Goal: Feedback & Contribution: Submit feedback/report problem

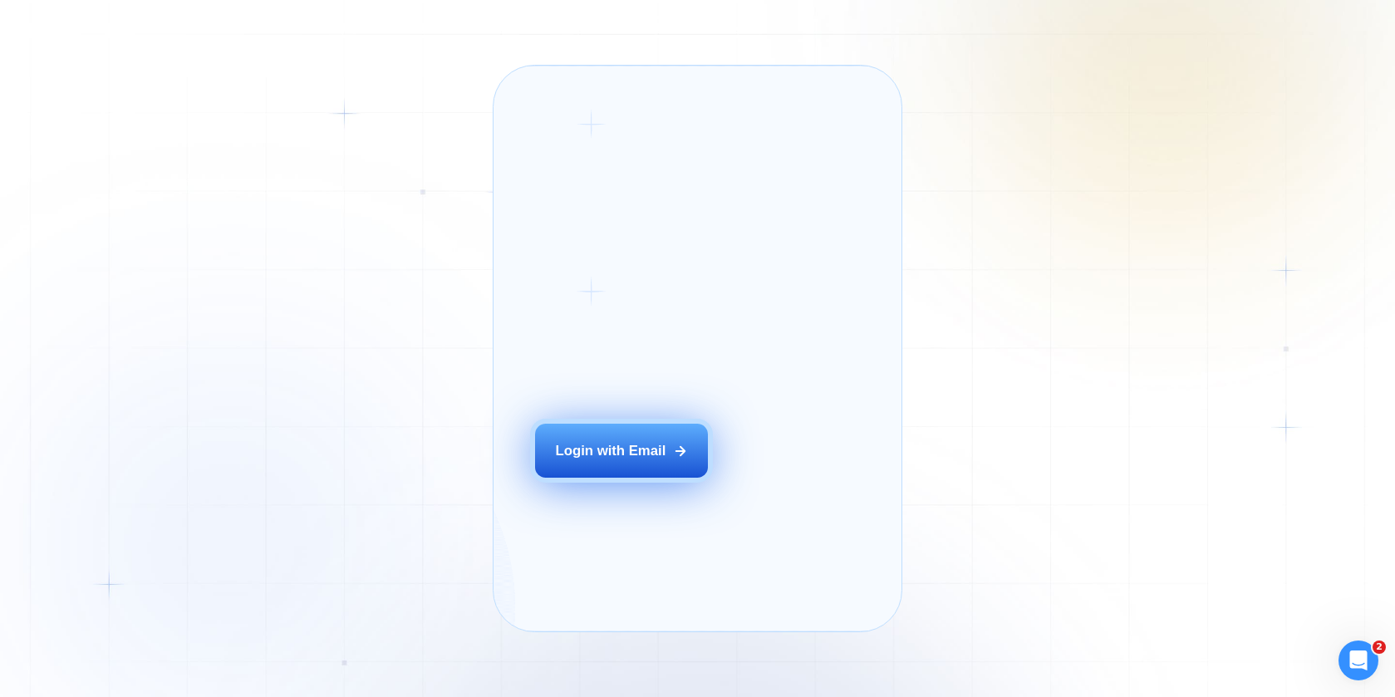
click at [661, 460] on div "Login with Email" at bounding box center [611, 450] width 110 height 19
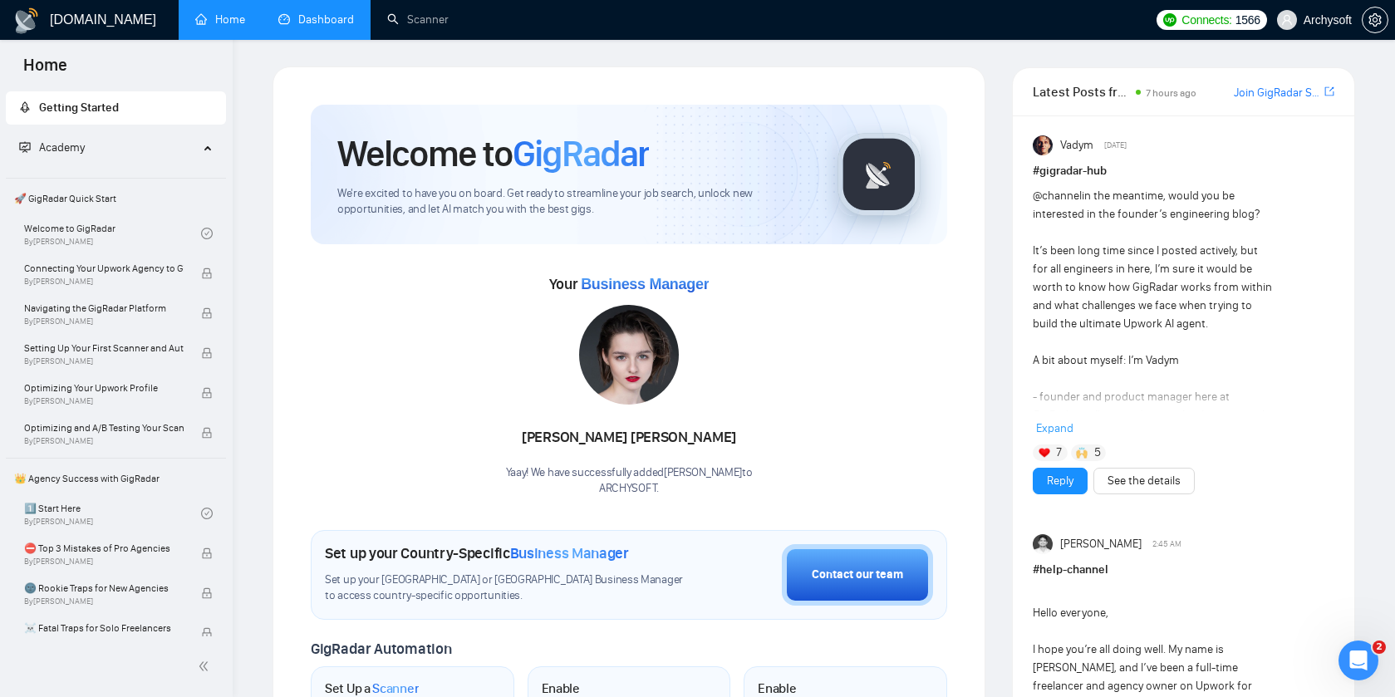
click at [324, 12] on link "Dashboard" at bounding box center [316, 19] width 76 height 14
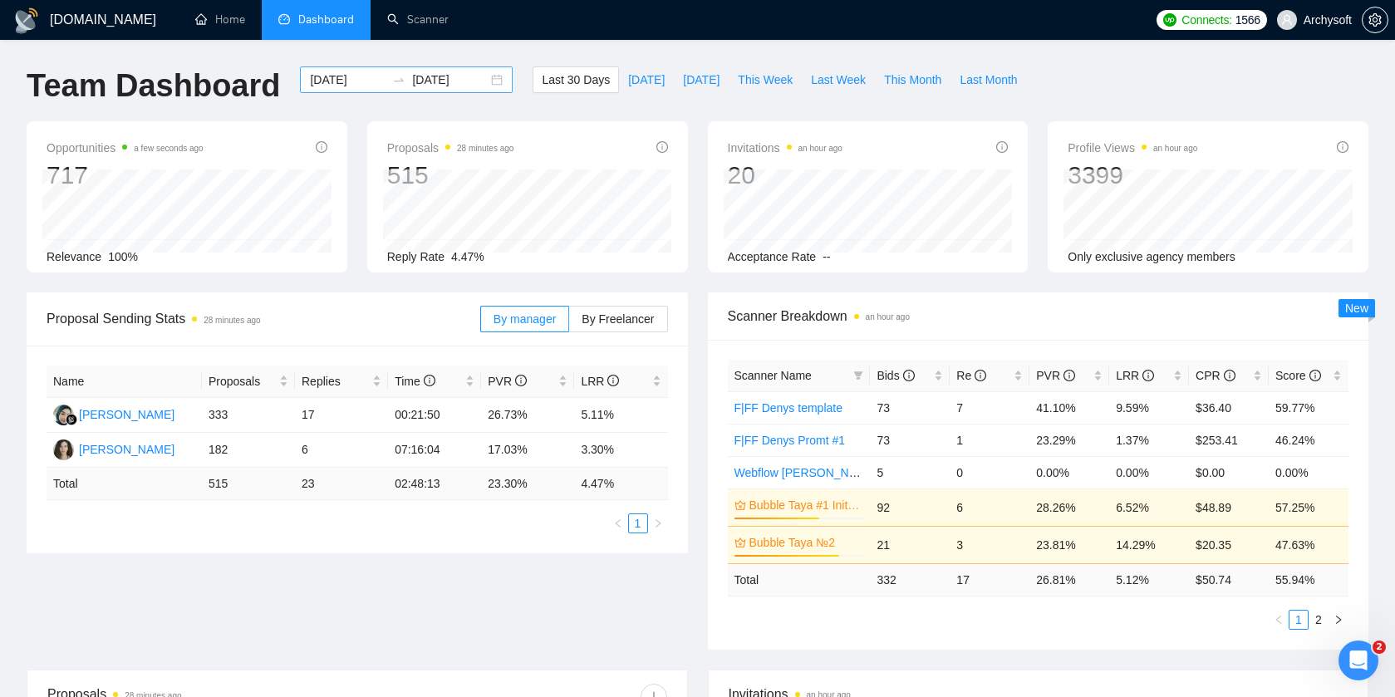
click at [481, 91] on div "2025-09-13 2025-10-13" at bounding box center [406, 79] width 213 height 27
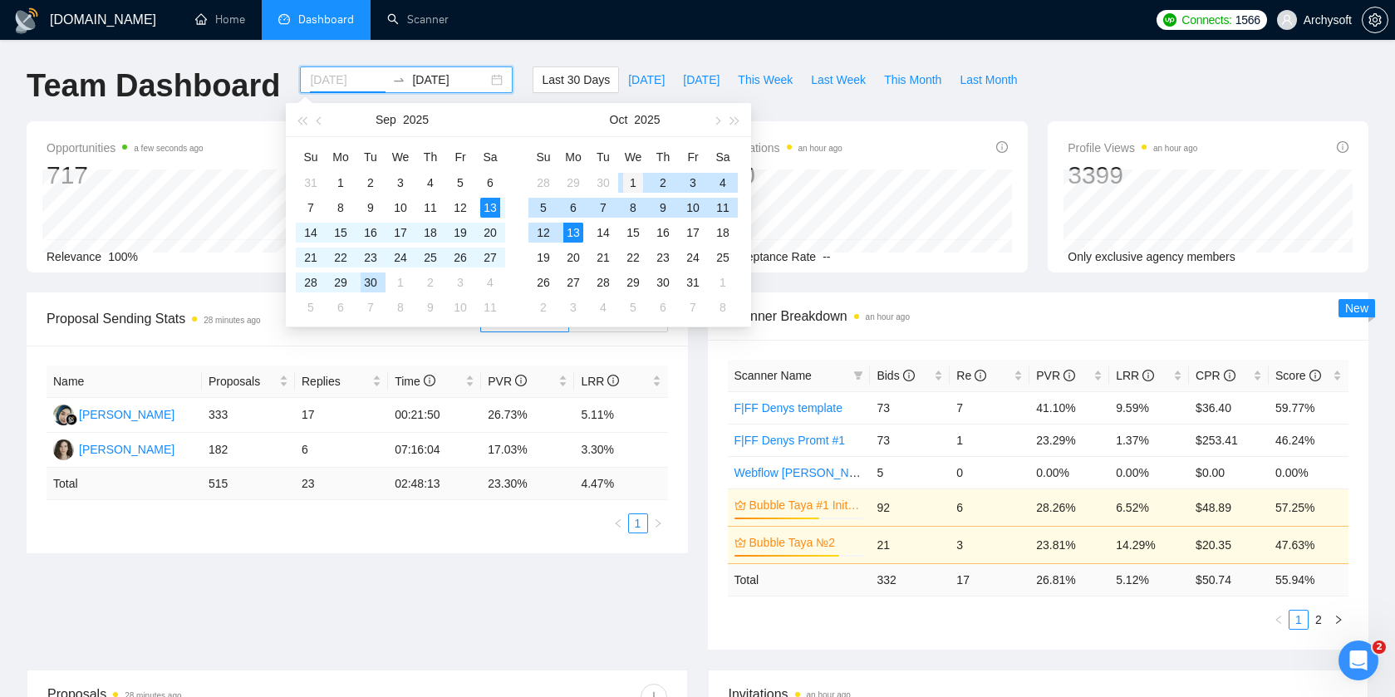
type input "2025-10-01"
click at [633, 179] on div "1" at bounding box center [633, 183] width 20 height 20
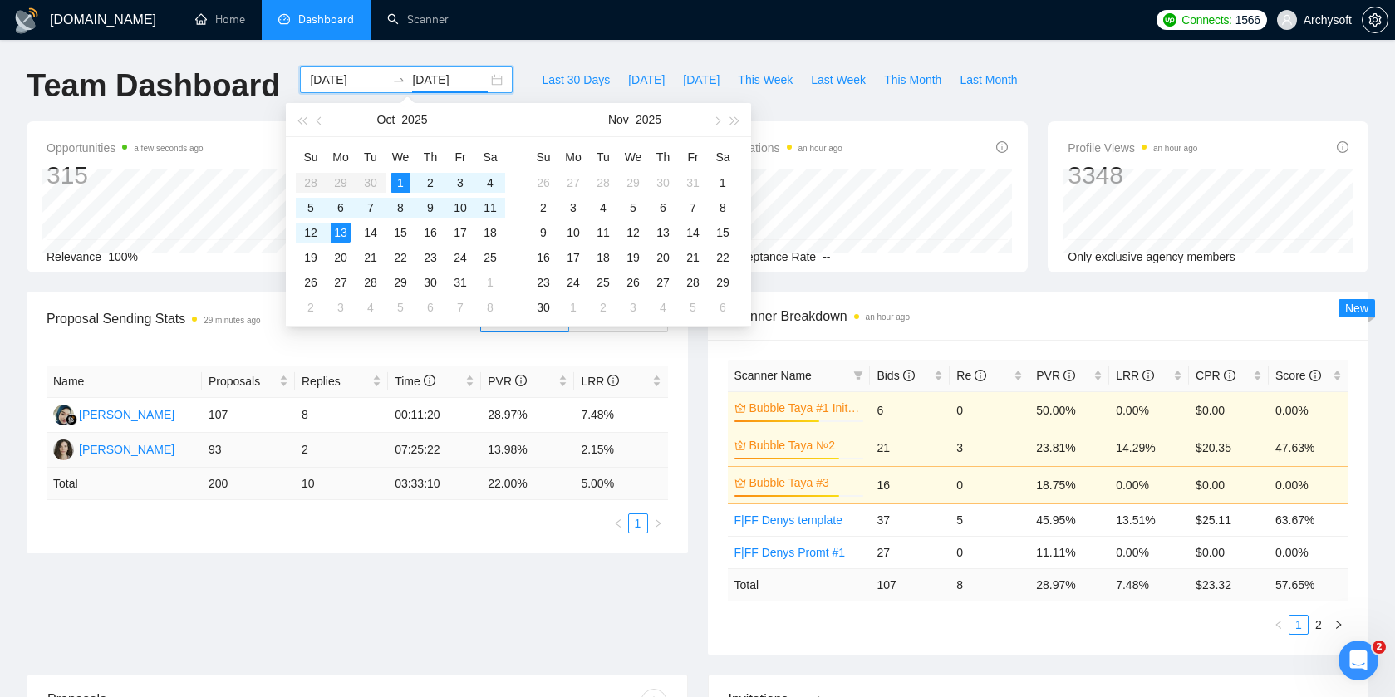
type input "2025-10-13"
click at [675, 488] on div "Name Proposals Replies Time PVR LRR Nesya Aurellya 107 8 00:11:20 28.97% 7.48% …" at bounding box center [357, 450] width 661 height 208
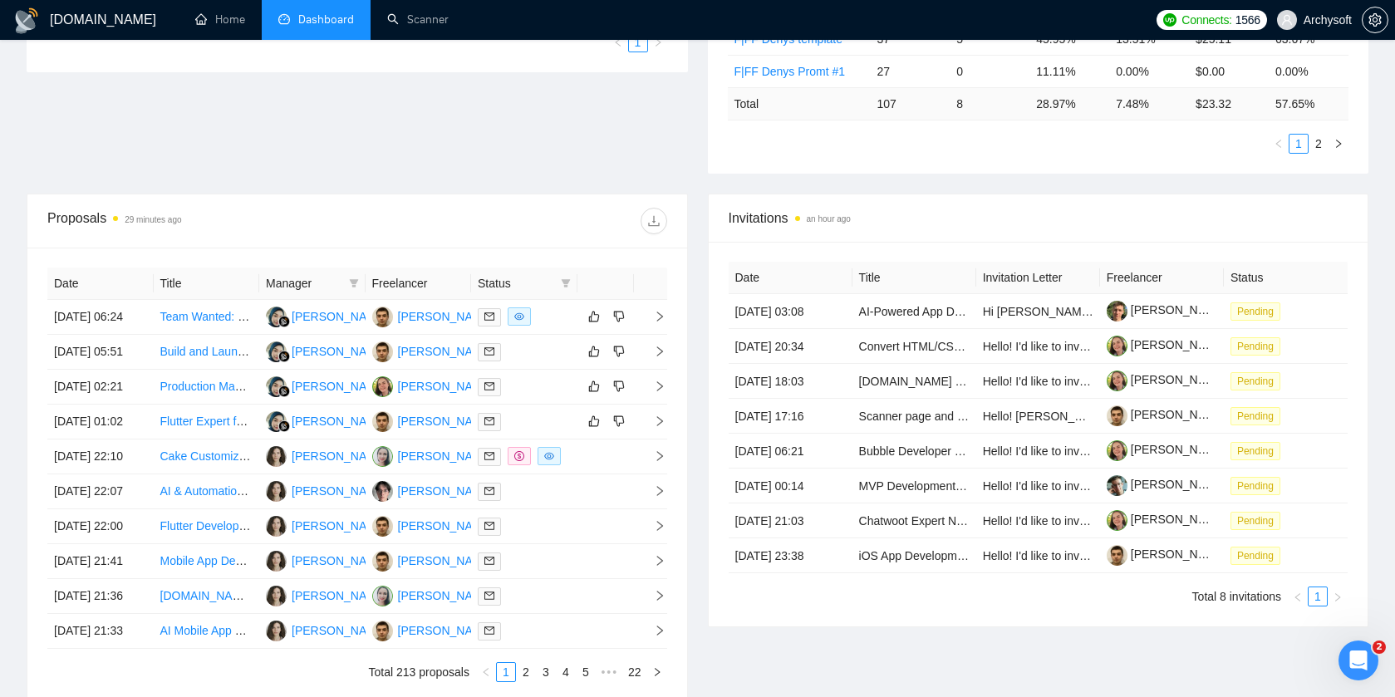
scroll to position [502, 0]
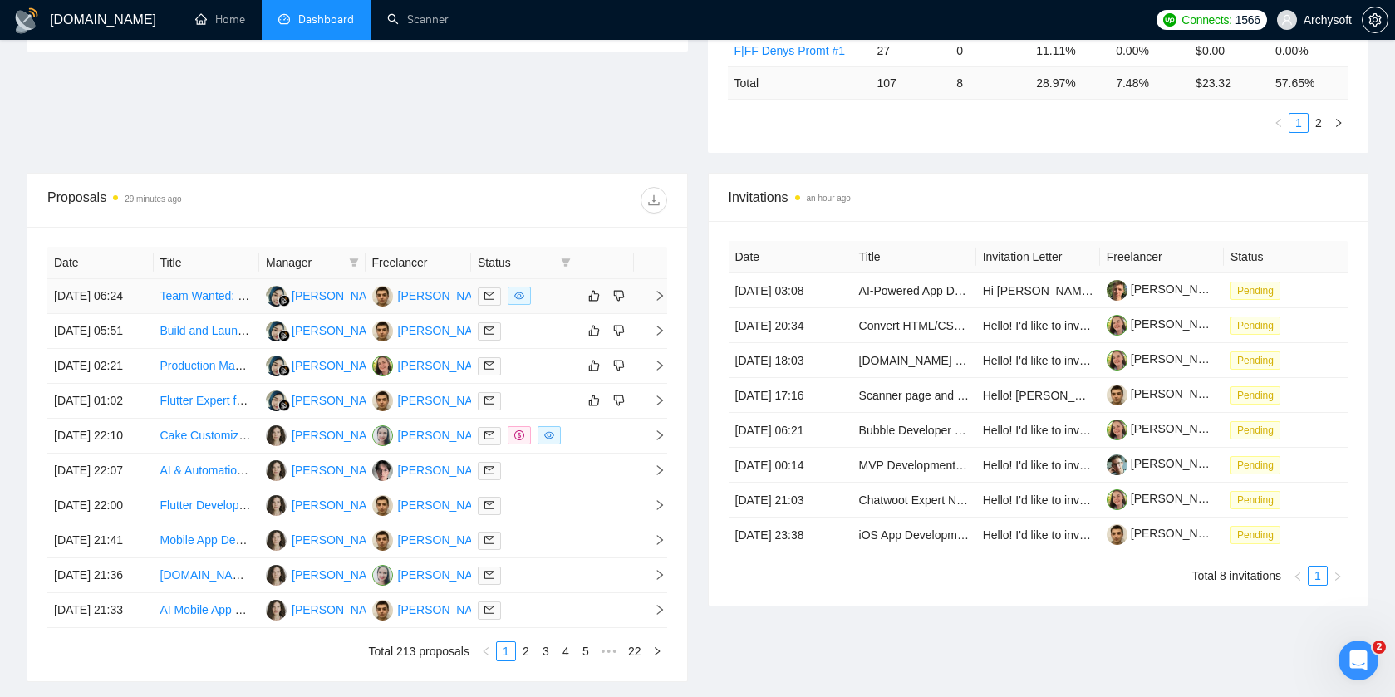
click at [567, 314] on td at bounding box center [524, 296] width 106 height 35
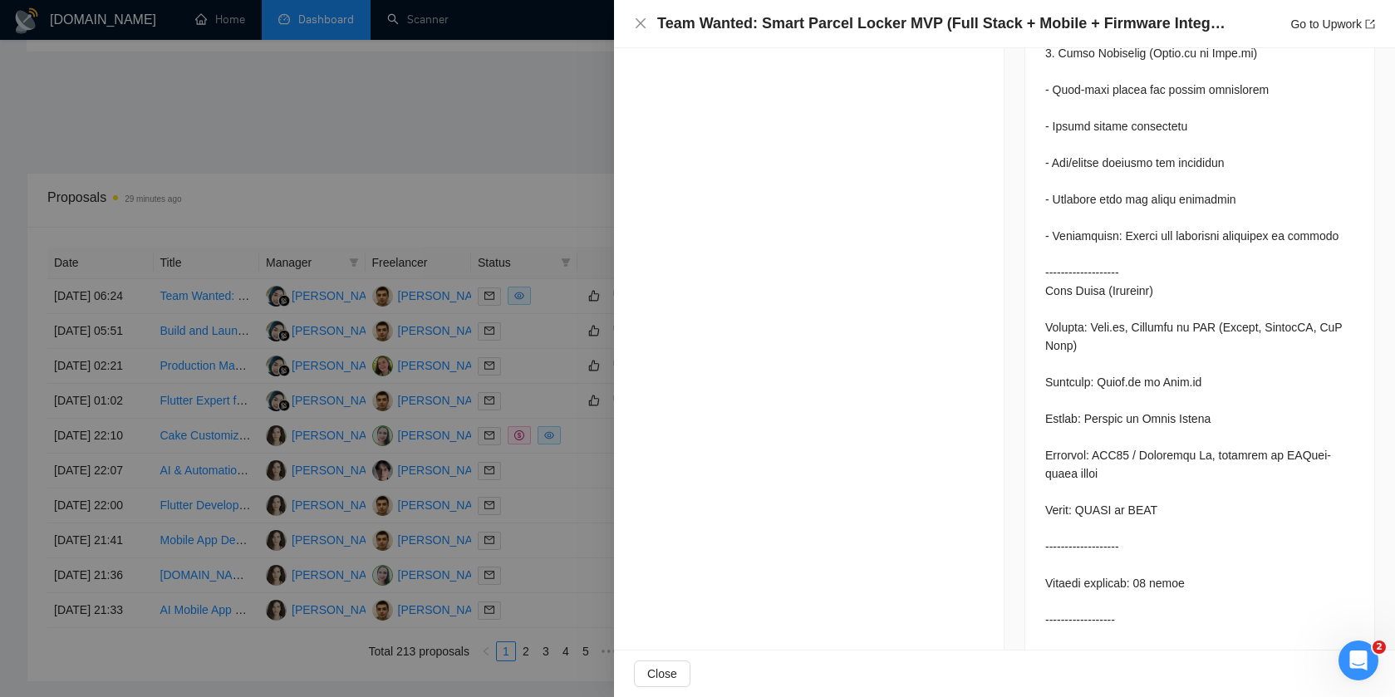
scroll to position [2386, 0]
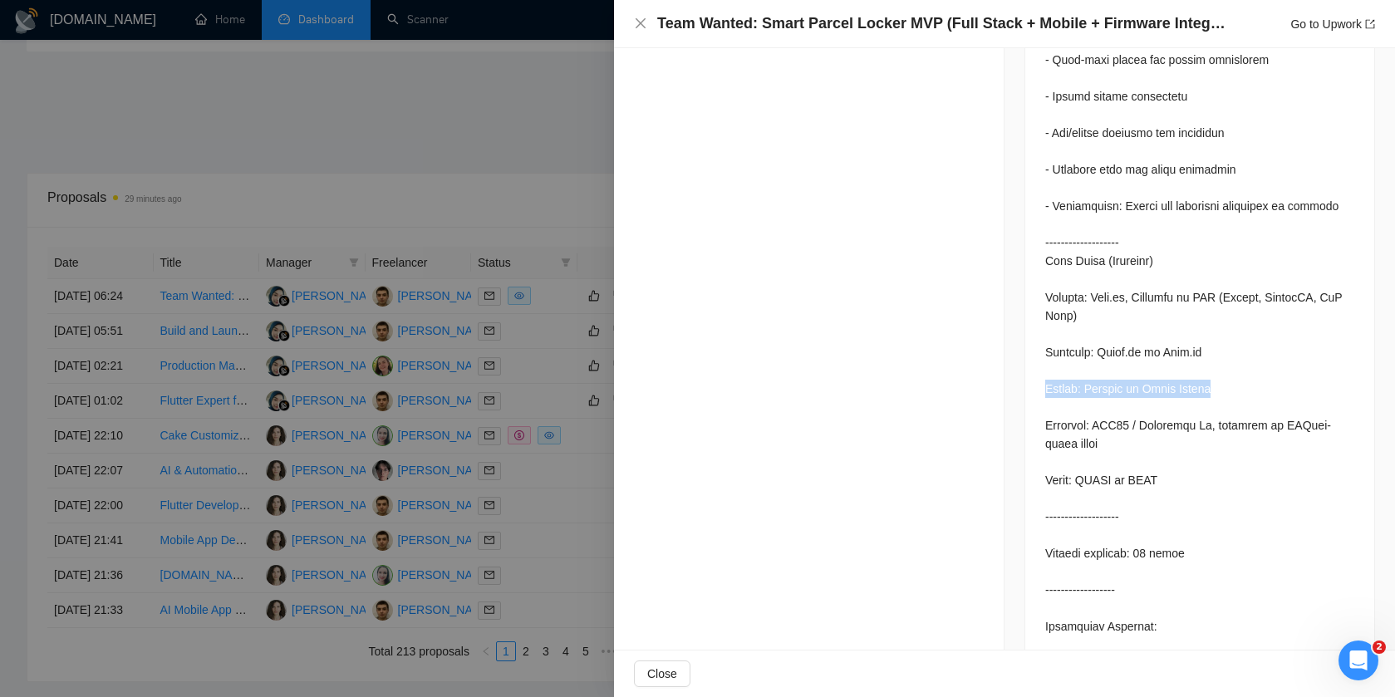
drag, startPoint x: 1038, startPoint y: 423, endPoint x: 1217, endPoint y: 427, distance: 178.7
drag, startPoint x: 1041, startPoint y: 385, endPoint x: 1225, endPoint y: 386, distance: 184.4
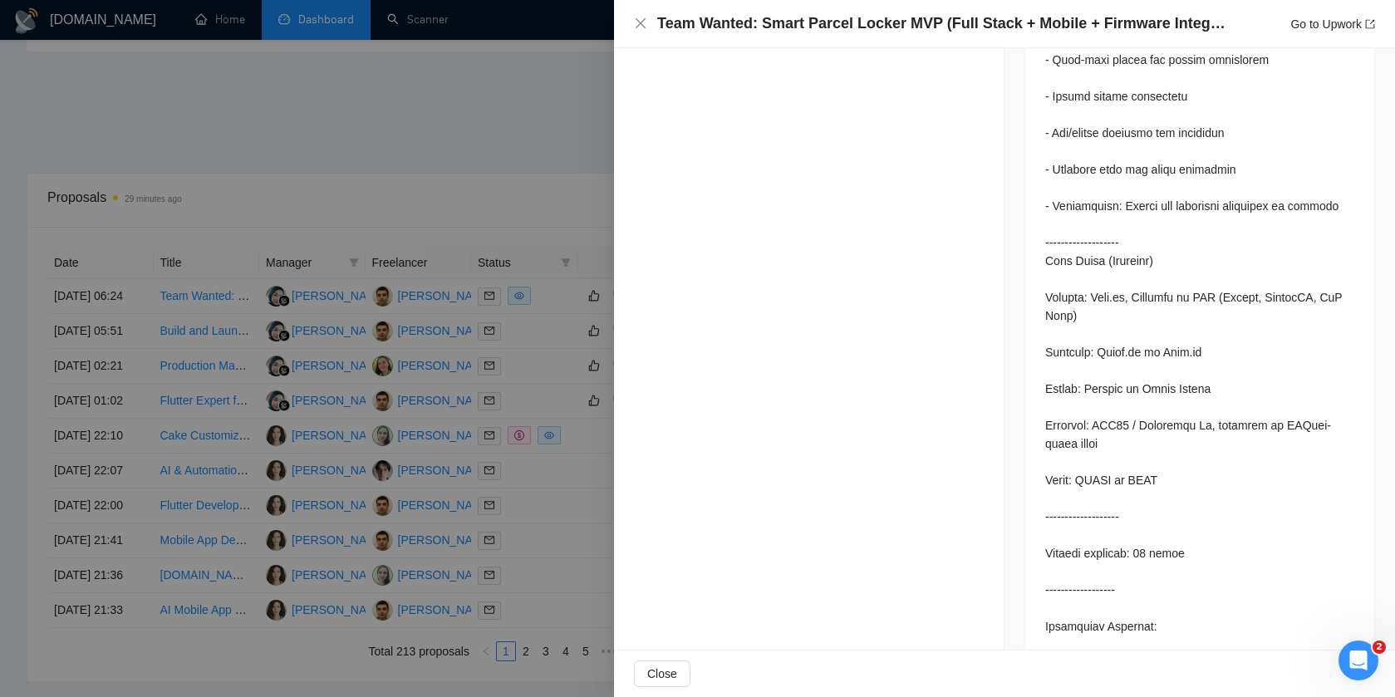
click at [536, 422] on div at bounding box center [697, 348] width 1395 height 697
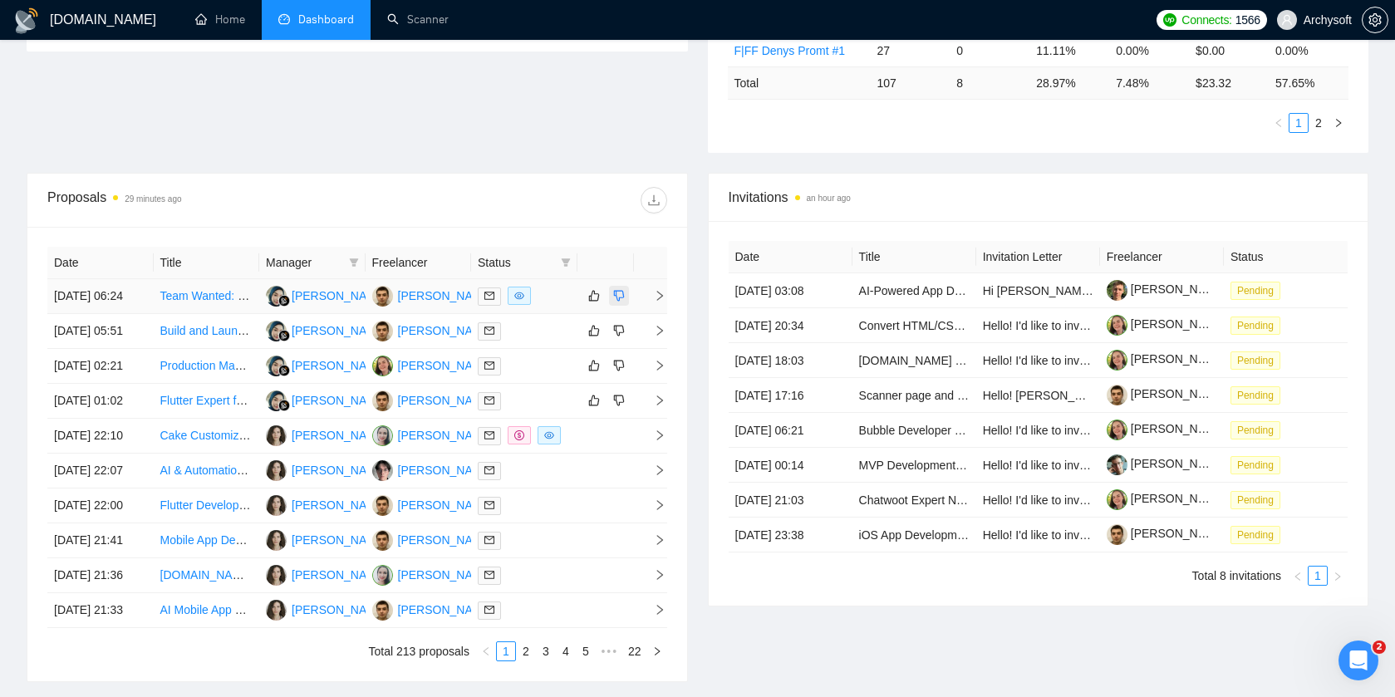
click at [621, 302] on icon "dislike" at bounding box center [619, 295] width 12 height 13
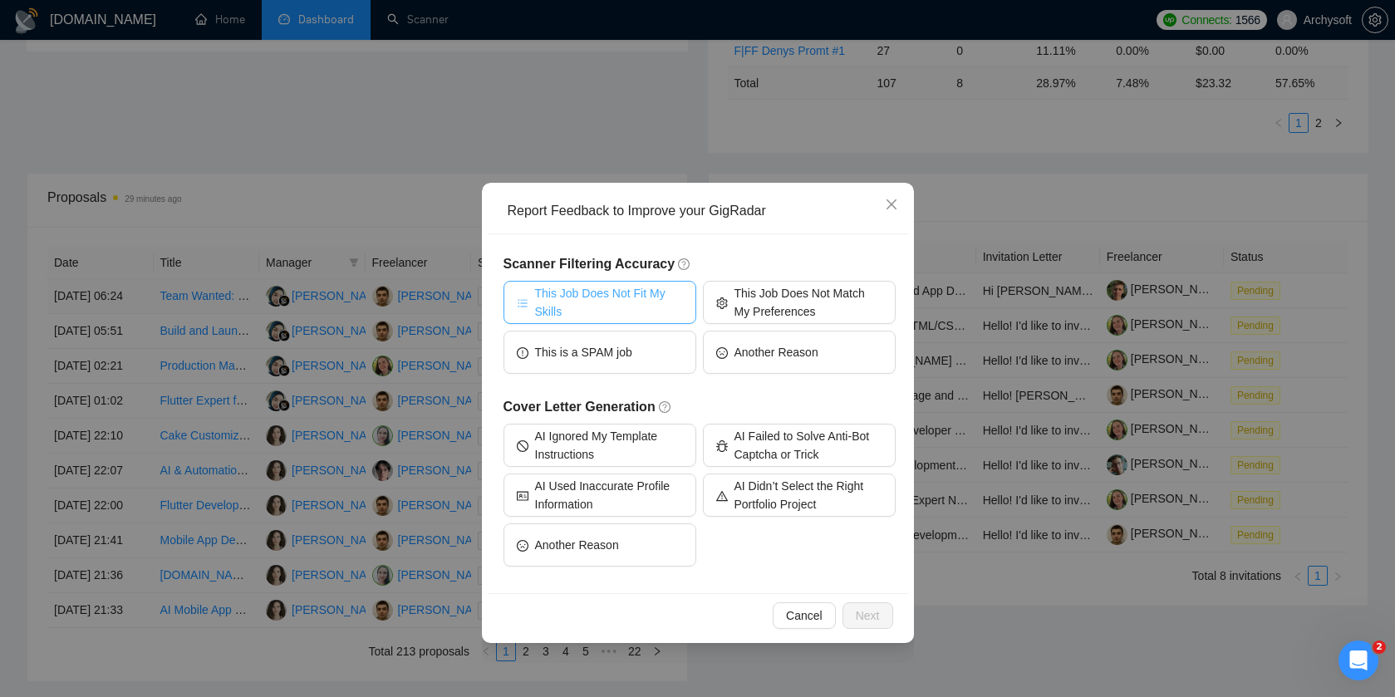
click at [654, 282] on button "This Job Does Not Fit My Skills" at bounding box center [599, 302] width 193 height 43
click at [856, 613] on span "Next" at bounding box center [868, 615] width 24 height 18
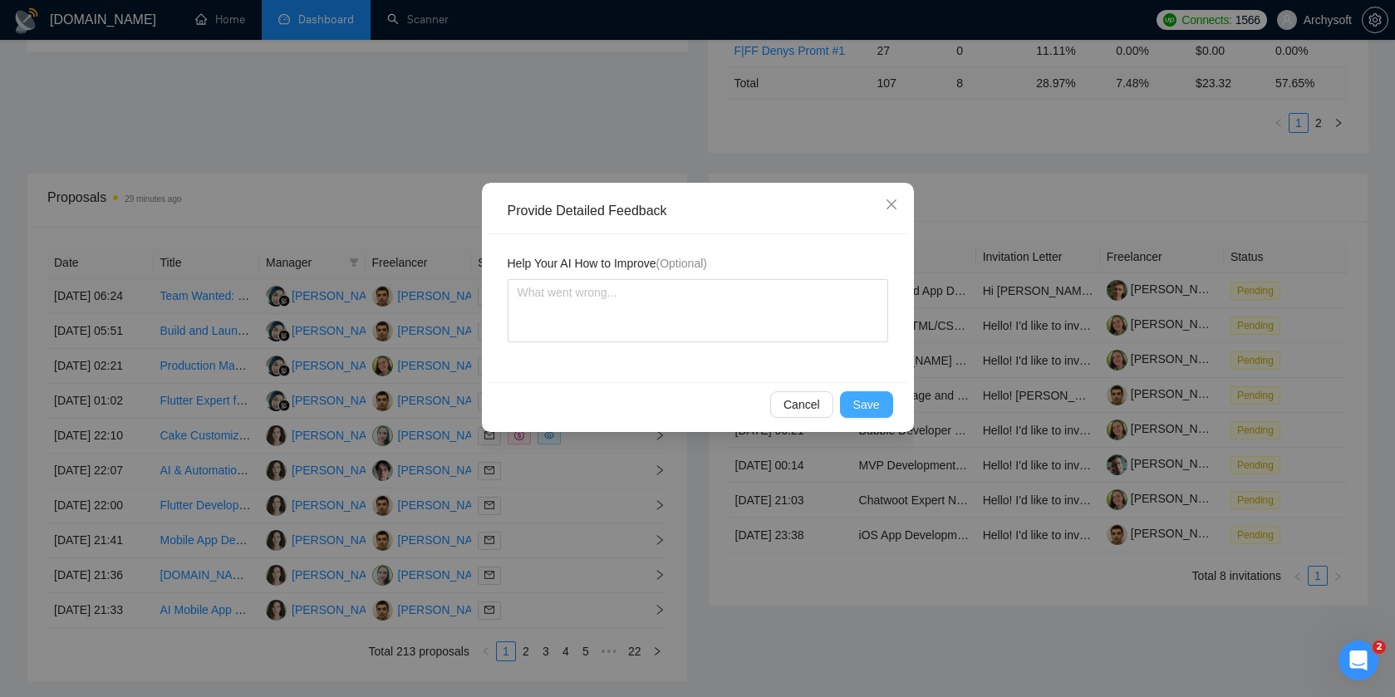
click at [875, 408] on span "Save" at bounding box center [866, 404] width 27 height 18
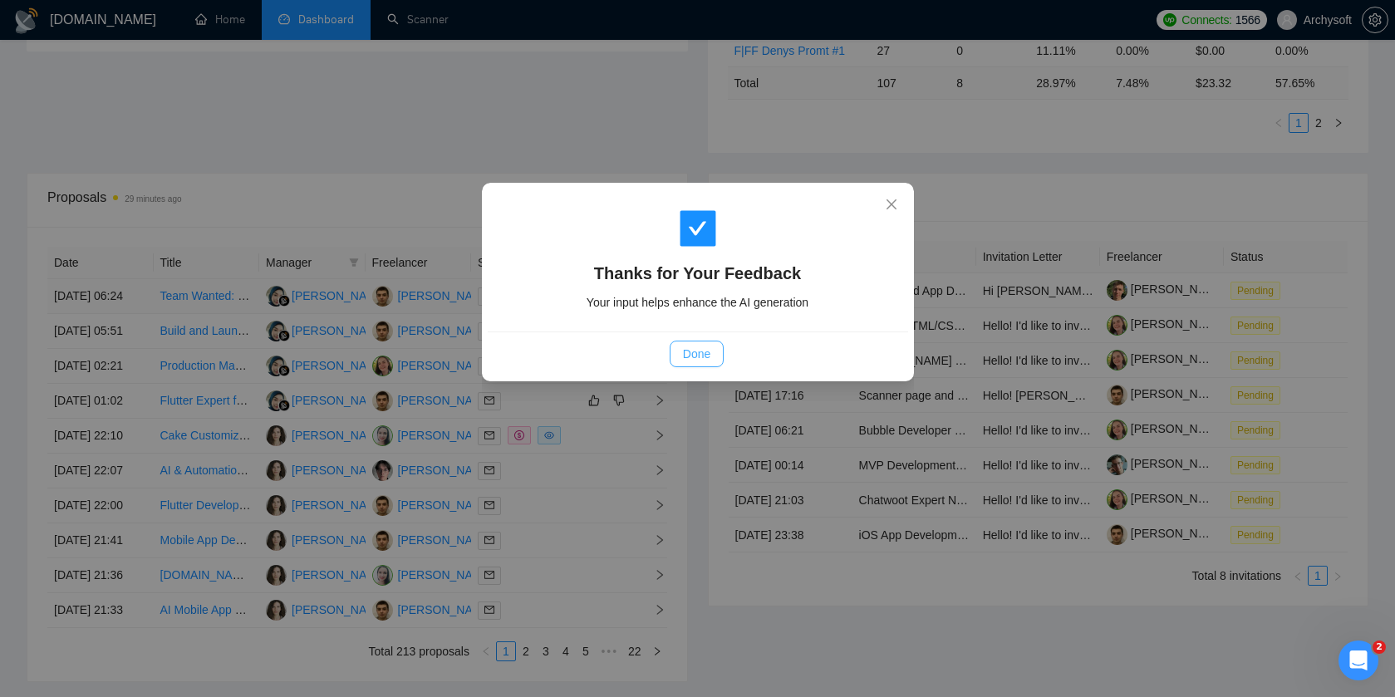
click at [709, 363] on button "Done" at bounding box center [697, 354] width 54 height 27
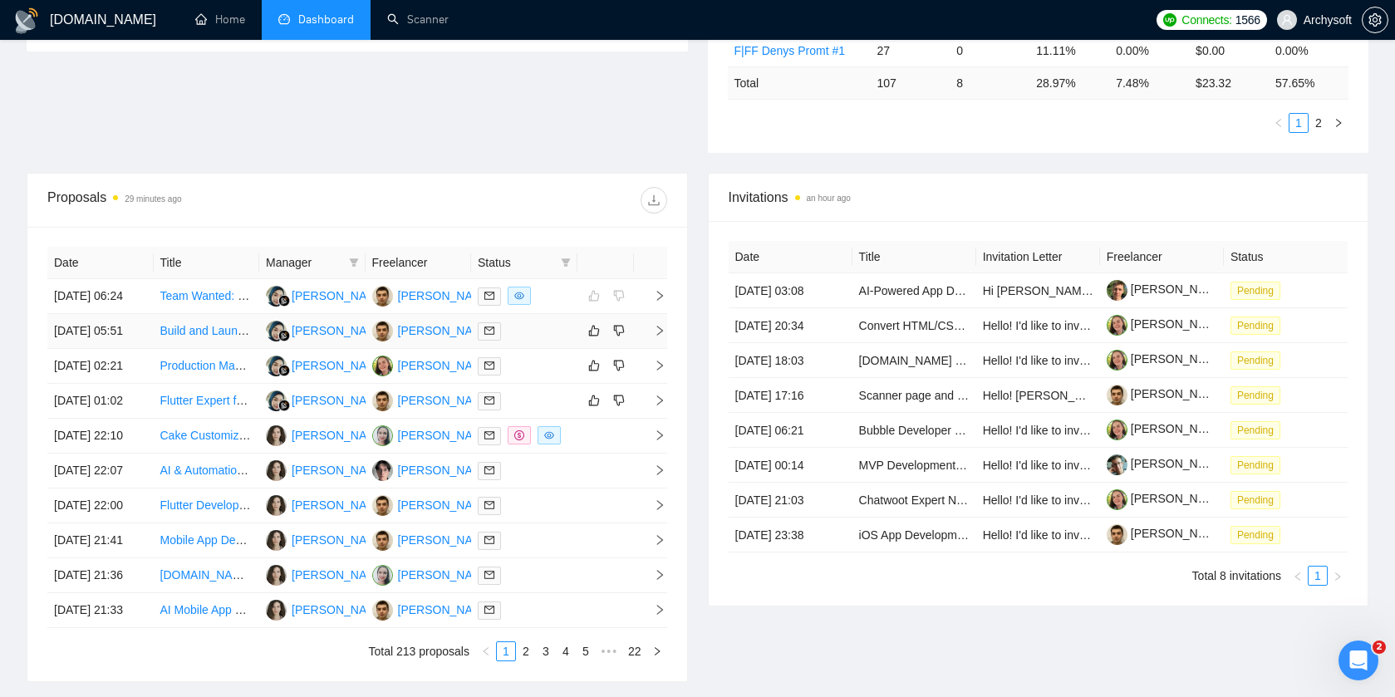
click at [552, 341] on div at bounding box center [524, 330] width 93 height 19
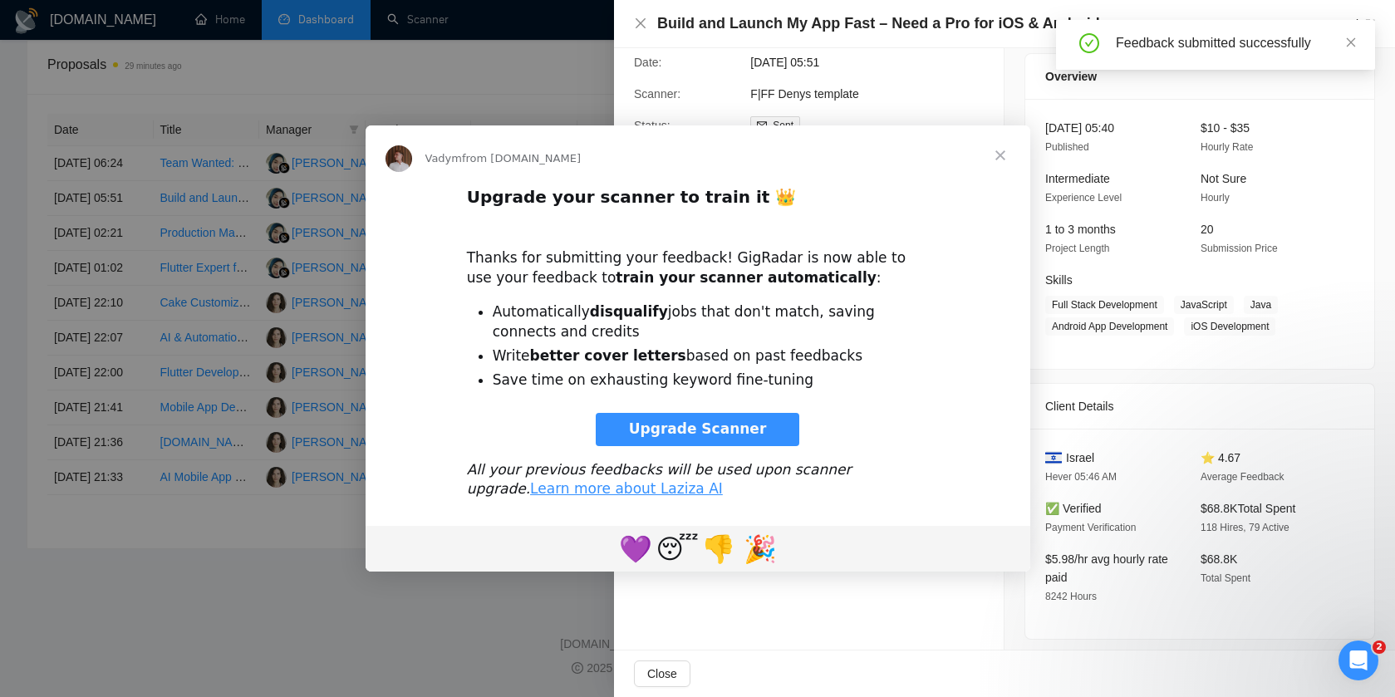
scroll to position [793, 0]
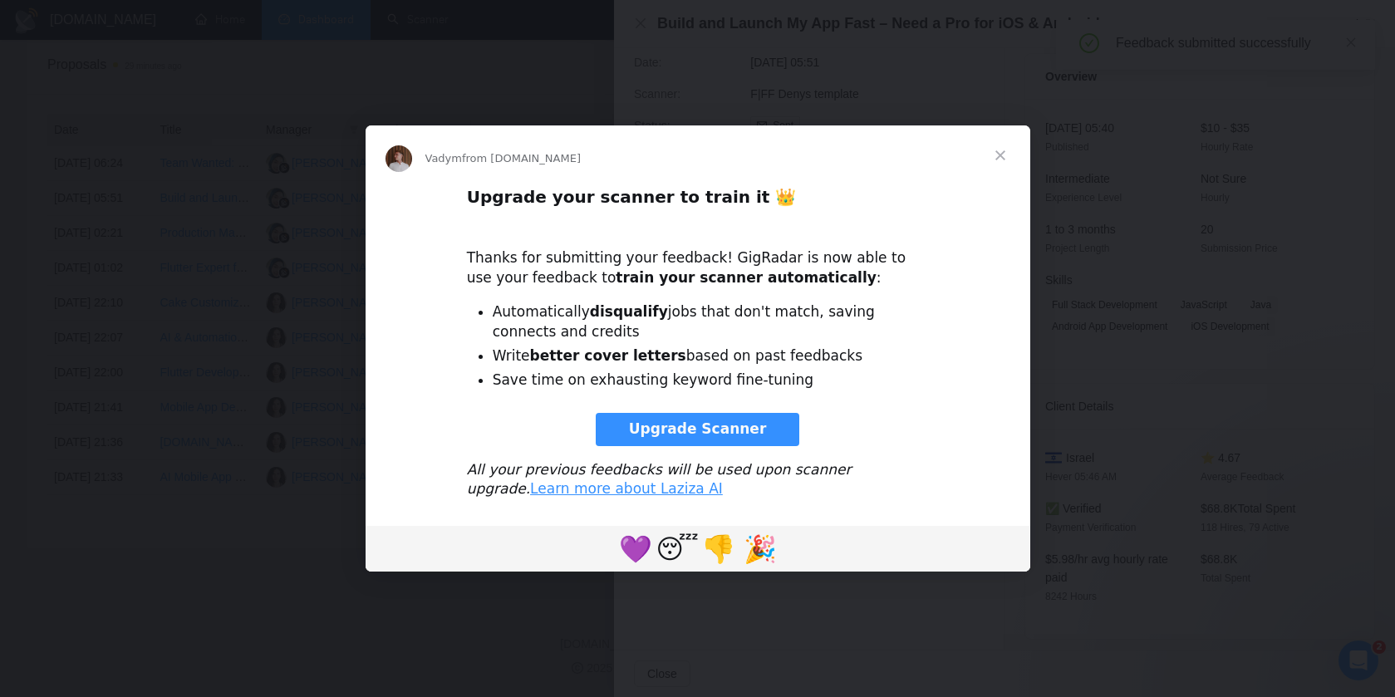
click at [1004, 149] on span "Close" at bounding box center [1000, 155] width 60 height 60
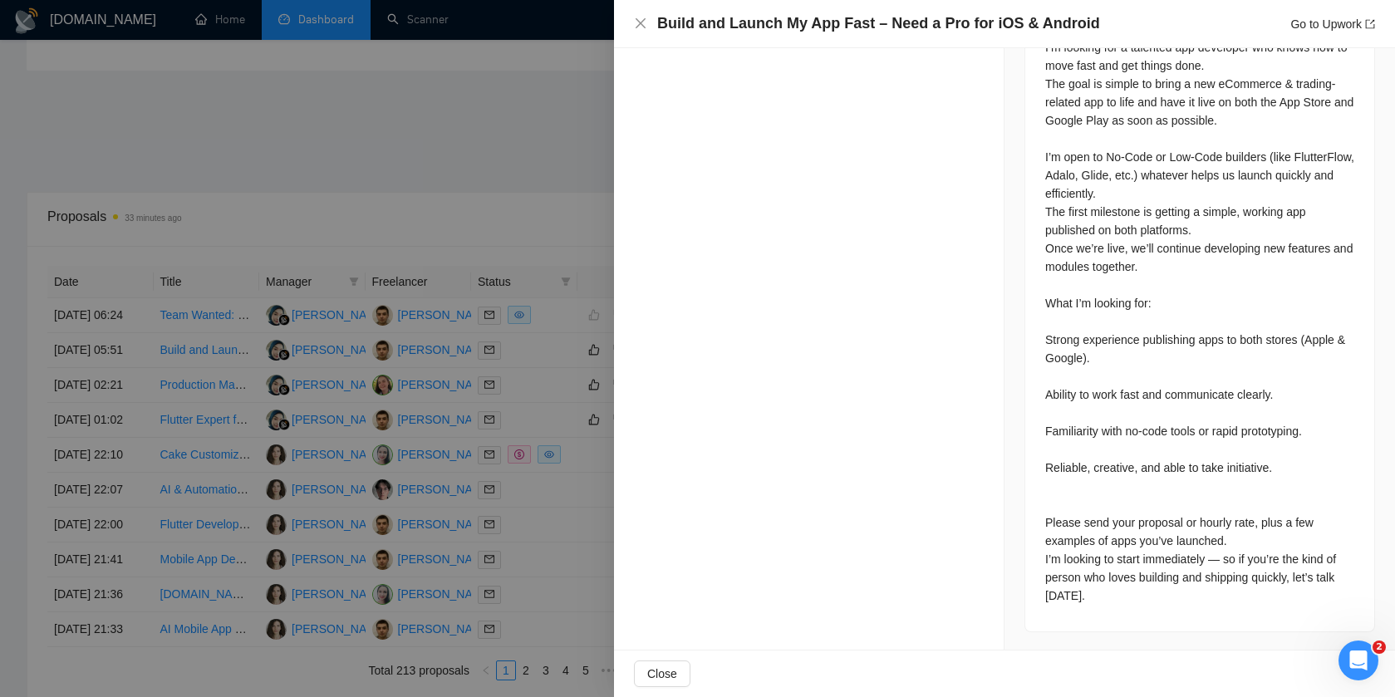
scroll to position [0, 0]
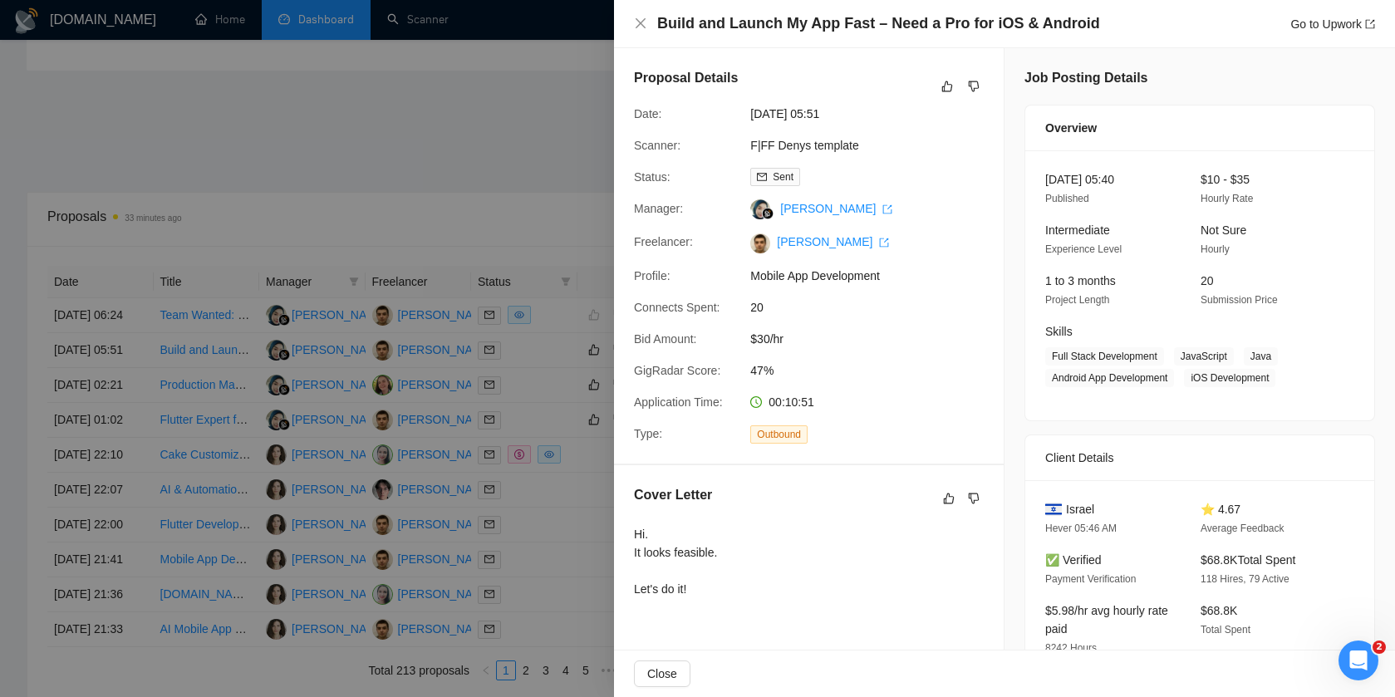
click at [541, 429] on div at bounding box center [697, 348] width 1395 height 697
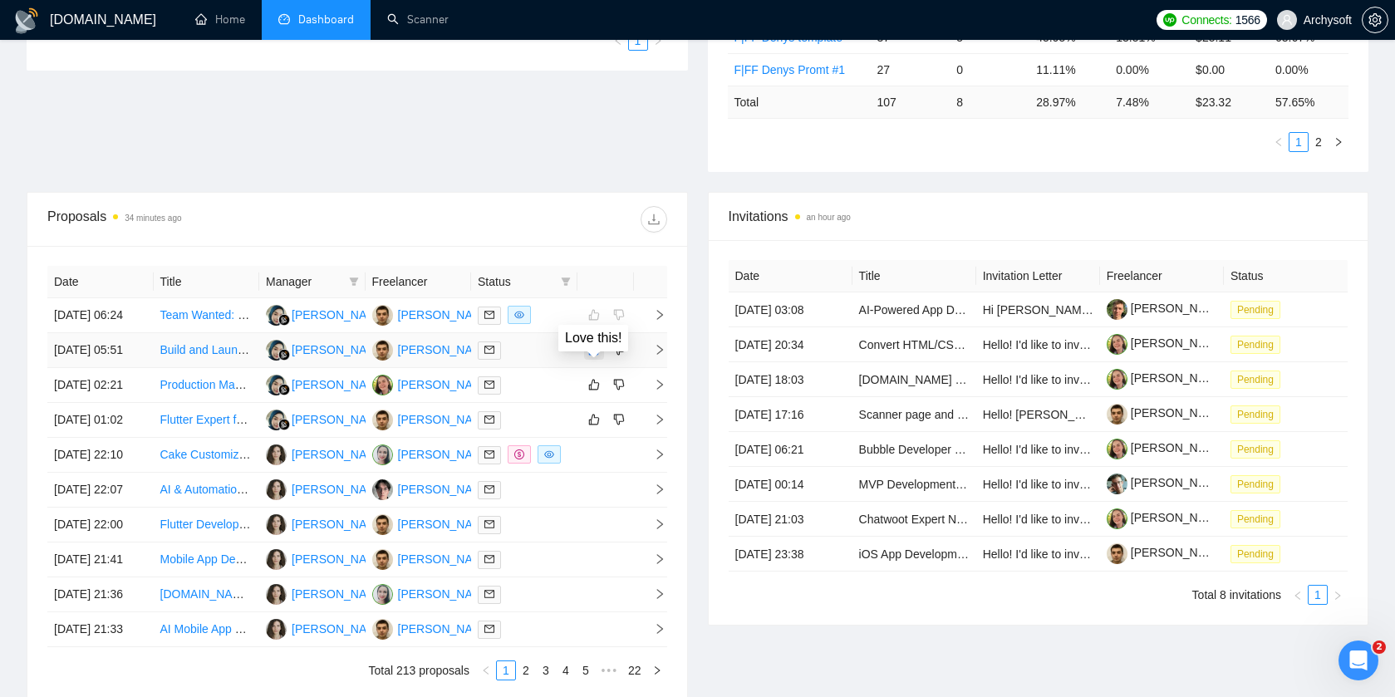
click at [594, 356] on icon "like" at bounding box center [594, 349] width 12 height 13
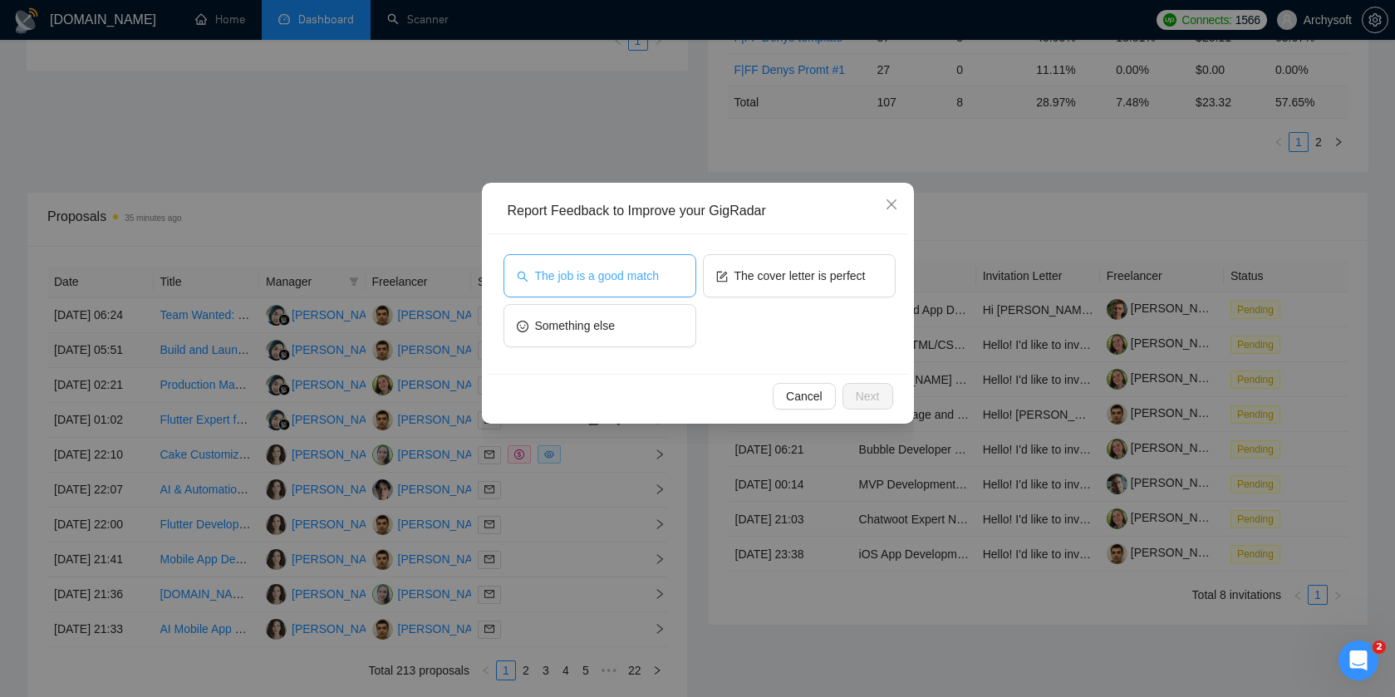
click at [620, 260] on button "The job is a good match" at bounding box center [599, 275] width 193 height 43
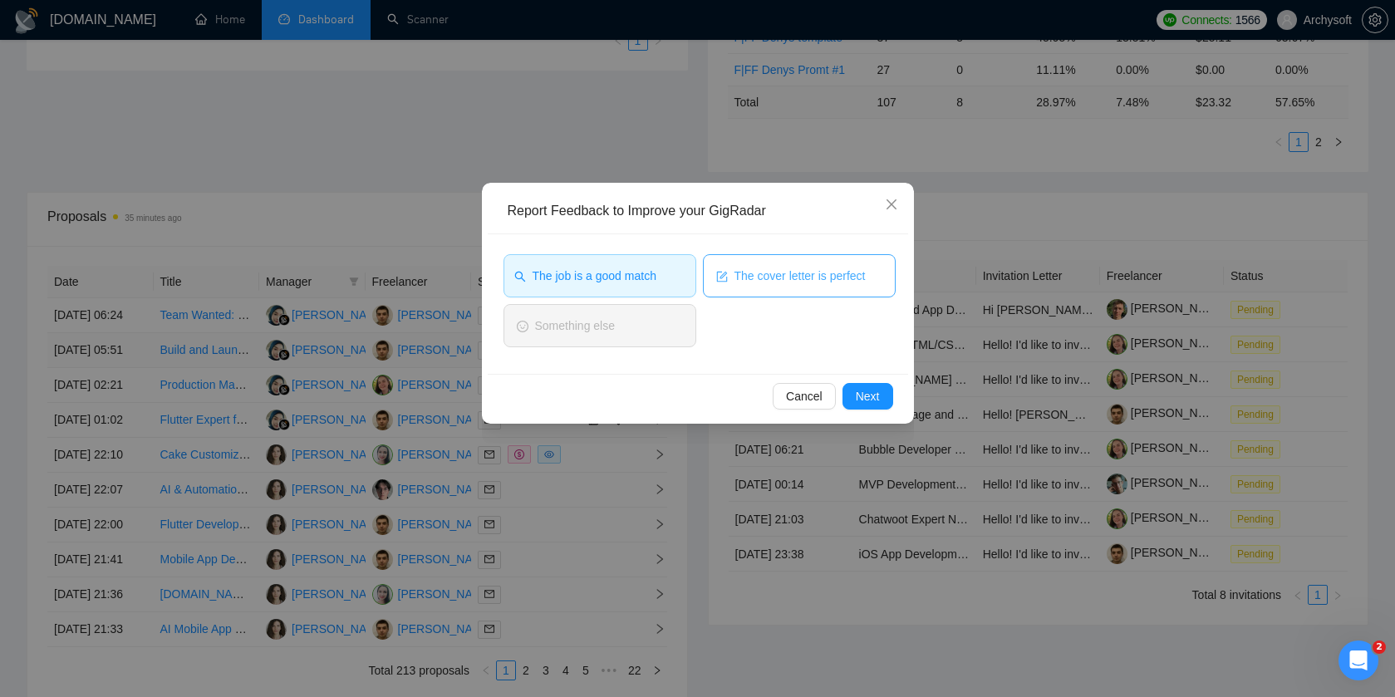
click at [790, 273] on span "The cover letter is perfect" at bounding box center [799, 276] width 131 height 18
click at [863, 385] on button "Next" at bounding box center [867, 396] width 51 height 27
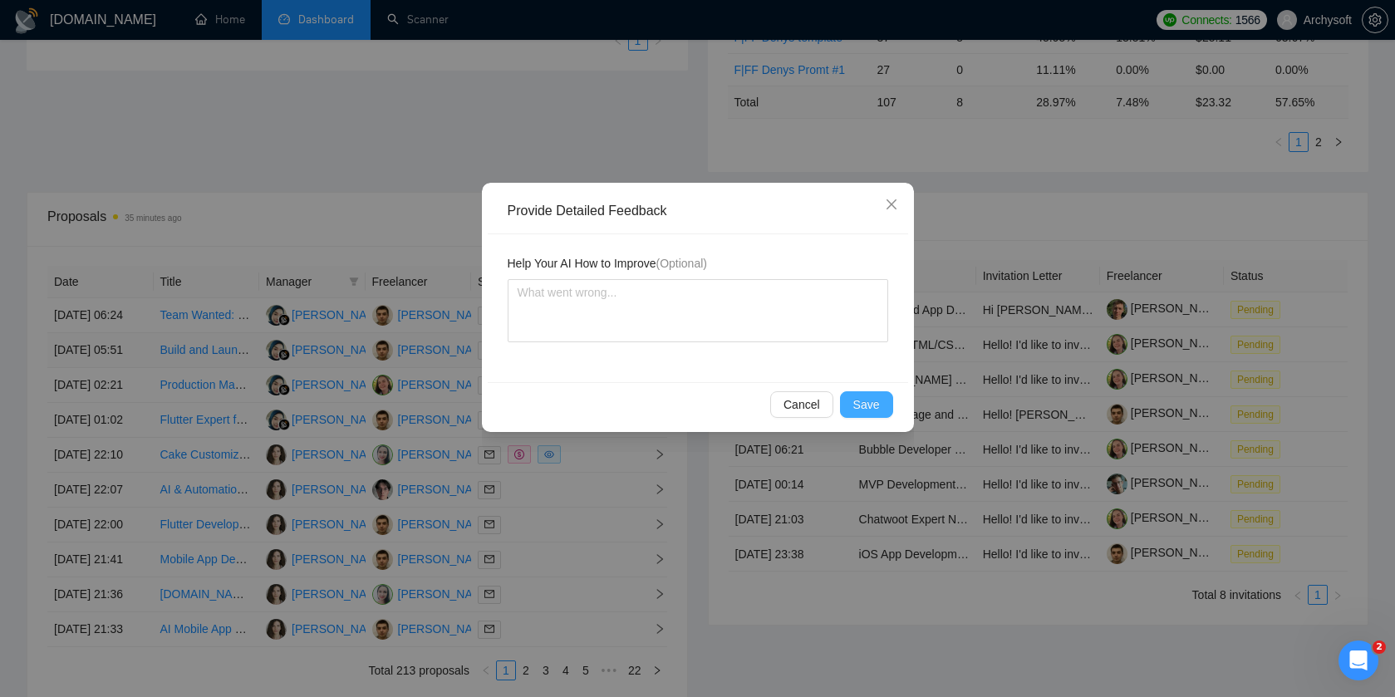
click at [868, 402] on span "Save" at bounding box center [866, 404] width 27 height 18
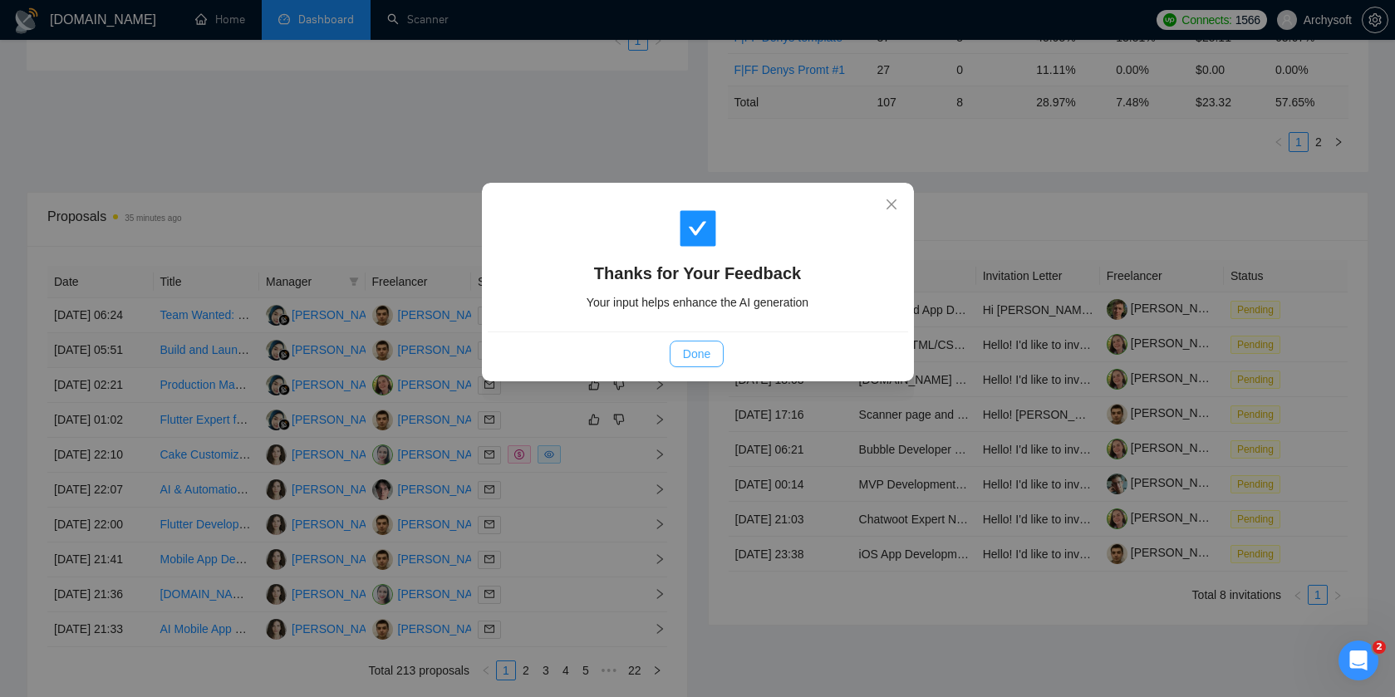
click at [703, 348] on span "Done" at bounding box center [696, 354] width 27 height 18
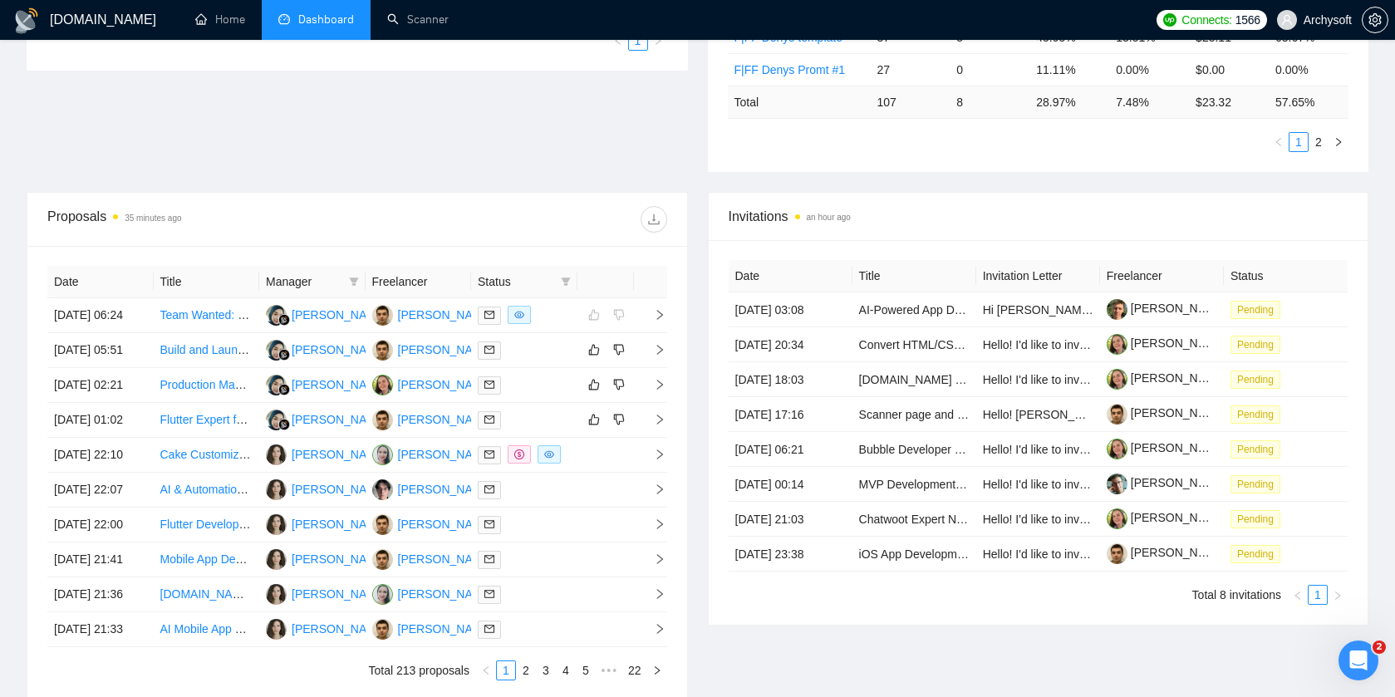
click at [689, 434] on div "Proposals 35 minutes ago Date Title Manager Freelancer Status 13 Oct, 2025 06:2…" at bounding box center [357, 446] width 681 height 509
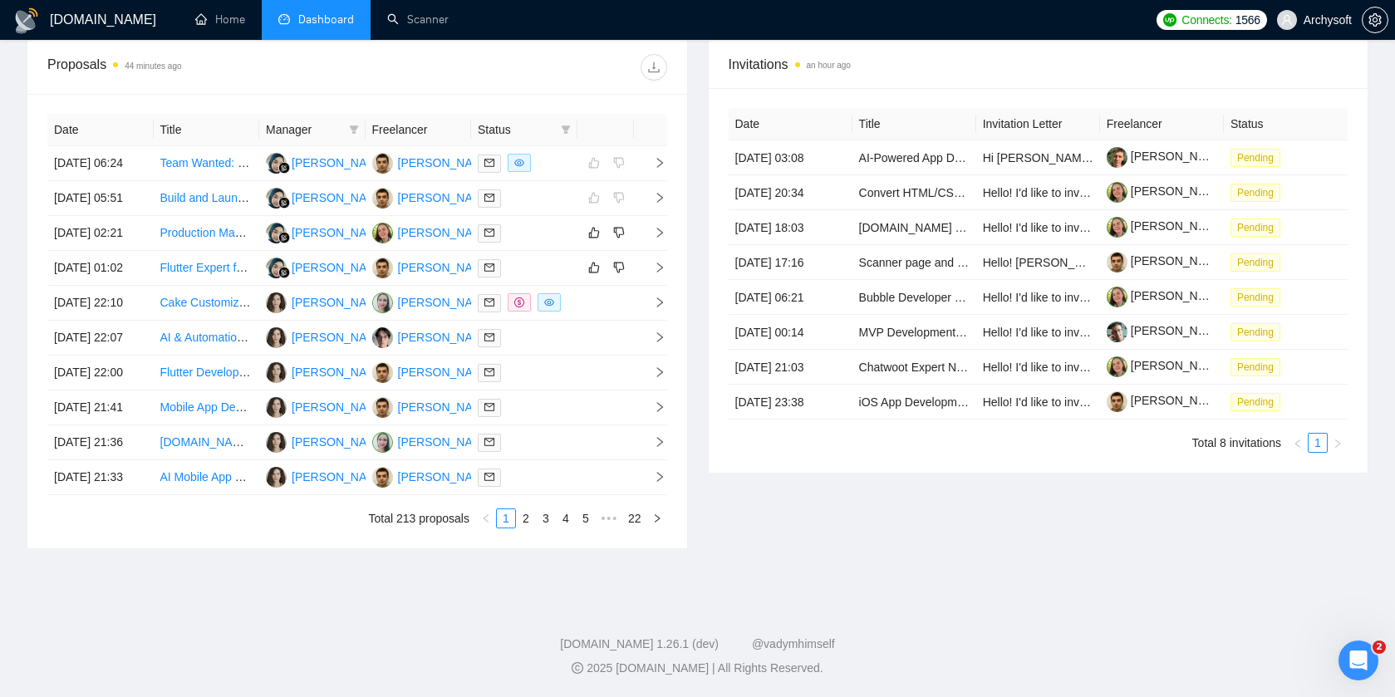
scroll to position [706, 0]
click at [548, 223] on div at bounding box center [524, 232] width 93 height 19
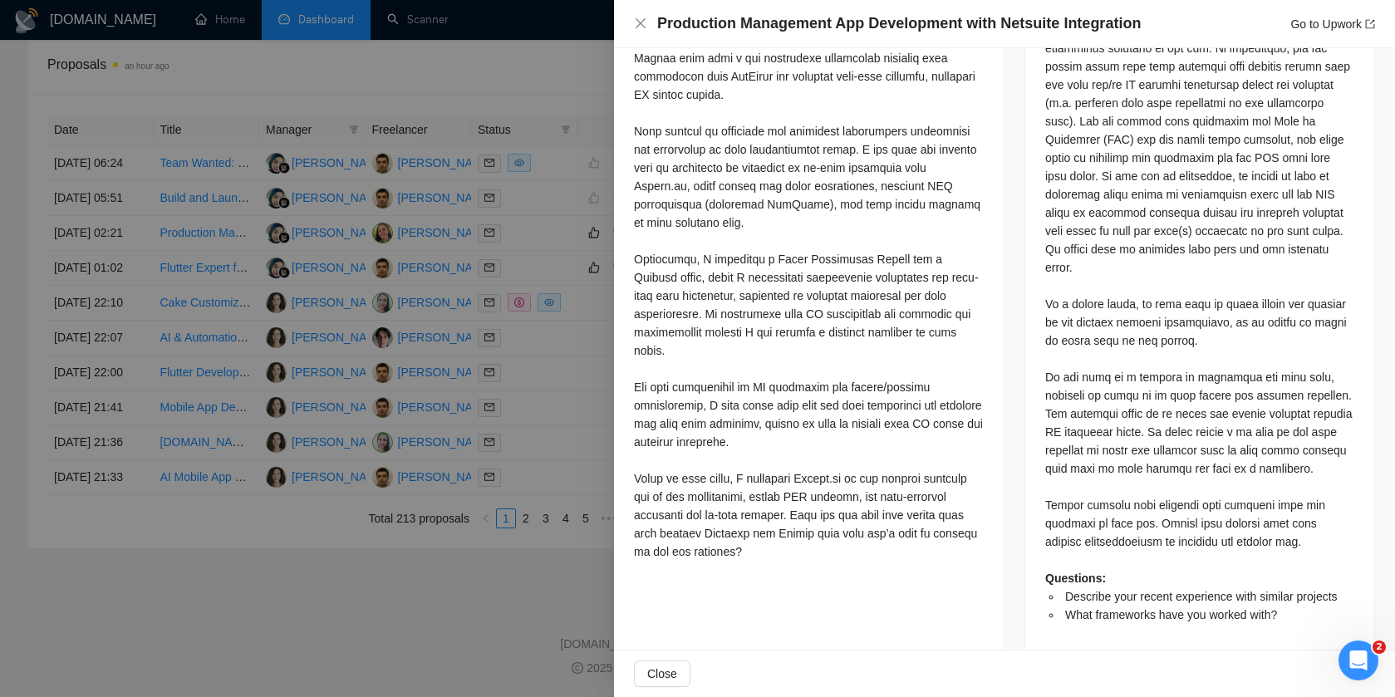
scroll to position [978, 0]
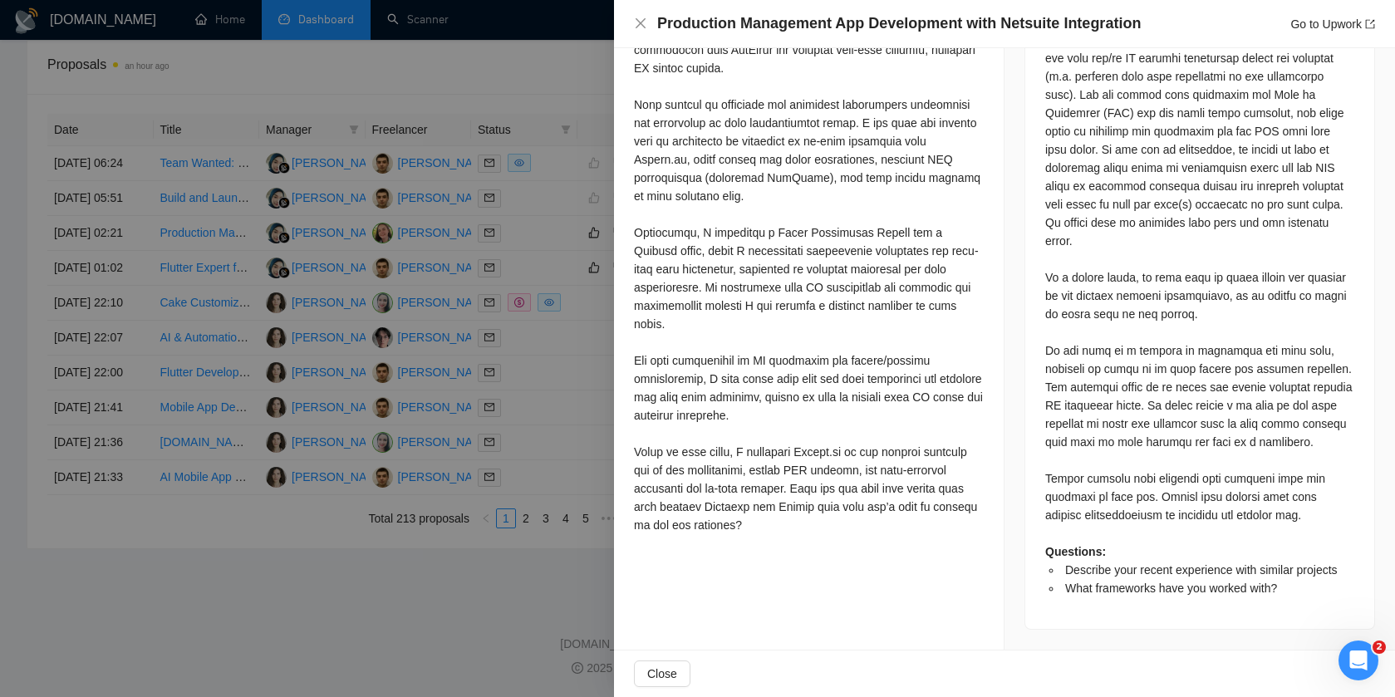
click at [531, 422] on div at bounding box center [697, 348] width 1395 height 697
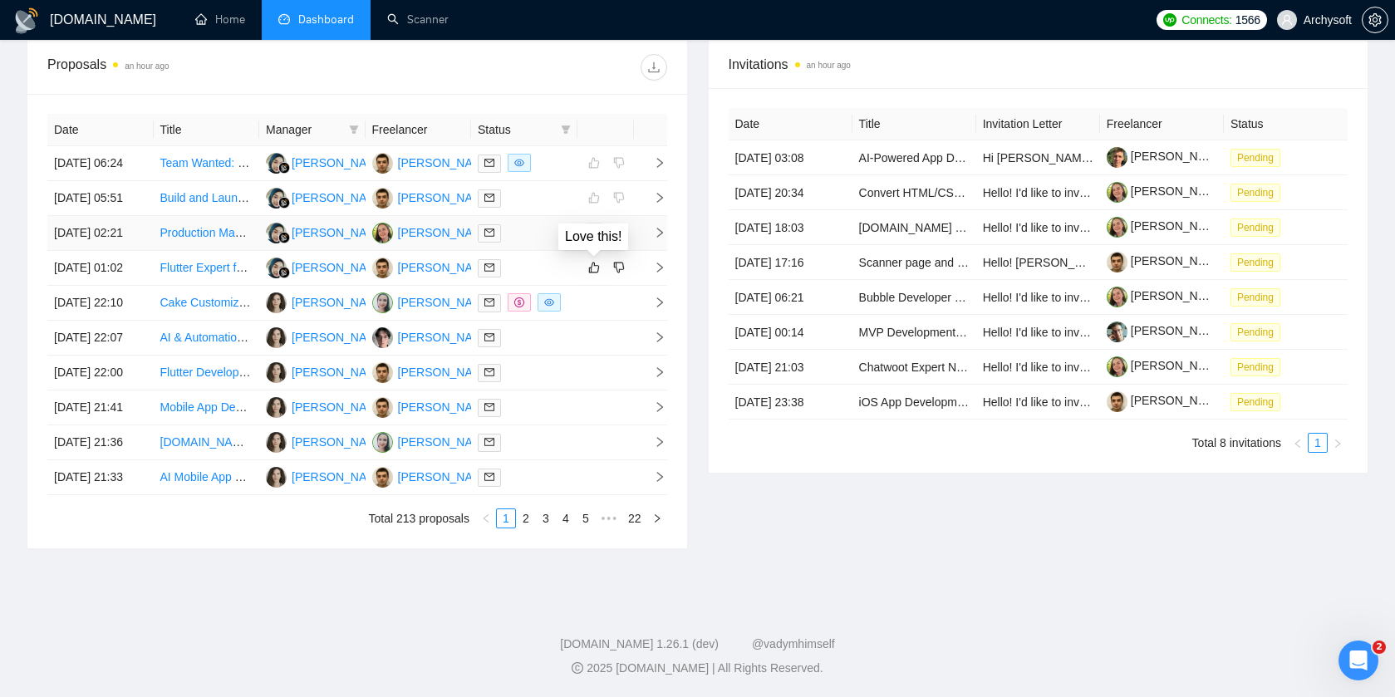
click at [597, 228] on icon "like" at bounding box center [593, 233] width 11 height 11
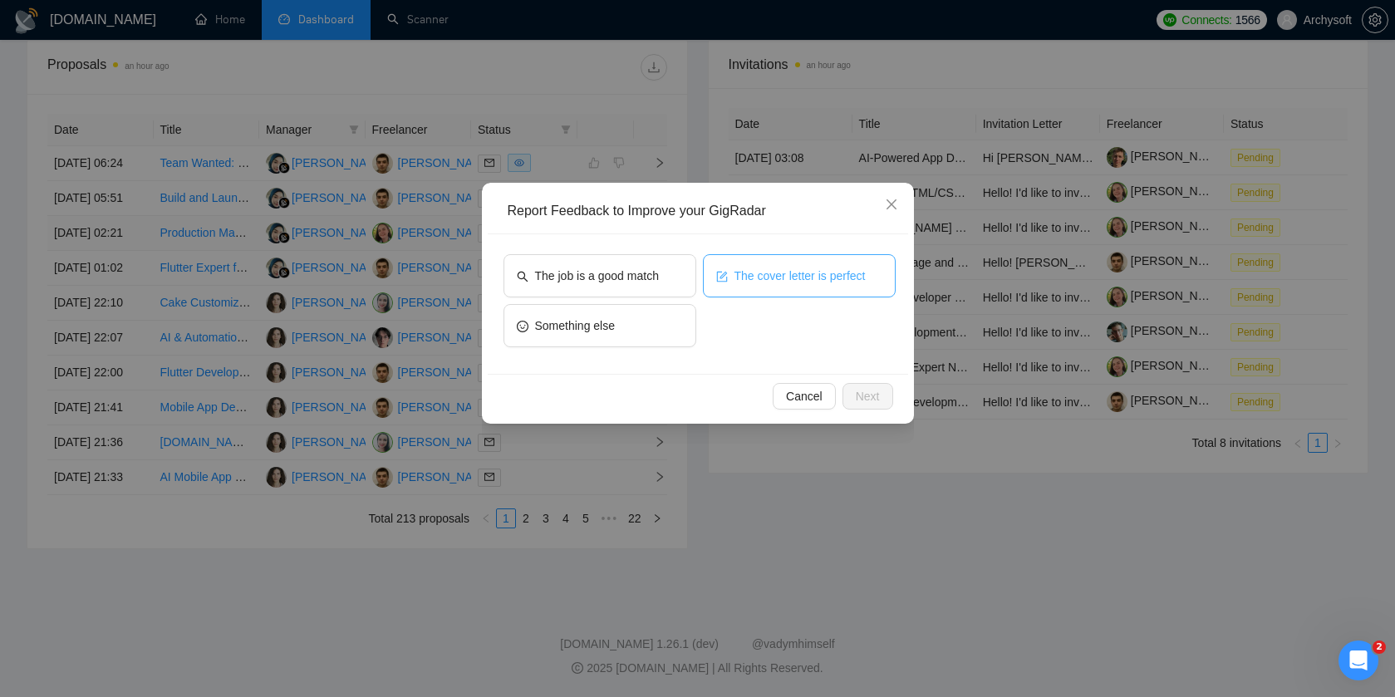
click at [758, 286] on button "The cover letter is perfect" at bounding box center [799, 275] width 193 height 43
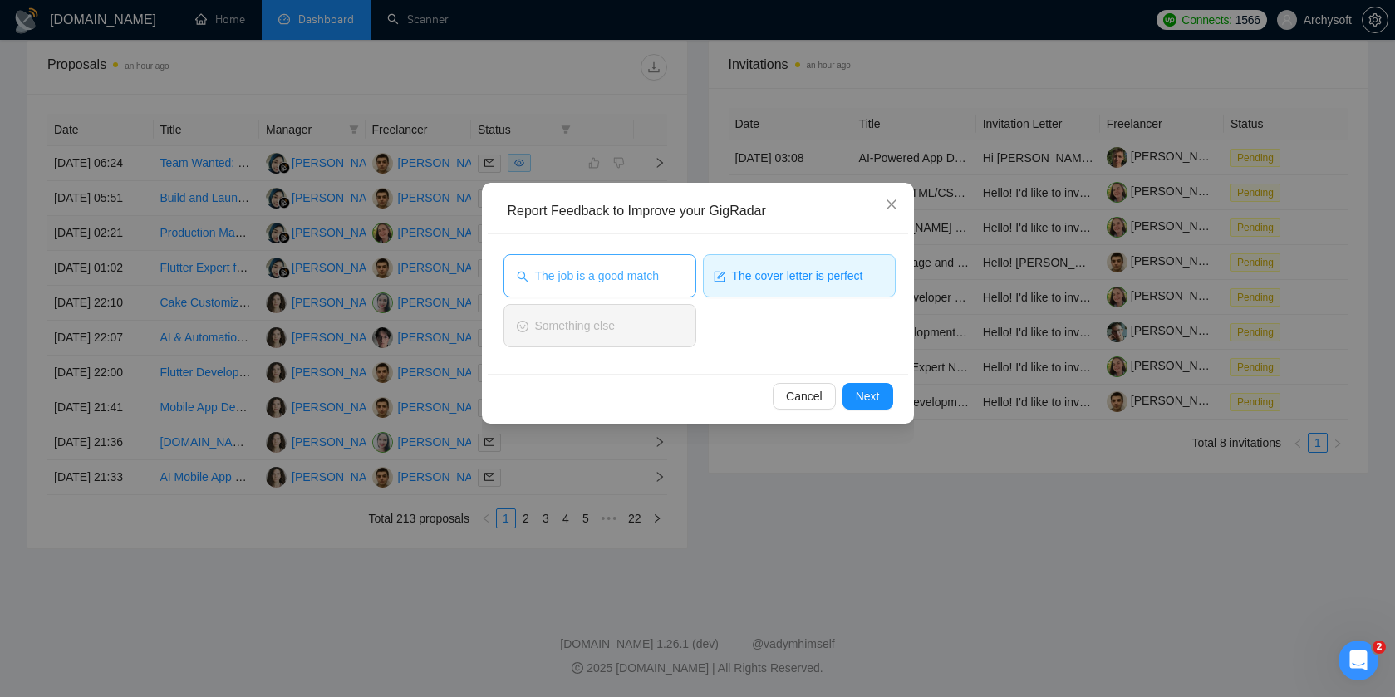
click at [683, 286] on button "The job is a good match" at bounding box center [599, 275] width 193 height 43
click at [873, 405] on button "Next" at bounding box center [867, 396] width 51 height 27
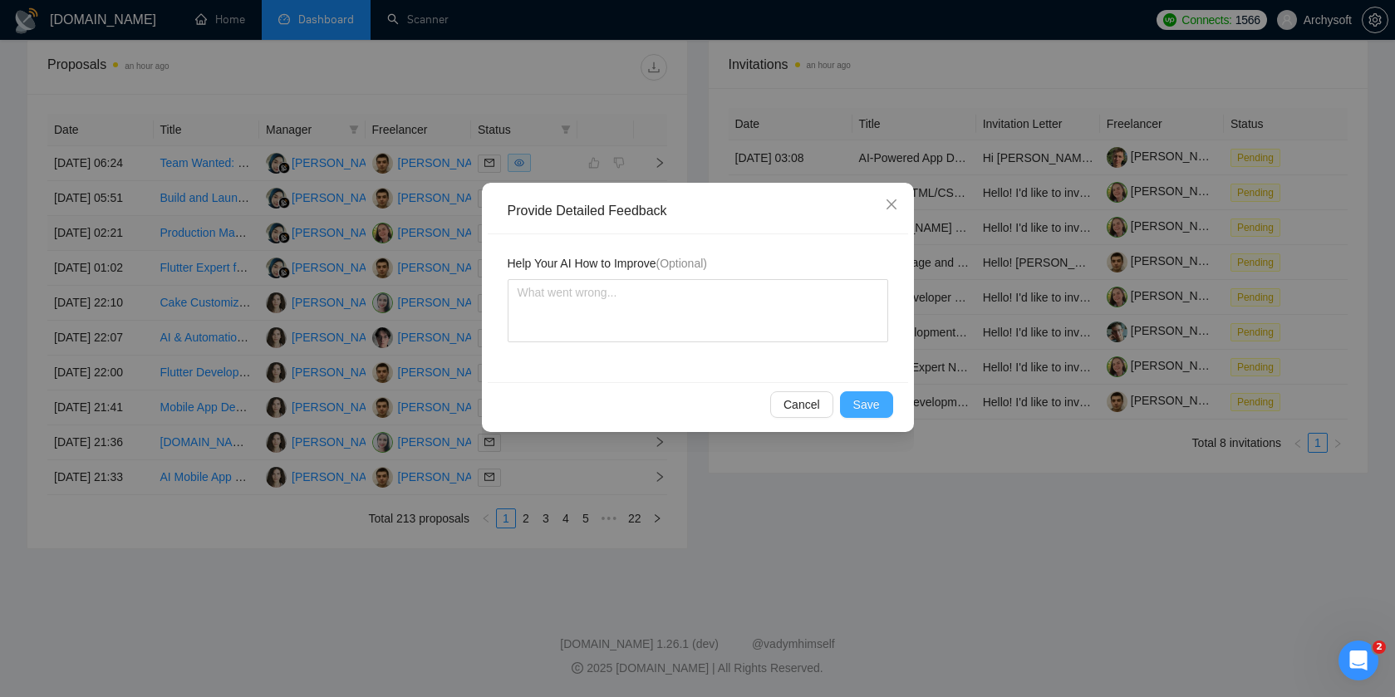
click at [873, 405] on span "Save" at bounding box center [866, 404] width 27 height 18
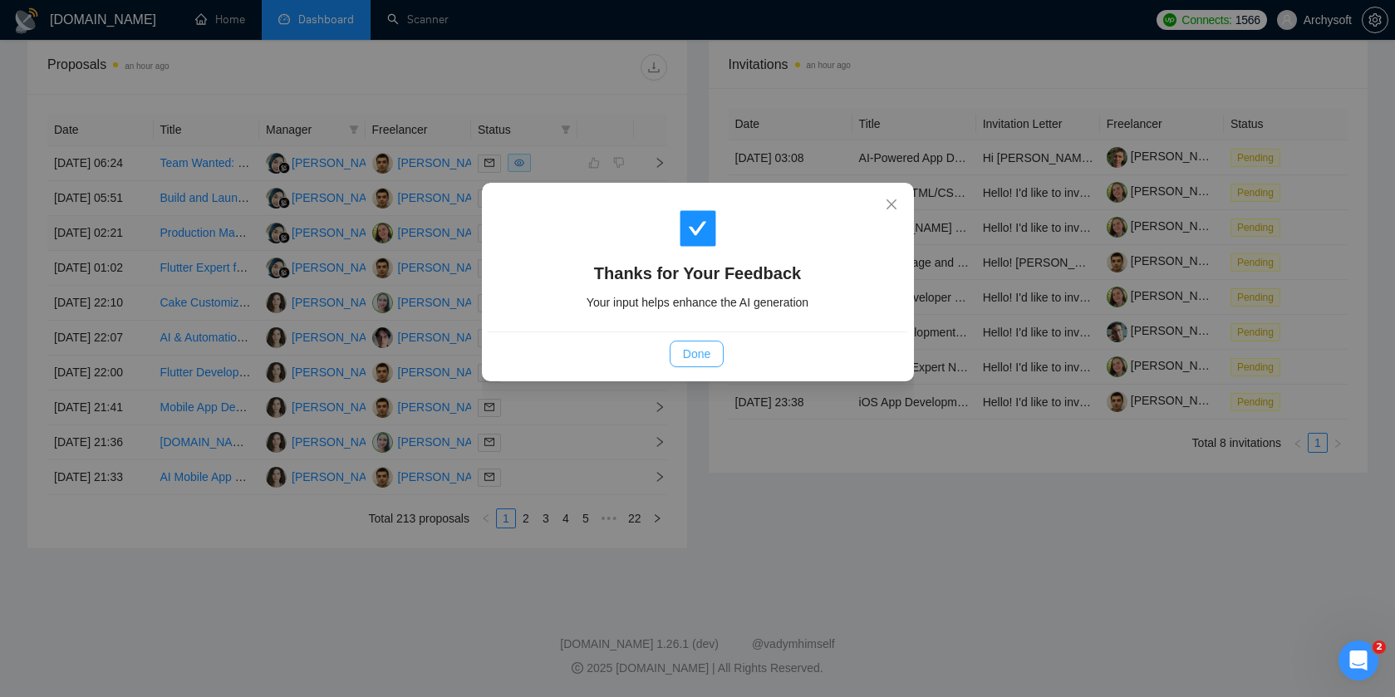
click at [701, 348] on span "Done" at bounding box center [696, 354] width 27 height 18
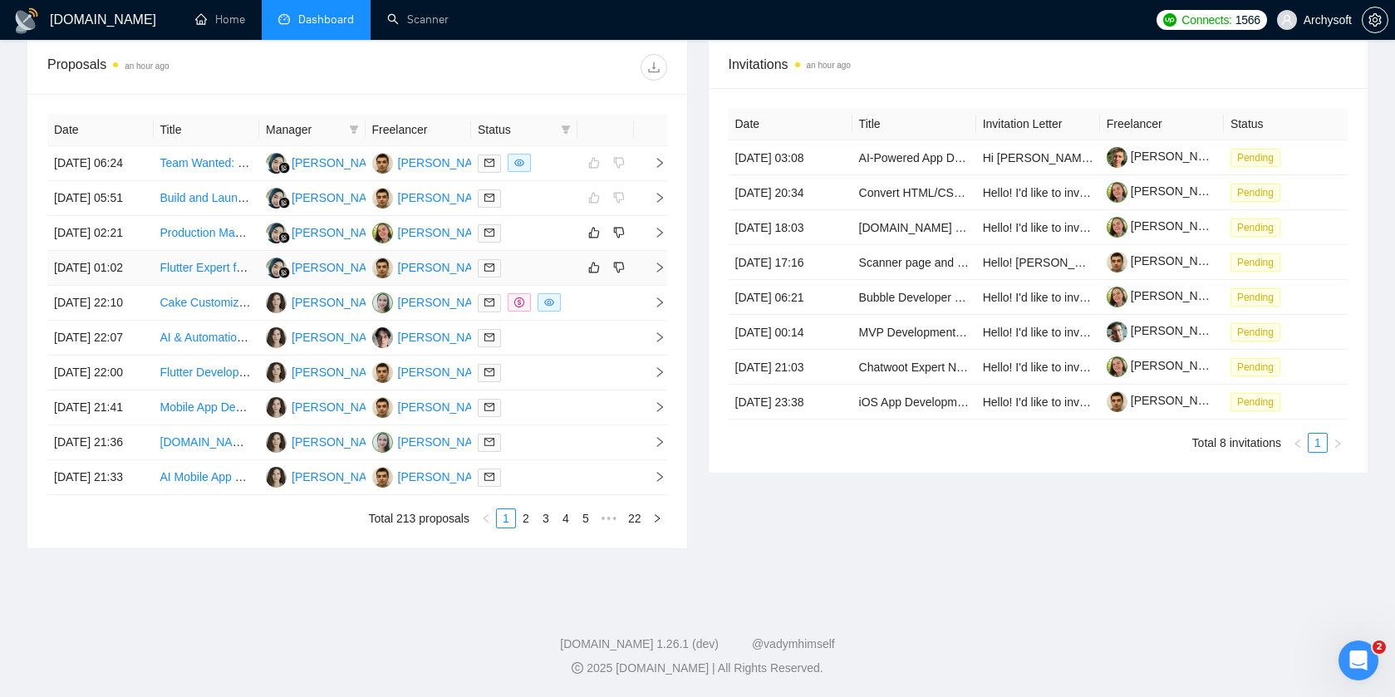
click at [562, 258] on div at bounding box center [524, 267] width 93 height 19
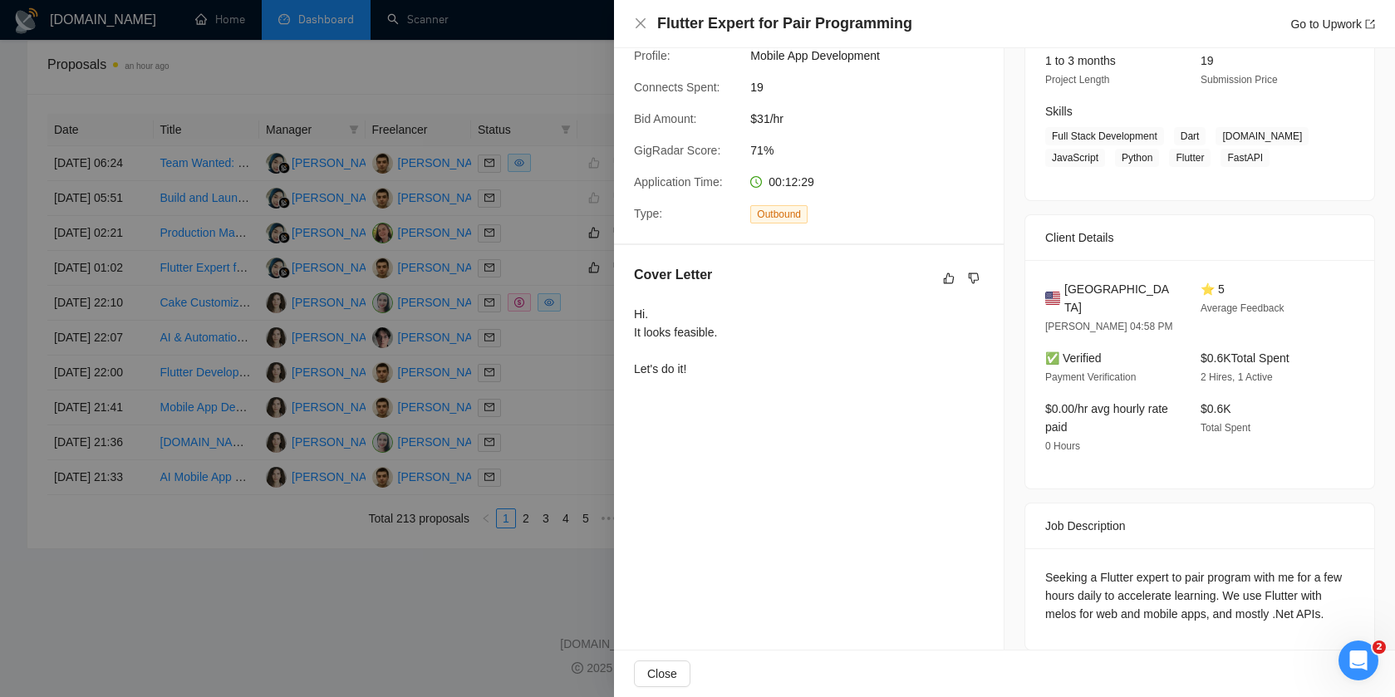
scroll to position [731, 0]
click at [474, 415] on div at bounding box center [697, 348] width 1395 height 697
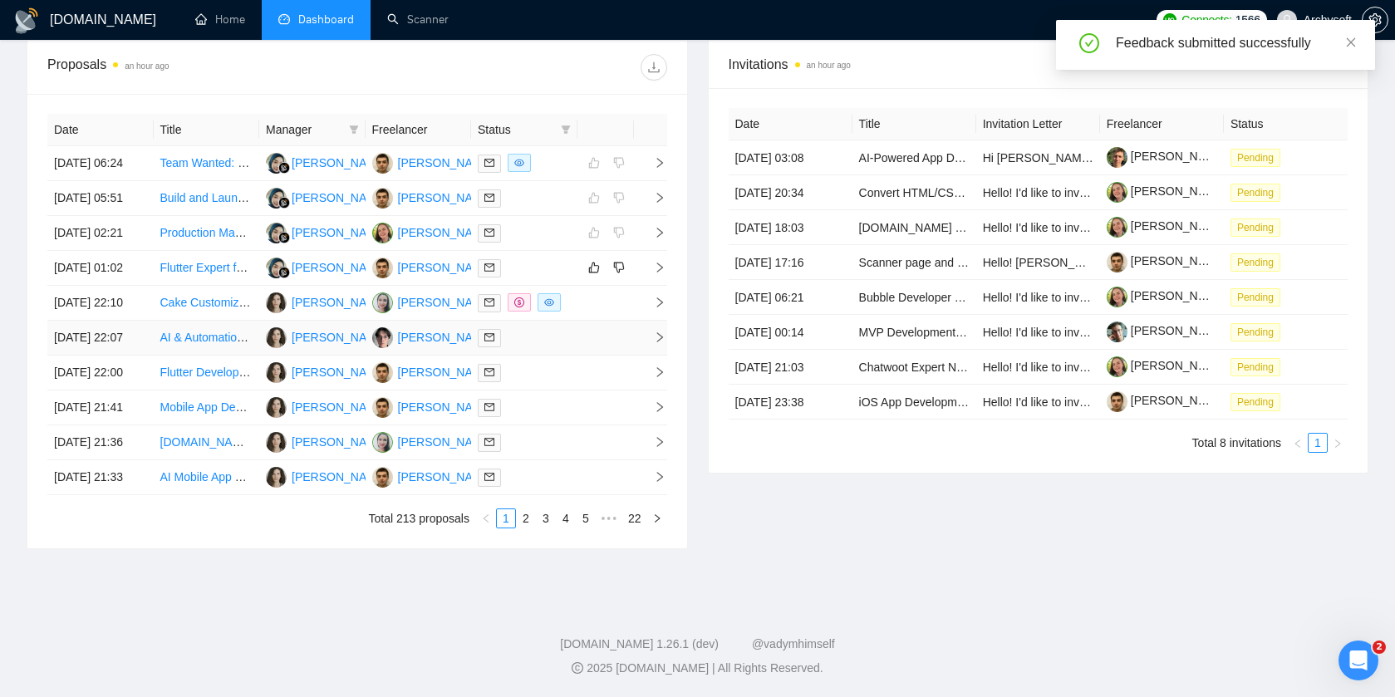
scroll to position [678, 0]
click at [593, 274] on icon "like" at bounding box center [594, 267] width 12 height 13
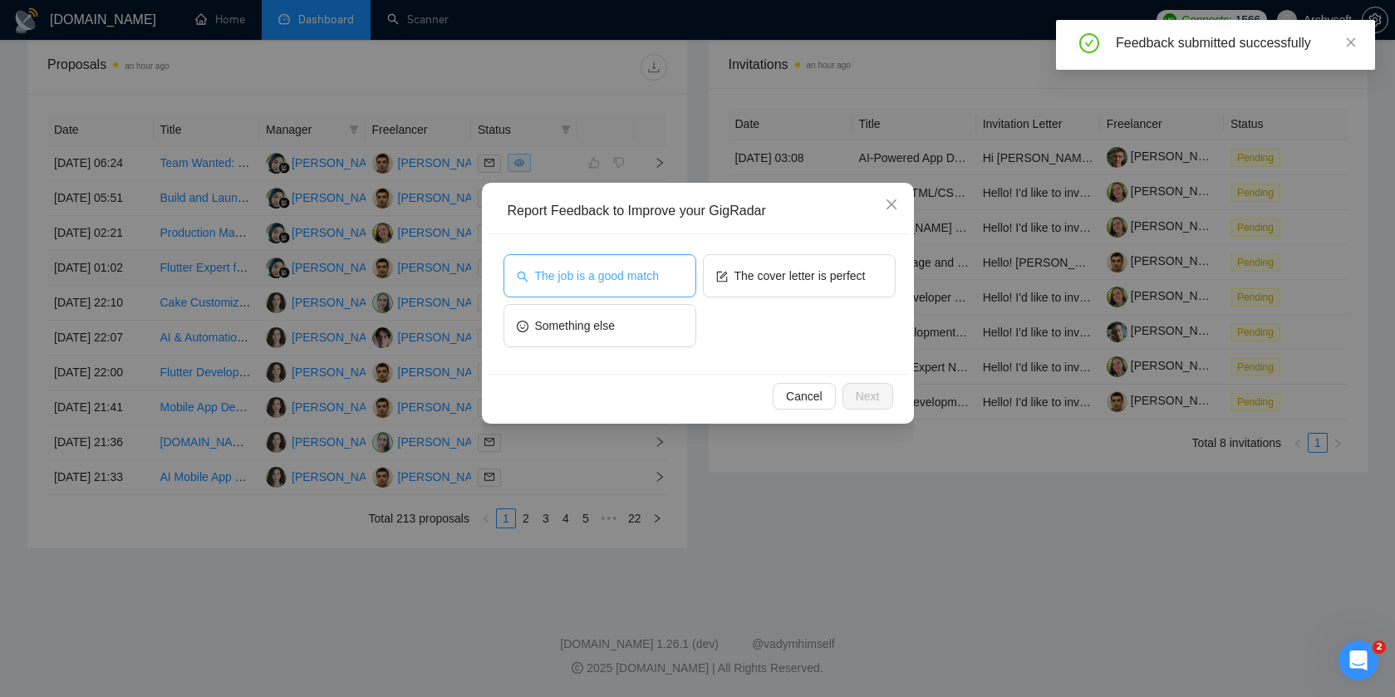
click at [639, 277] on span "The job is a good match" at bounding box center [597, 276] width 124 height 18
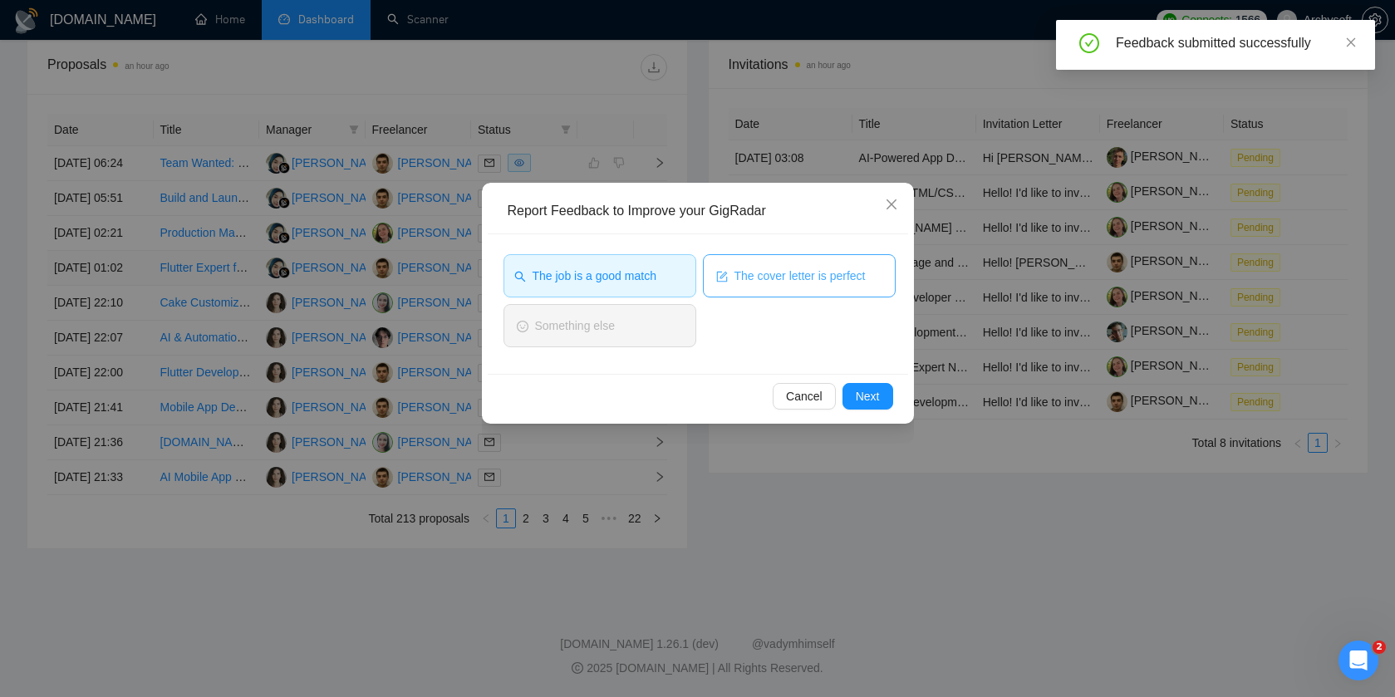
click at [768, 277] on span "The cover letter is perfect" at bounding box center [799, 276] width 131 height 18
click at [886, 392] on button "Next" at bounding box center [867, 396] width 51 height 27
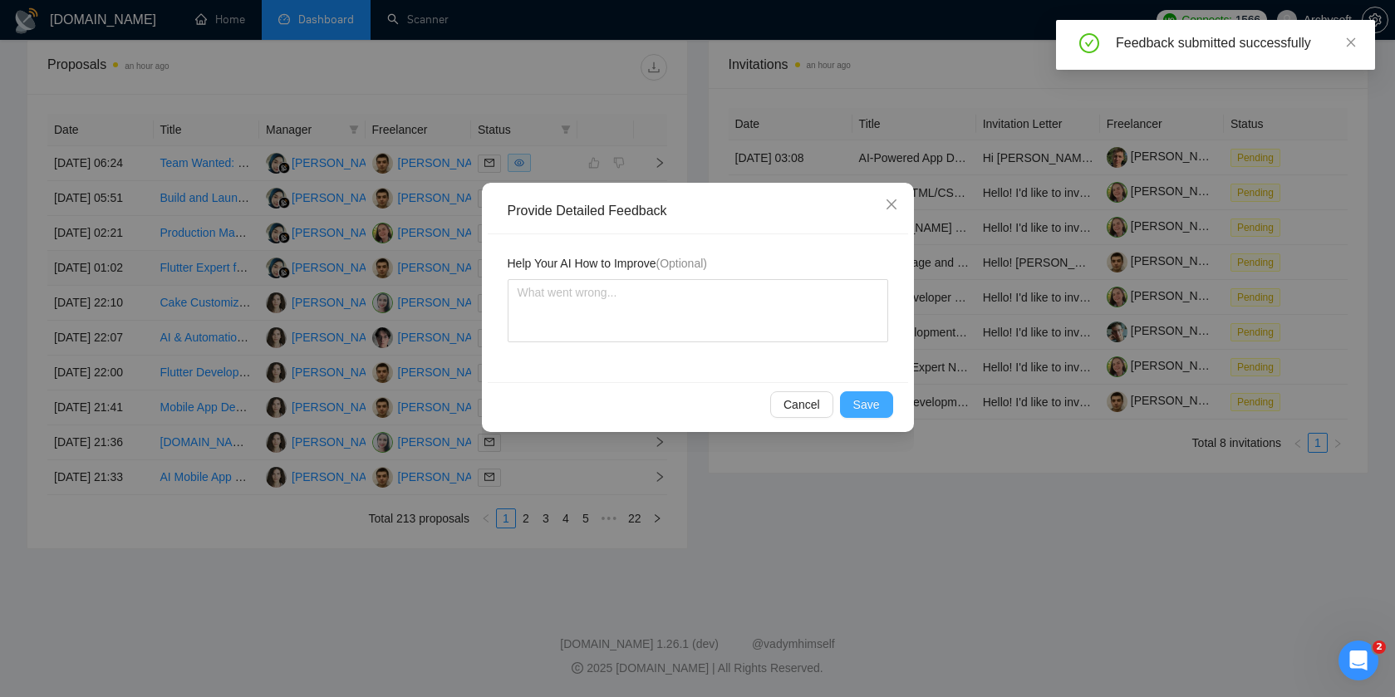
click at [876, 400] on span "Save" at bounding box center [866, 404] width 27 height 18
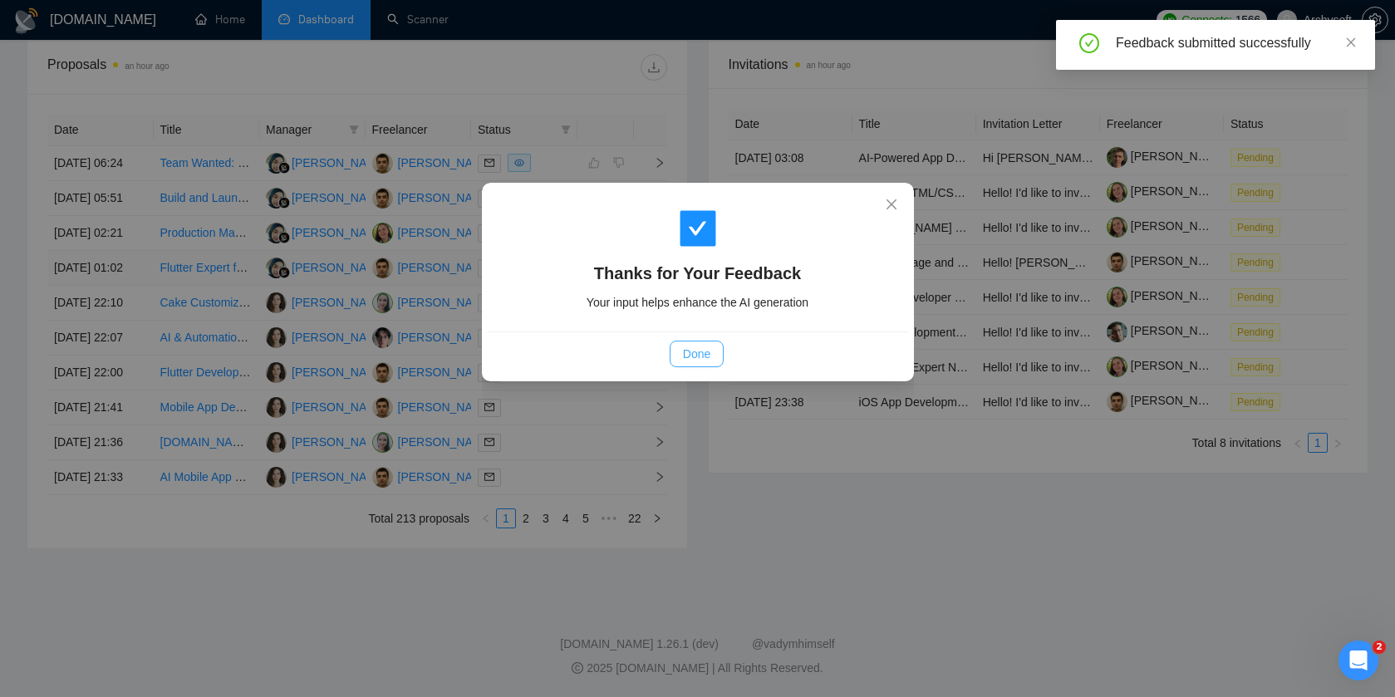
click at [701, 356] on span "Done" at bounding box center [696, 354] width 27 height 18
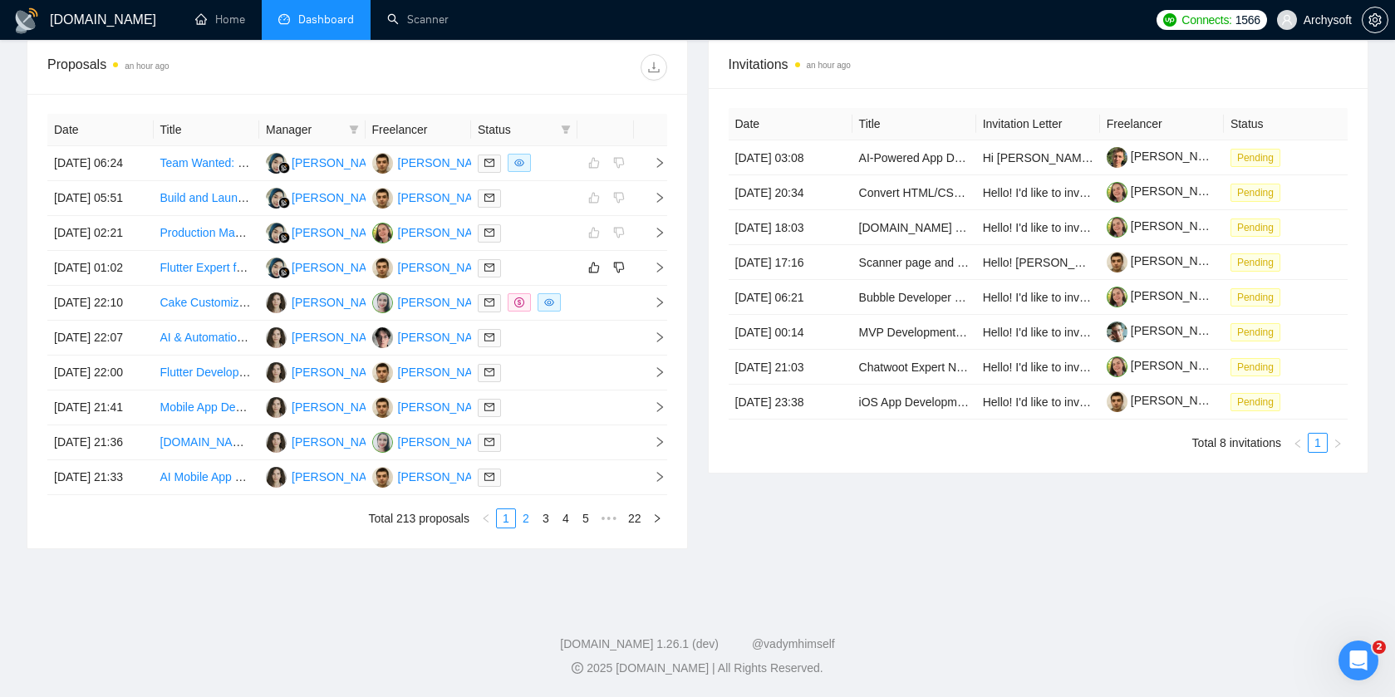
click at [528, 528] on link "2" at bounding box center [526, 518] width 18 height 18
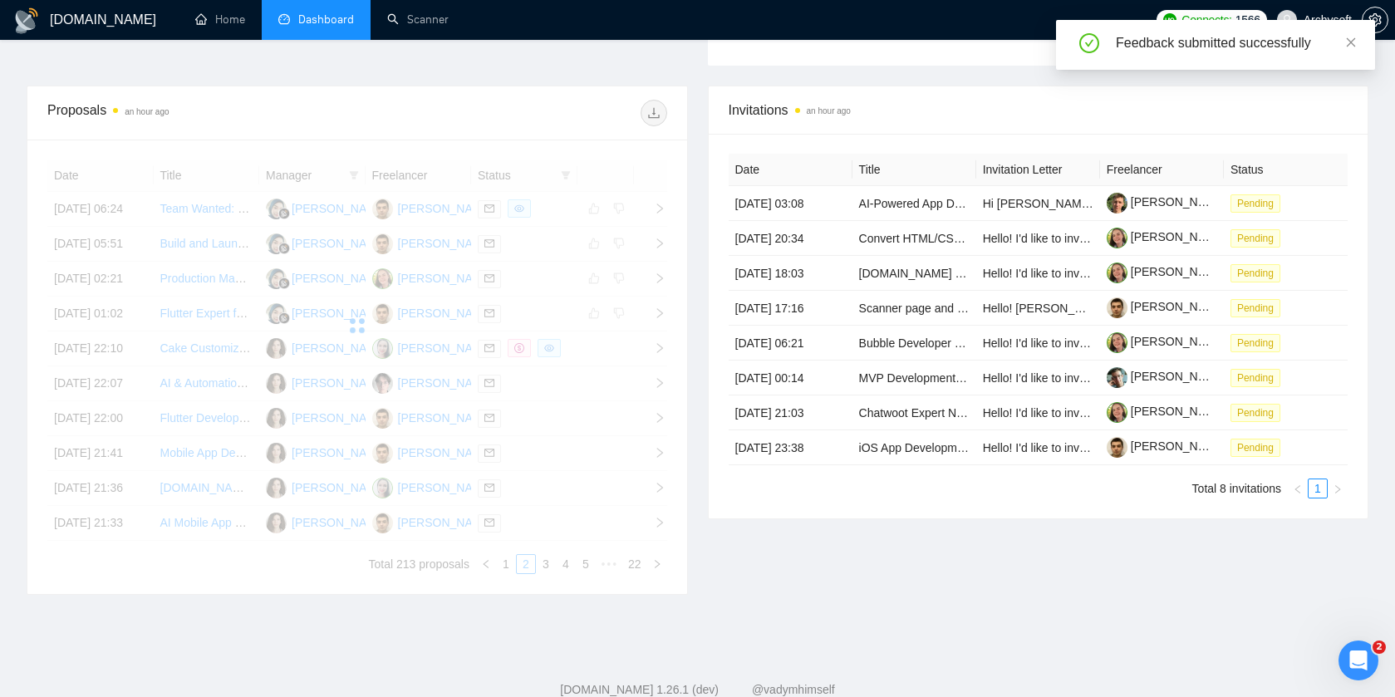
scroll to position [590, 0]
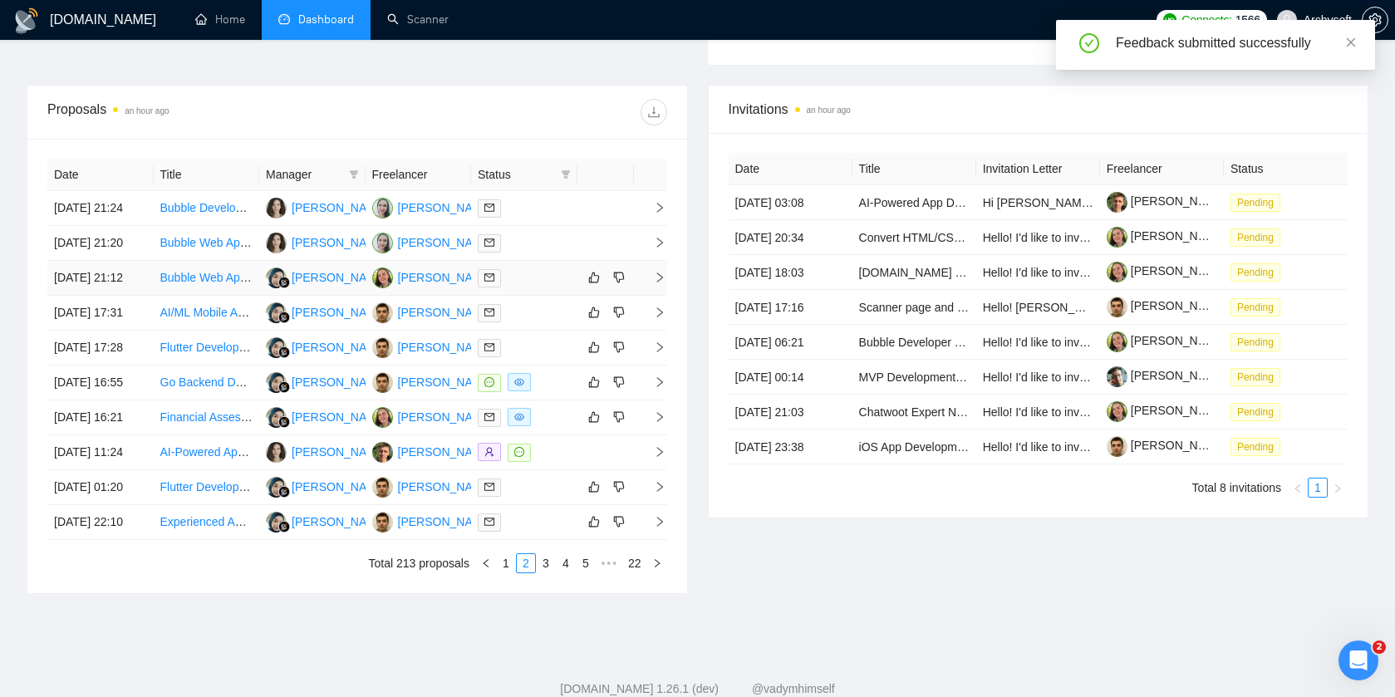
click at [551, 287] on div at bounding box center [524, 277] width 93 height 19
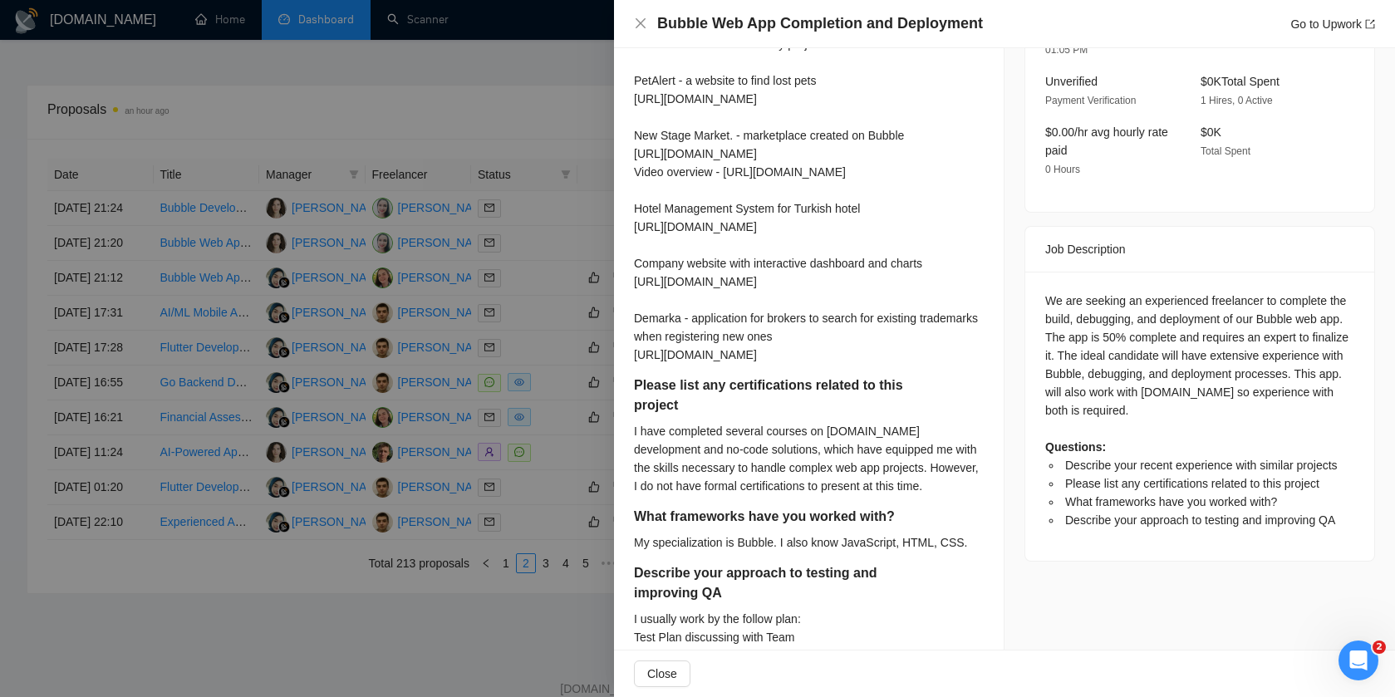
scroll to position [498, 0]
drag, startPoint x: 630, startPoint y: 240, endPoint x: 840, endPoint y: 254, distance: 210.6
copy div "https://youtu.be/yKui2Ql3ysE"
click at [822, 374] on div "Describe your recent experience with similar projects Here are video reviews of…" at bounding box center [809, 180] width 350 height 387
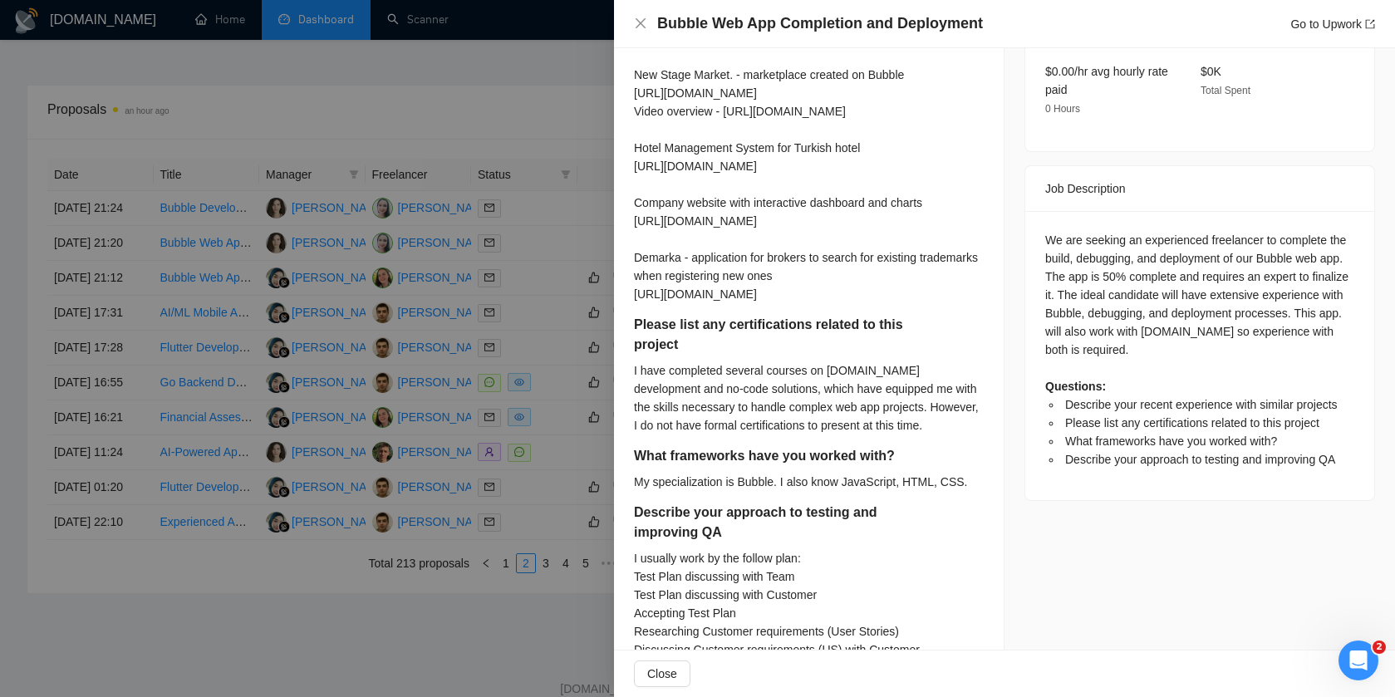
scroll to position [557, 0]
drag, startPoint x: 848, startPoint y: 499, endPoint x: 905, endPoint y: 499, distance: 56.5
click at [905, 492] on div "My specialization is Bubble. I also know JavaScript, HTML, CSS." at bounding box center [801, 483] width 334 height 18
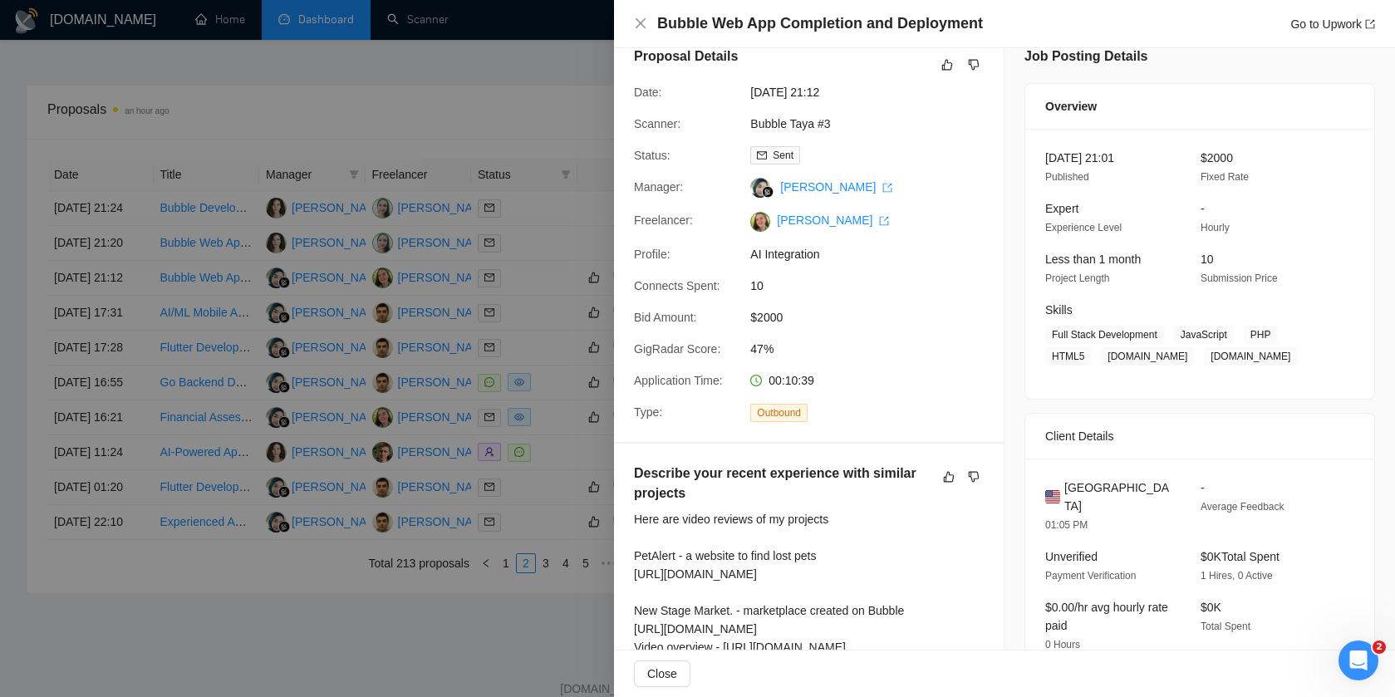
scroll to position [22, 0]
click at [538, 387] on div at bounding box center [697, 348] width 1395 height 697
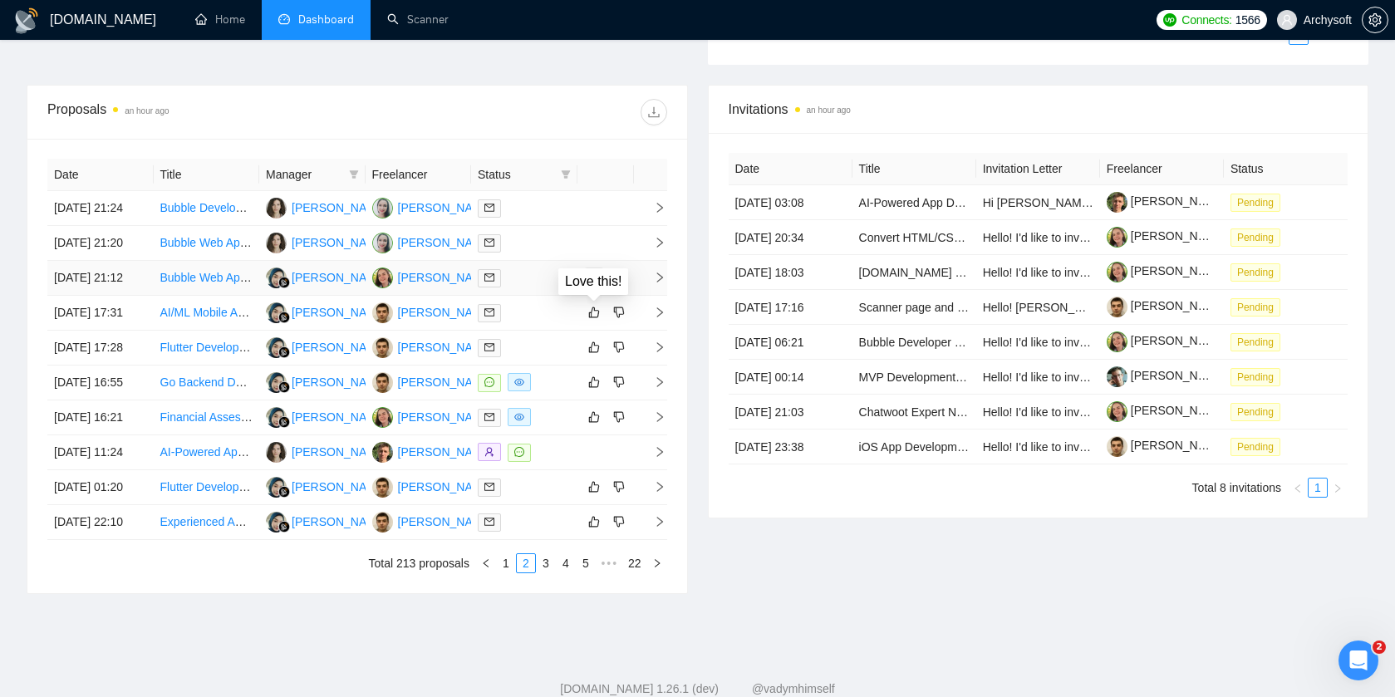
click at [597, 283] on icon "like" at bounding box center [593, 277] width 11 height 11
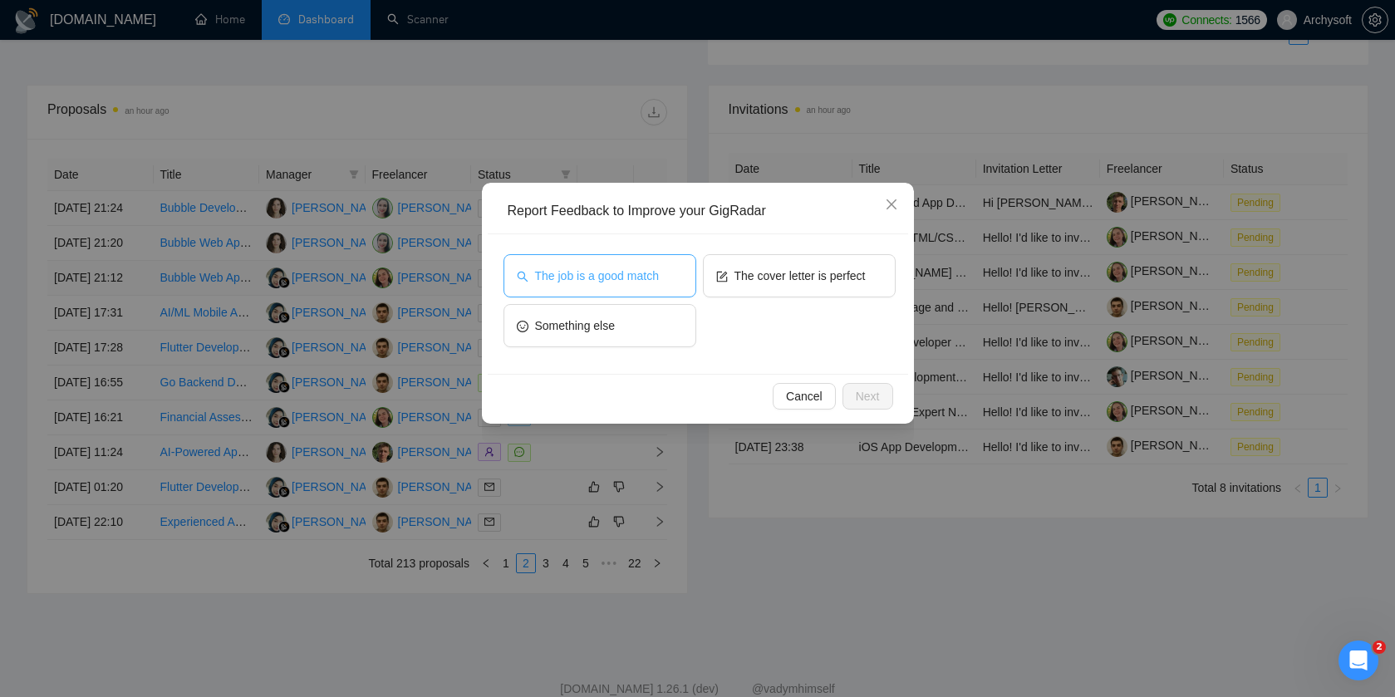
click at [683, 270] on button "The job is a good match" at bounding box center [599, 275] width 193 height 43
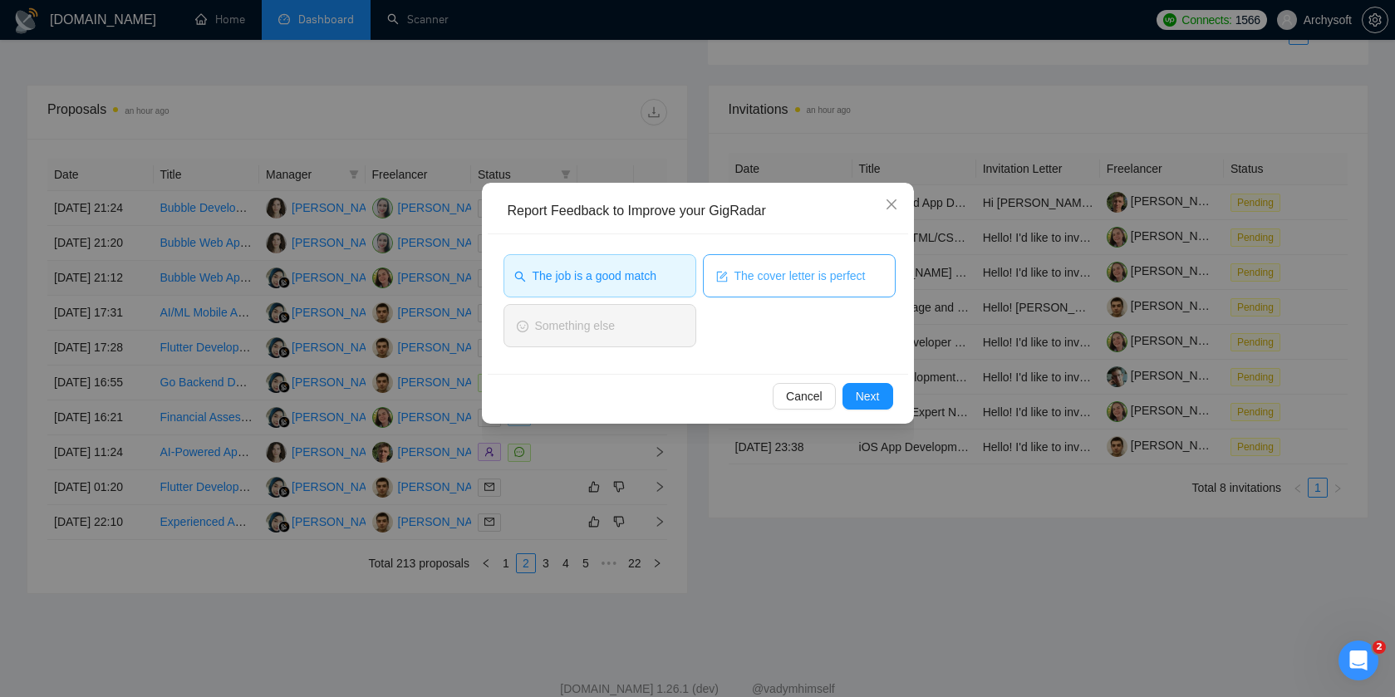
click at [751, 270] on span "The cover letter is perfect" at bounding box center [799, 276] width 131 height 18
click at [870, 402] on span "Next" at bounding box center [868, 396] width 24 height 18
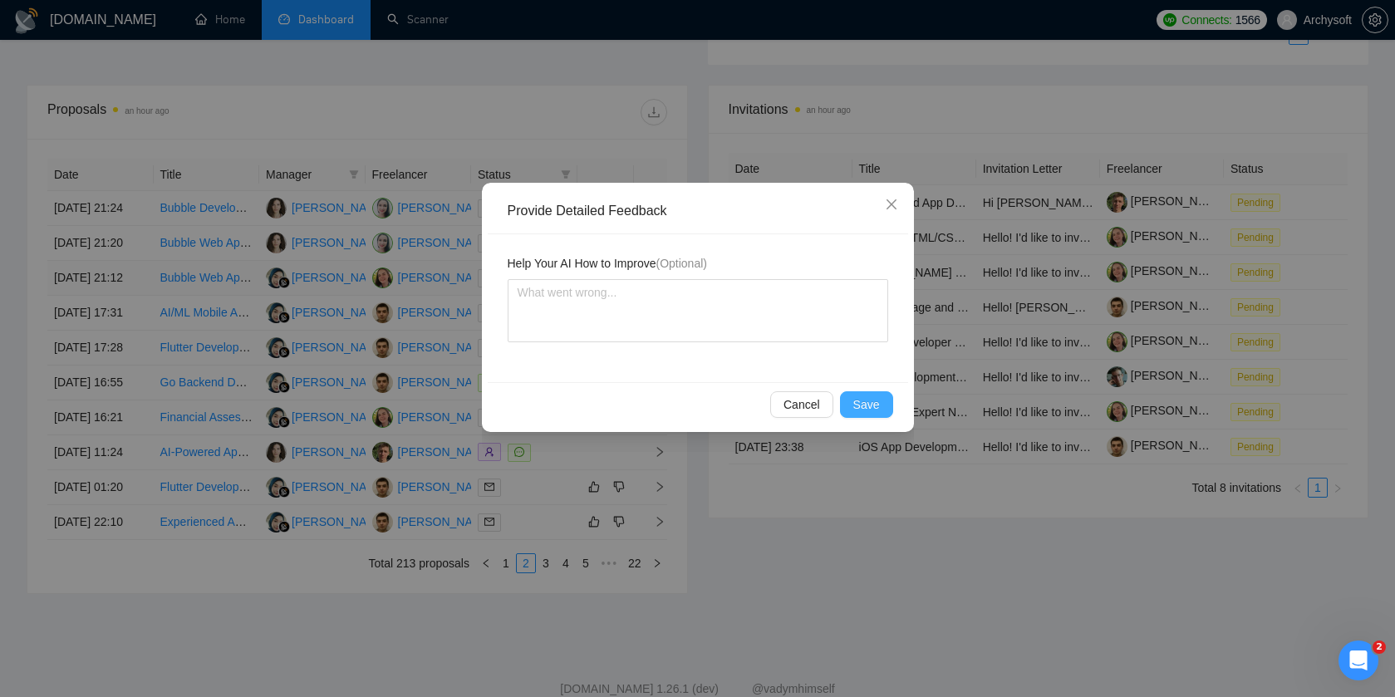
click at [875, 400] on span "Save" at bounding box center [866, 404] width 27 height 18
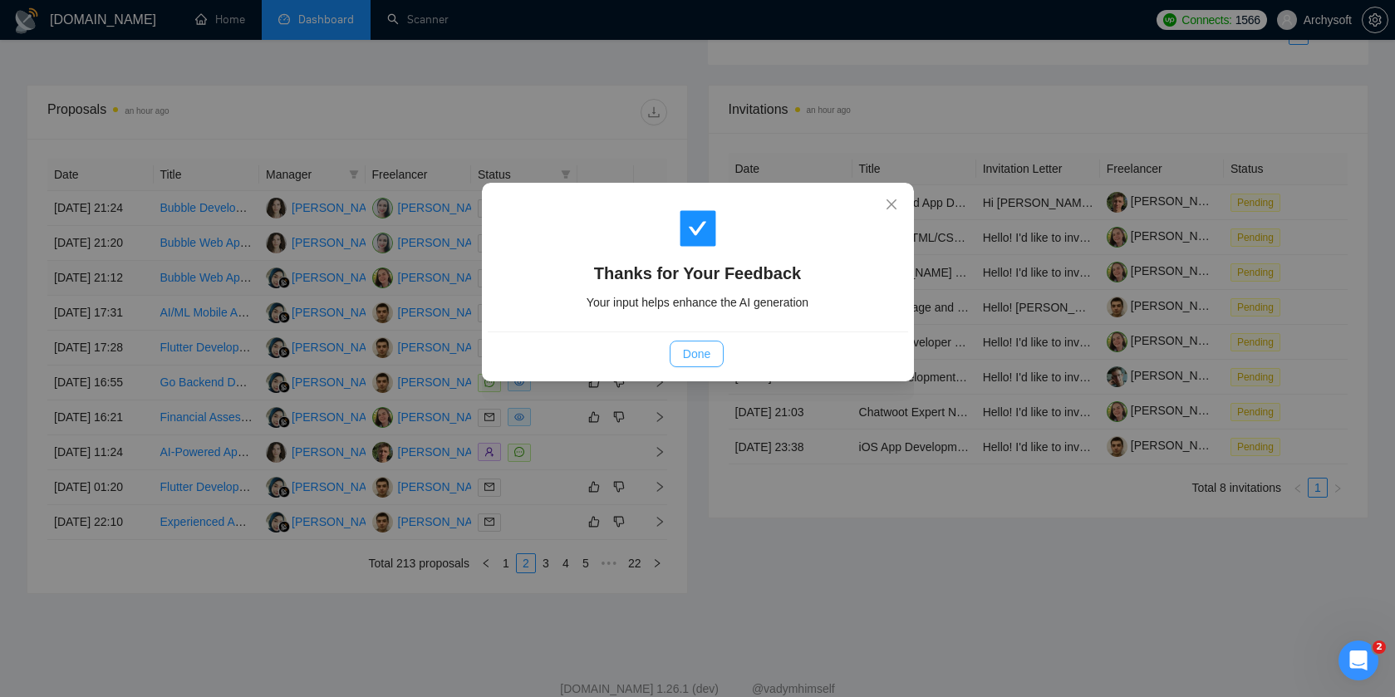
click at [709, 355] on span "Done" at bounding box center [696, 354] width 27 height 18
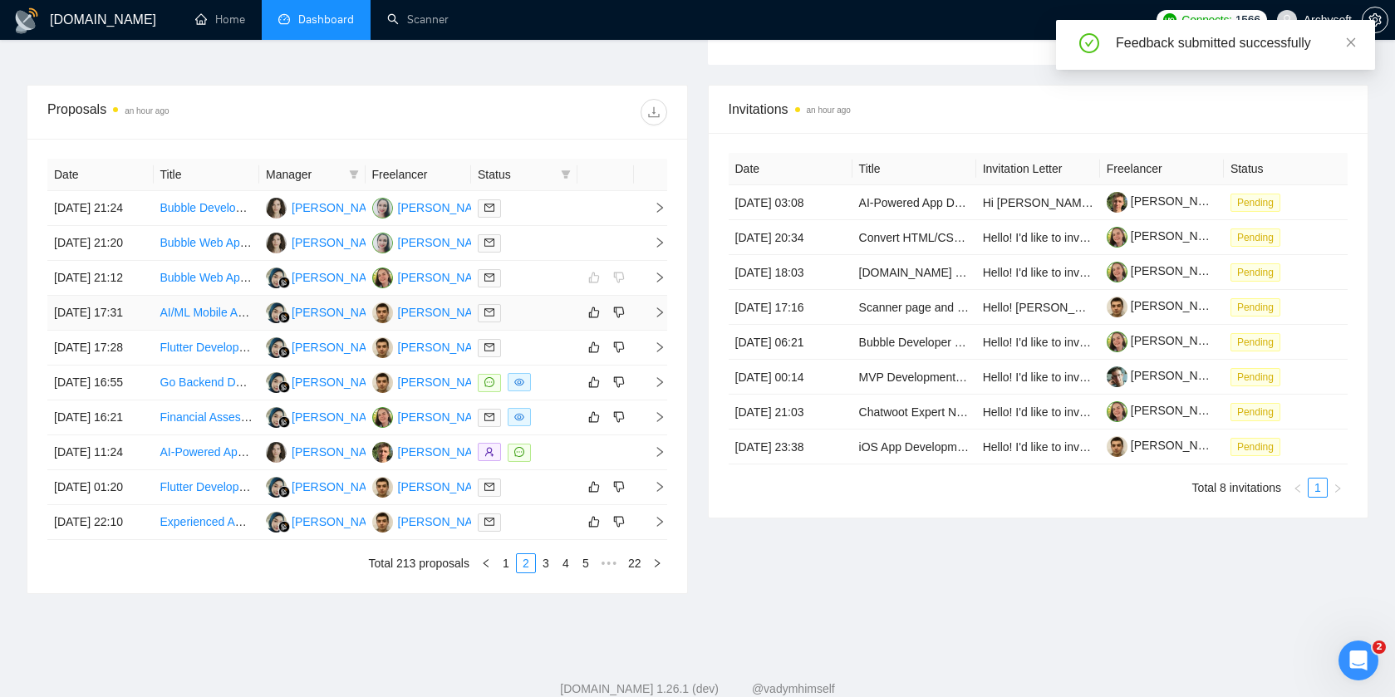
click at [551, 322] on div at bounding box center [524, 312] width 93 height 19
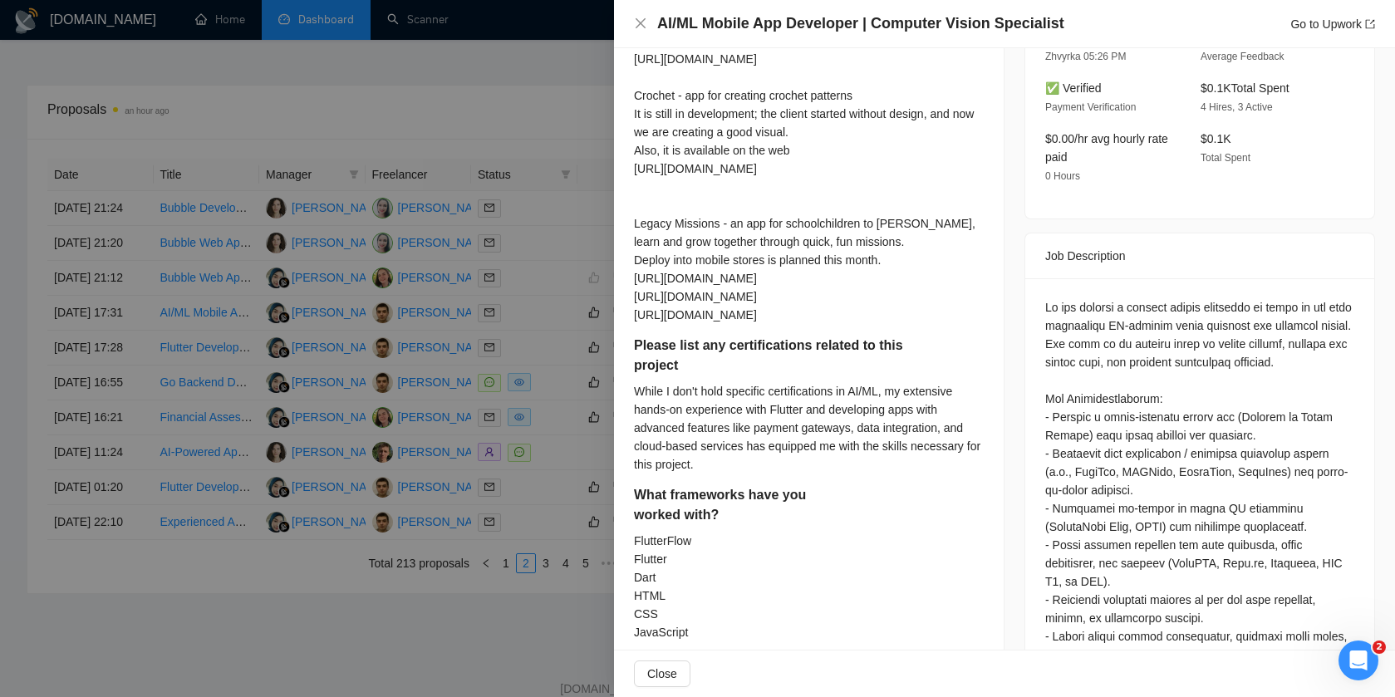
scroll to position [649, 0]
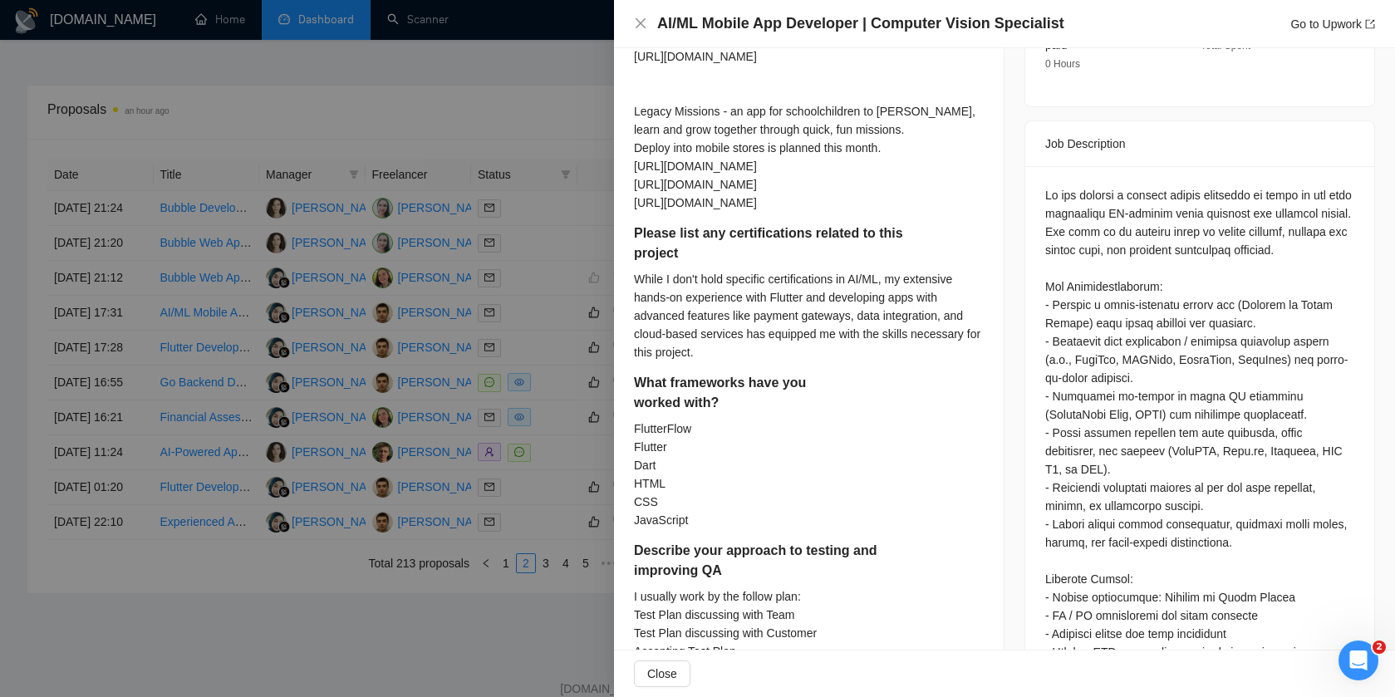
drag, startPoint x: 633, startPoint y: 438, endPoint x: 650, endPoint y: 478, distance: 43.5
click at [638, 449] on div "Describe your recent experience with similar projects Mama Mentor - app for pla…" at bounding box center [809, 484] width 390 height 1337
drag, startPoint x: 704, startPoint y: 546, endPoint x: 621, endPoint y: 434, distance: 138.9
click at [621, 434] on div "Describe your recent experience with similar projects Mama Mentor - app for pla…" at bounding box center [809, 484] width 390 height 1337
click at [674, 529] on div "FlutterFlow Flutter Dart HTML CSS JavaScript" at bounding box center [764, 475] width 261 height 110
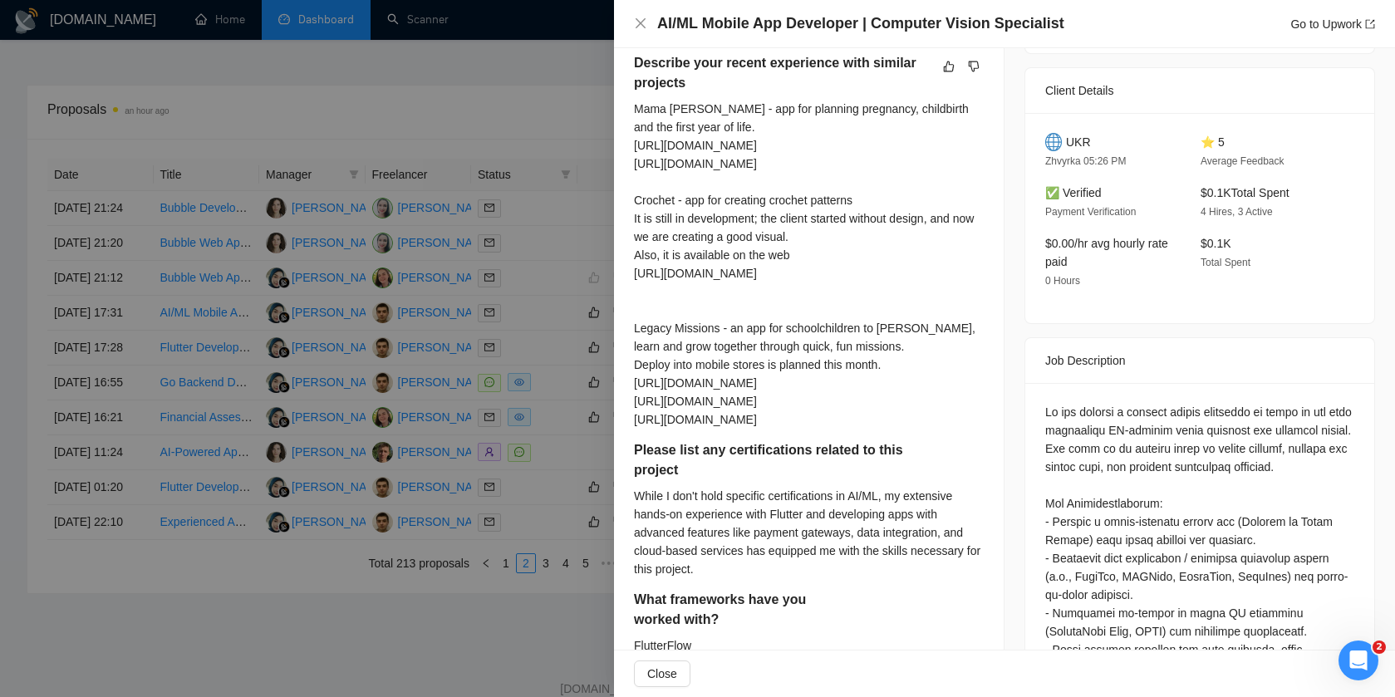
scroll to position [698, 0]
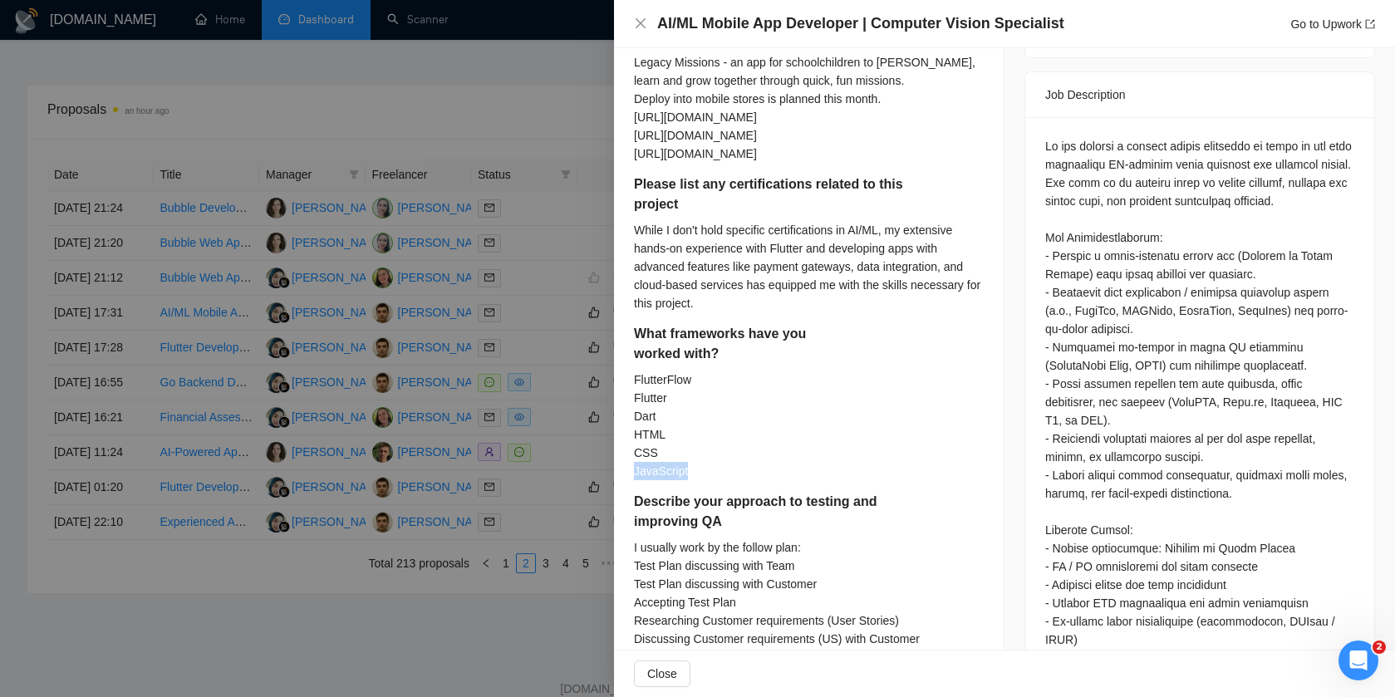
drag, startPoint x: 697, startPoint y: 495, endPoint x: 630, endPoint y: 494, distance: 67.3
click at [630, 494] on div "Describe your recent experience with similar projects Mama Mentor - app for pla…" at bounding box center [809, 435] width 390 height 1337
copy div "JavaScript"
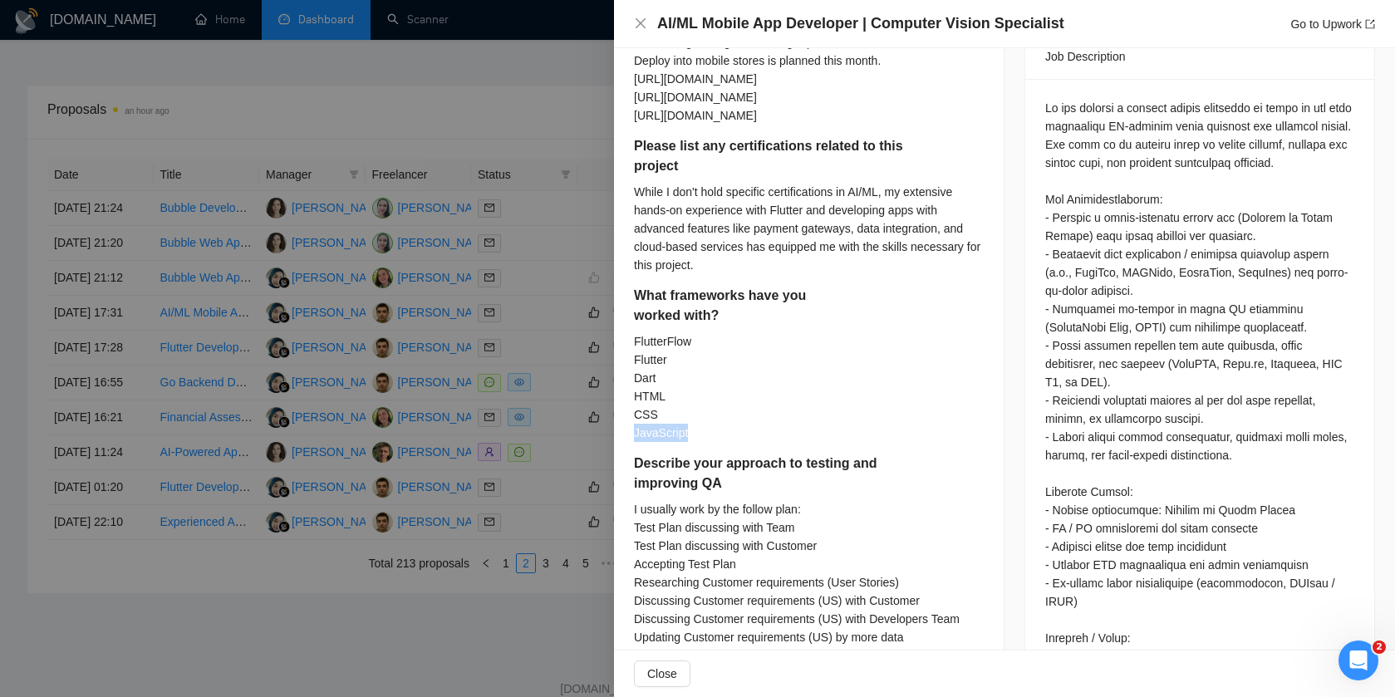
scroll to position [740, 0]
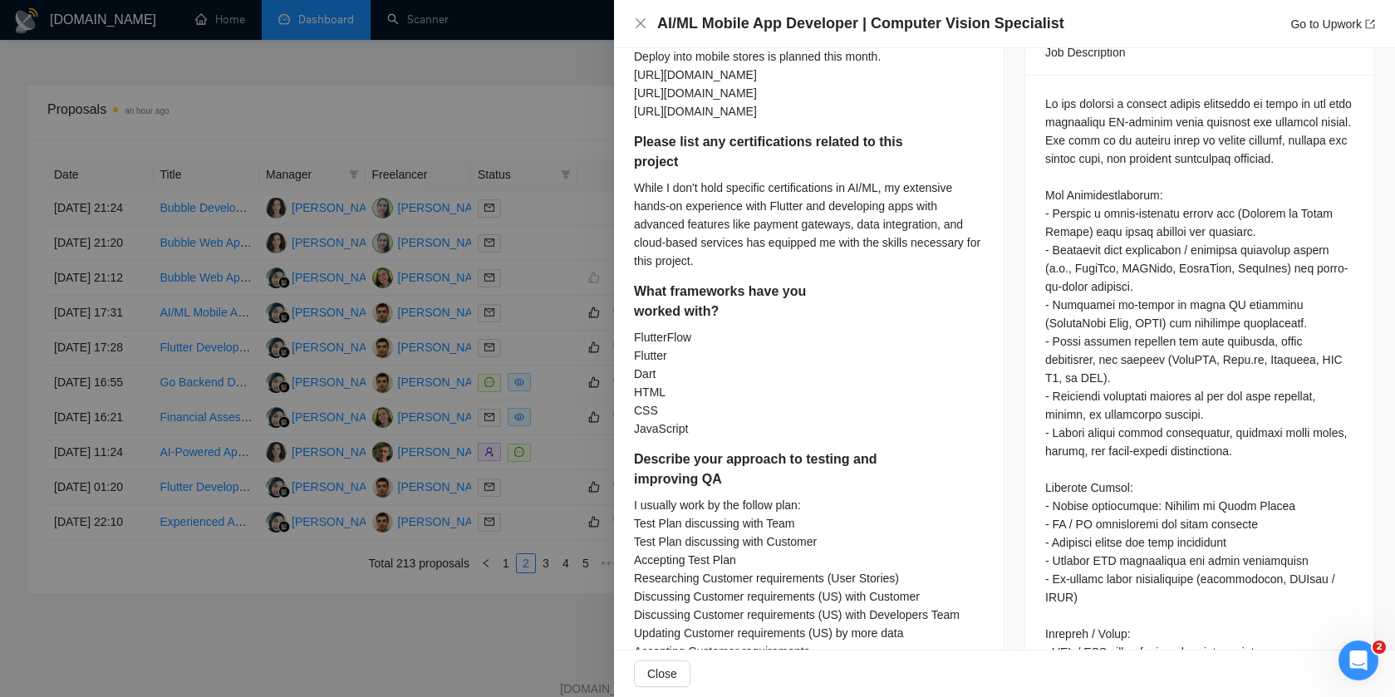
click at [722, 421] on div "FlutterFlow Flutter Dart HTML CSS JavaScript" at bounding box center [764, 383] width 261 height 110
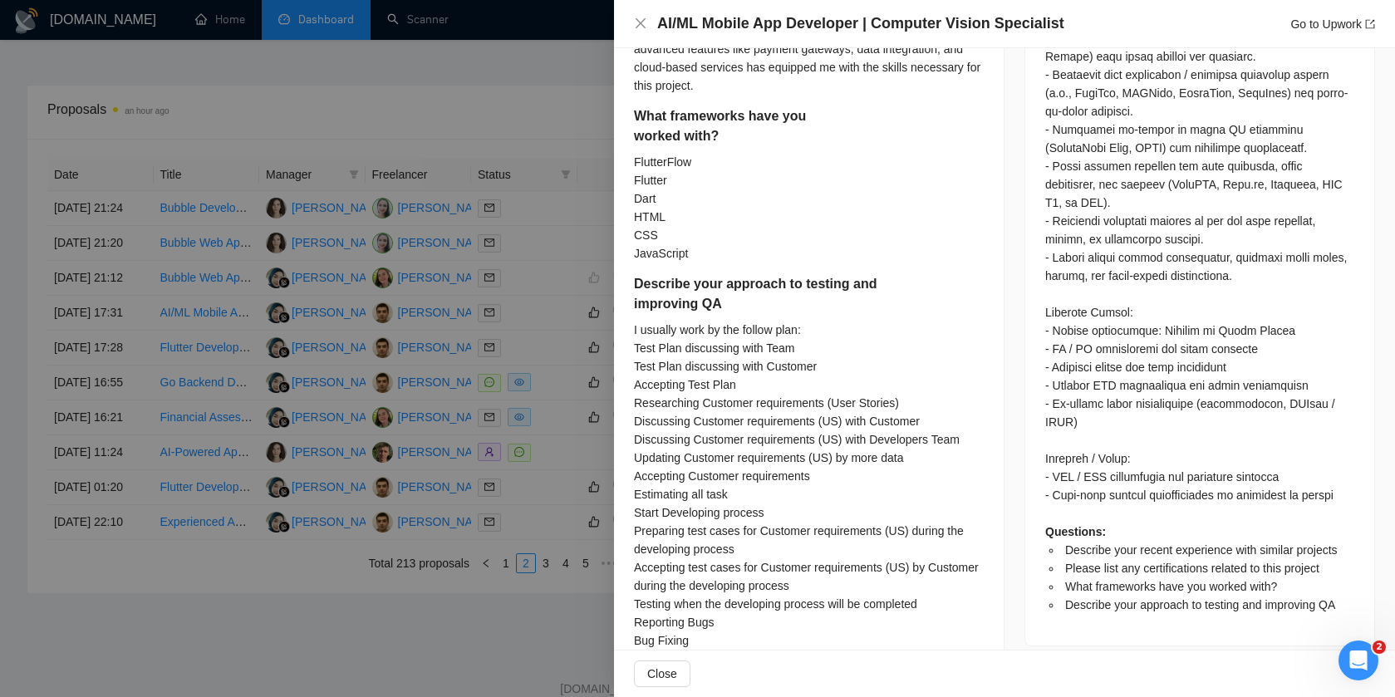
scroll to position [802, 0]
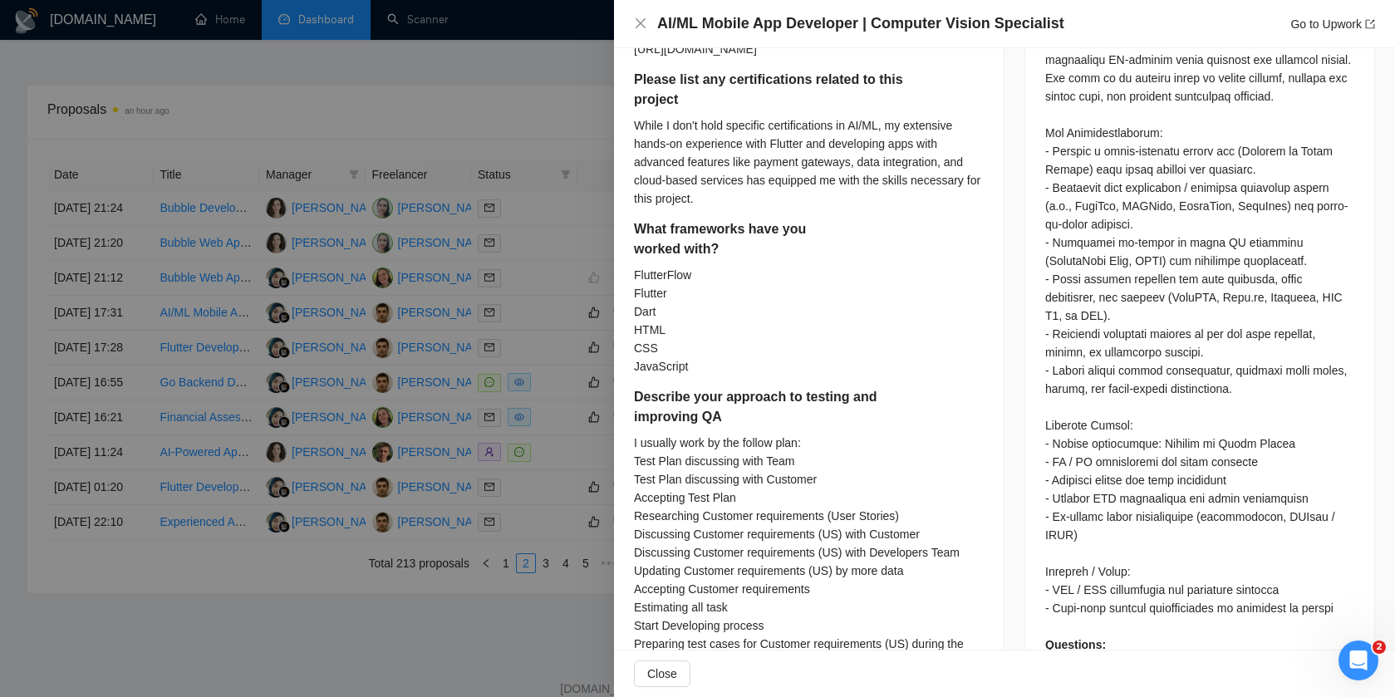
click at [568, 283] on div at bounding box center [697, 348] width 1395 height 697
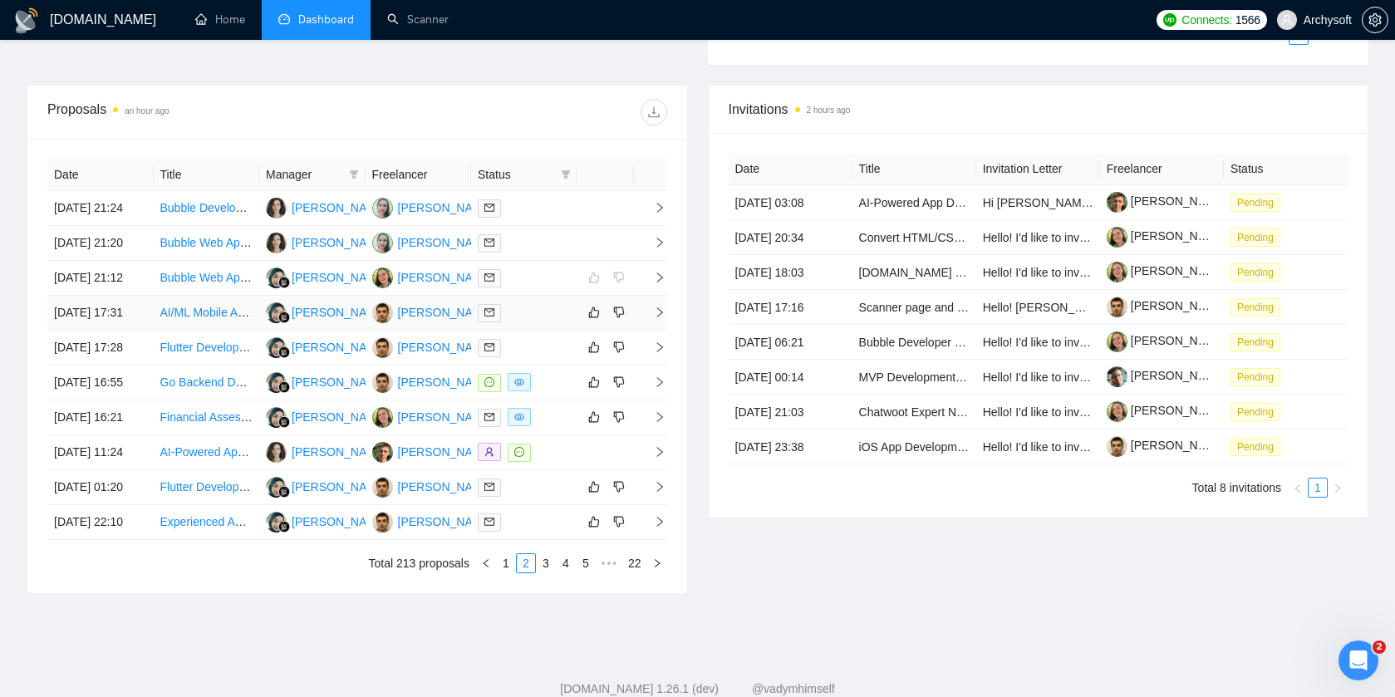
click at [568, 331] on td at bounding box center [524, 313] width 106 height 35
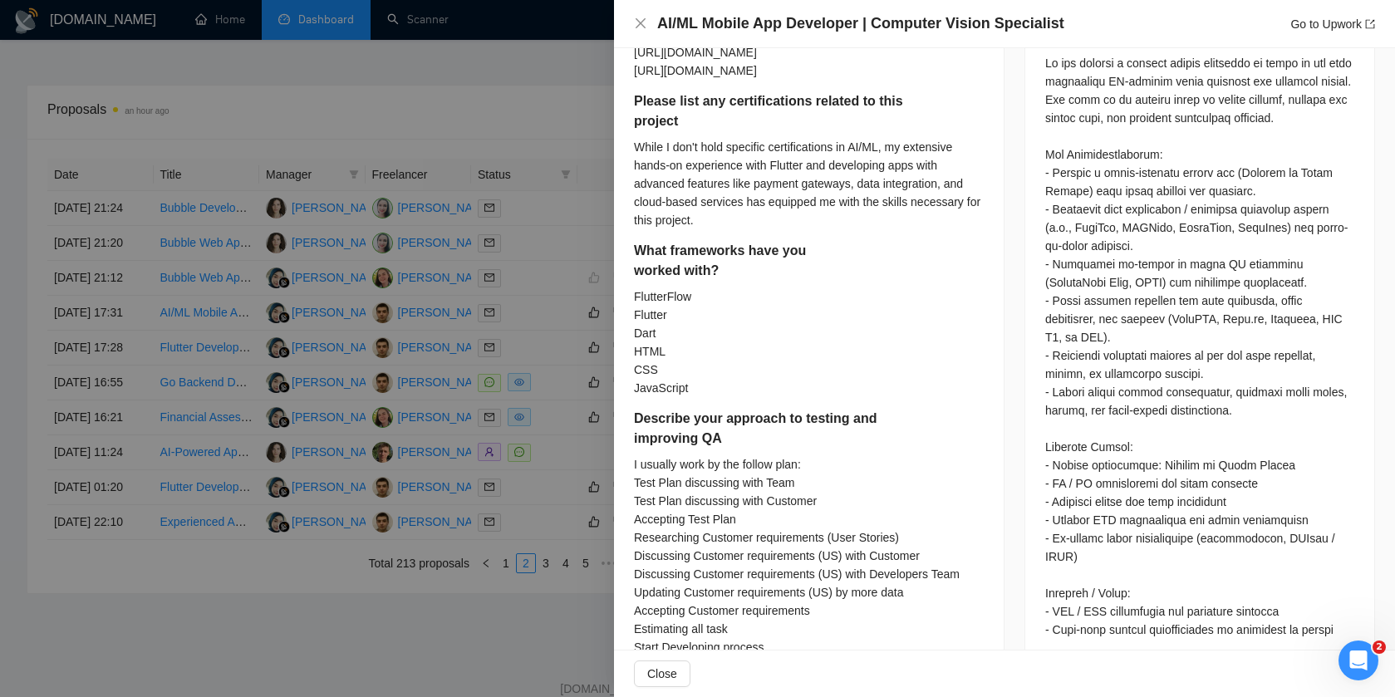
scroll to position [786, 0]
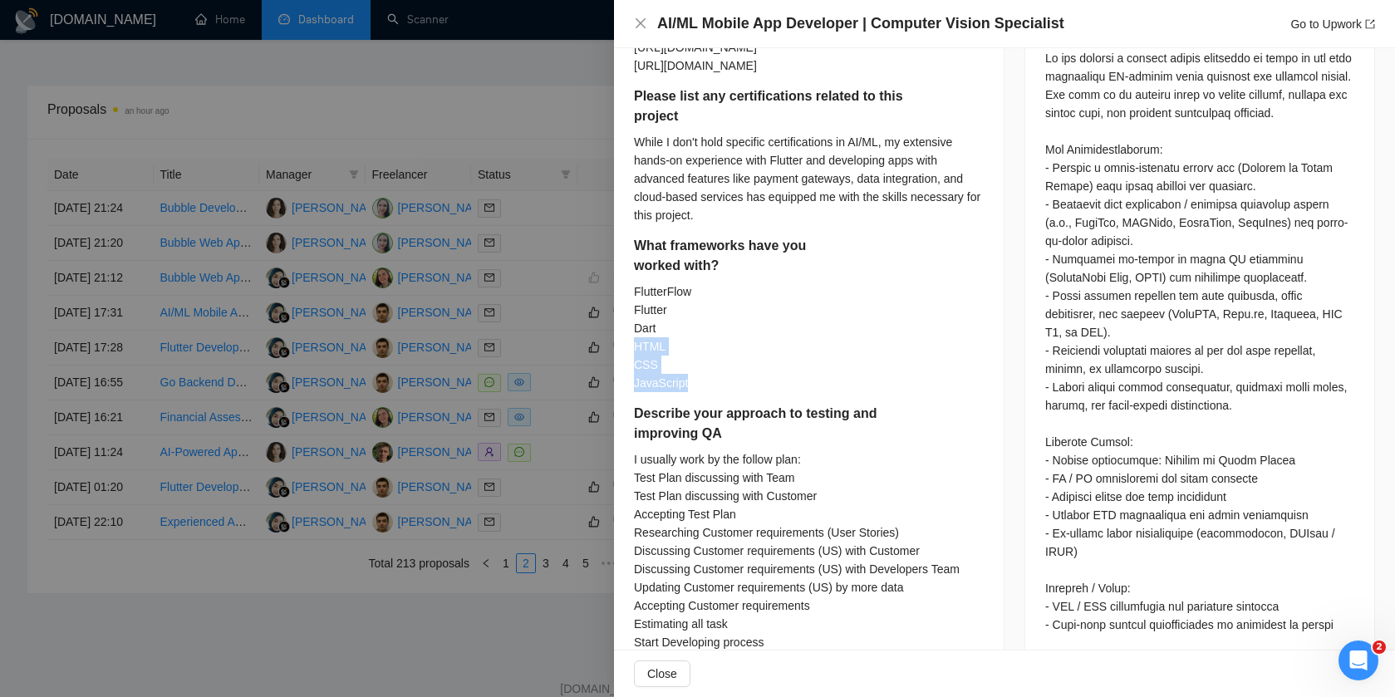
drag, startPoint x: 635, startPoint y: 364, endPoint x: 704, endPoint y: 402, distance: 79.6
click at [704, 392] on div "FlutterFlow Flutter Dart HTML CSS JavaScript" at bounding box center [764, 337] width 261 height 110
copy div "HTML CSS JavaScript"
click at [576, 410] on div at bounding box center [697, 348] width 1395 height 697
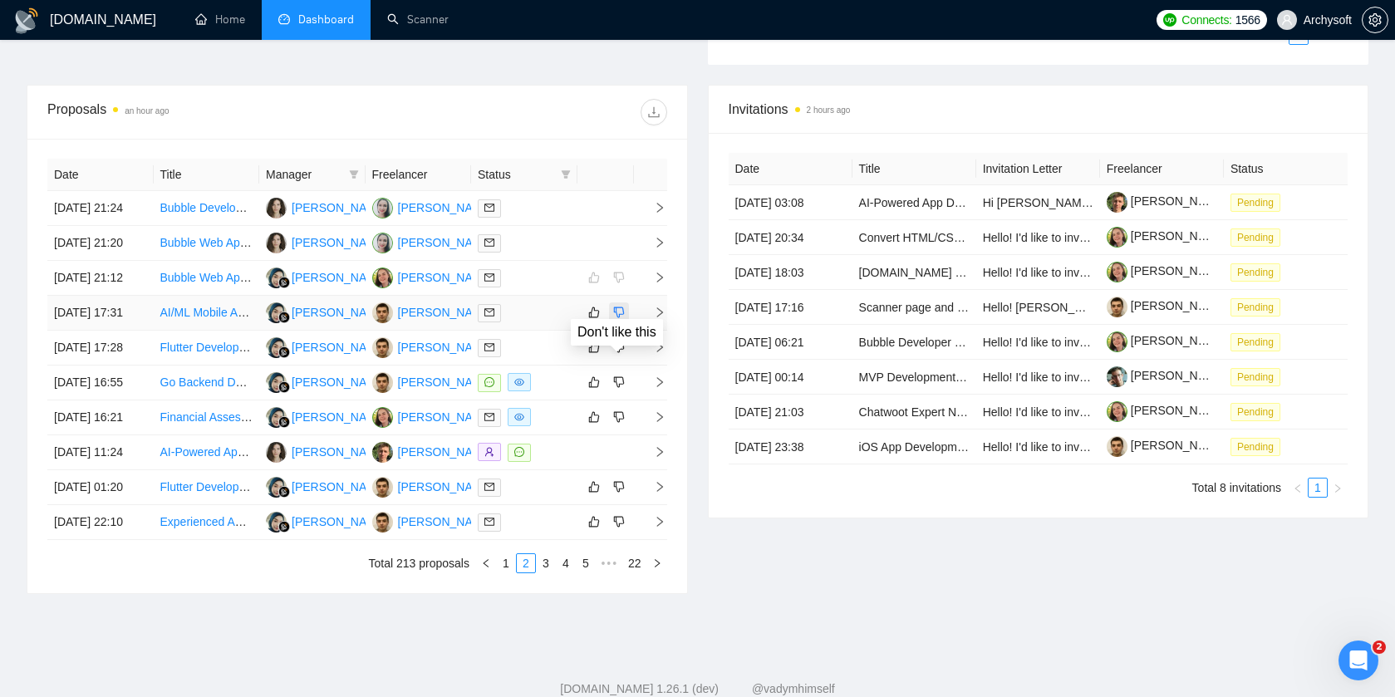
click at [622, 319] on icon "dislike" at bounding box center [619, 312] width 12 height 13
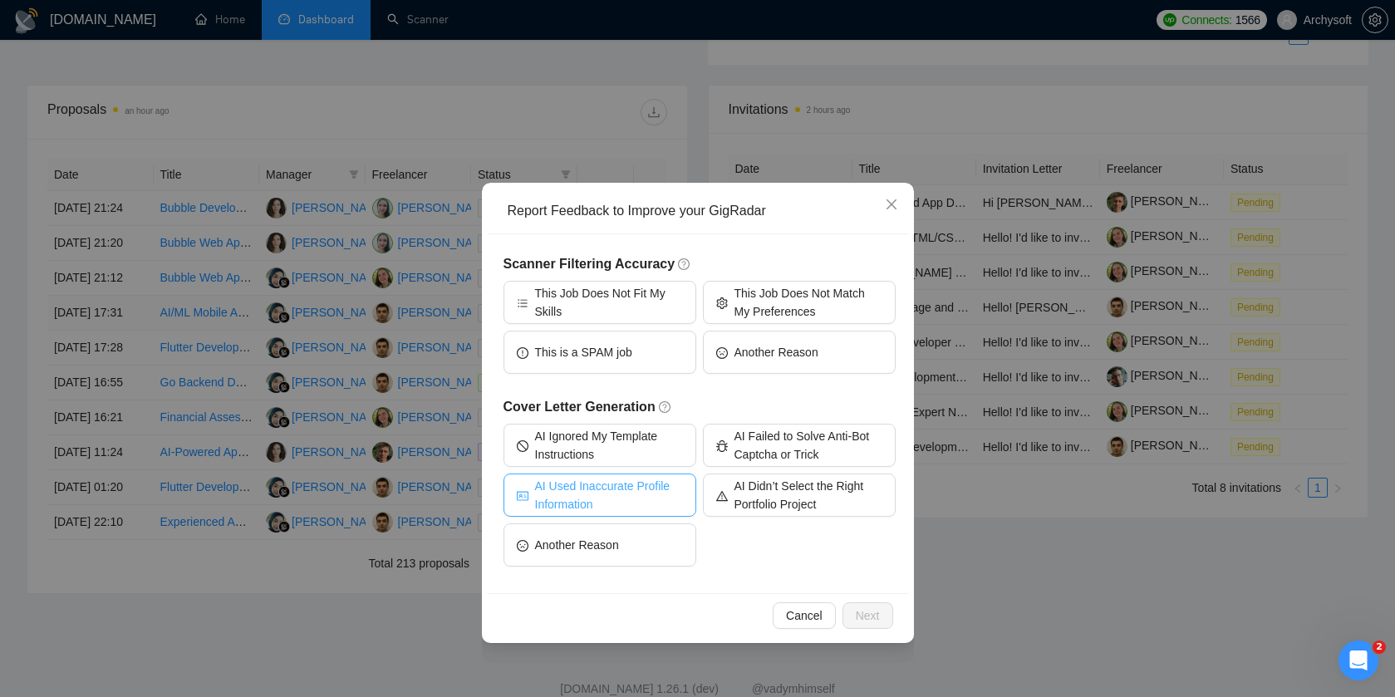
click at [663, 498] on span "AI Used Inaccurate Profile Information" at bounding box center [609, 495] width 148 height 37
click at [866, 608] on span "Next" at bounding box center [868, 615] width 24 height 18
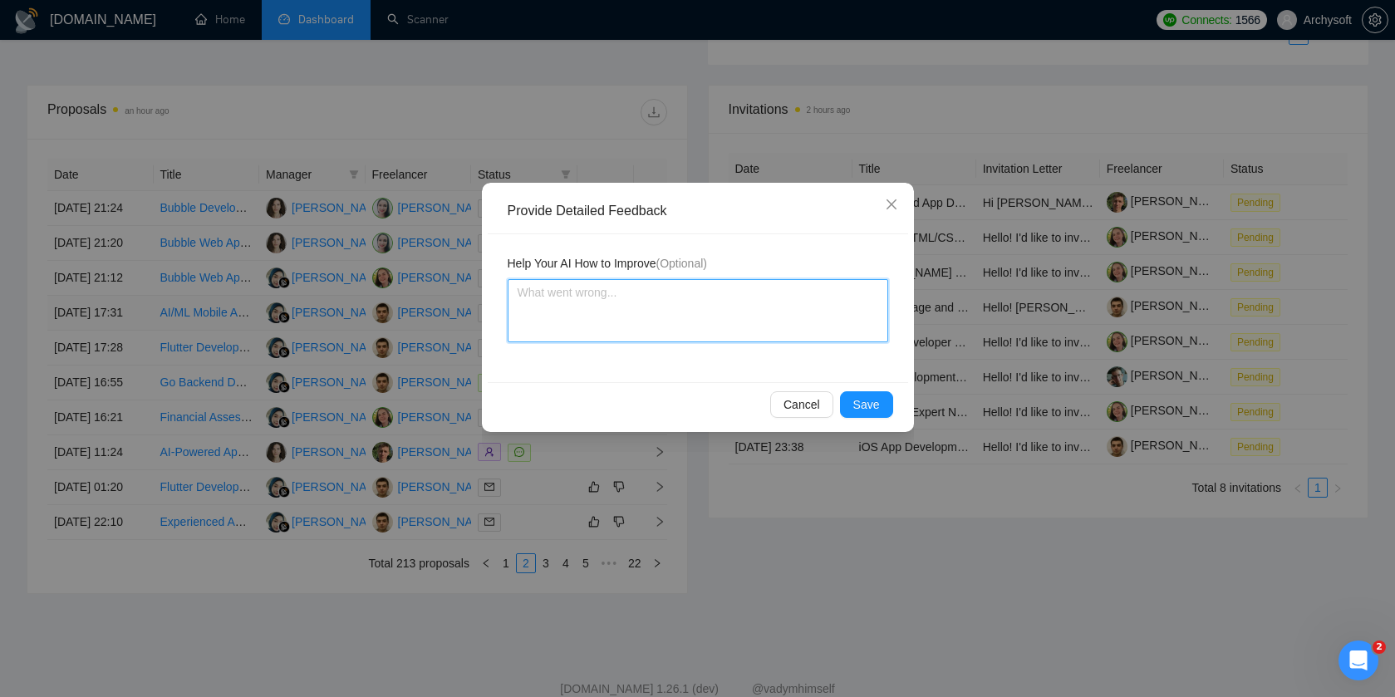
click at [644, 314] on textarea at bounding box center [698, 310] width 380 height 63
paste textarea "HTML CSS JavaScript"
type textarea "HTML CSS JavaScript"
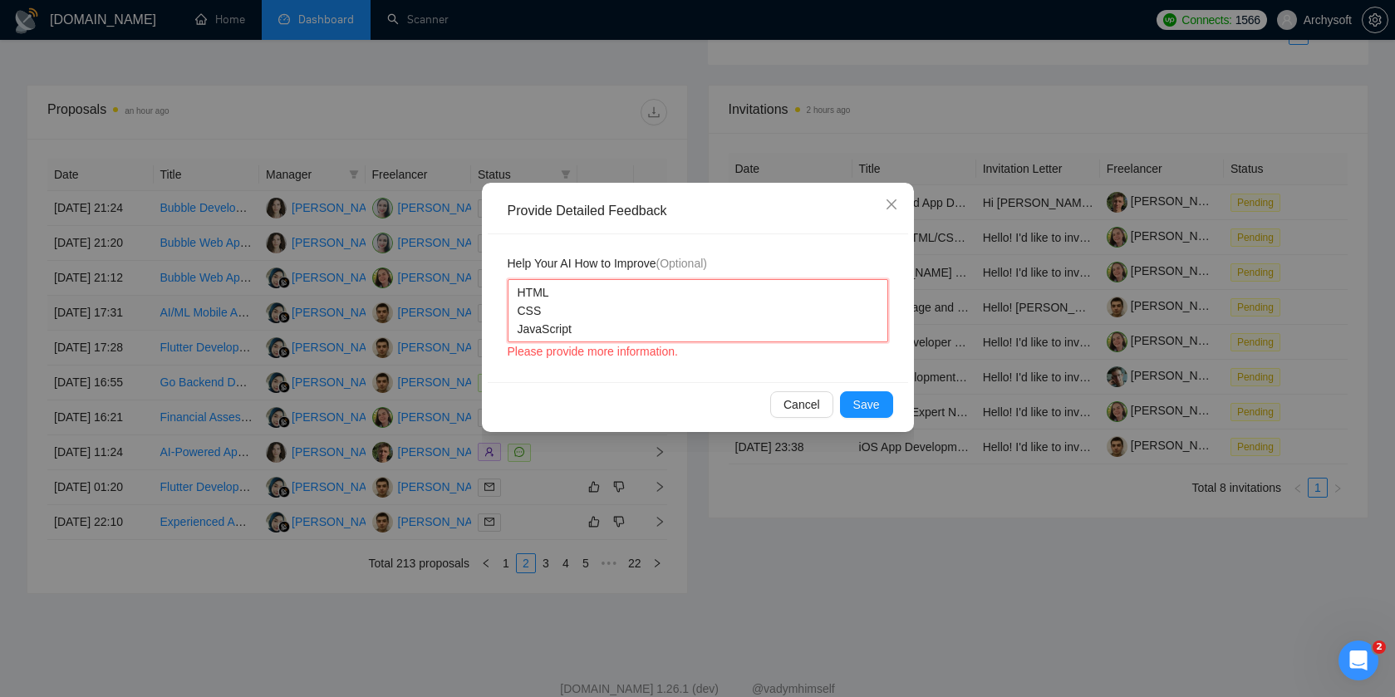
click at [514, 312] on textarea "HTML CSS JavaScript" at bounding box center [698, 310] width 380 height 63
type textarea "HTMLCSS JavaScript"
type textarea "HTML CSS JavaScript"
type textarea "HTML oCSS JavaScript"
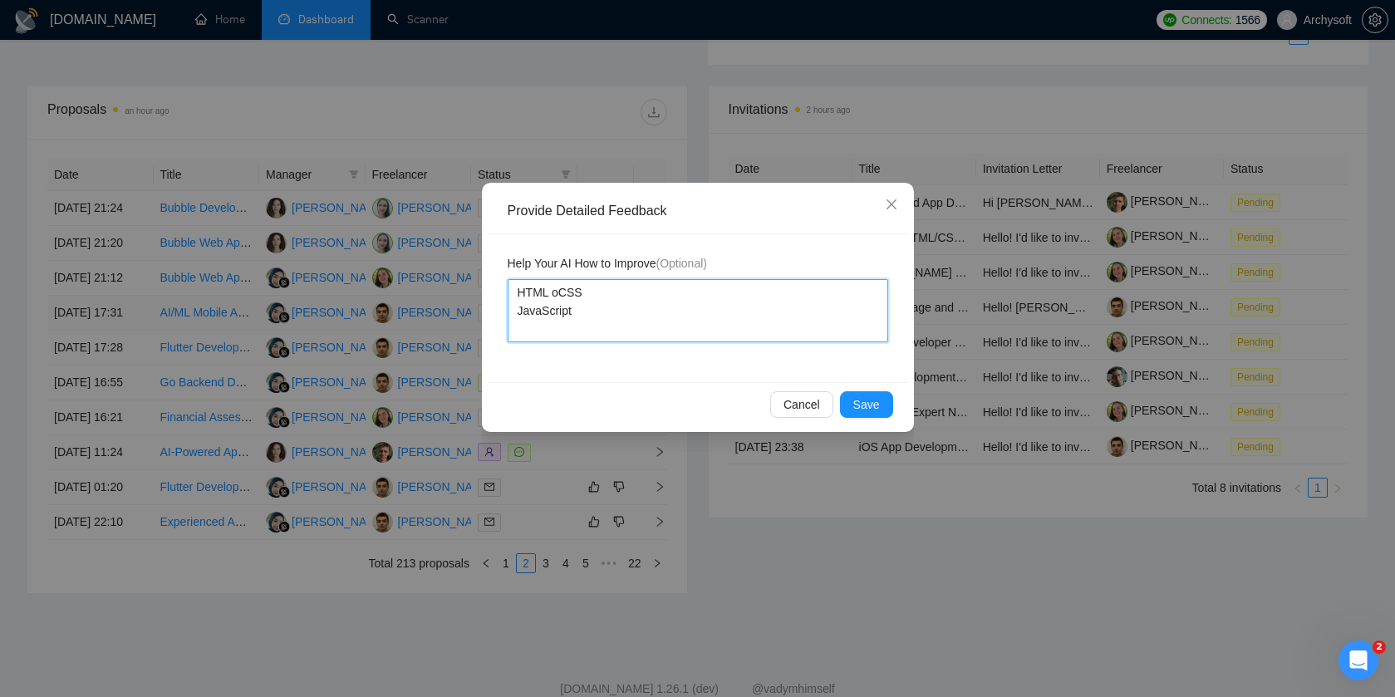
type textarea "HTML orCSS JavaScript"
type textarea "HTML or CSS JavaScript"
click at [518, 312] on textarea "HTML or CSS JavaScript" at bounding box center [698, 310] width 380 height 63
type textarea "HTML or CSSJavaScript"
type textarea "HTML or CSS JavaScript"
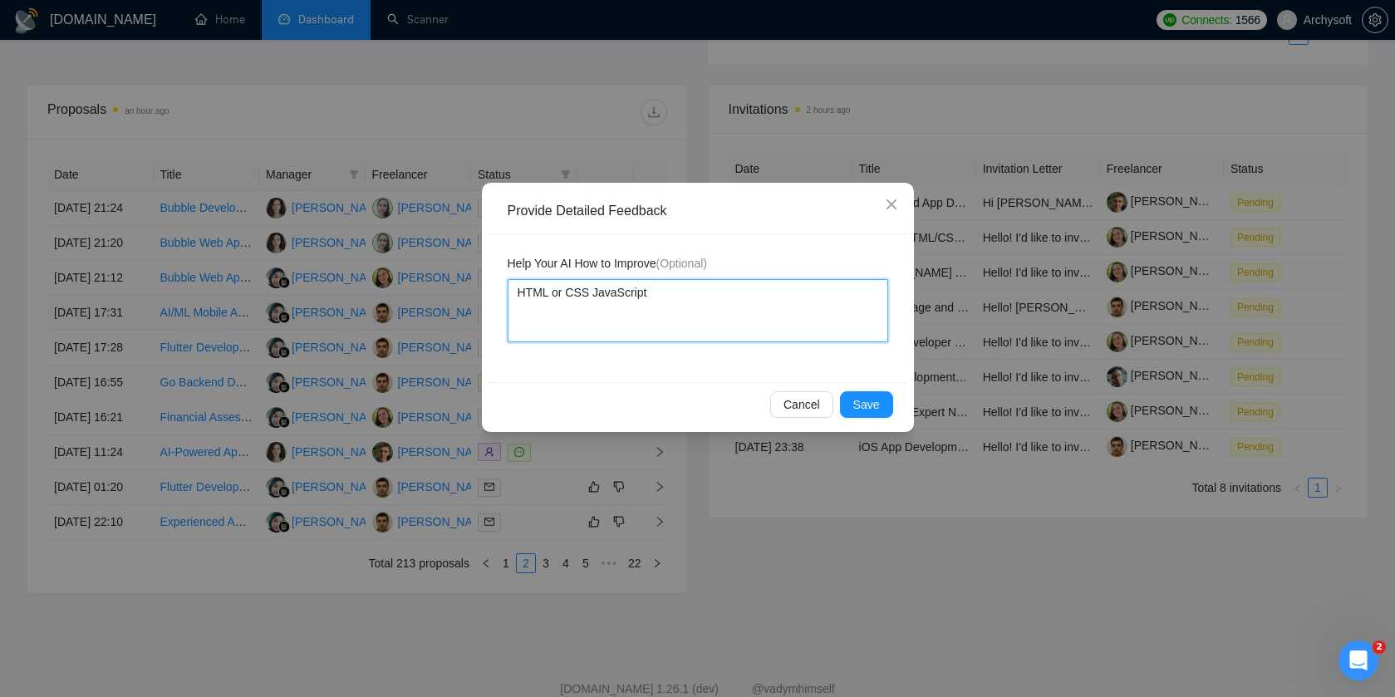
type textarea "HTML or CSS oJavaScript"
type textarea "HTML or CSS orJavaScript"
type textarea "HTML or CSS or JavaScript"
click at [688, 303] on textarea "HTML or CSS or JavaScript" at bounding box center [698, 310] width 380 height 63
type textarea "HTML or CSS or JavaScript"
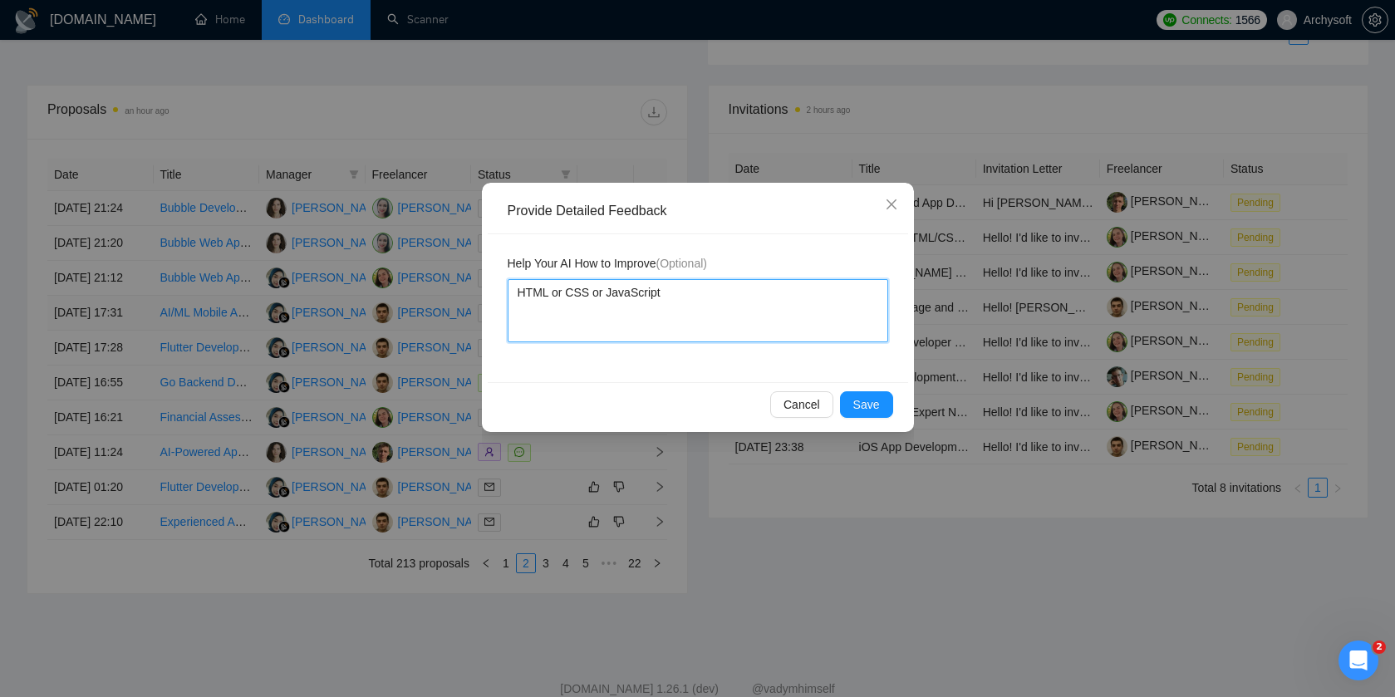
type textarea "HTML or CSS or JavaScript n"
type textarea "HTML or CSS or JavaScript no"
type textarea "HTML or CSS or JavaScript not"
type textarea "HTML or CSS or JavaScript not m"
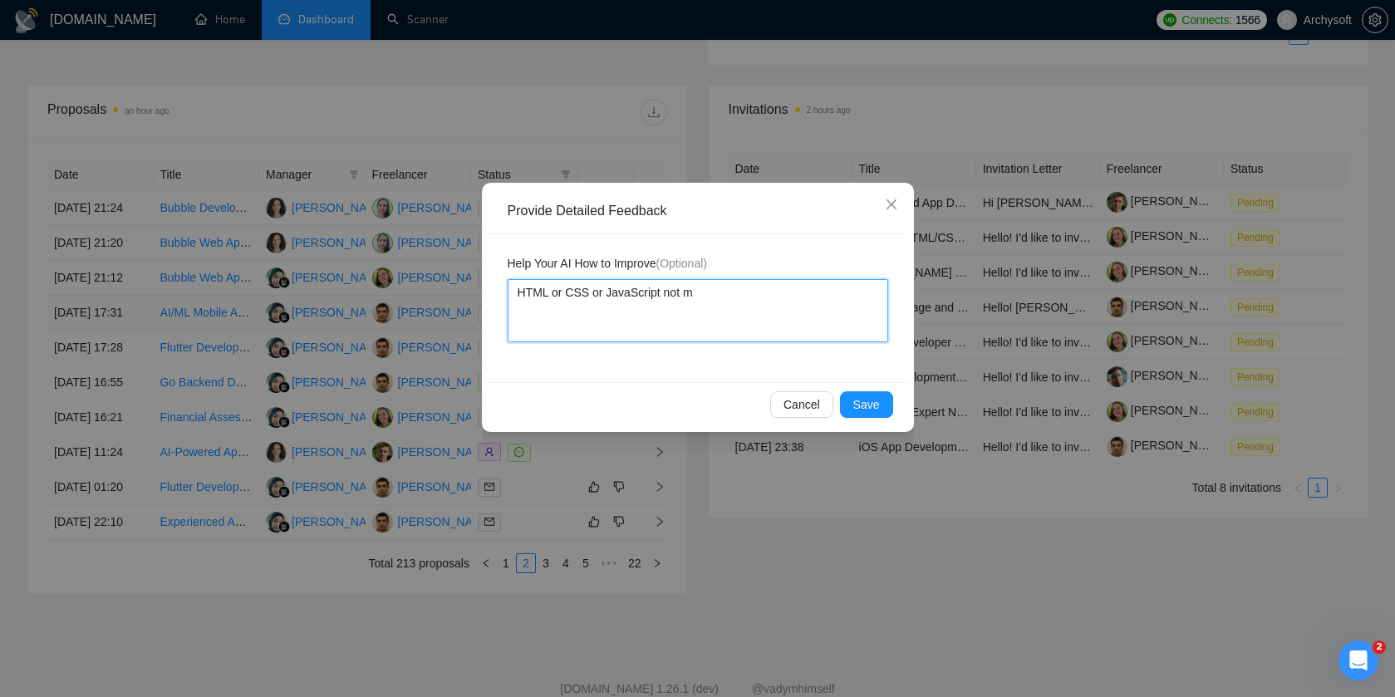
type textarea "HTML or CSS or JavaScript not my"
type textarea "HTML or CSS or JavaScript not my s"
type textarea "HTML or CSS or JavaScript not my sk"
type textarea "HTML or CSS or JavaScript not my ski"
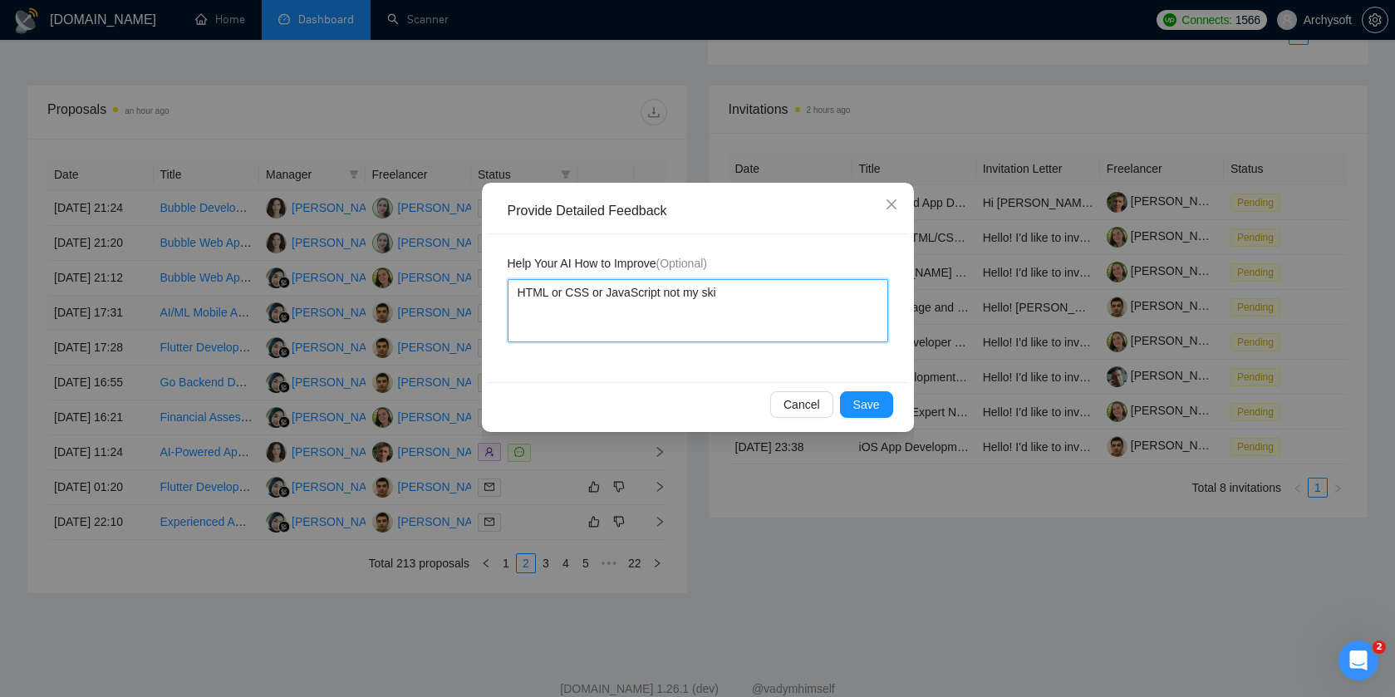
type textarea "HTML or CSS or JavaScript not my skil"
type textarea "HTML or CSS or JavaScript not my skill"
type textarea "HTML or CSS or JavaScript not my skills"
click at [876, 405] on span "Save" at bounding box center [866, 404] width 27 height 18
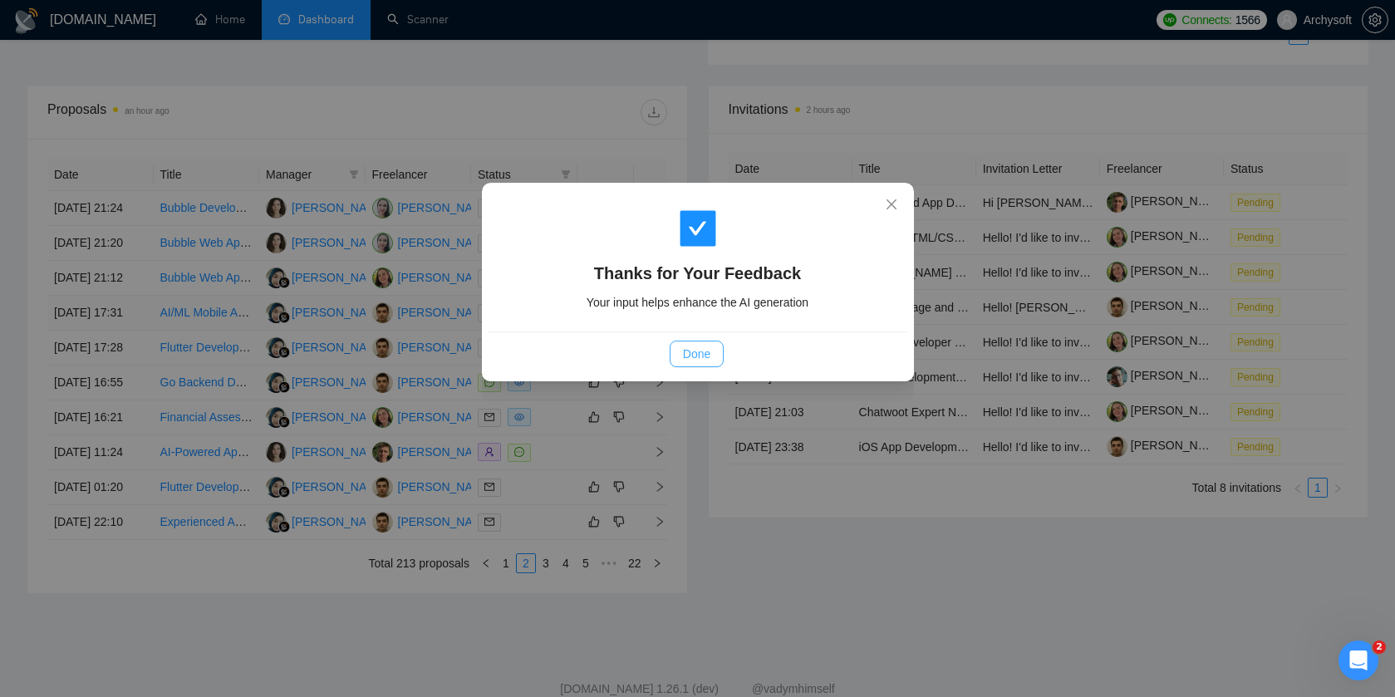
click at [694, 358] on span "Done" at bounding box center [696, 354] width 27 height 18
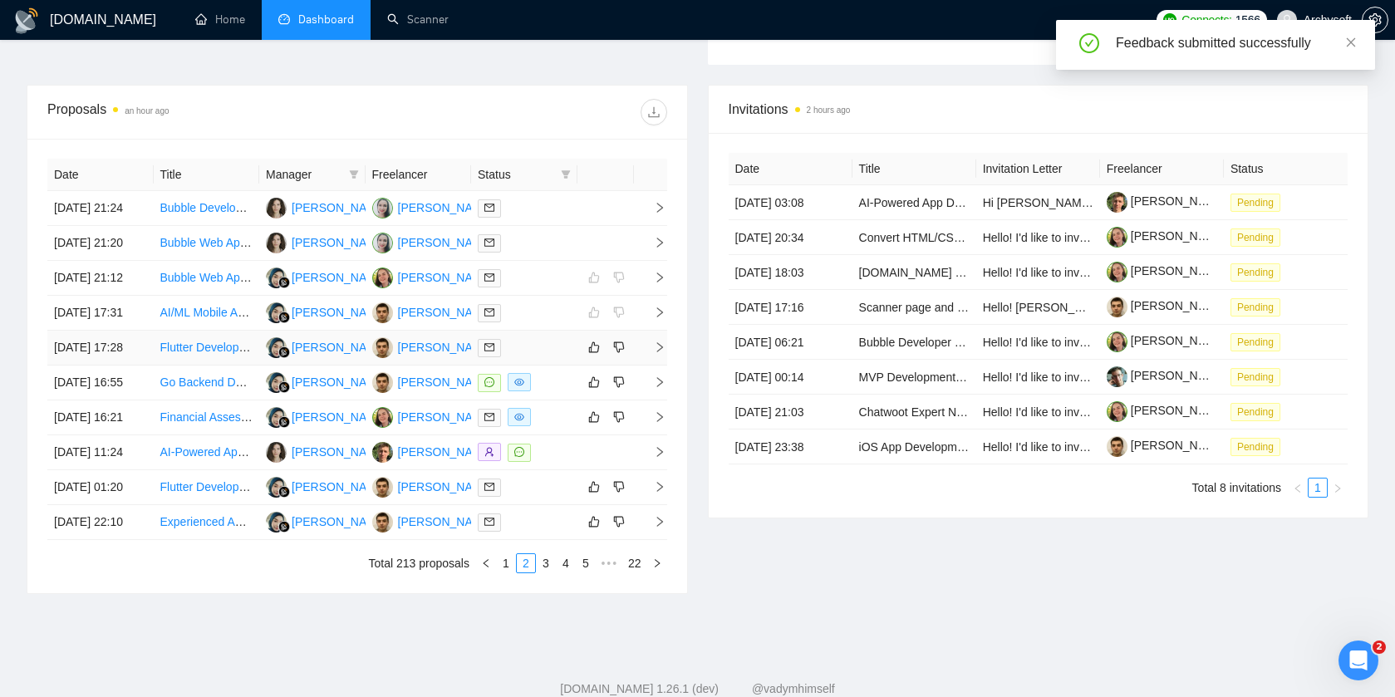
click at [571, 366] on td at bounding box center [524, 348] width 106 height 35
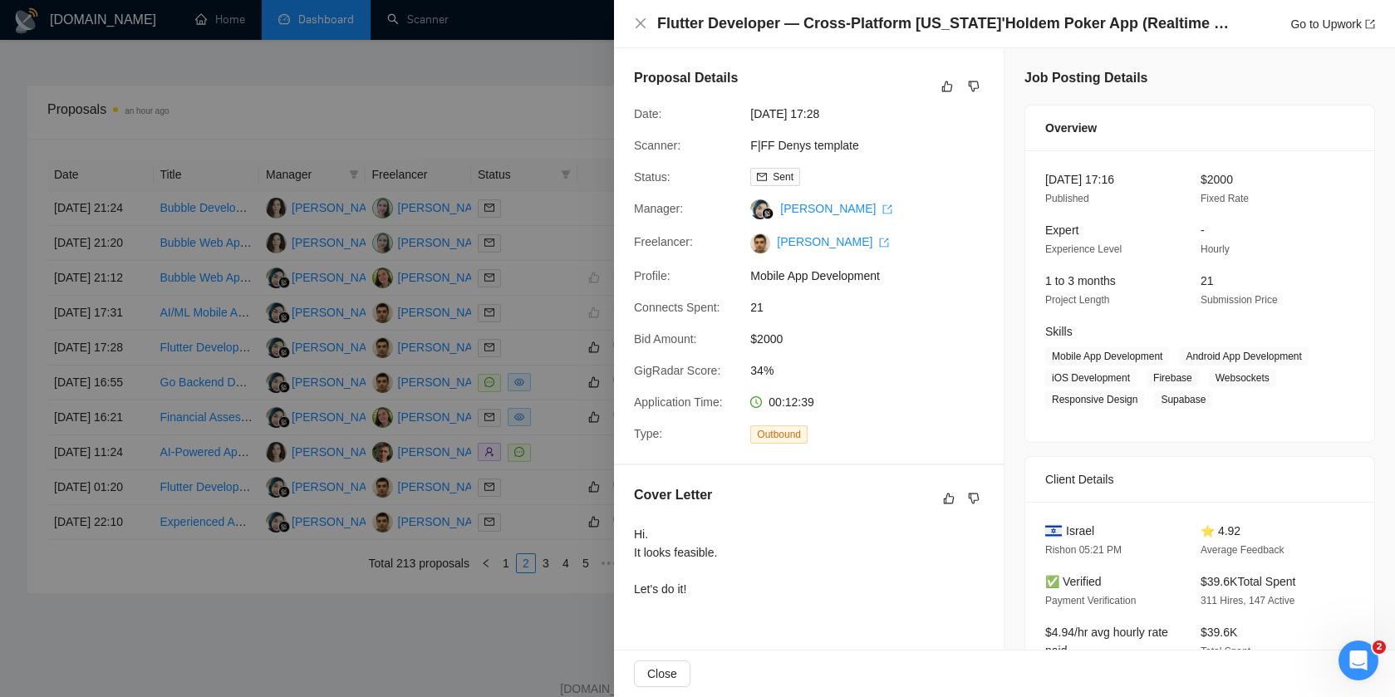
scroll to position [812, 0]
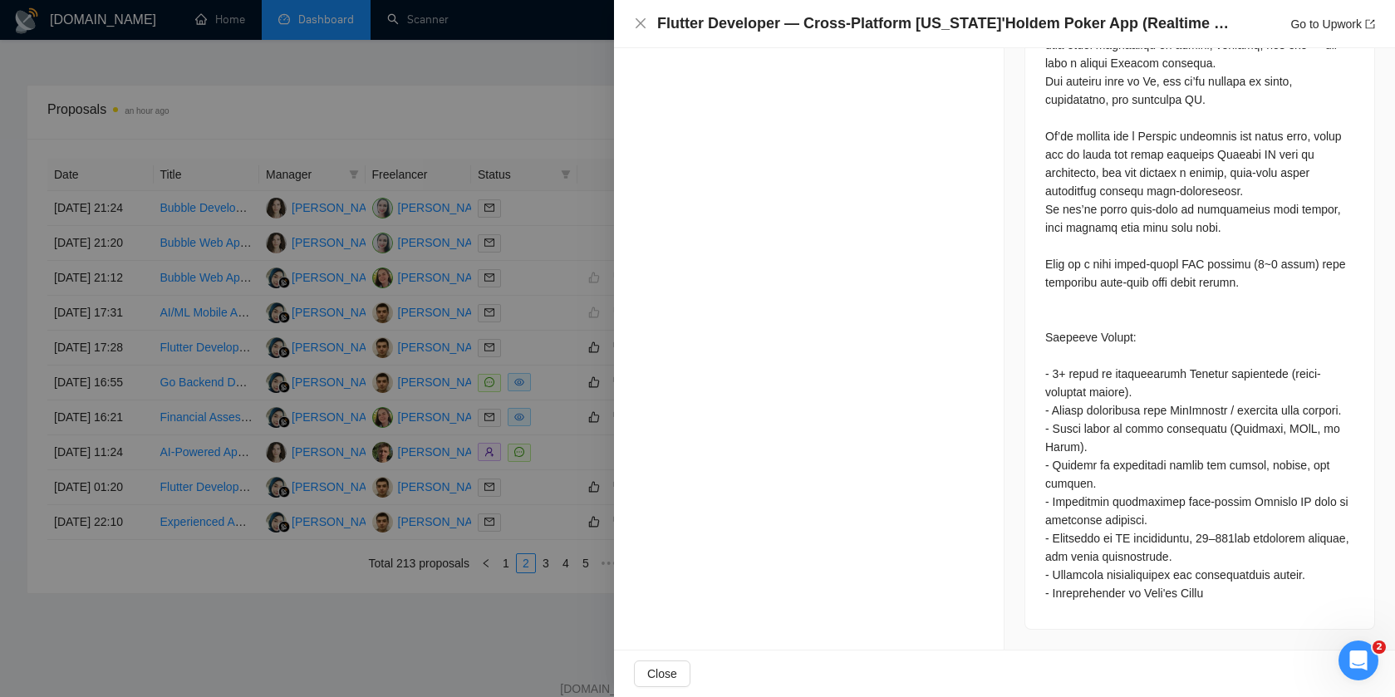
click at [484, 155] on div at bounding box center [697, 348] width 1395 height 697
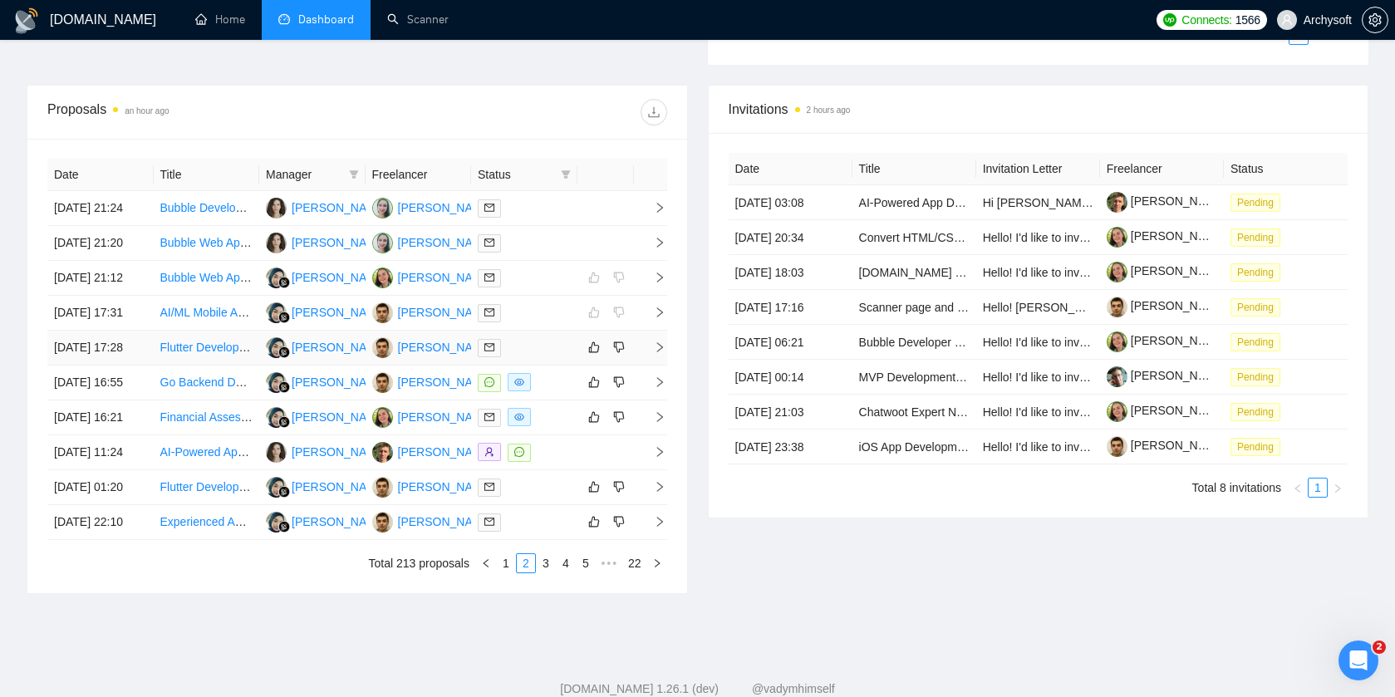
click at [559, 357] on div at bounding box center [524, 347] width 93 height 19
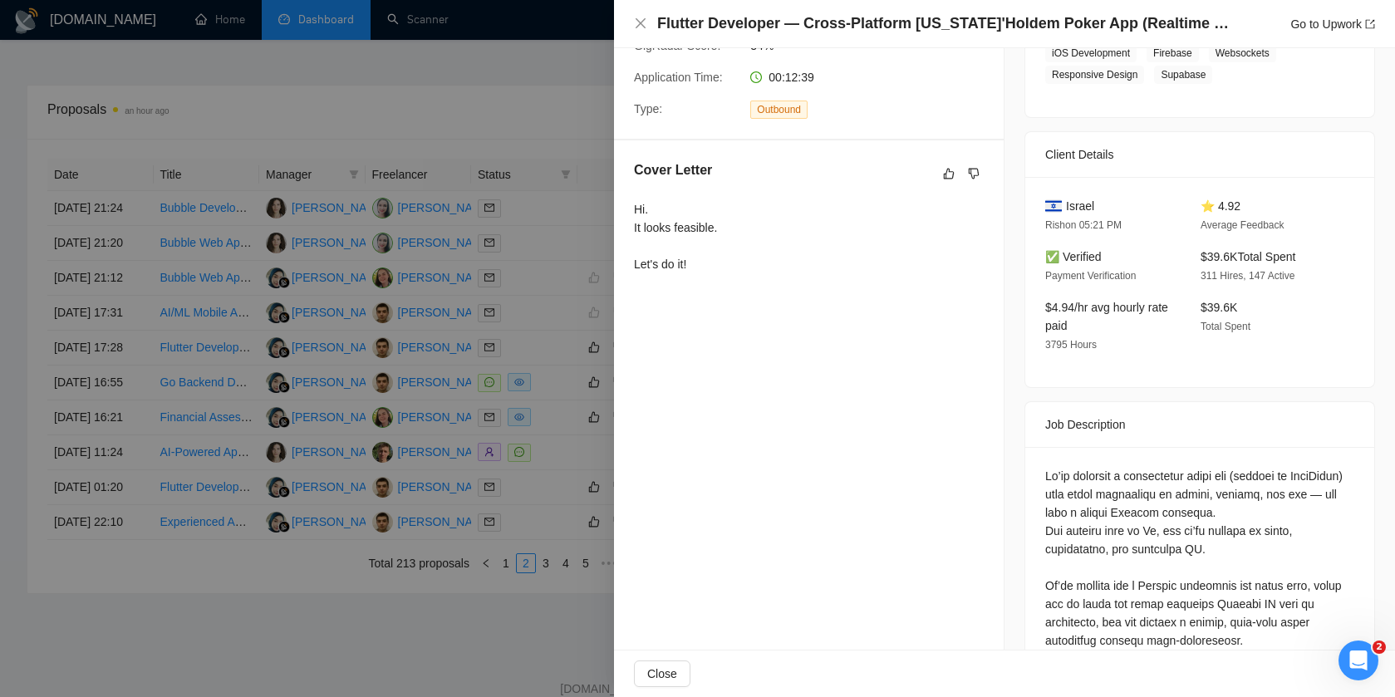
scroll to position [0, 0]
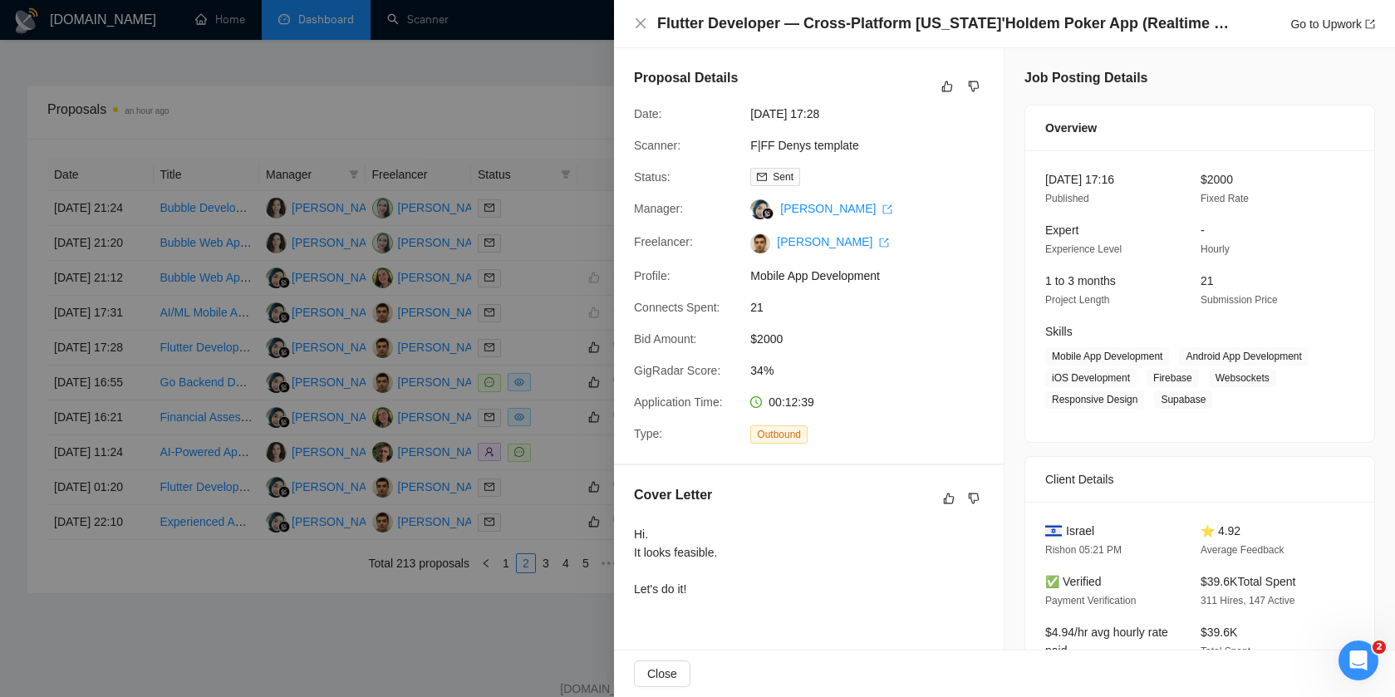
click at [576, 419] on div at bounding box center [697, 348] width 1395 height 697
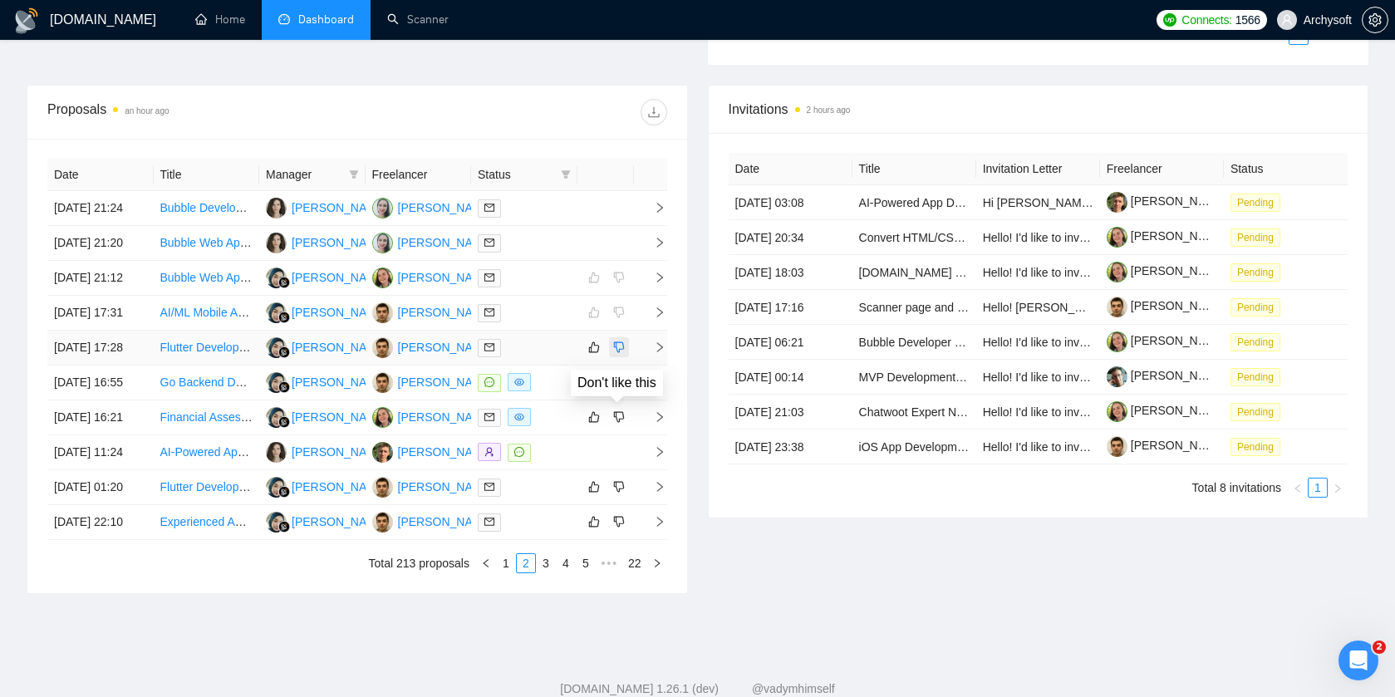
click at [621, 354] on icon "dislike" at bounding box center [619, 347] width 12 height 13
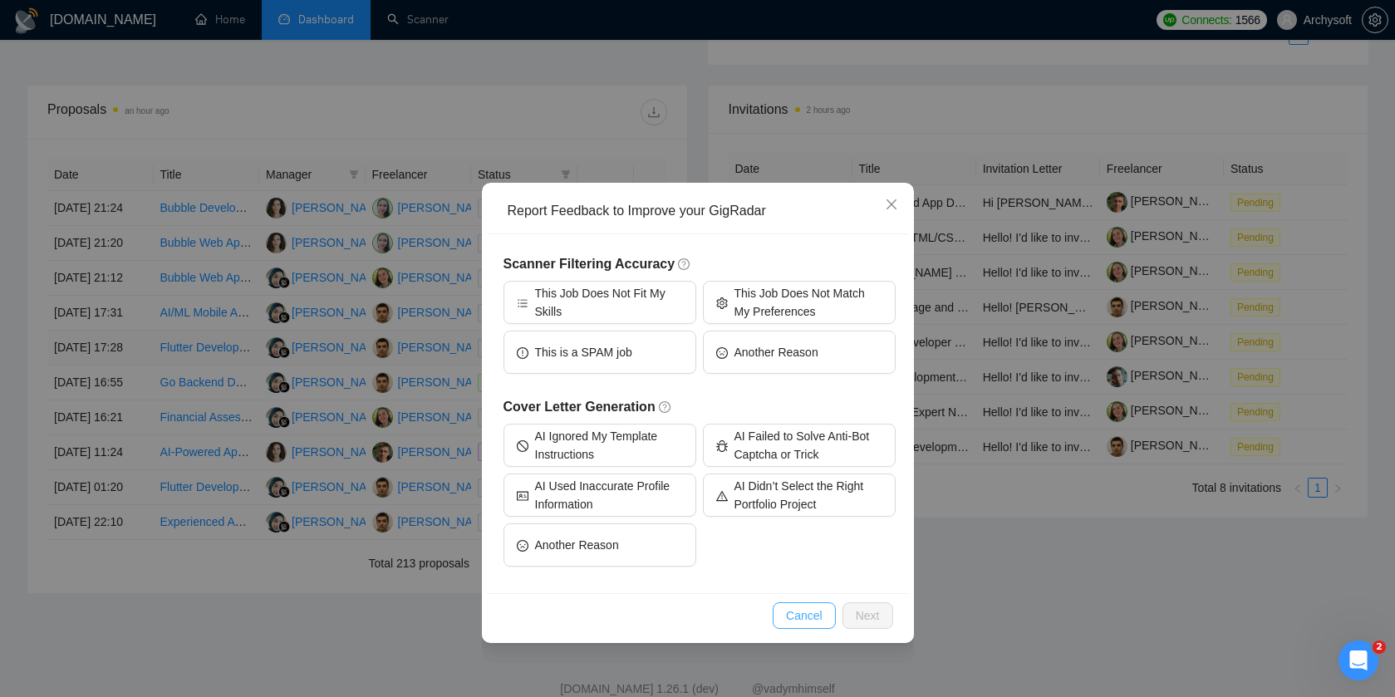
click at [807, 626] on button "Cancel" at bounding box center [804, 615] width 63 height 27
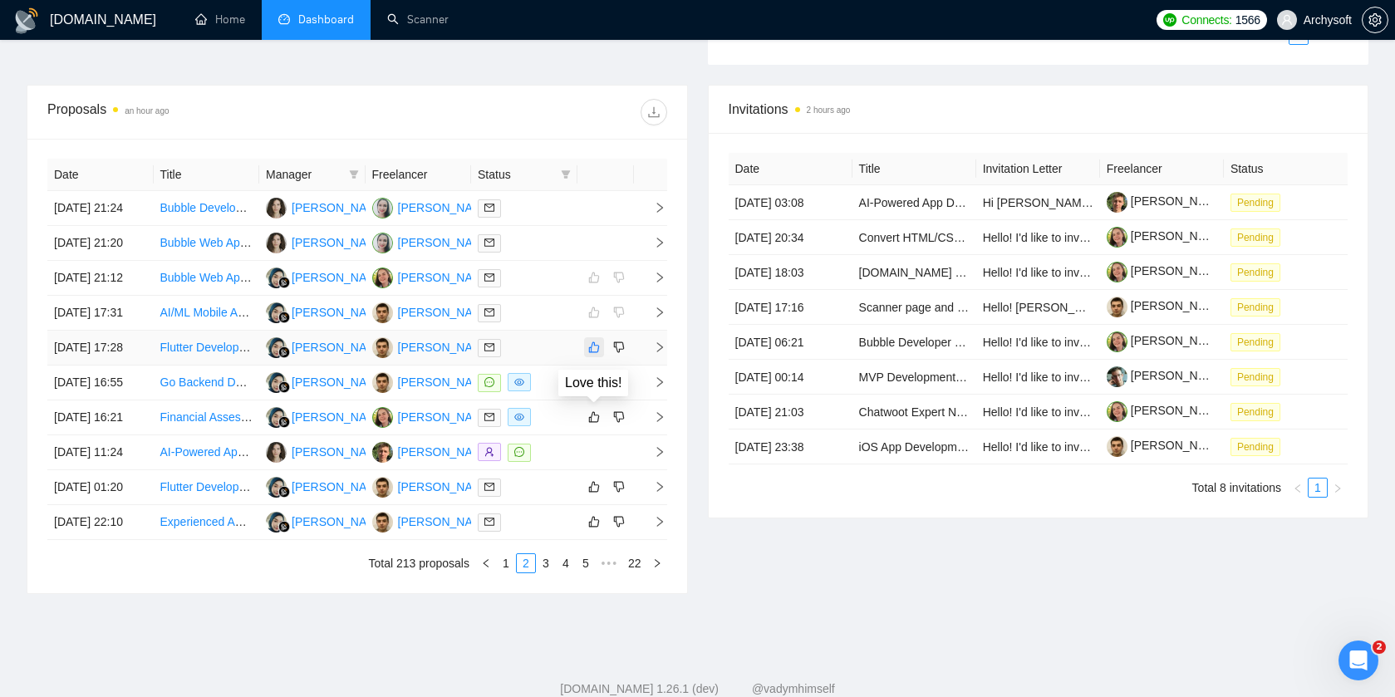
click at [592, 354] on icon "like" at bounding box center [594, 347] width 12 height 13
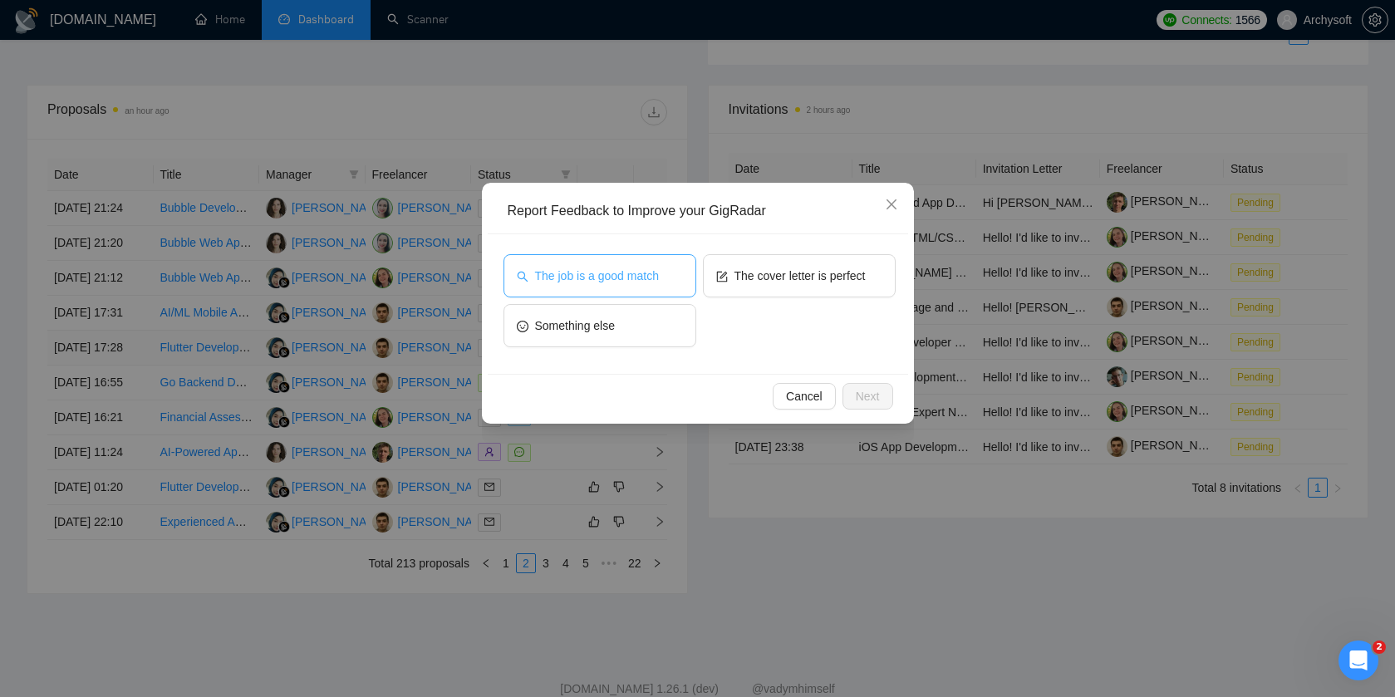
click at [644, 269] on span "The job is a good match" at bounding box center [597, 276] width 124 height 18
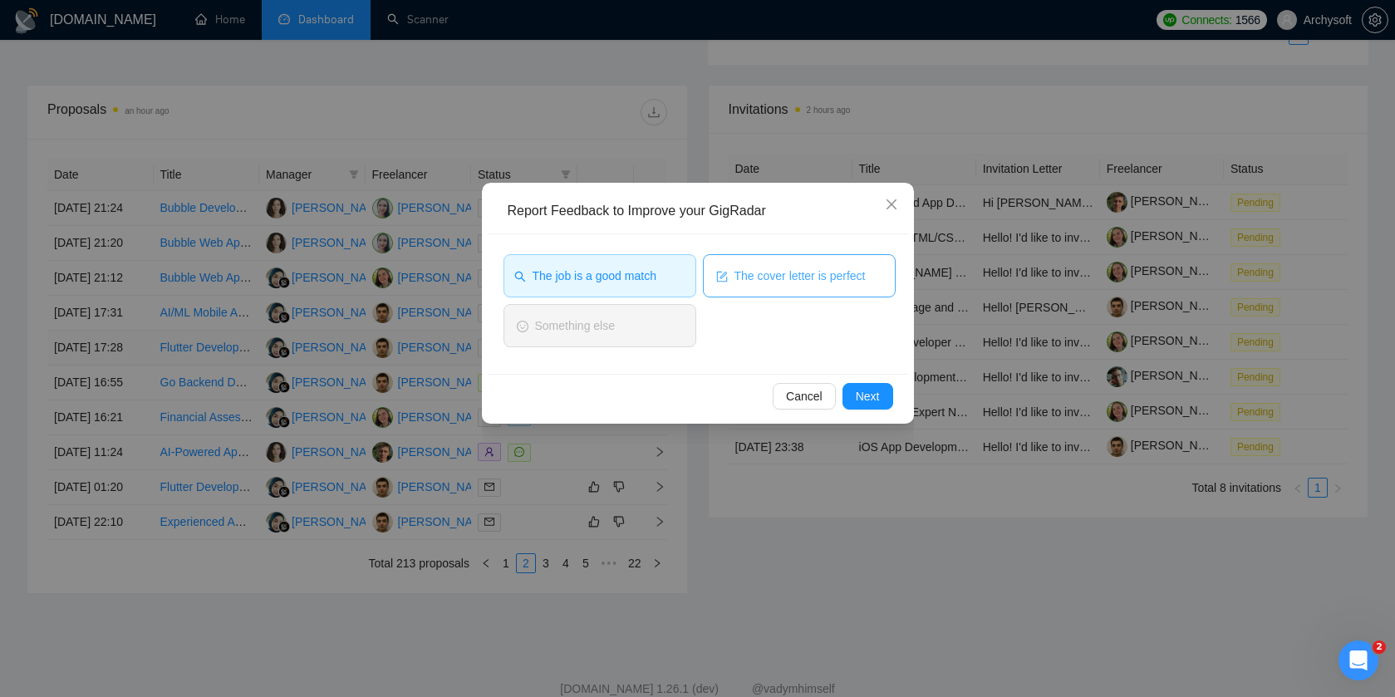
click at [764, 269] on span "The cover letter is perfect" at bounding box center [799, 276] width 131 height 18
click at [869, 399] on span "Next" at bounding box center [868, 396] width 24 height 18
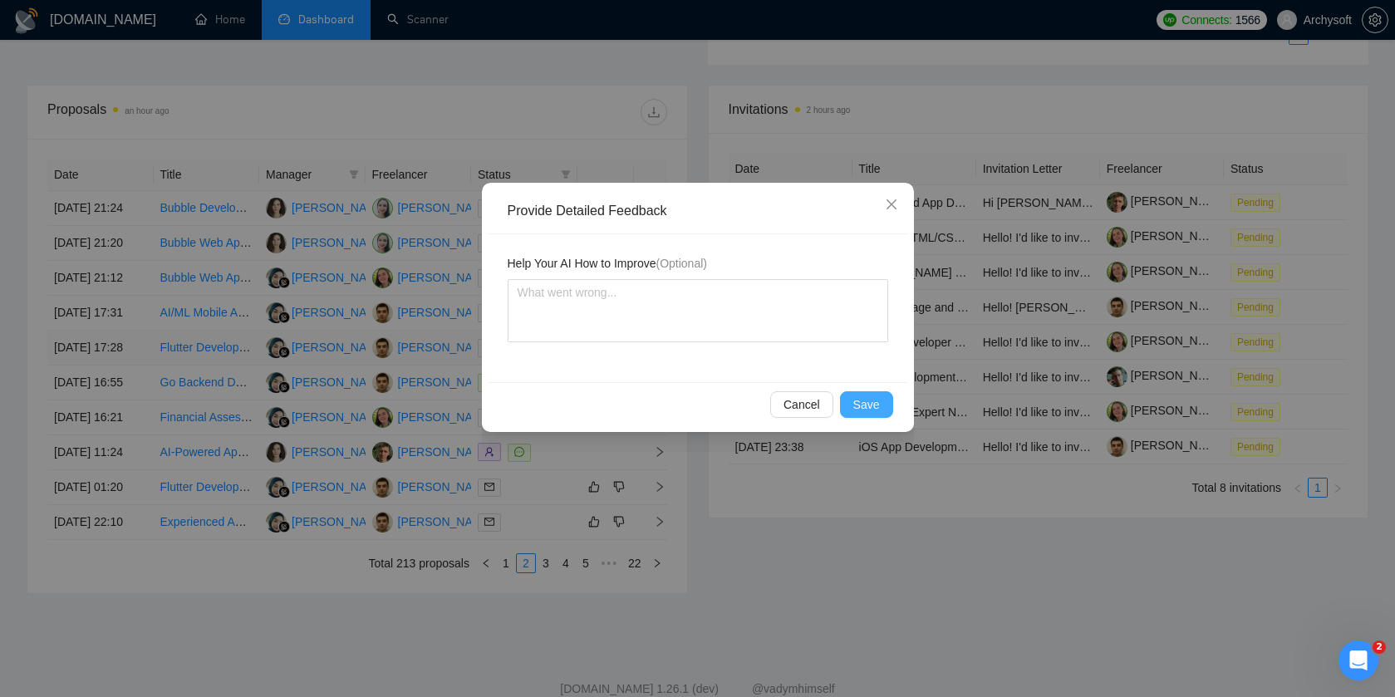
click at [869, 399] on span "Save" at bounding box center [866, 404] width 27 height 18
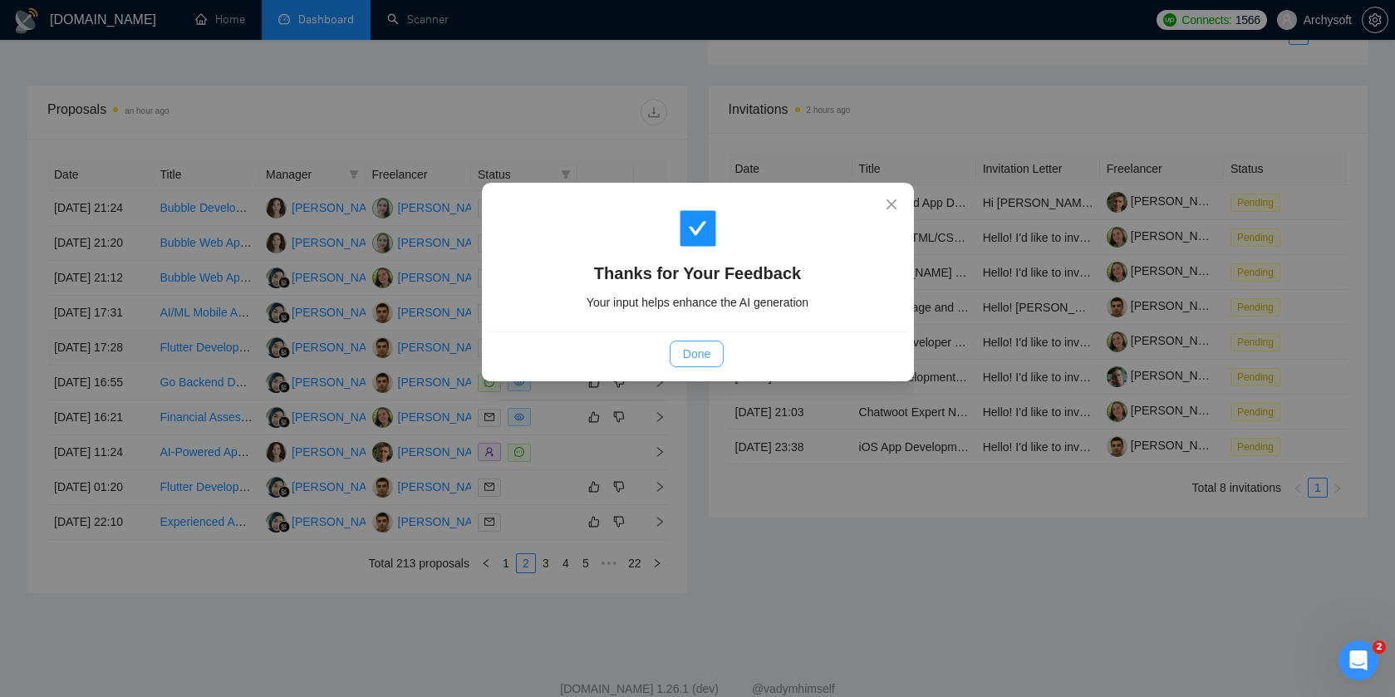
click at [700, 361] on span "Done" at bounding box center [696, 354] width 27 height 18
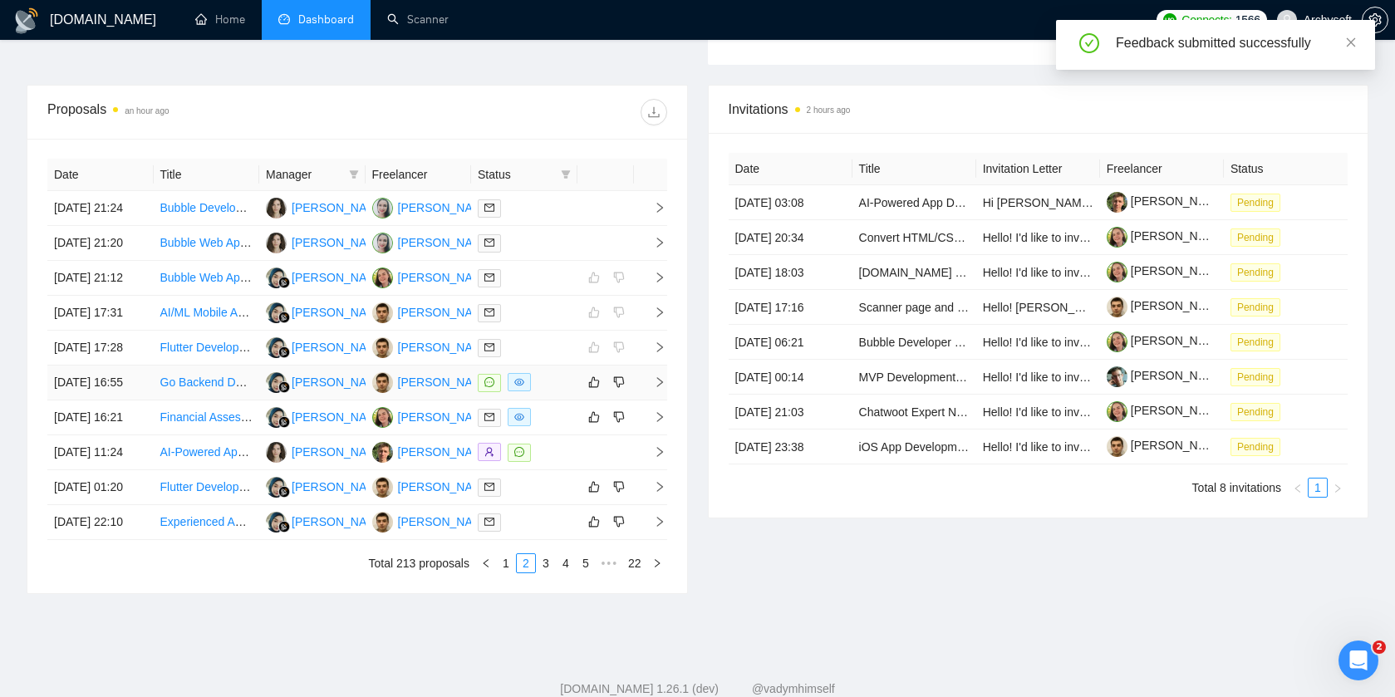
click at [556, 392] on div at bounding box center [524, 382] width 93 height 19
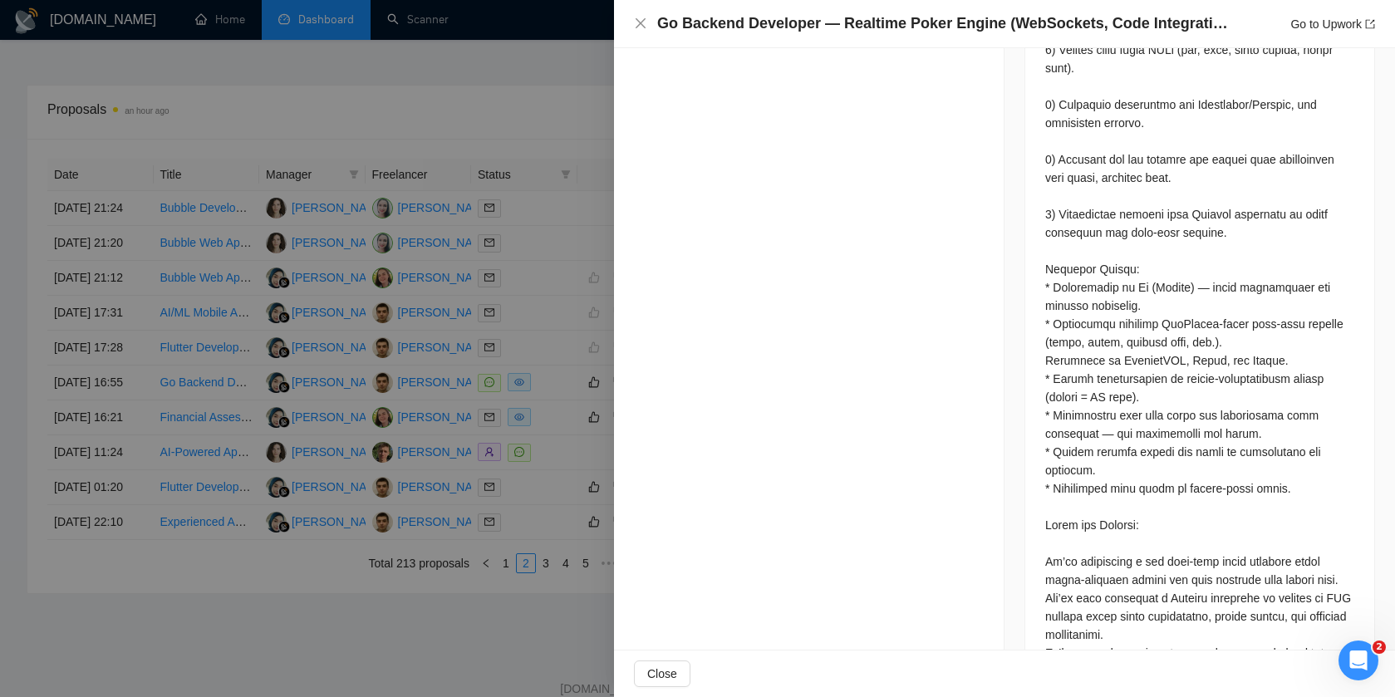
scroll to position [1411, 0]
drag, startPoint x: 1130, startPoint y: 283, endPoint x: 1194, endPoint y: 282, distance: 64.0
click at [1194, 282] on div at bounding box center [1199, 156] width 309 height 1553
copy div "Go (Golang)"
click at [578, 235] on div at bounding box center [697, 348] width 1395 height 697
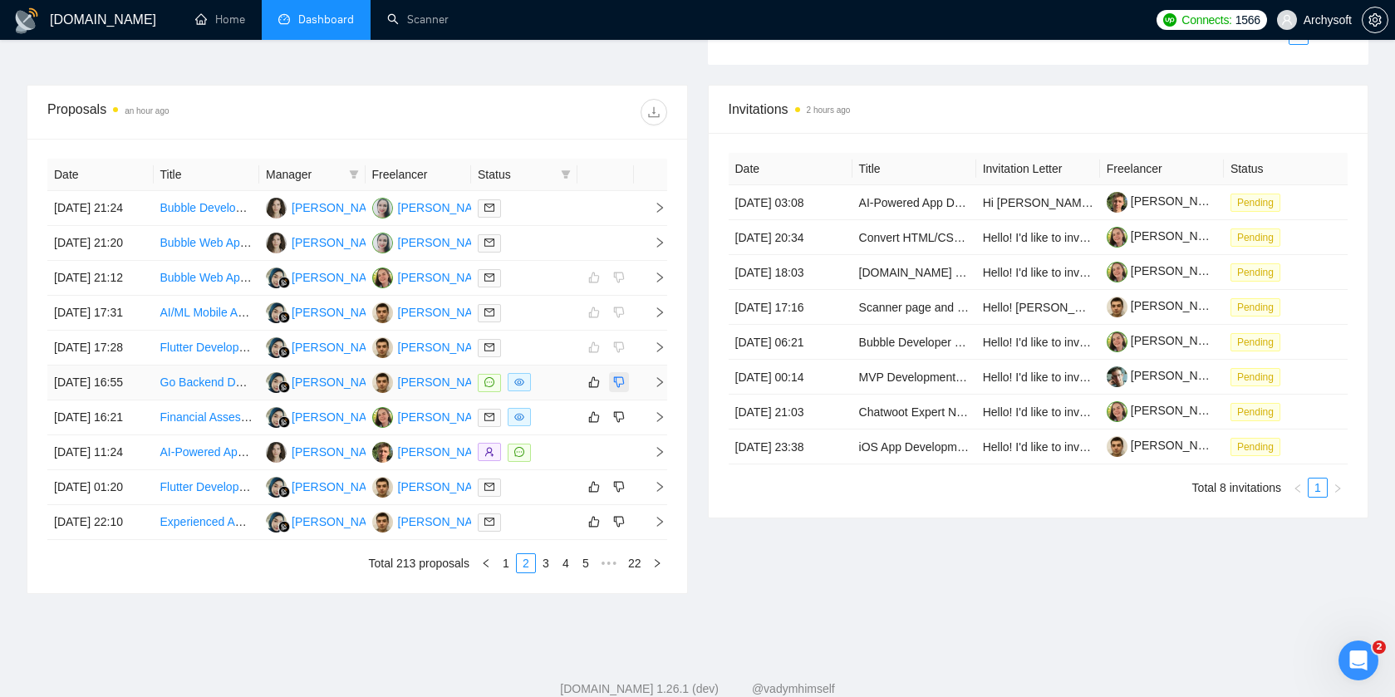
click at [615, 389] on icon "dislike" at bounding box center [619, 381] width 12 height 13
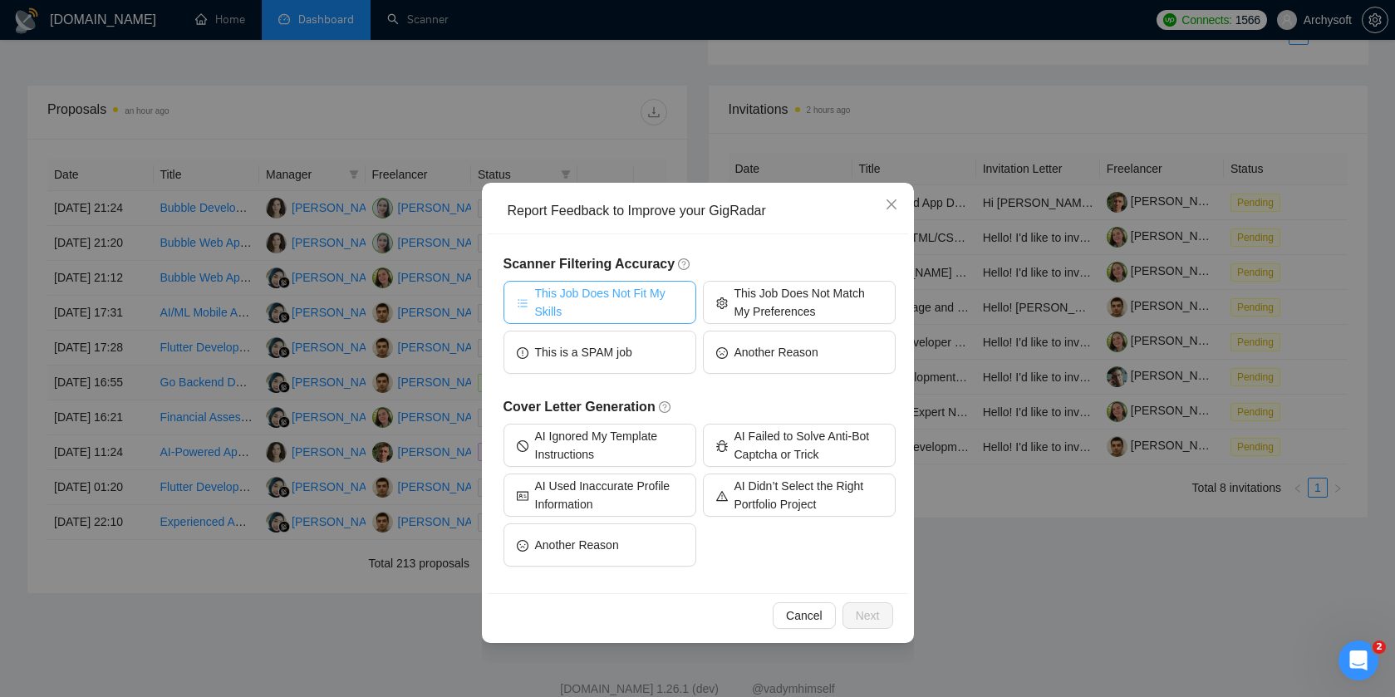
click at [635, 309] on span "This Job Does Not Fit My Skills" at bounding box center [609, 302] width 148 height 37
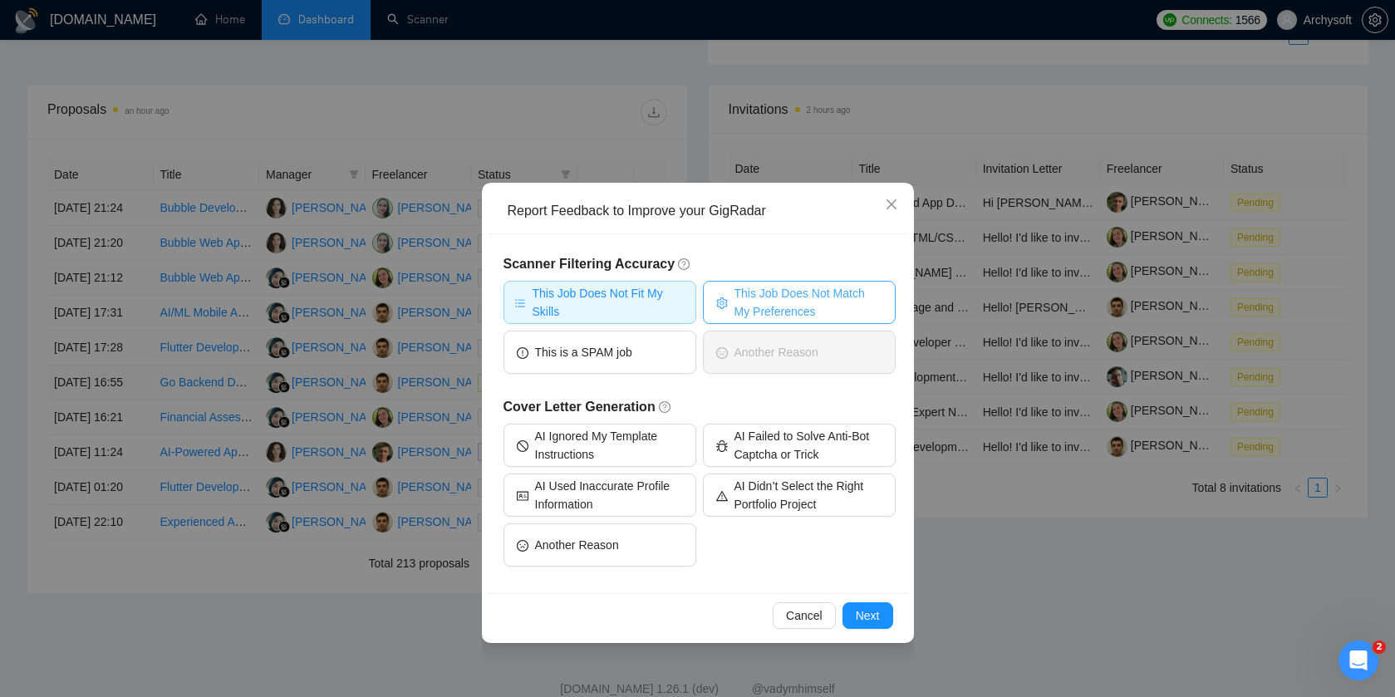
click at [737, 308] on span "This Job Does Not Match My Preferences" at bounding box center [808, 302] width 148 height 37
click at [865, 603] on button "Next" at bounding box center [867, 615] width 51 height 27
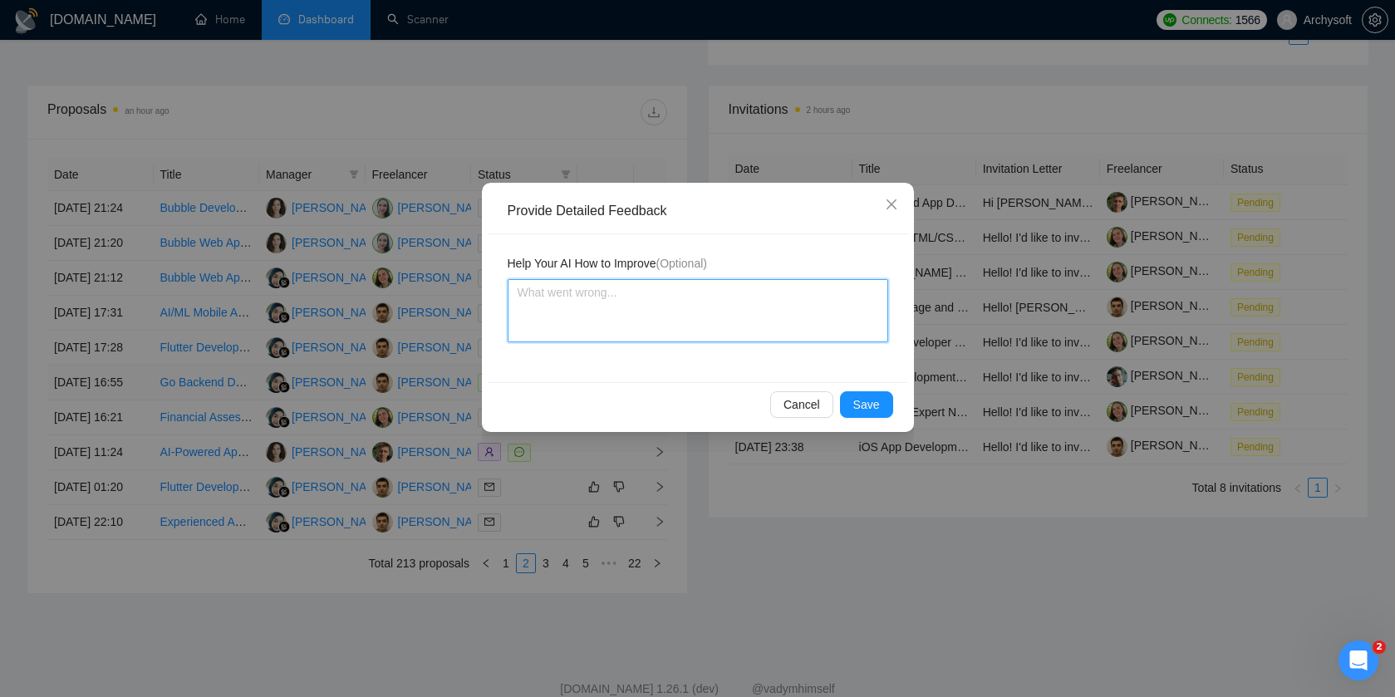
click at [631, 302] on textarea at bounding box center [698, 310] width 380 height 63
paste textarea "Go (Golang)"
type textarea "Go (Golang)"
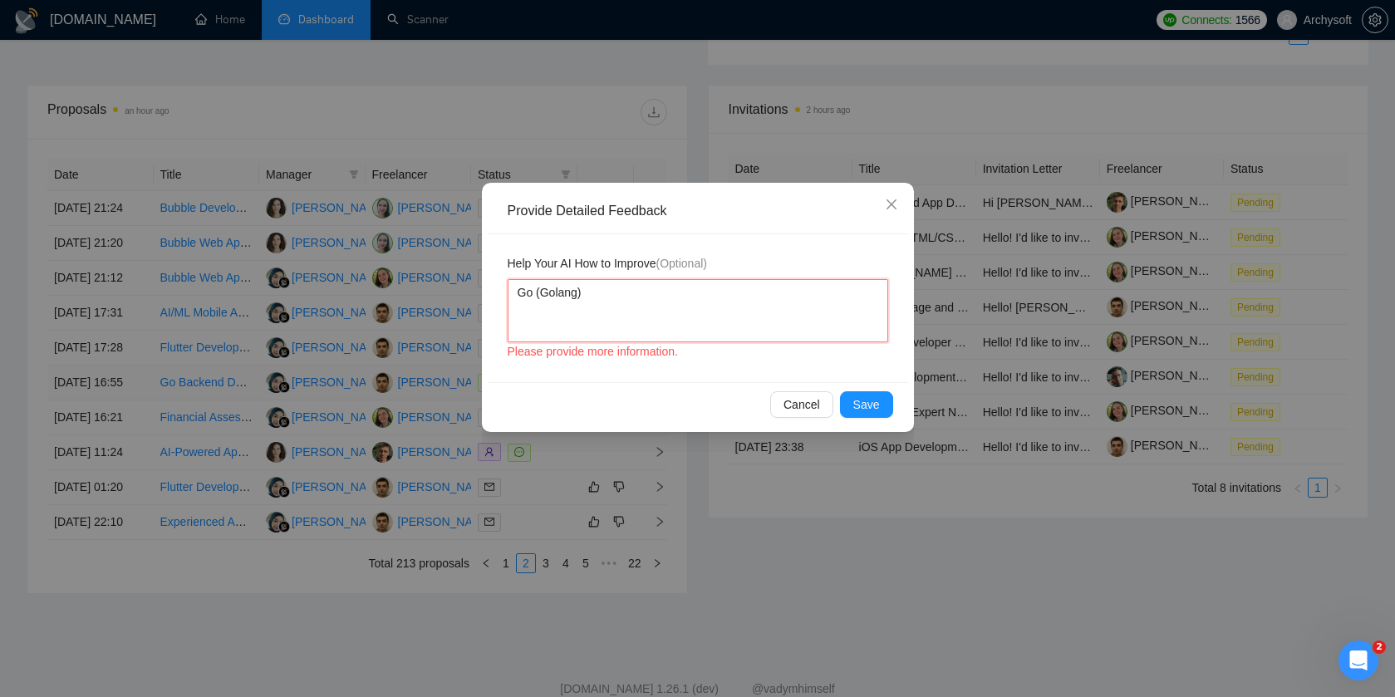
type textarea "Go (Golang)"
type textarea "Go (Golang) -"
type textarea "Go (Golang) - i"
type textarea "Go (Golang) - it"
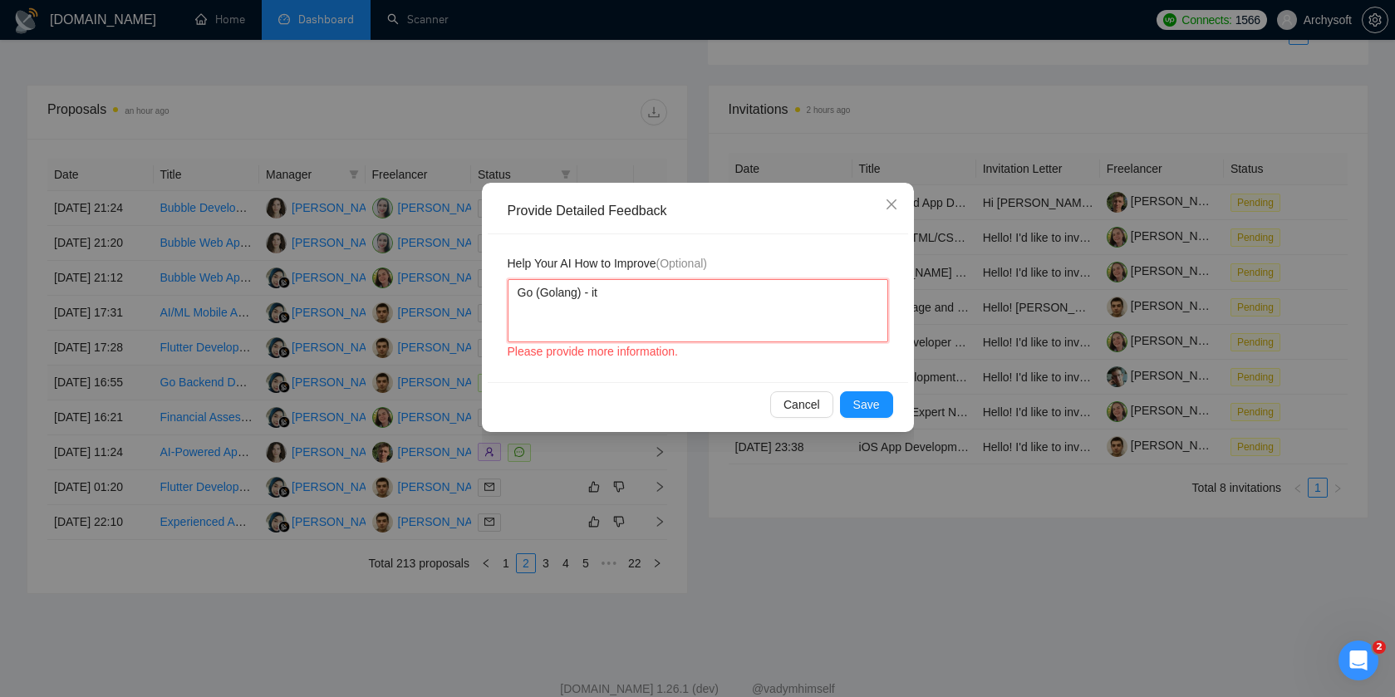
type textarea "Go (Golang) - its"
type textarea "Go (Golang) - its n"
type textarea "Go (Golang) - its no"
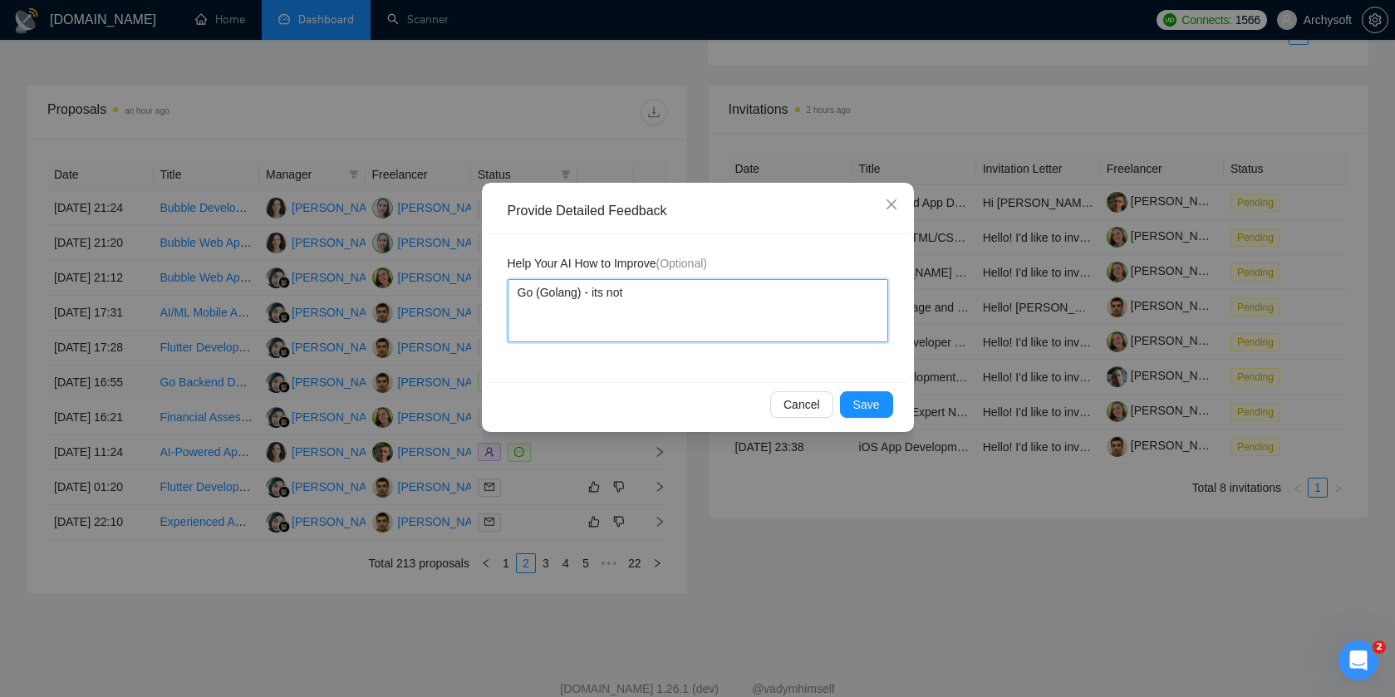
type textarea "Go (Golang) - its not"
type textarea "Go (Golang) - its not m"
type textarea "Go (Golang) - its not my"
type textarea "Go (Golang) - its not my s"
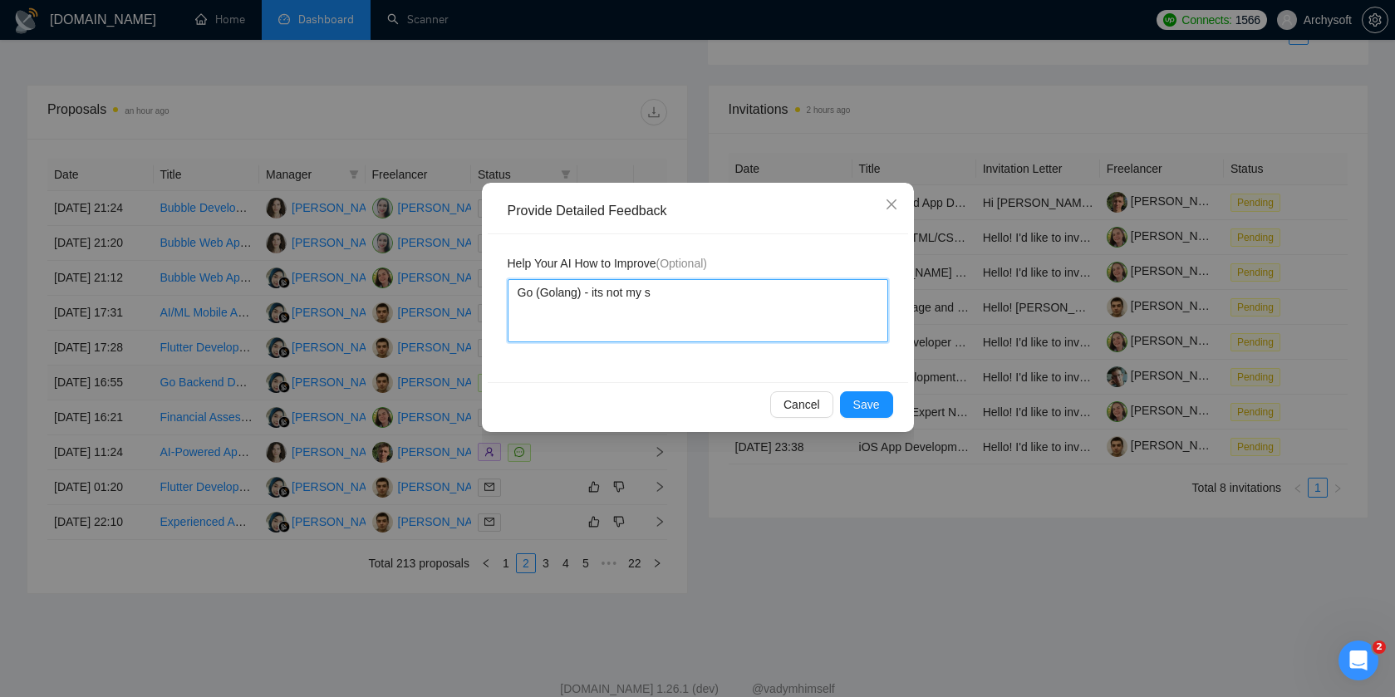
type textarea "Go (Golang) - its not my sk"
type textarea "Go (Golang) - its not my ski"
type textarea "Go (Golang) - its not my skil"
type textarea "Go (Golang) - its not my skill"
type textarea "Go (Golang) - its not my skills"
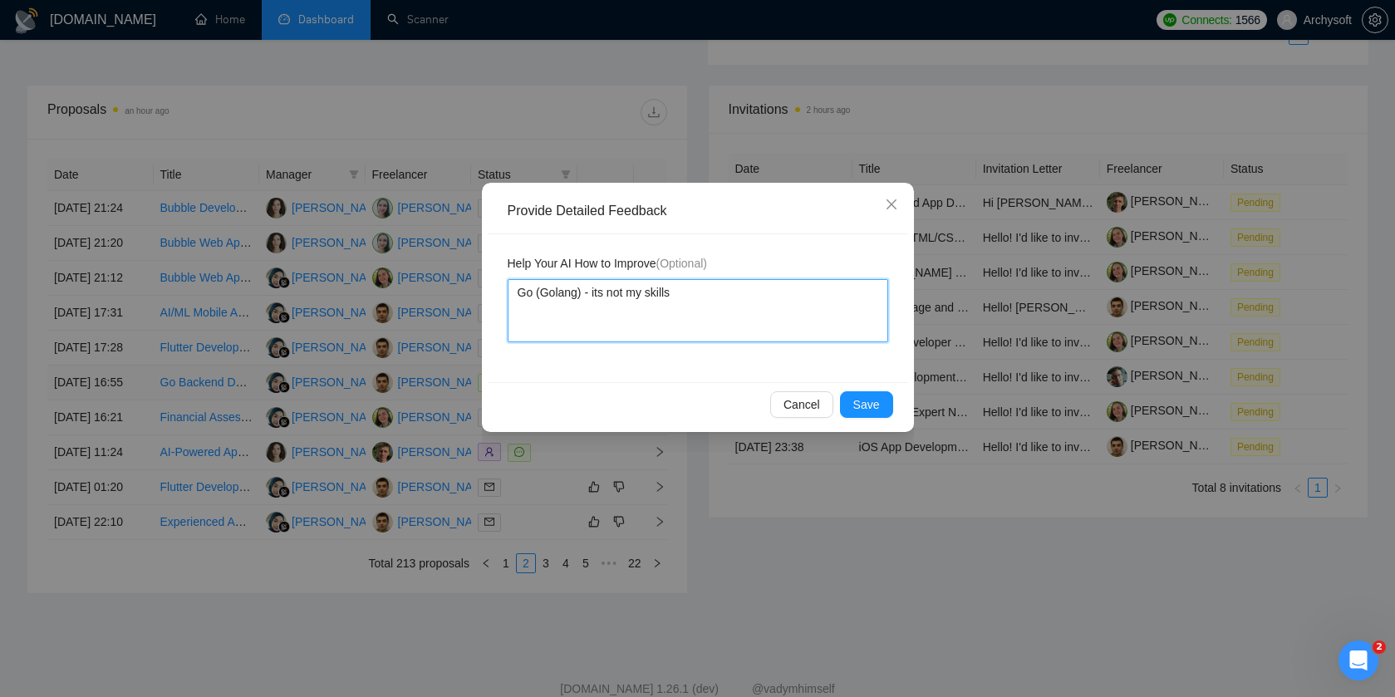
type textarea "Go (Golang) - its not my skills"
type textarea "Go (Golang) - its not my skills a"
type textarea "Go (Golang) - its not my skills an"
type textarea "Go (Golang) - its not my skills and"
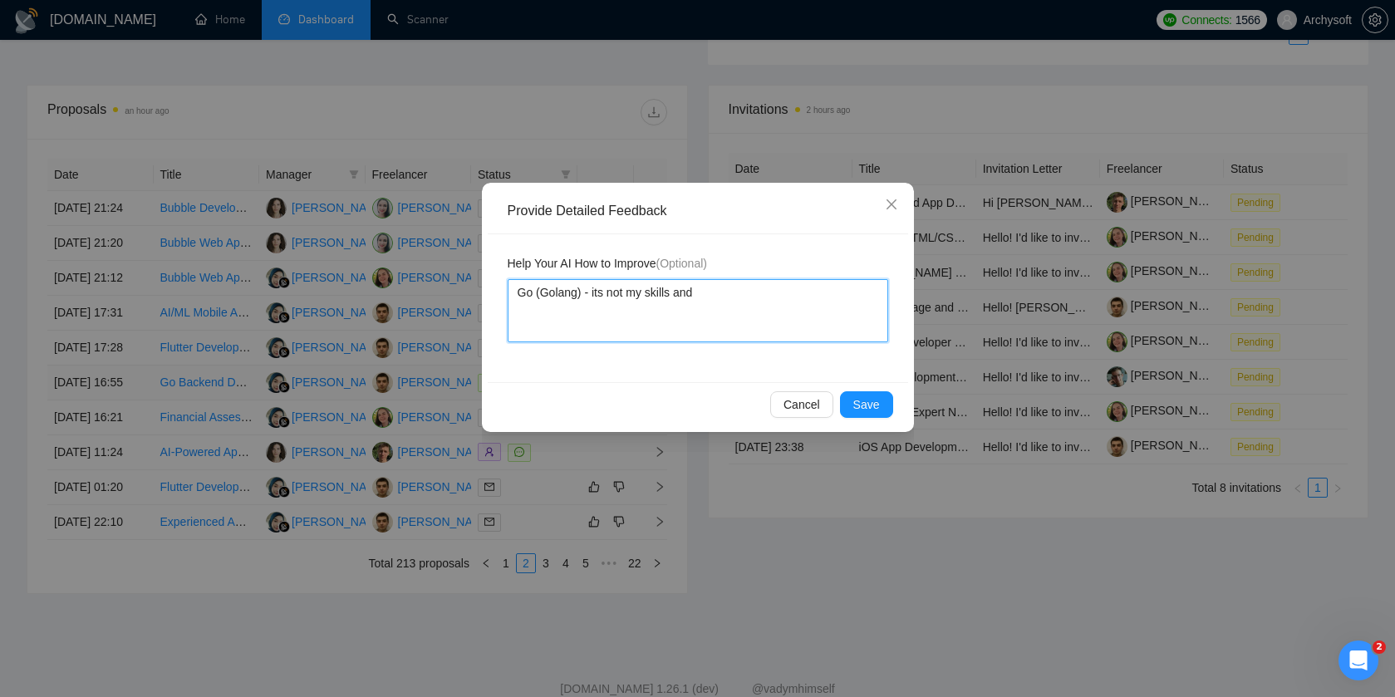
type textarea "Go (Golang) - its not my skills and s"
type textarea "Go (Golang) - its not my skills and st"
type textarea "Go (Golang) - its not my skills and ste"
type textarea "Go (Golang) - its not my skills and stec"
type textarea "Go (Golang) - its not my skills and ste"
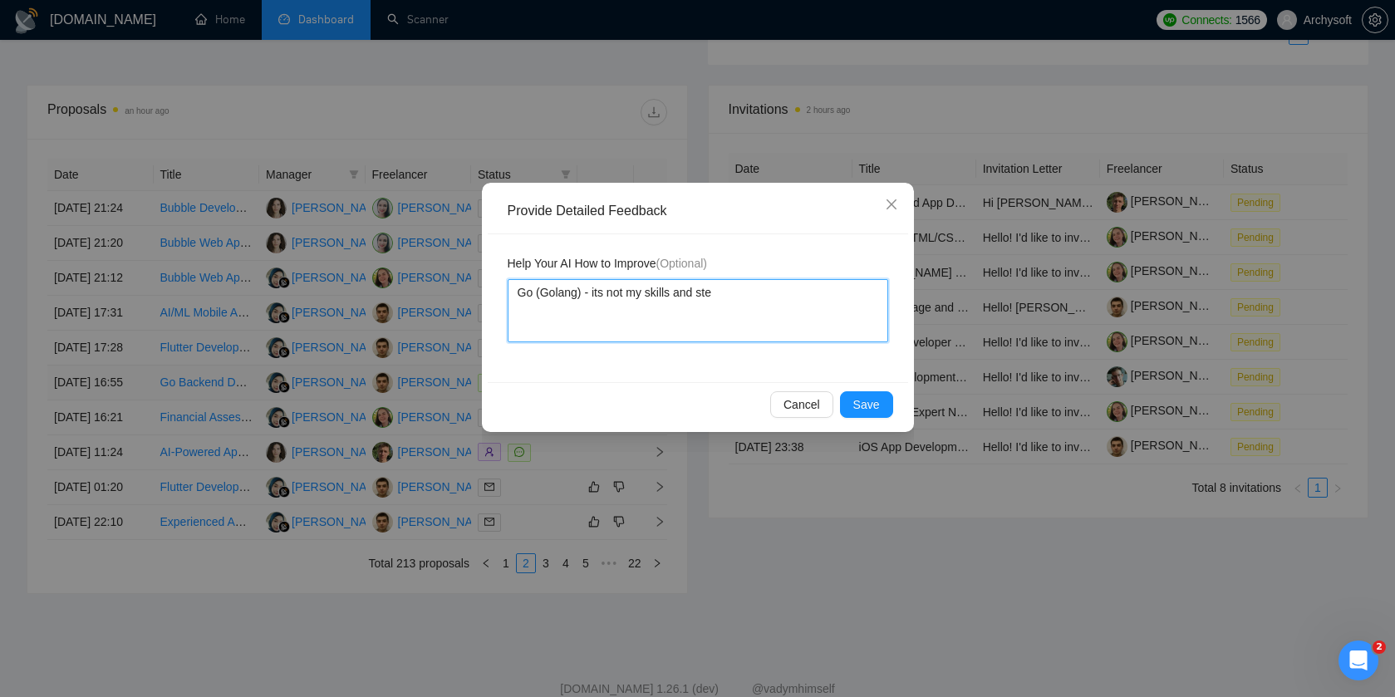
type textarea "Go (Golang) - its not my skills and stek"
type textarea "Go (Golang) - its not my skills and ste"
type textarea "Go (Golang) - its not my skills and stec"
type textarea "Go (Golang) - its not my skills and stecj"
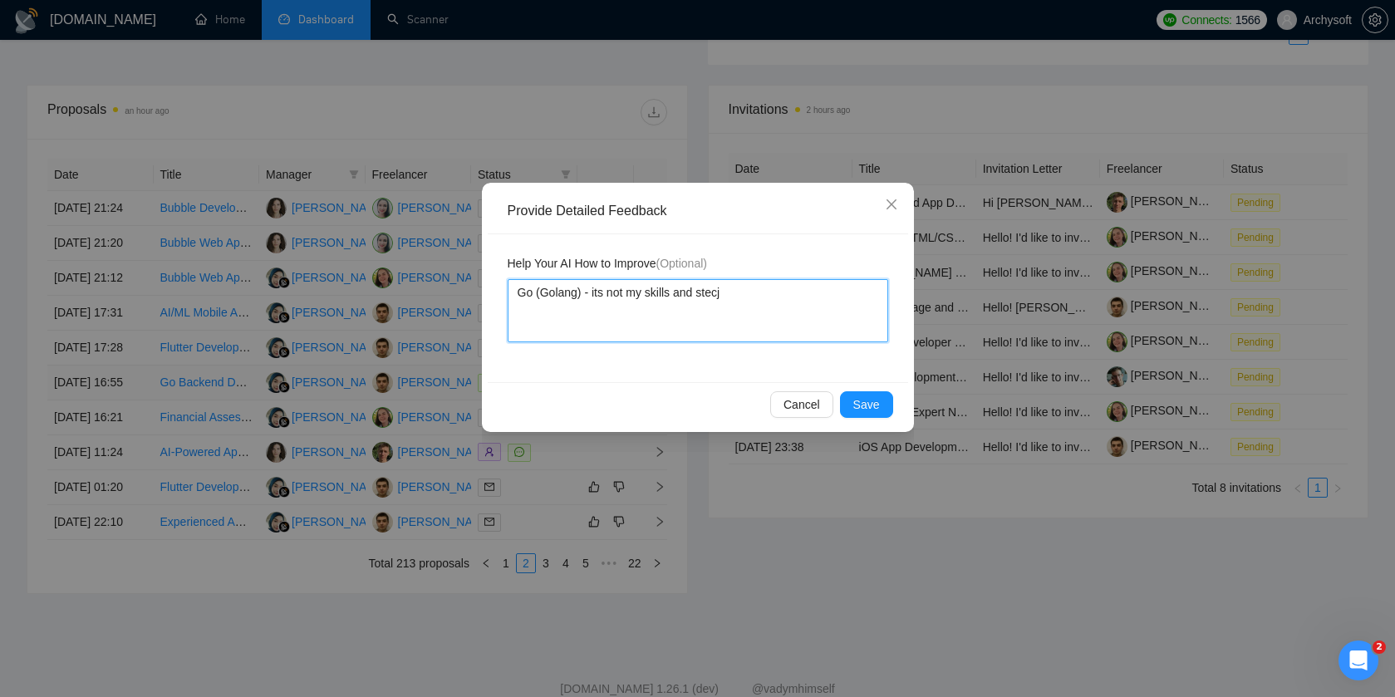
type textarea "Go (Golang) - its not my skills and stecj"
type textarea "Go (Golang) - its not my skills and stec"
type textarea "Go (Golang) - its not my skills and steck"
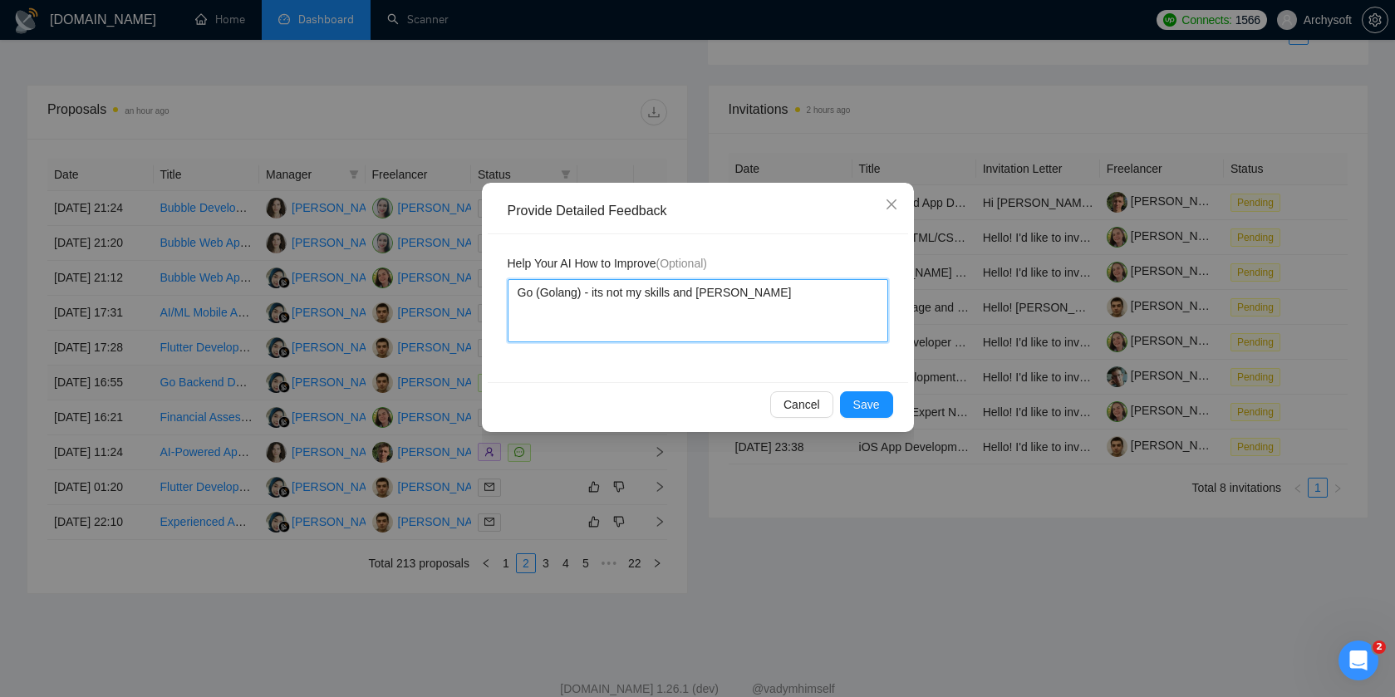
type textarea "Go (Golang) - its not my skills and stec"
type textarea "Go (Golang) - its not my skills and ste"
type textarea "Go (Golang) - its not my skills and st"
type textarea "Go (Golang) - its not my skills and s"
type textarea "Go (Golang) - its not my skills and"
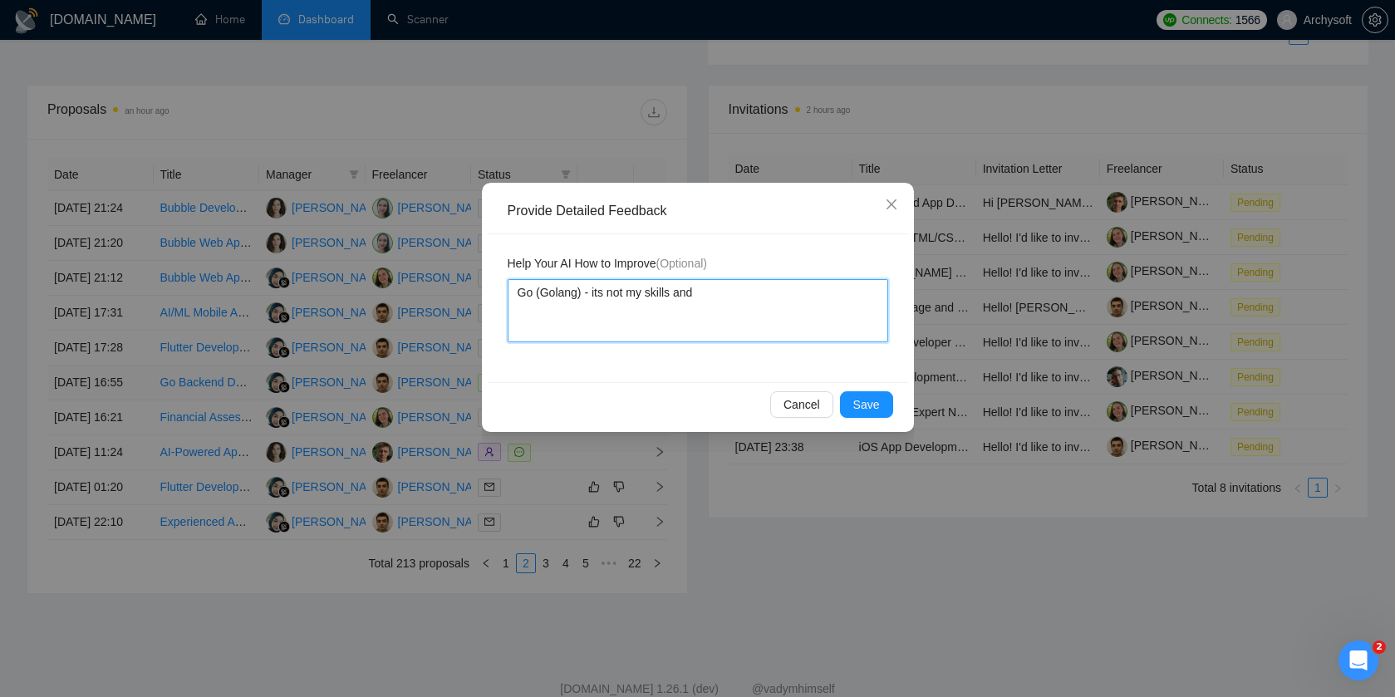
type textarea "Go (Golang) - its not my skills and"
type textarea "Go (Golang) - its not my skills an"
type textarea "Go (Golang) - its not my skills a"
type textarea "Go (Golang) - its not my skills"
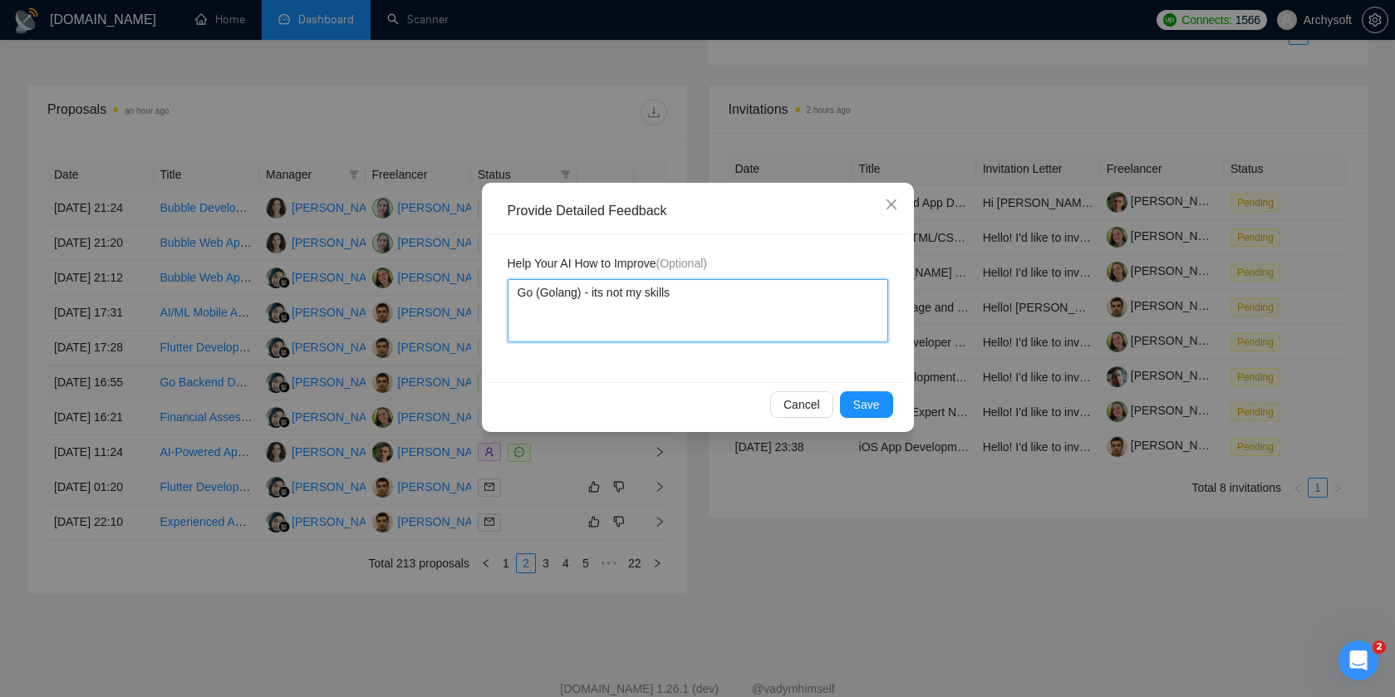
type textarea "Go (Golang) - its not my skill"
type textarea "Go (Golang) - its not my skills"
click at [875, 401] on span "Save" at bounding box center [866, 404] width 27 height 18
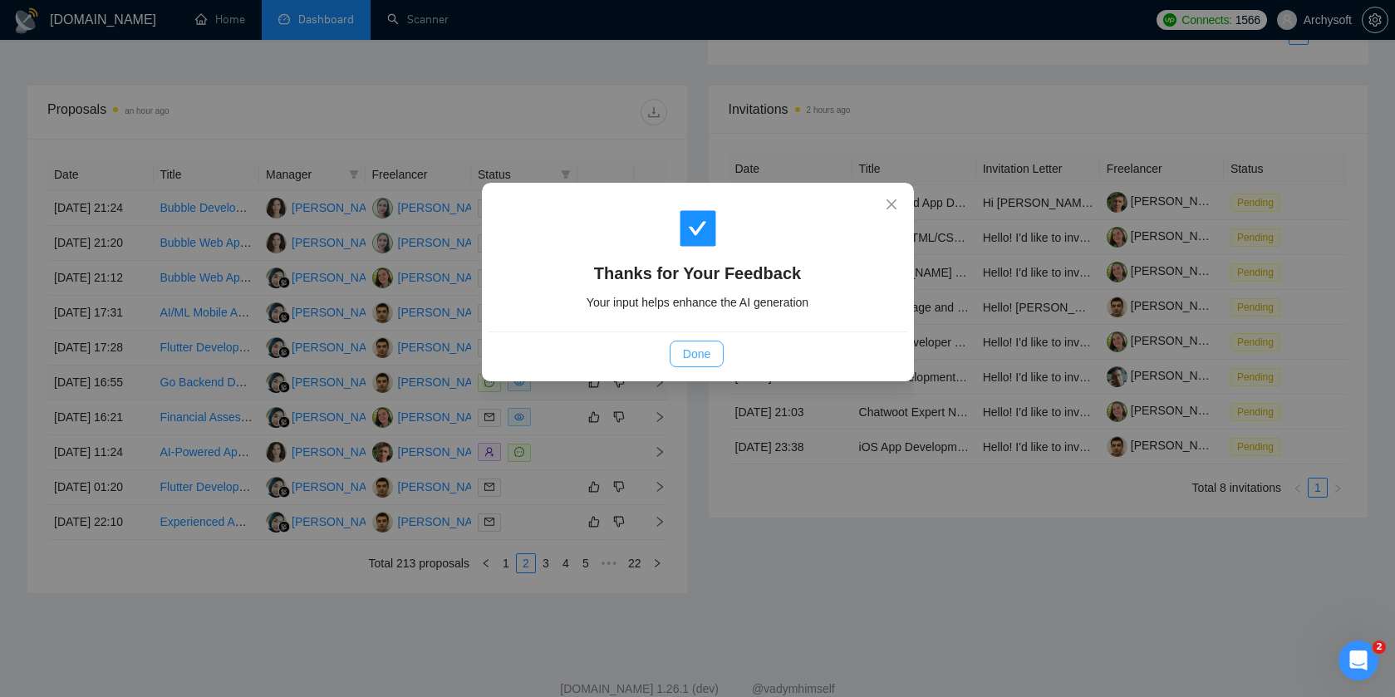
click at [689, 360] on span "Done" at bounding box center [696, 354] width 27 height 18
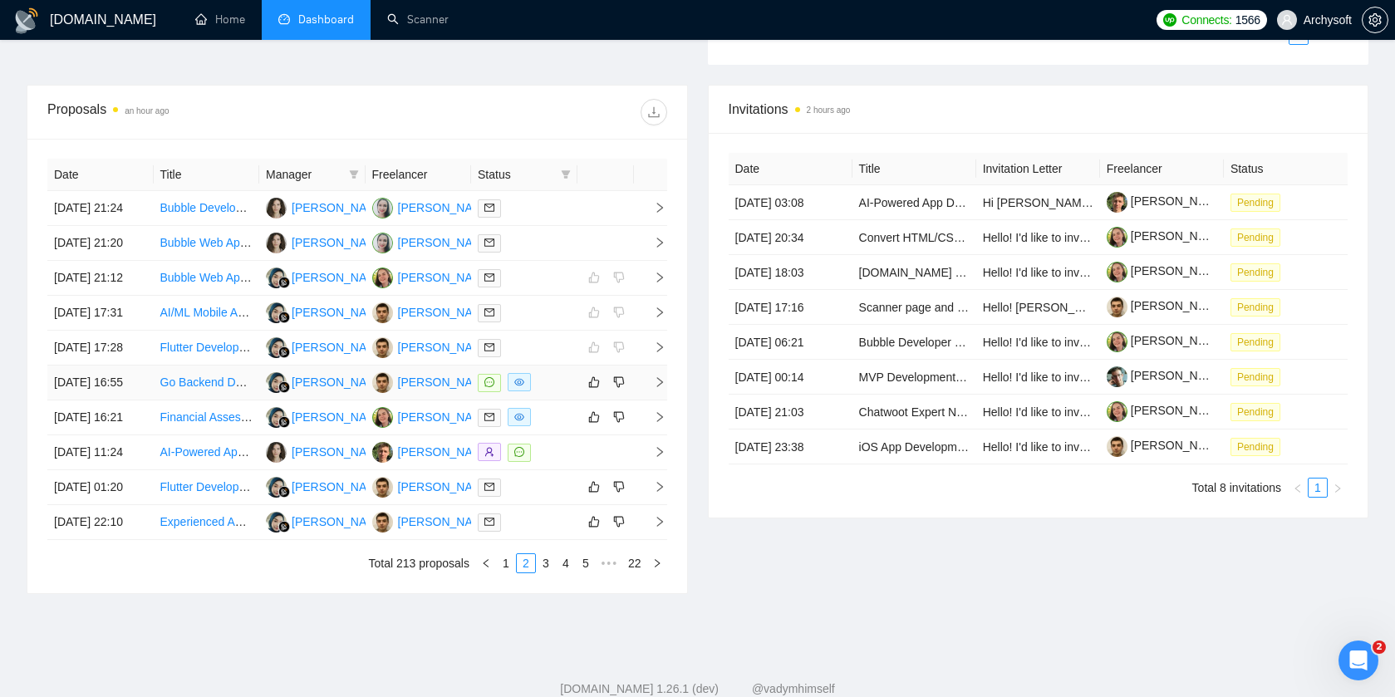
click at [570, 400] on td at bounding box center [524, 383] width 106 height 35
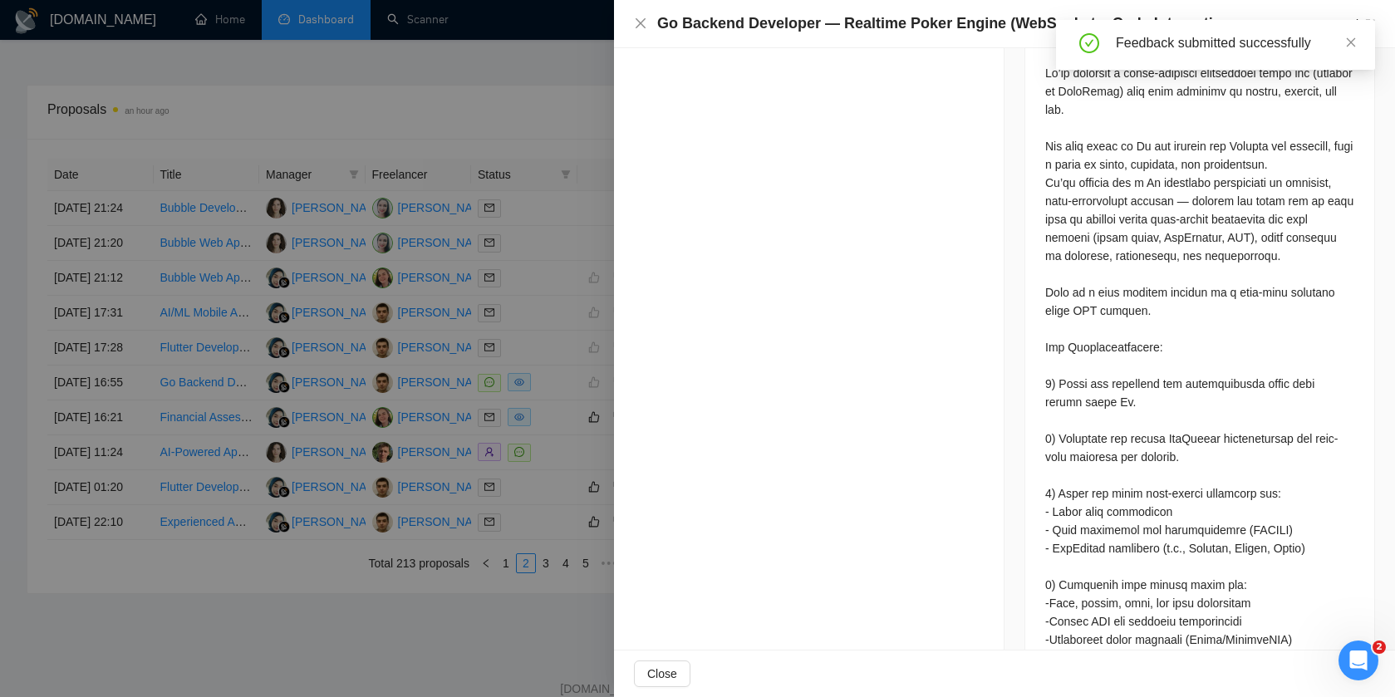
scroll to position [601, 0]
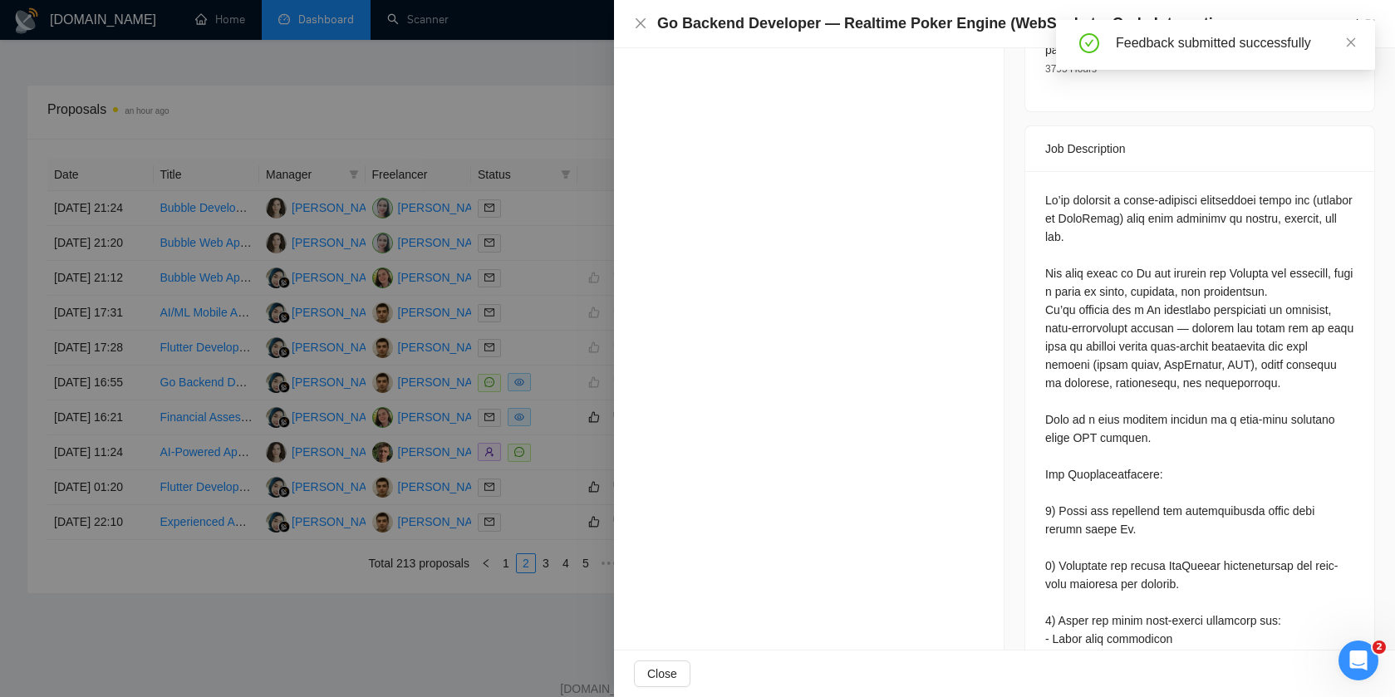
click at [485, 302] on div at bounding box center [697, 348] width 1395 height 697
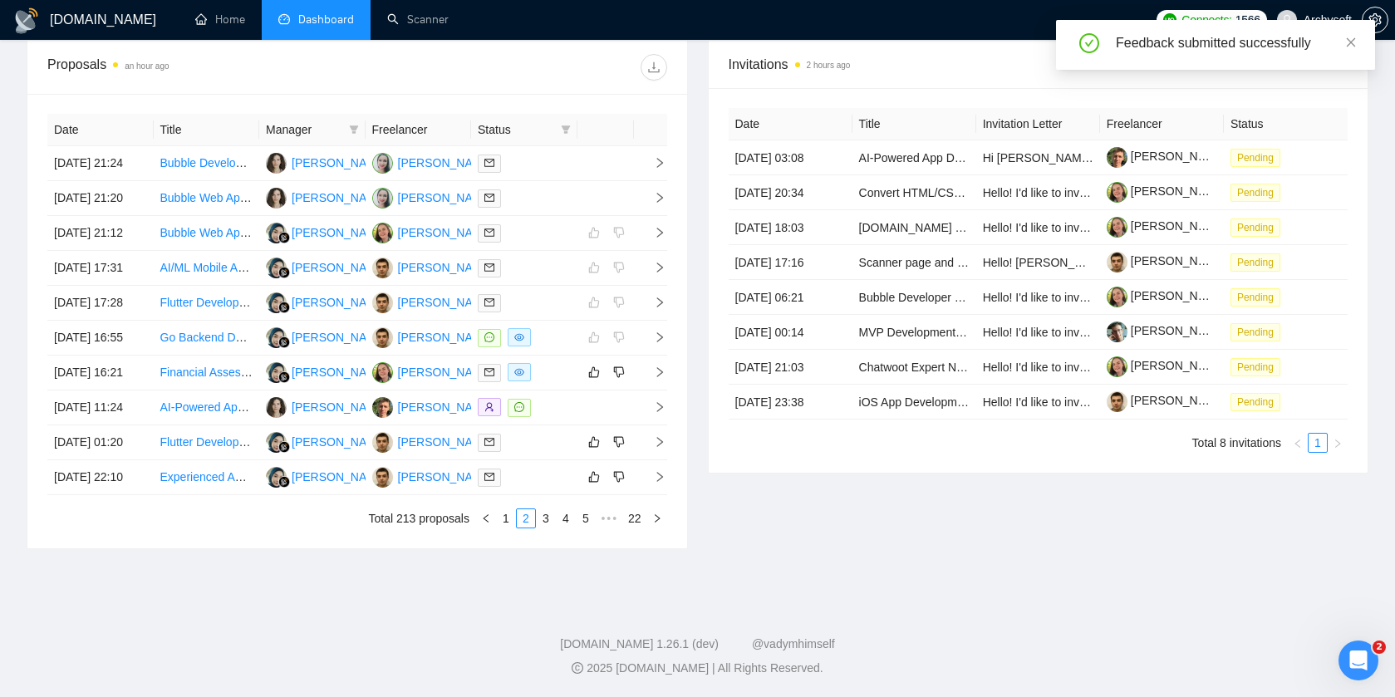
scroll to position [755, 0]
click at [562, 363] on div at bounding box center [524, 372] width 93 height 19
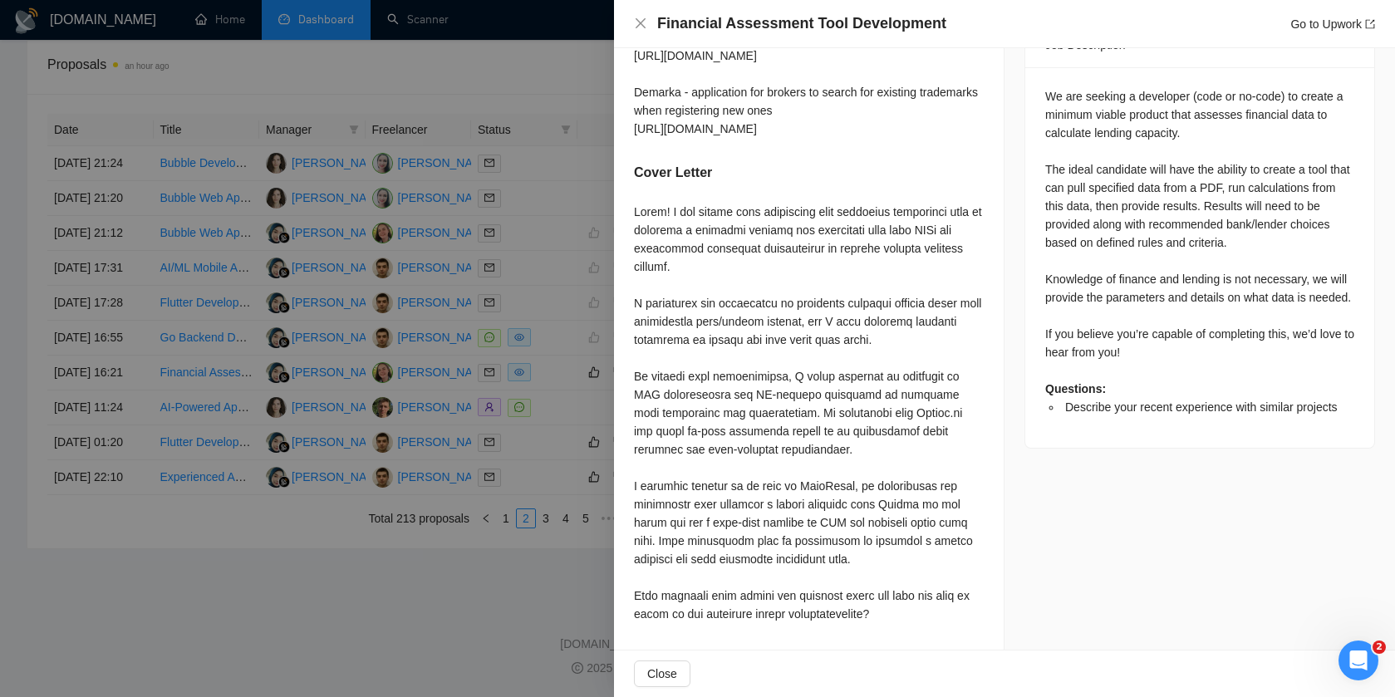
scroll to position [793, 0]
click at [536, 316] on div at bounding box center [697, 348] width 1395 height 697
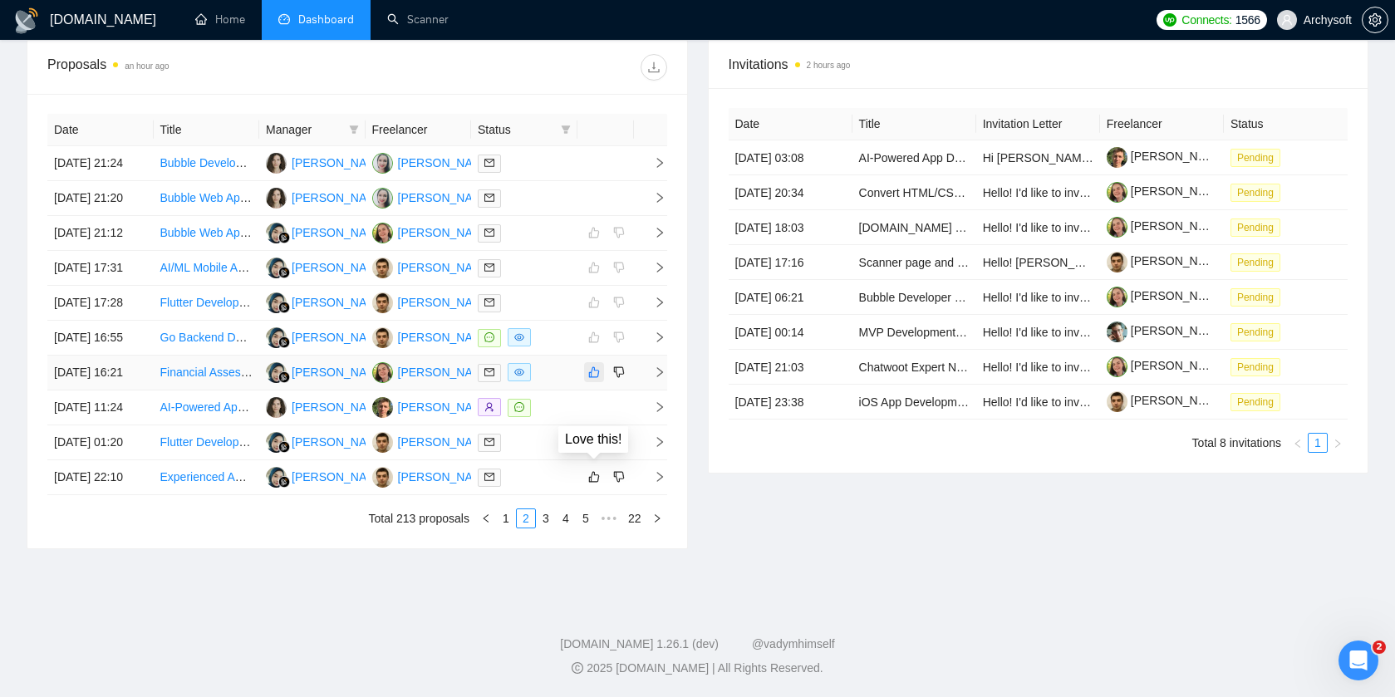
click at [592, 367] on icon "like" at bounding box center [593, 372] width 11 height 11
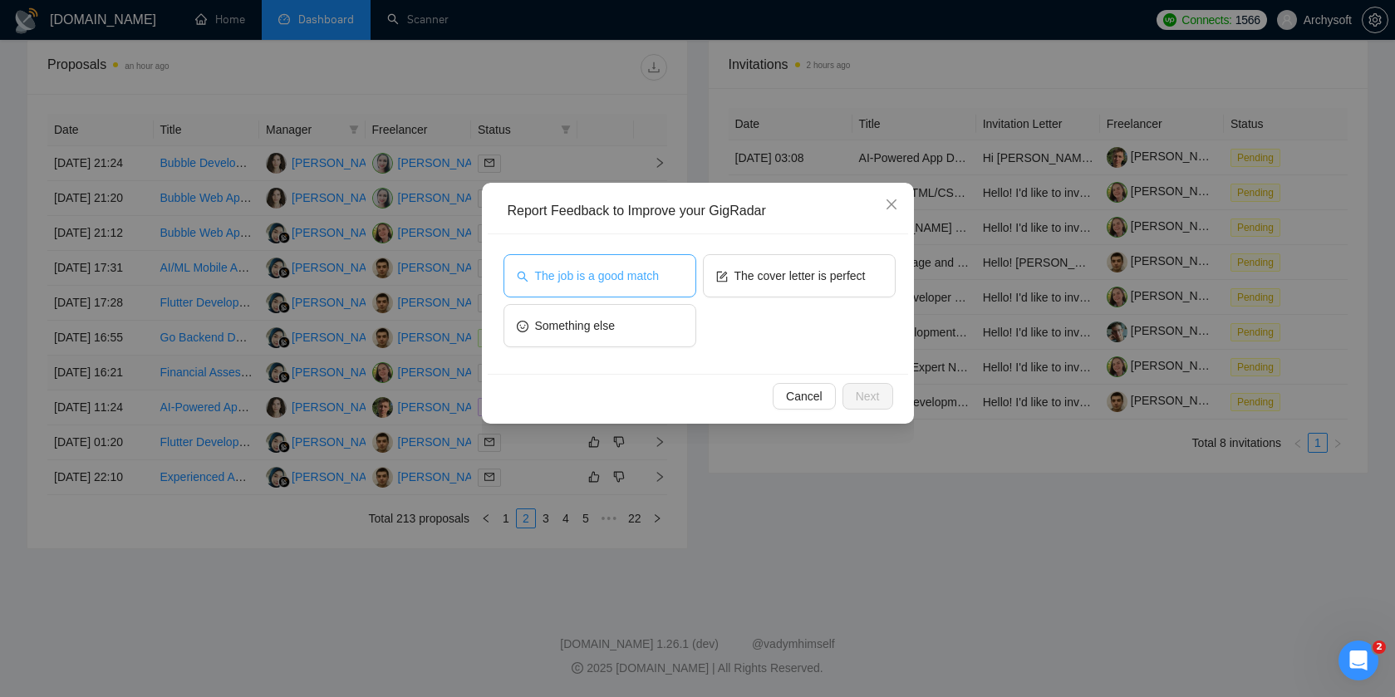
click at [659, 273] on span "The job is a good match" at bounding box center [597, 276] width 124 height 18
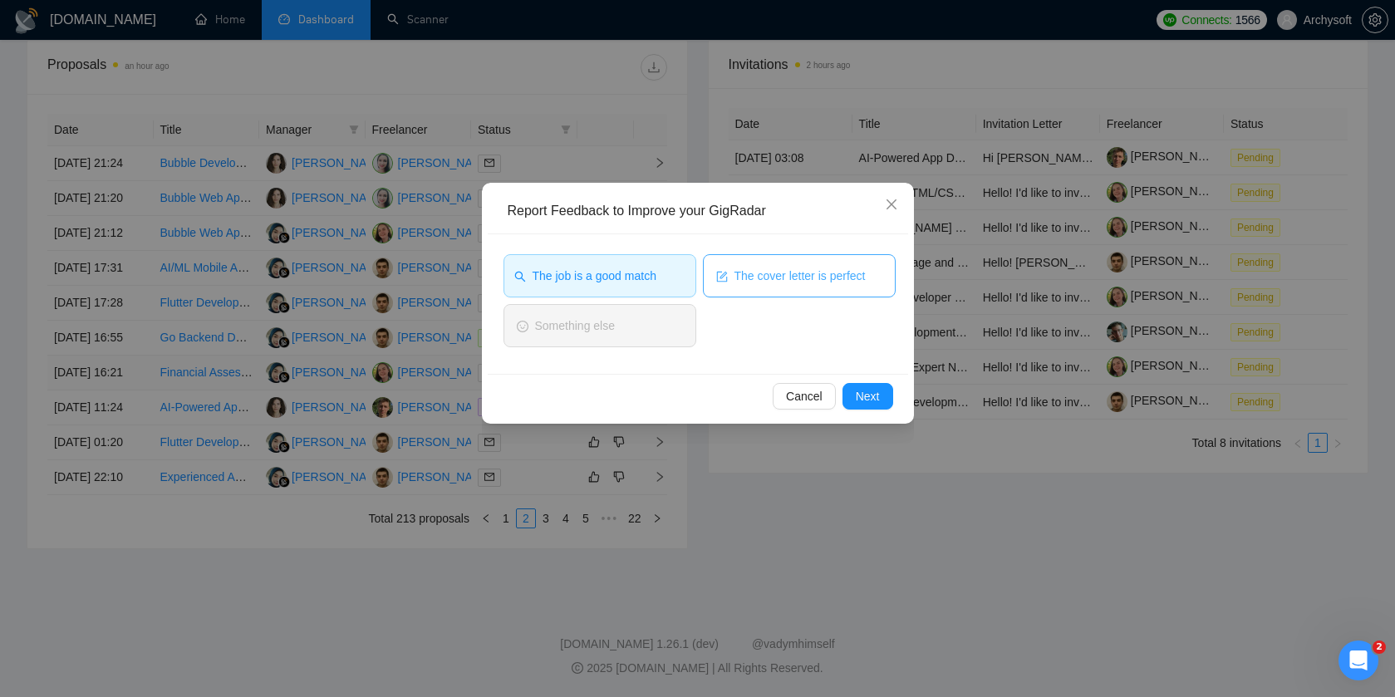
click at [724, 273] on icon "form" at bounding box center [722, 277] width 12 height 12
click at [878, 391] on span "Next" at bounding box center [868, 396] width 24 height 18
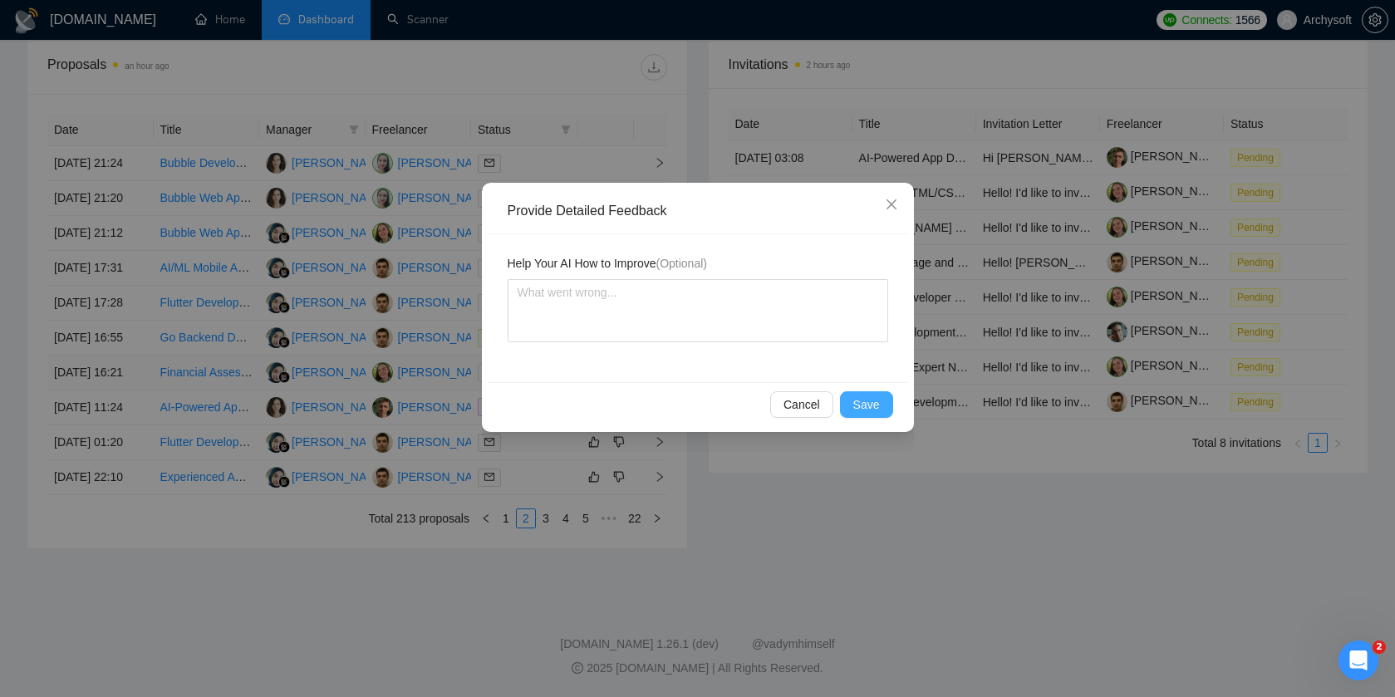
click at [878, 391] on button "Save" at bounding box center [866, 404] width 53 height 27
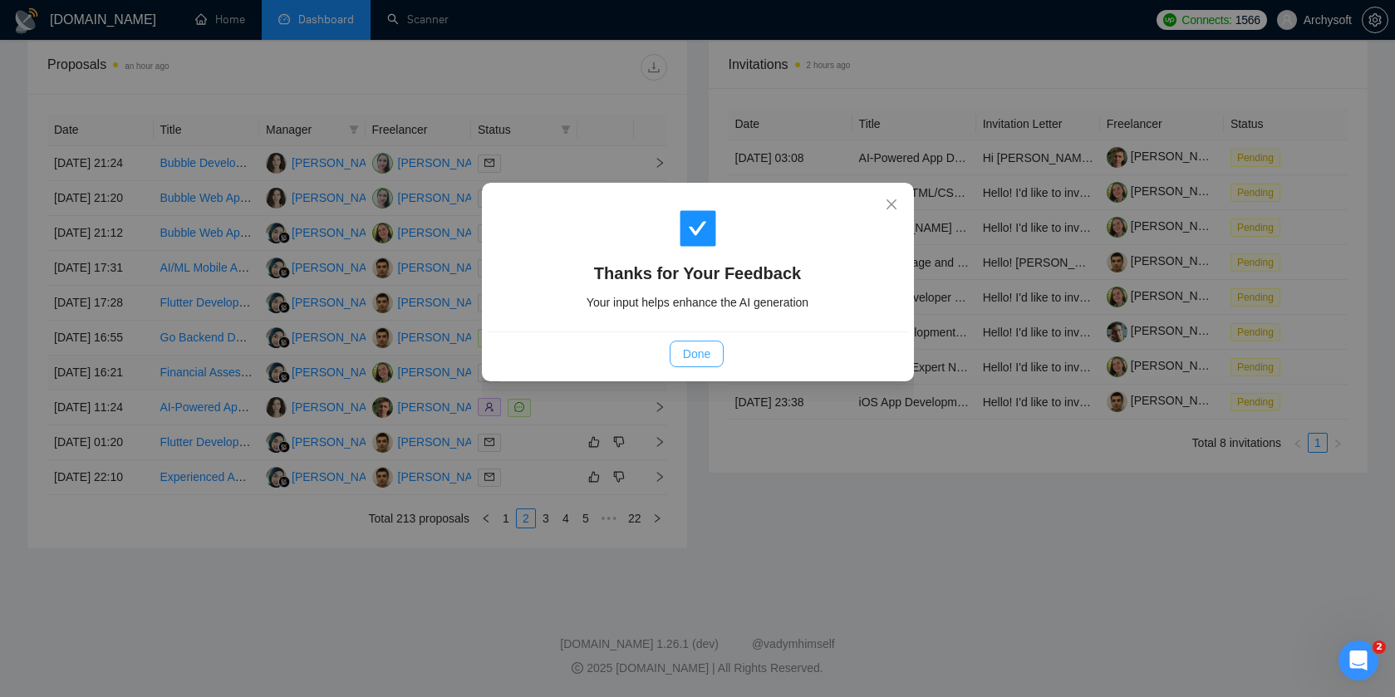
click at [683, 353] on span "Done" at bounding box center [696, 354] width 27 height 18
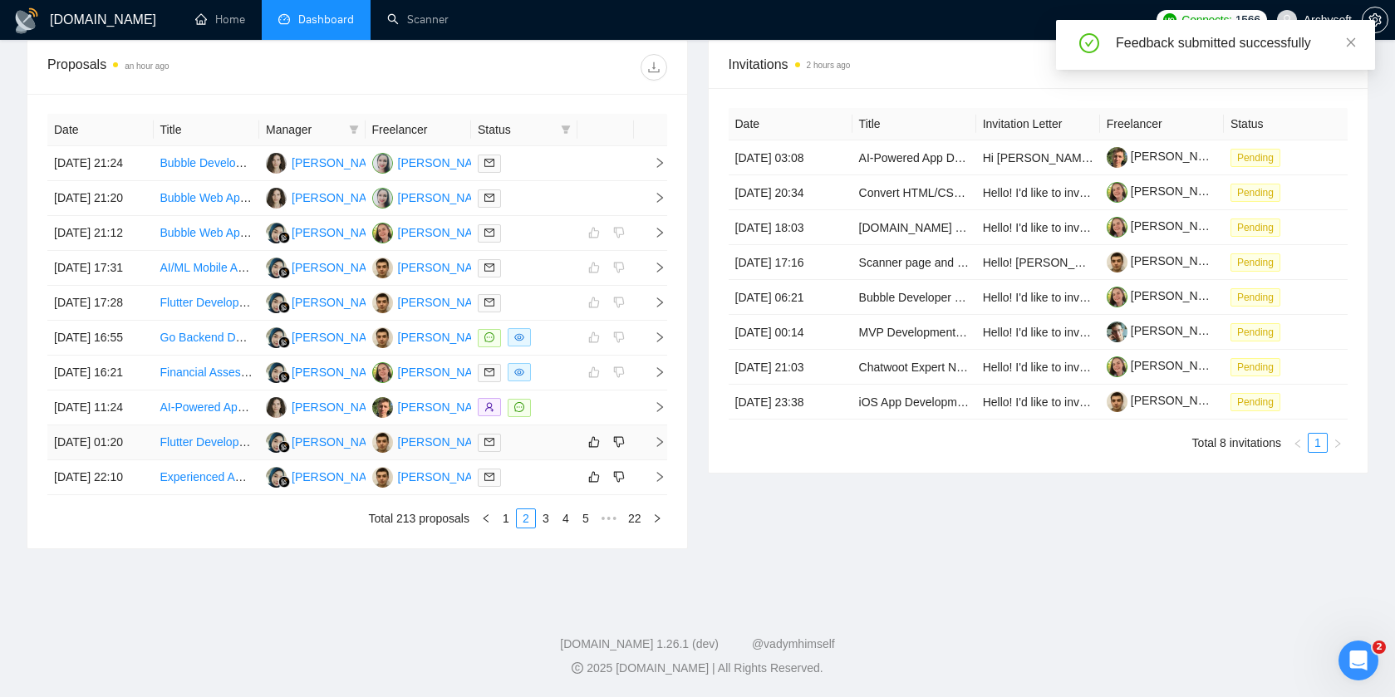
click at [565, 433] on div at bounding box center [524, 442] width 93 height 19
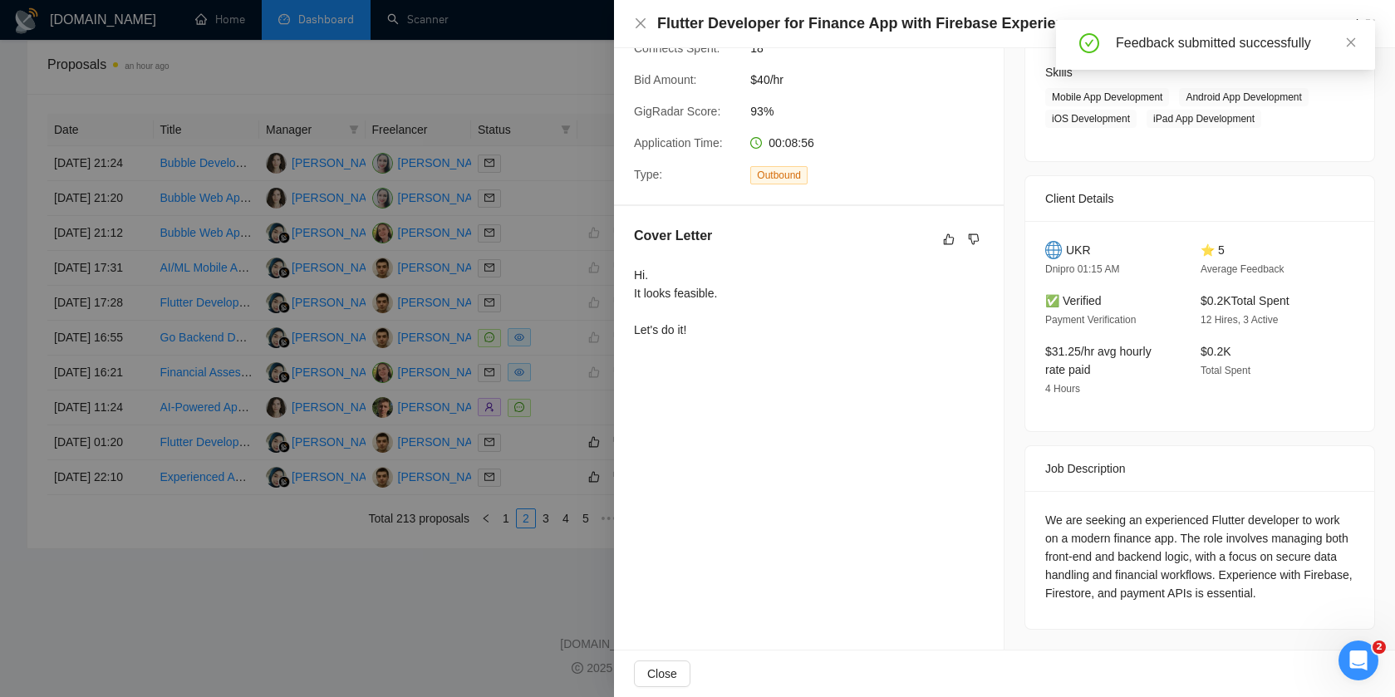
click at [395, 410] on div at bounding box center [697, 348] width 1395 height 697
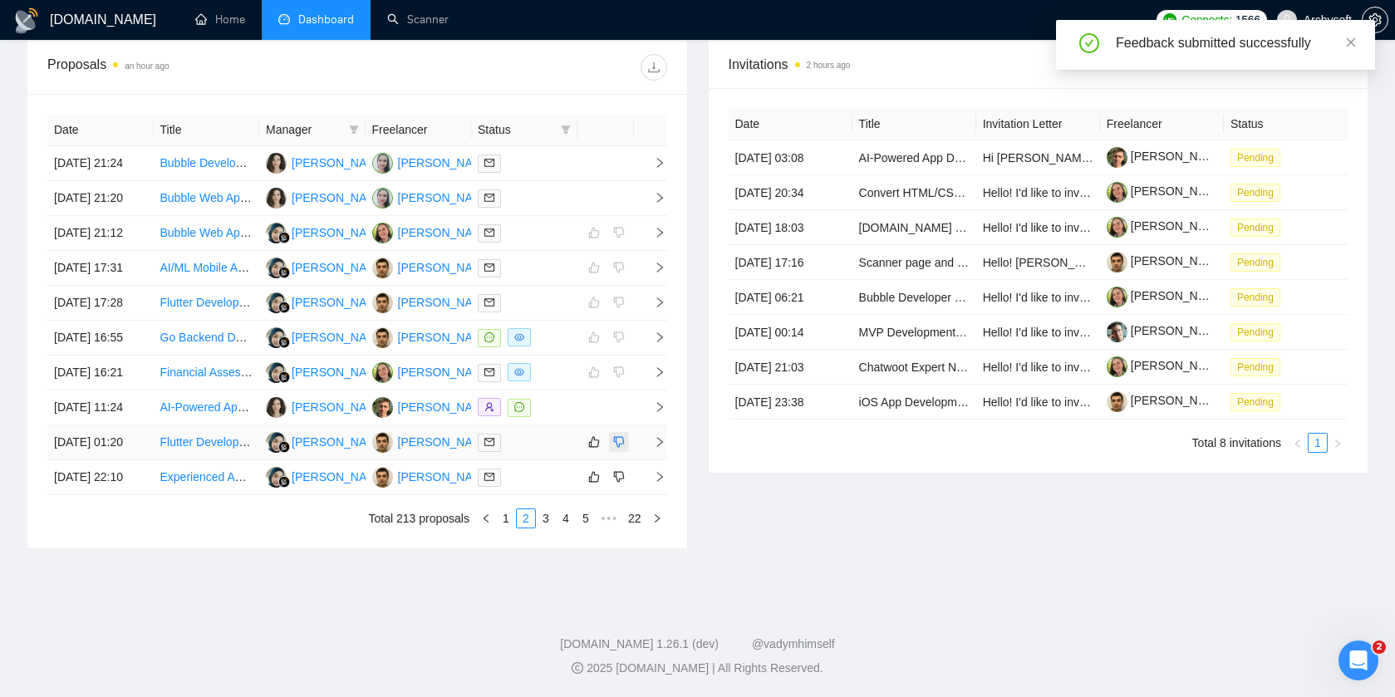
click at [616, 437] on icon "dislike" at bounding box center [618, 442] width 11 height 11
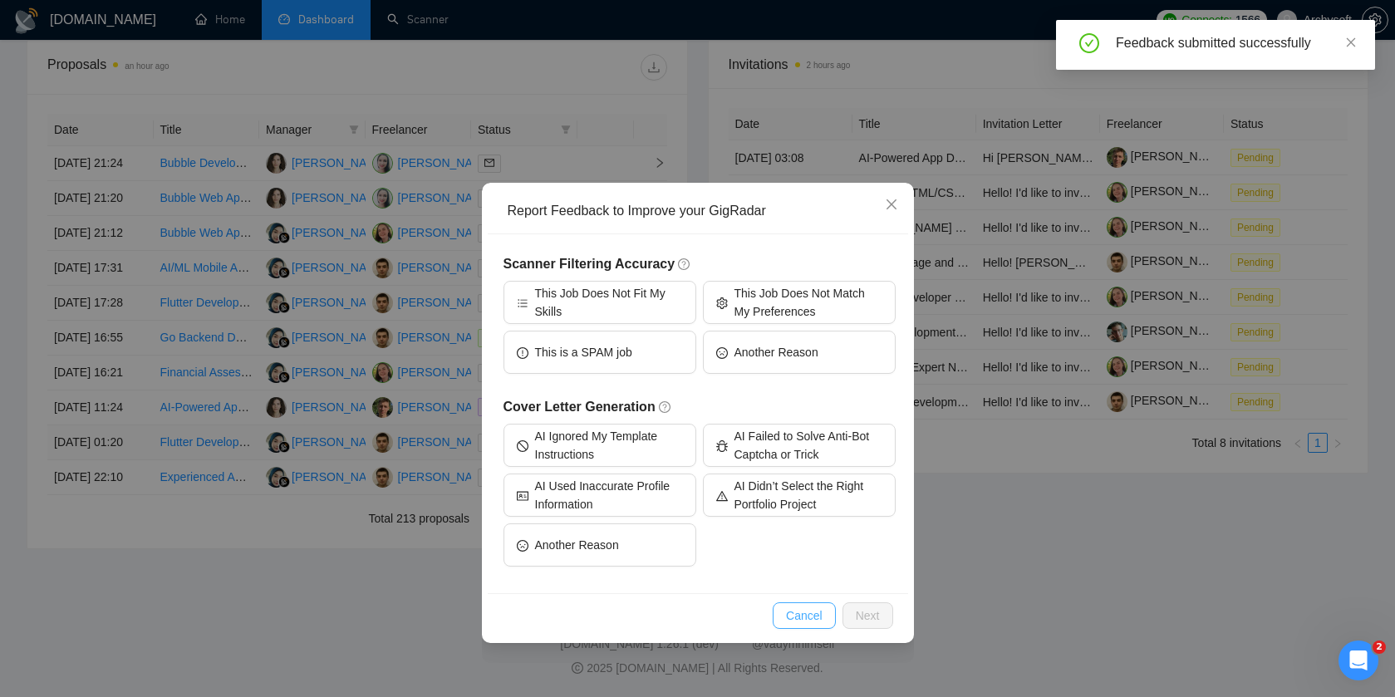
click at [803, 616] on span "Cancel" at bounding box center [804, 615] width 37 height 18
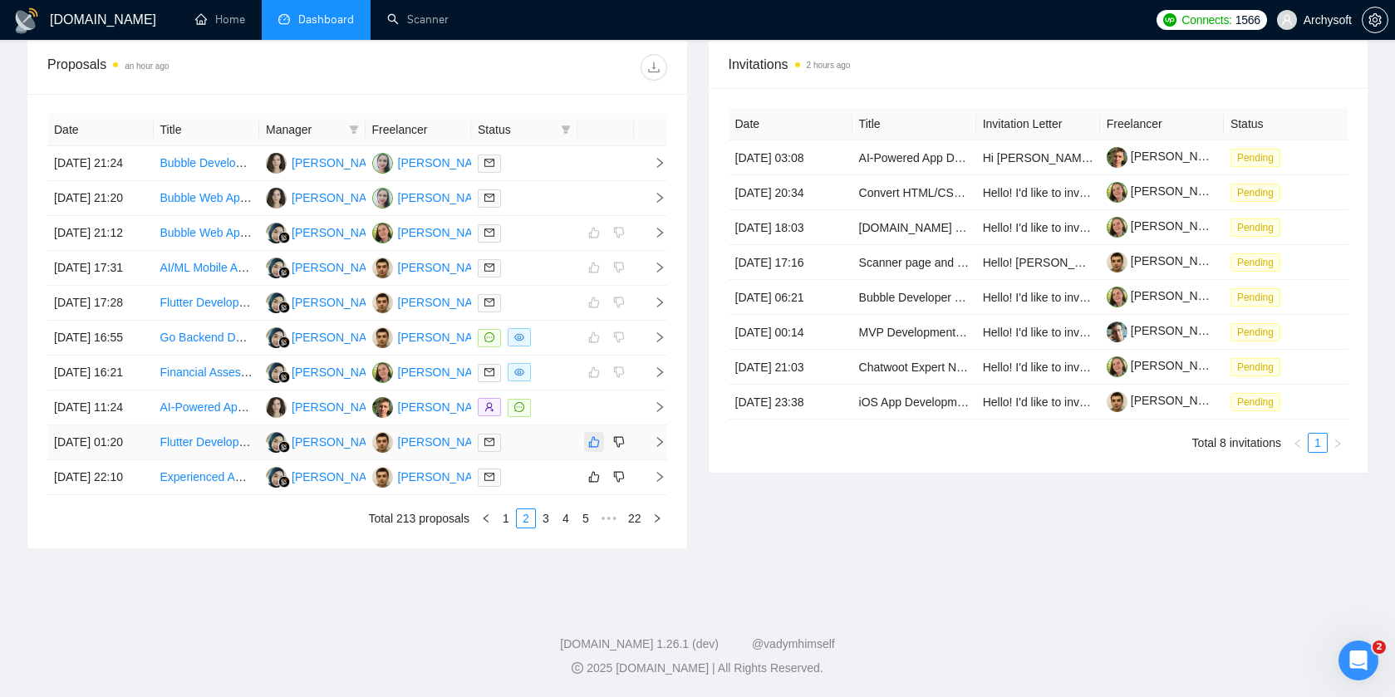
click at [592, 435] on icon "like" at bounding box center [594, 441] width 12 height 13
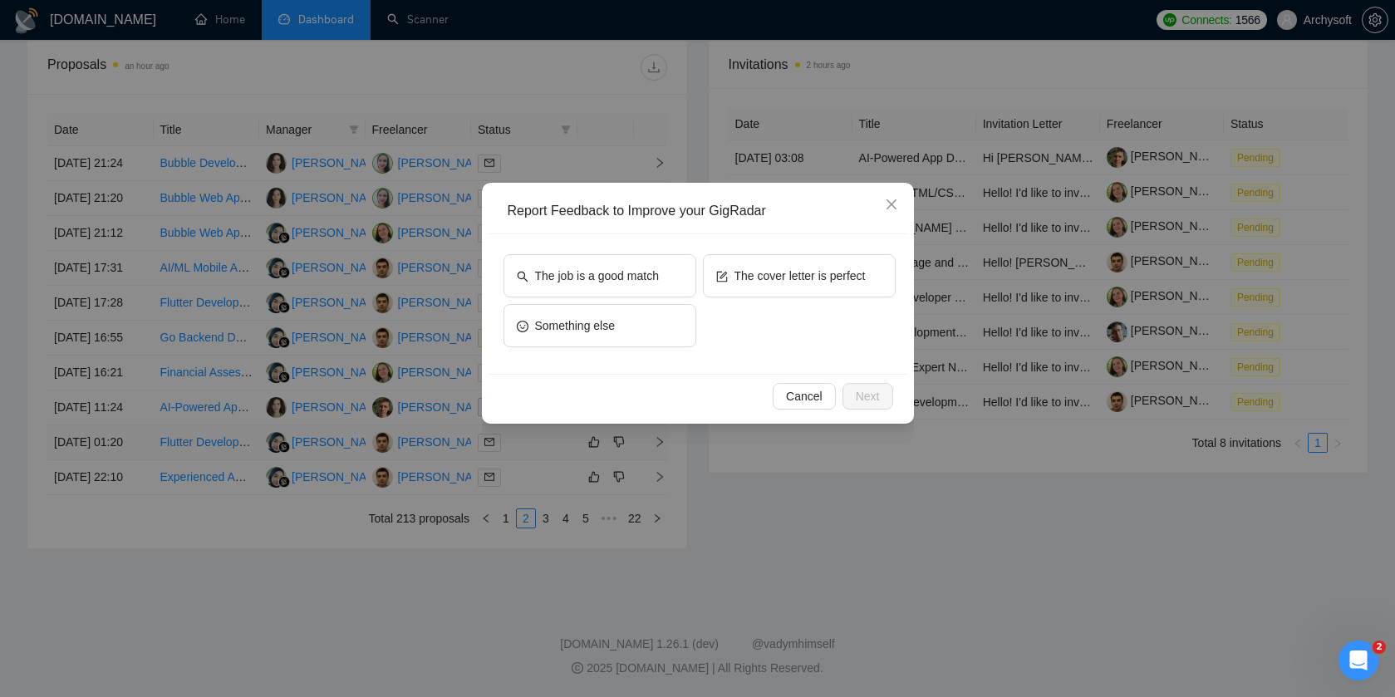
click at [654, 302] on div "The job is a good match" at bounding box center [599, 279] width 193 height 50
click at [678, 272] on button "The job is a good match" at bounding box center [599, 275] width 193 height 43
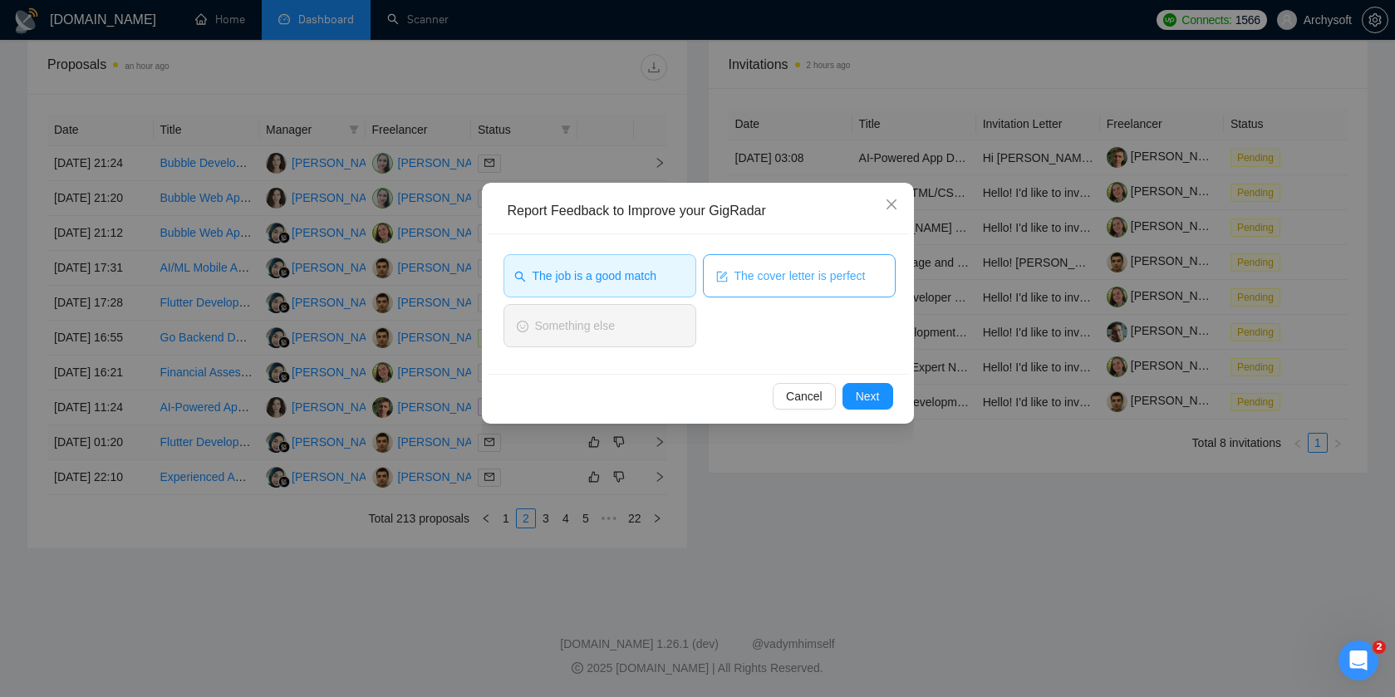
click at [742, 274] on span "The cover letter is perfect" at bounding box center [799, 276] width 131 height 18
click at [869, 394] on span "Next" at bounding box center [868, 396] width 24 height 18
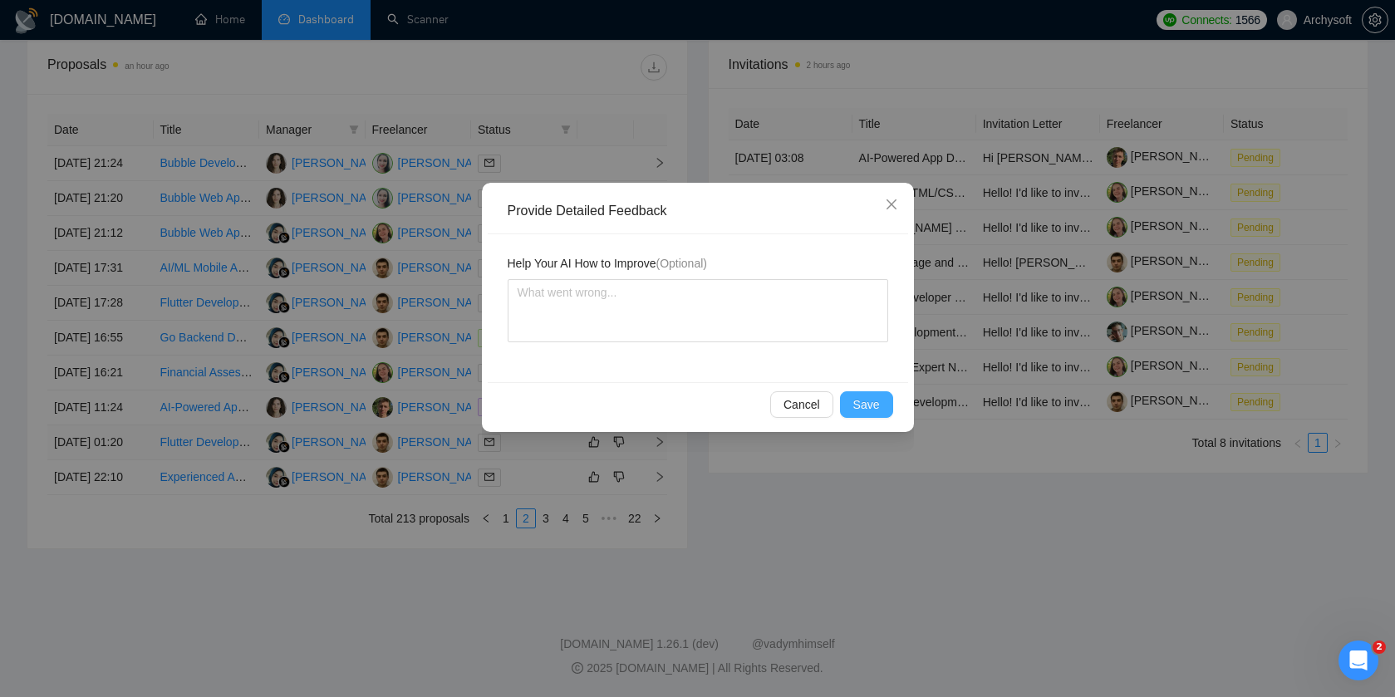
click at [877, 406] on span "Save" at bounding box center [866, 404] width 27 height 18
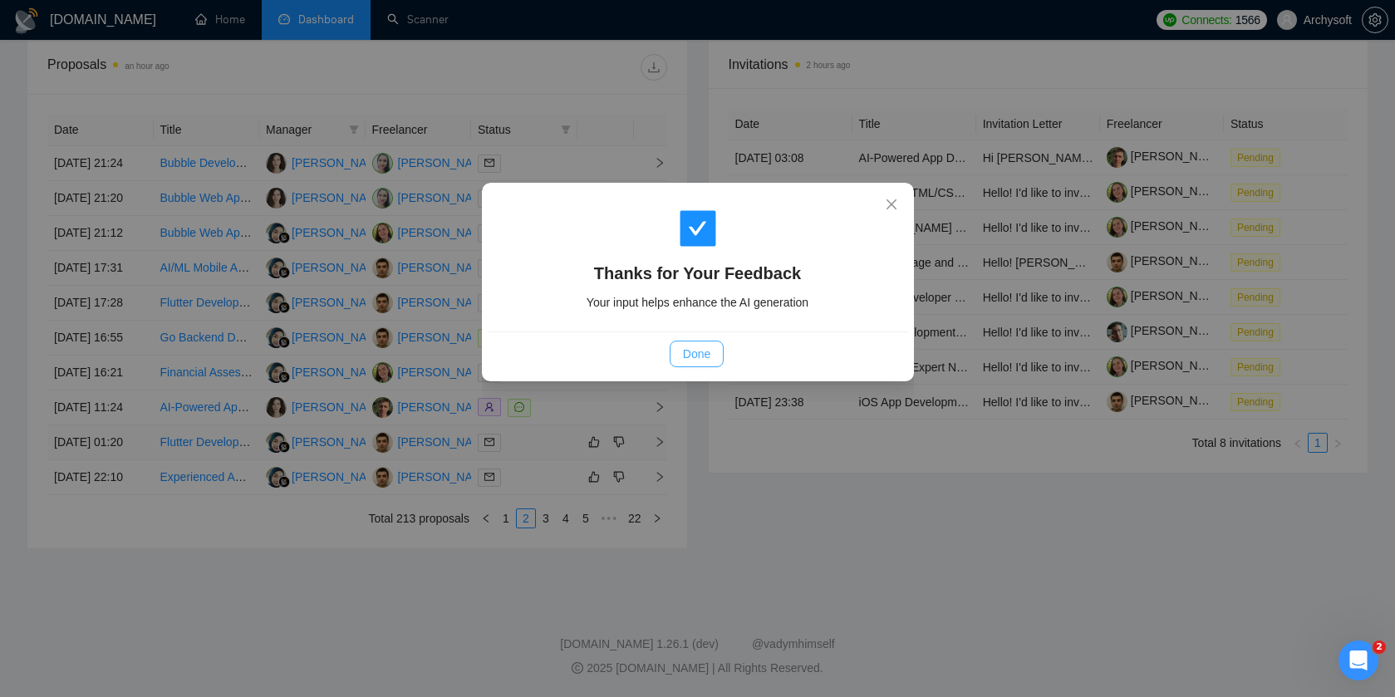
click at [683, 356] on span "Done" at bounding box center [696, 354] width 27 height 18
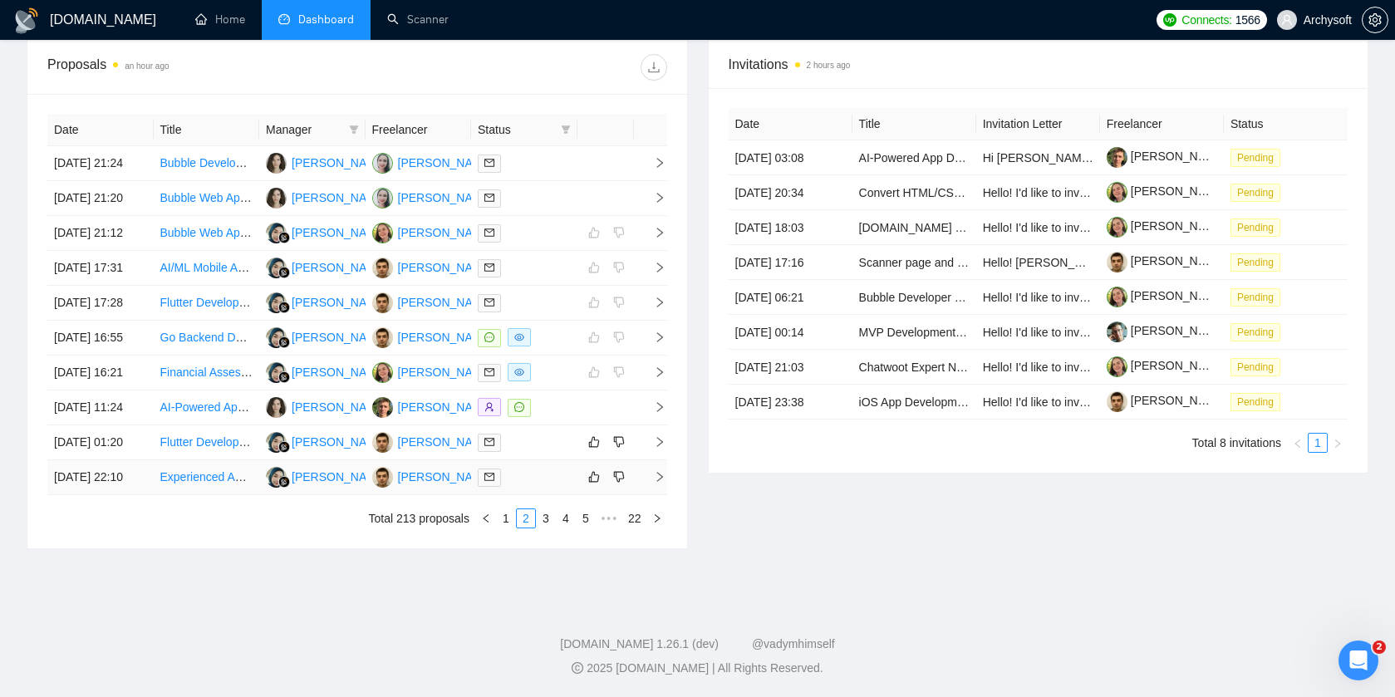
click at [530, 468] on div at bounding box center [524, 477] width 93 height 19
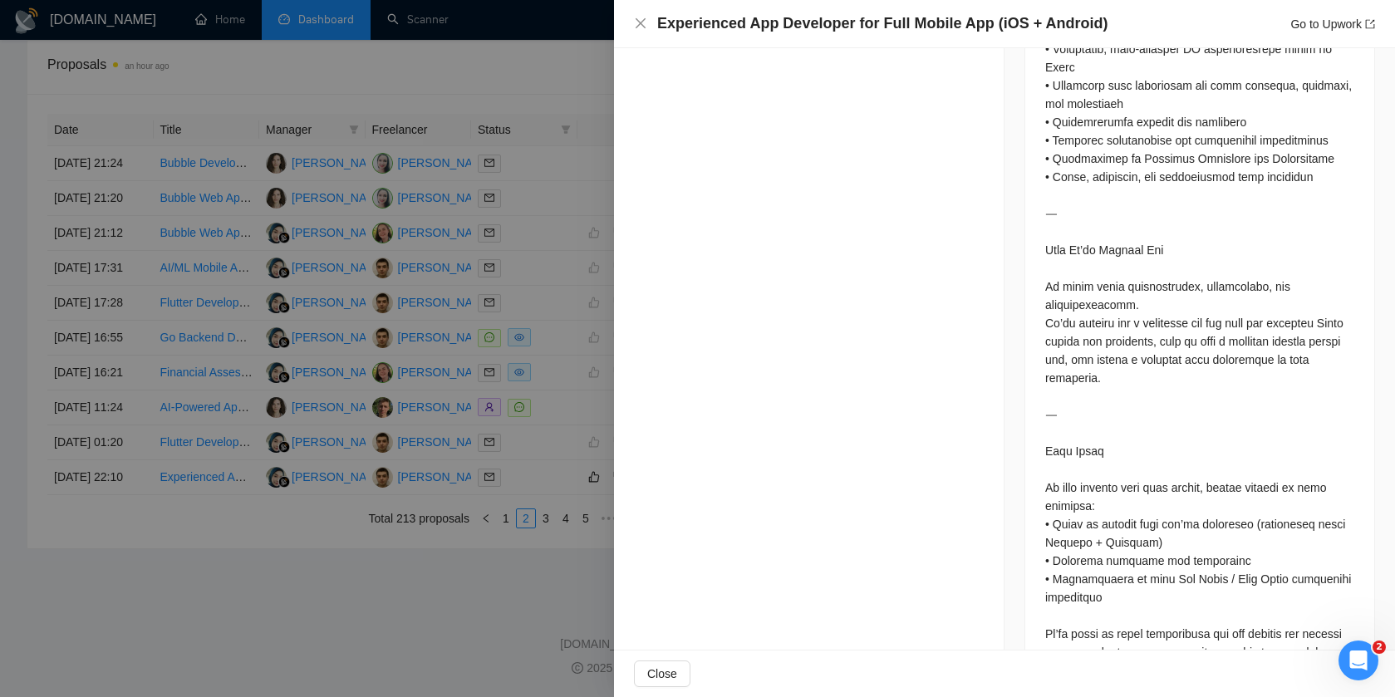
scroll to position [2016, 0]
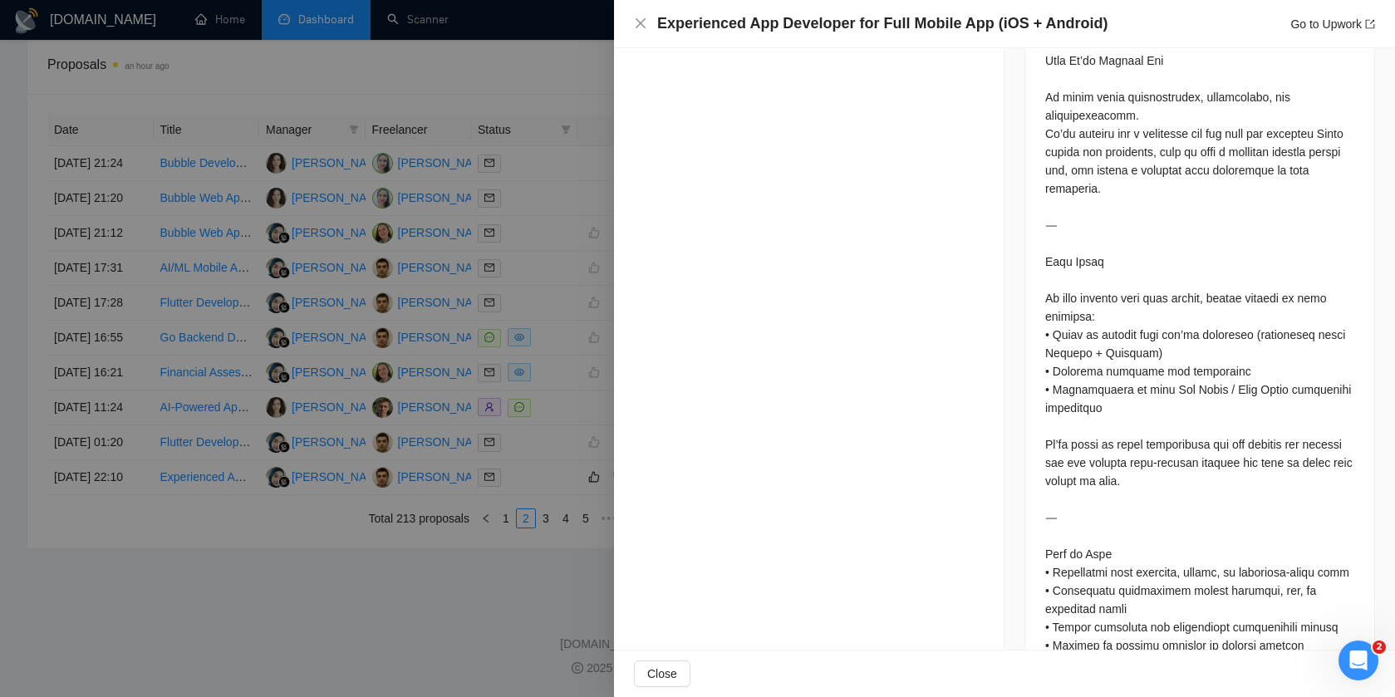
click at [449, 419] on div at bounding box center [697, 348] width 1395 height 697
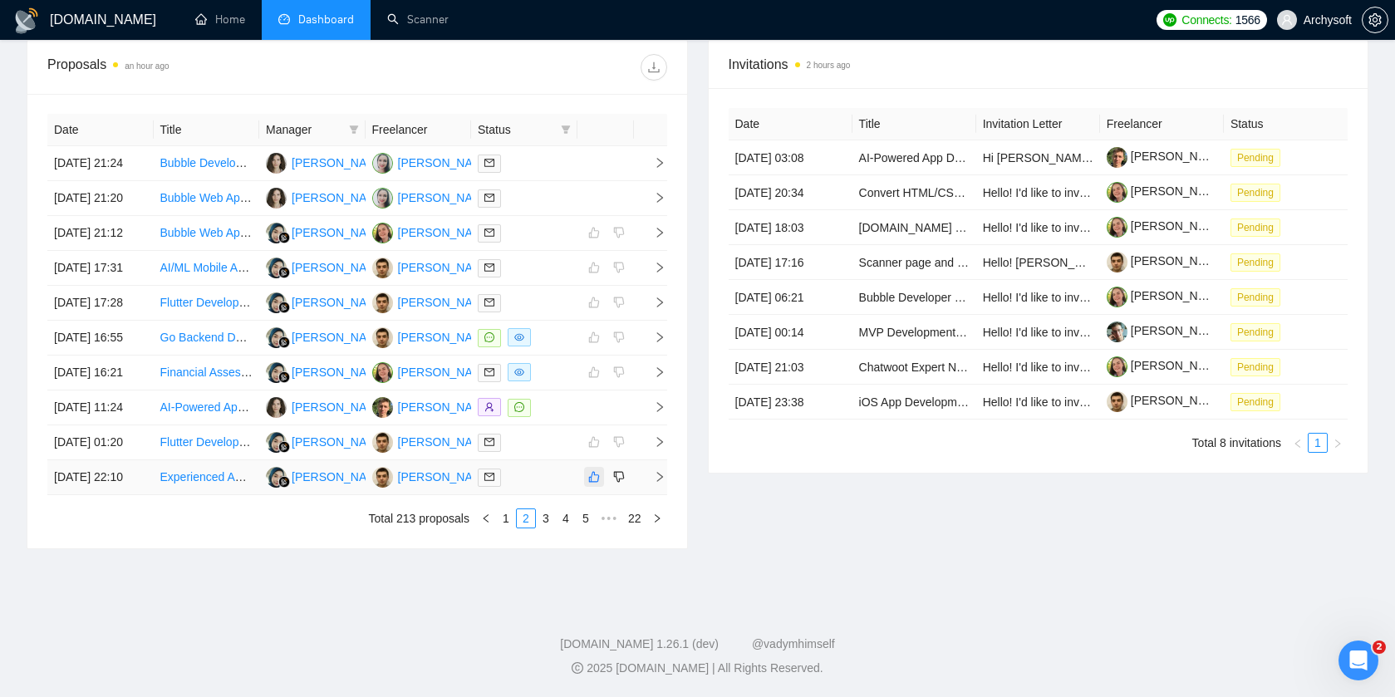
click at [603, 472] on button "button" at bounding box center [594, 477] width 20 height 20
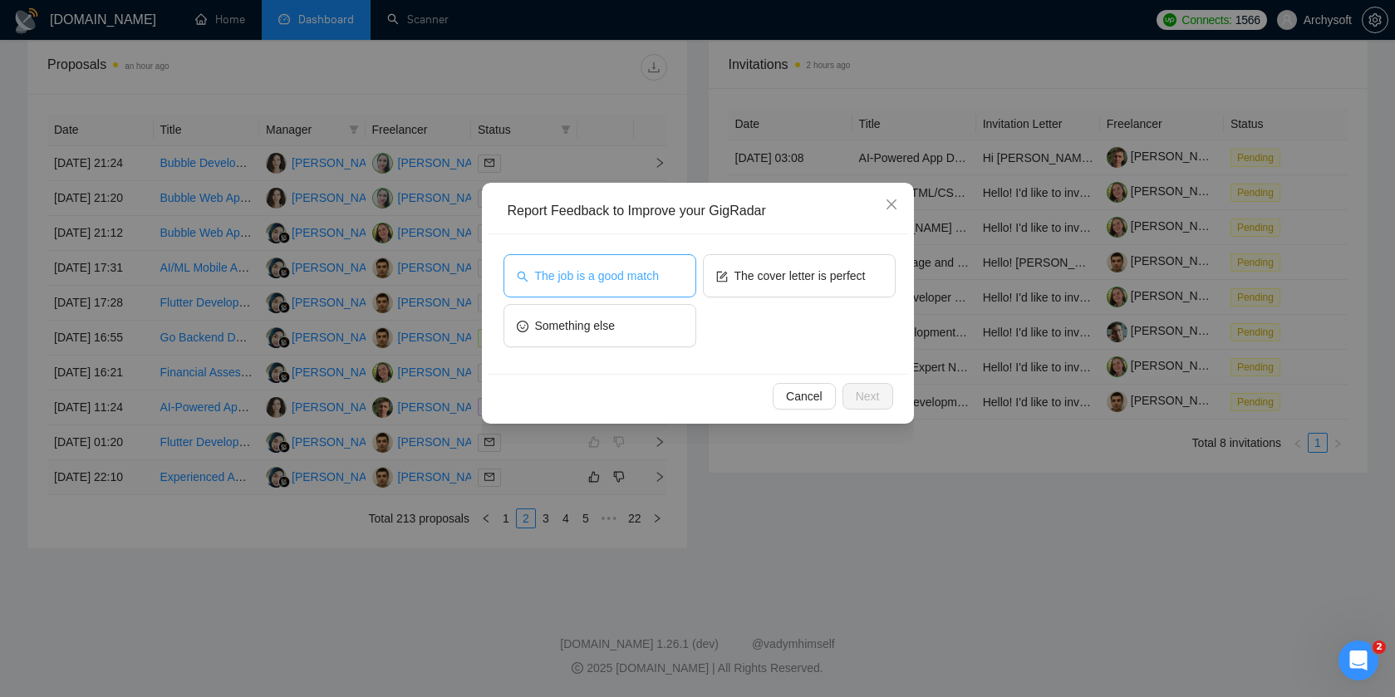
click at [674, 258] on button "The job is a good match" at bounding box center [599, 275] width 193 height 43
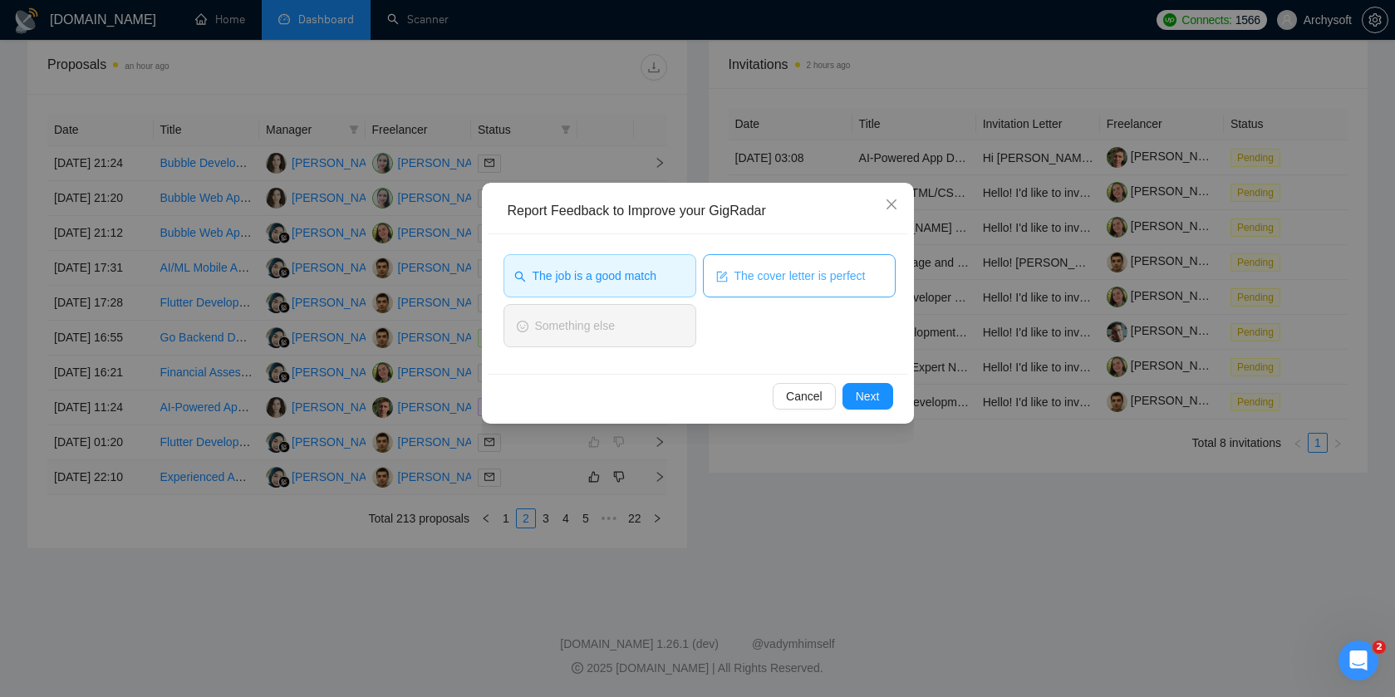
click at [732, 262] on button "The cover letter is perfect" at bounding box center [799, 275] width 193 height 43
click at [878, 399] on span "Next" at bounding box center [868, 396] width 24 height 18
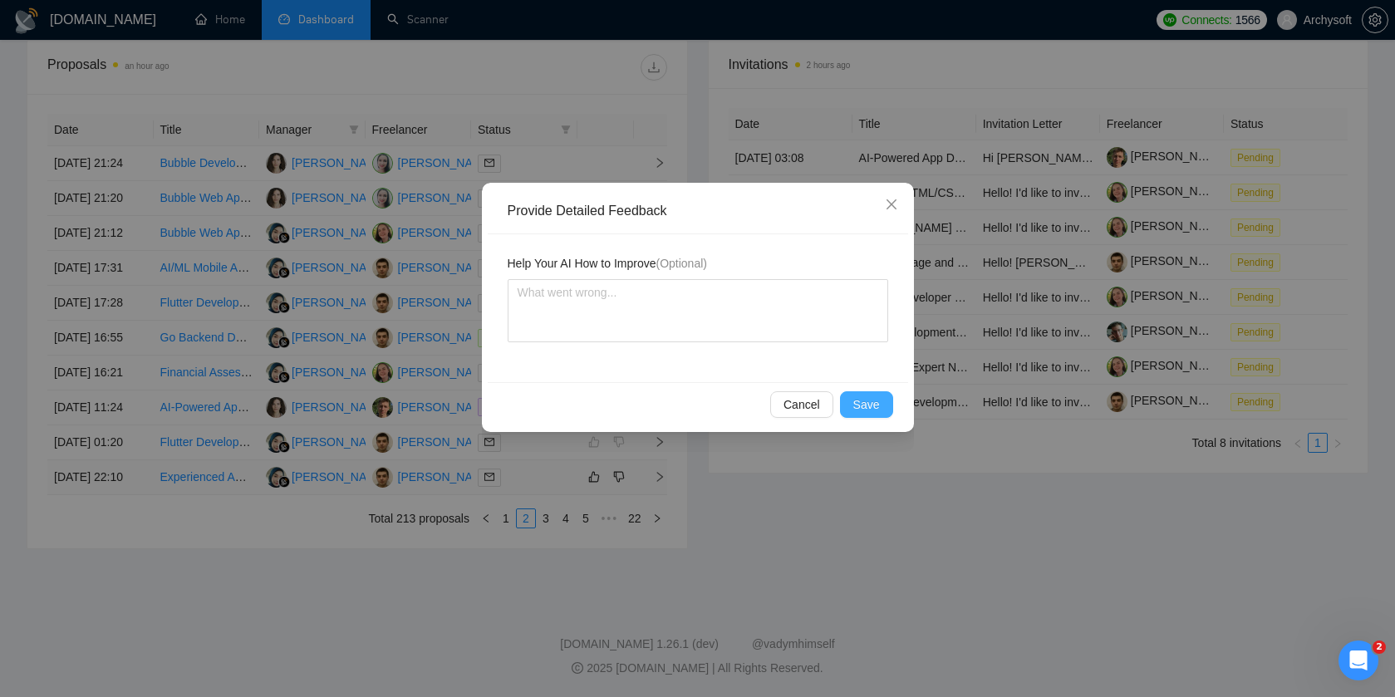
click at [862, 410] on span "Save" at bounding box center [866, 404] width 27 height 18
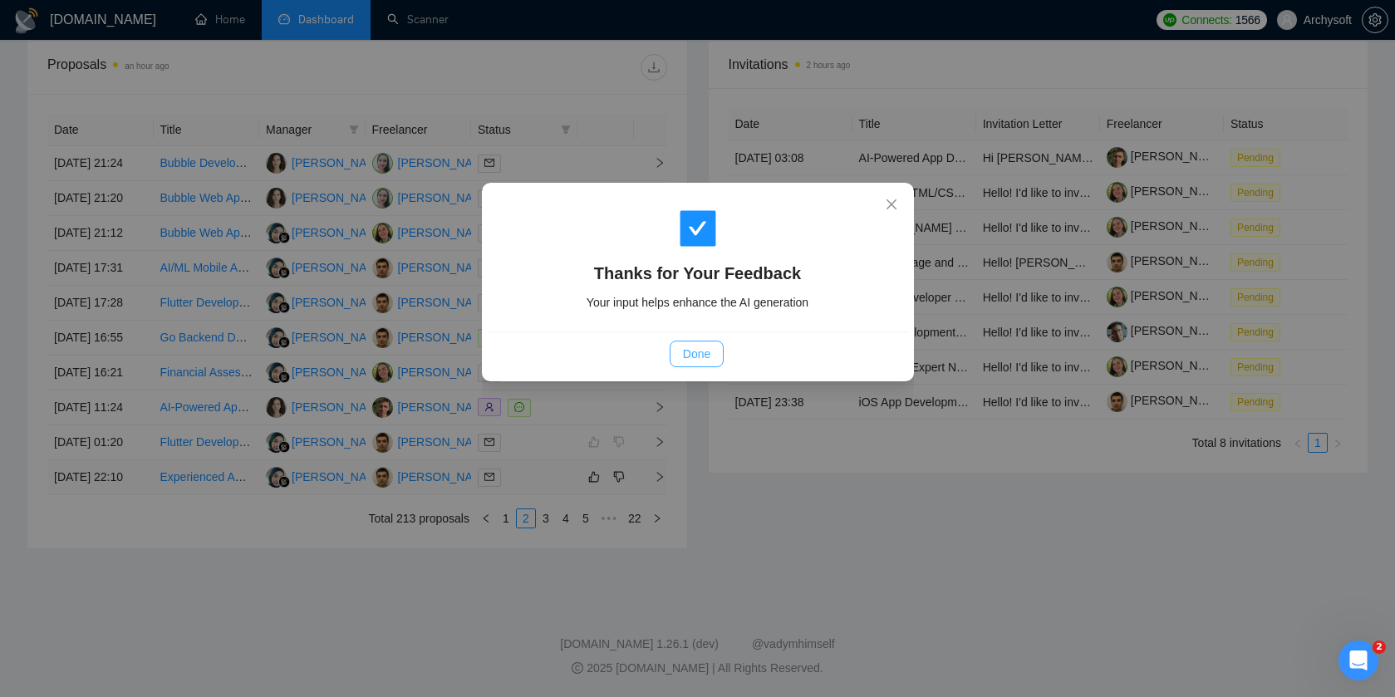
click at [703, 361] on span "Done" at bounding box center [696, 354] width 27 height 18
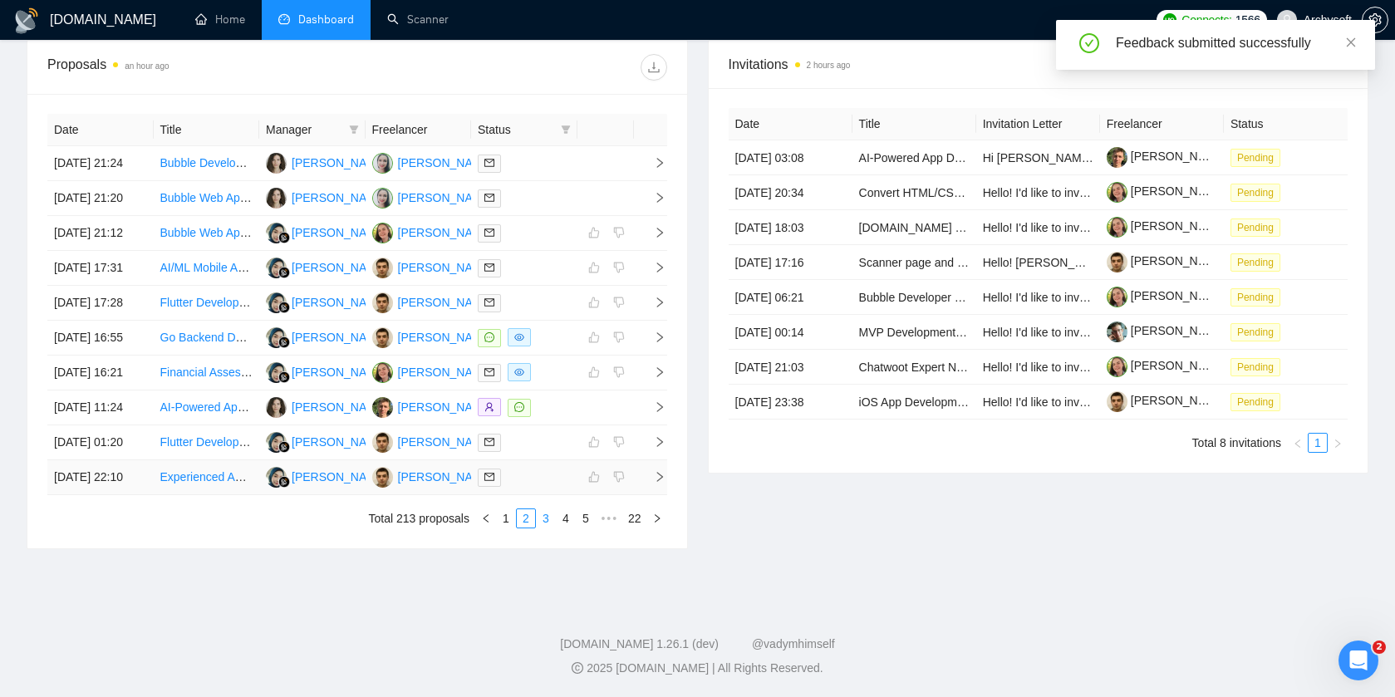
click at [547, 522] on link "3" at bounding box center [546, 518] width 18 height 18
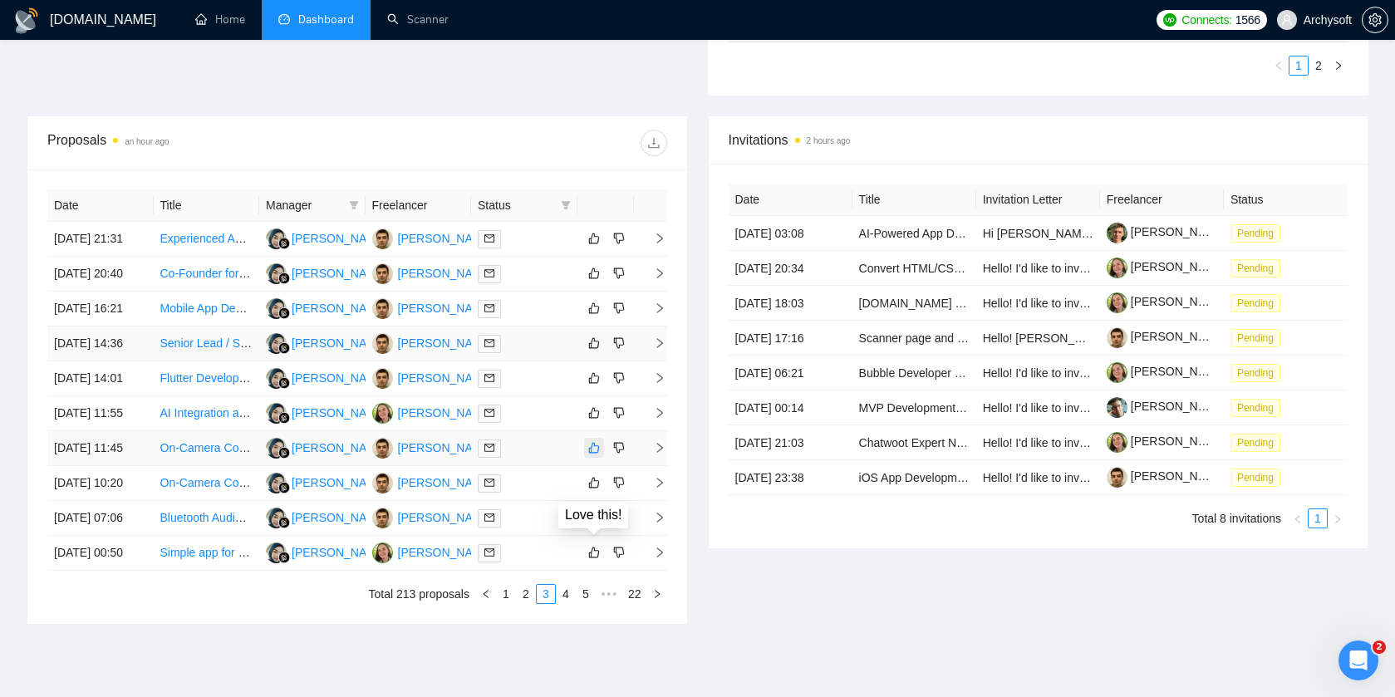
scroll to position [443, 0]
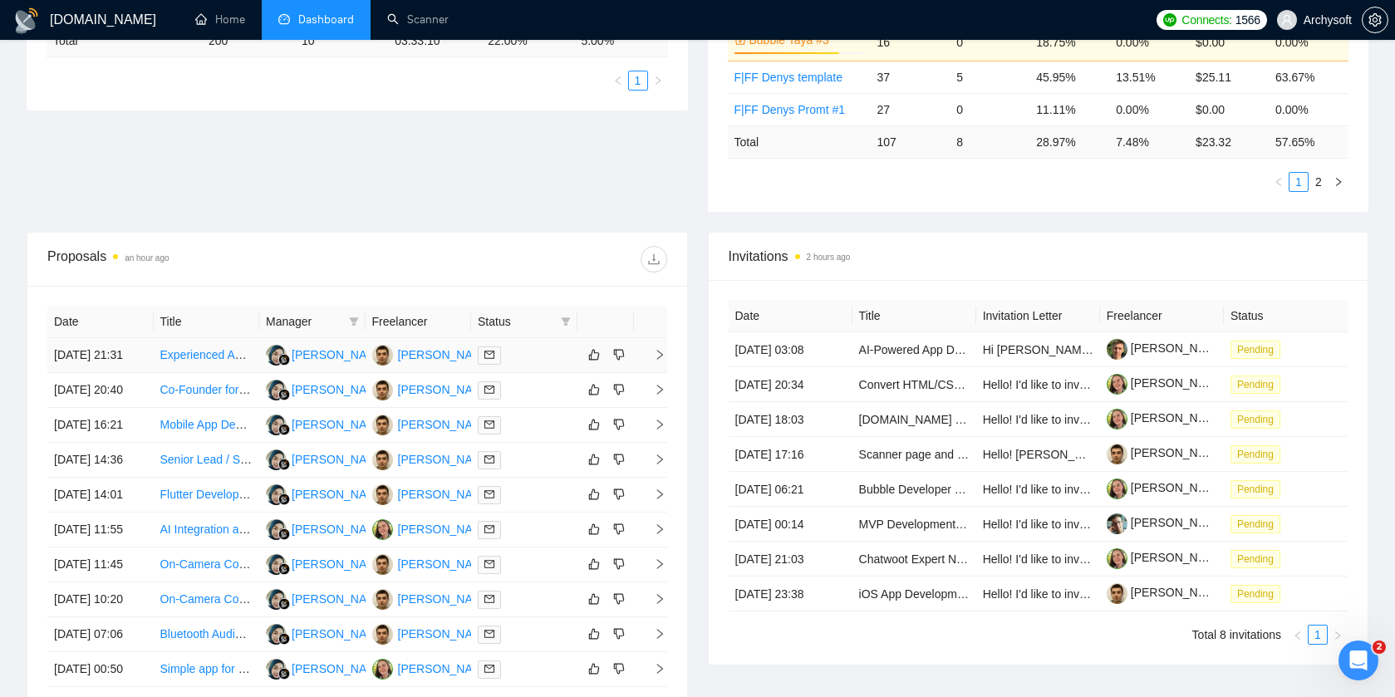
click at [559, 359] on div at bounding box center [524, 355] width 93 height 19
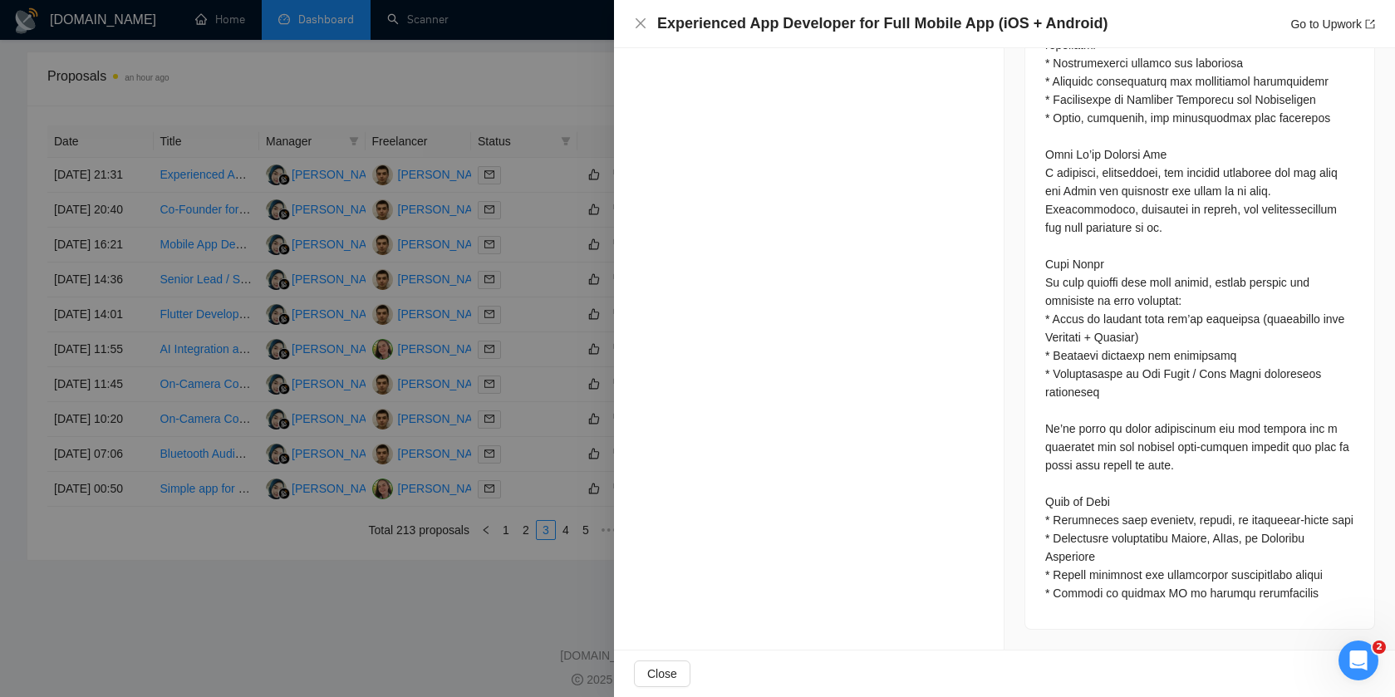
scroll to position [622, 0]
click at [552, 405] on div at bounding box center [697, 348] width 1395 height 697
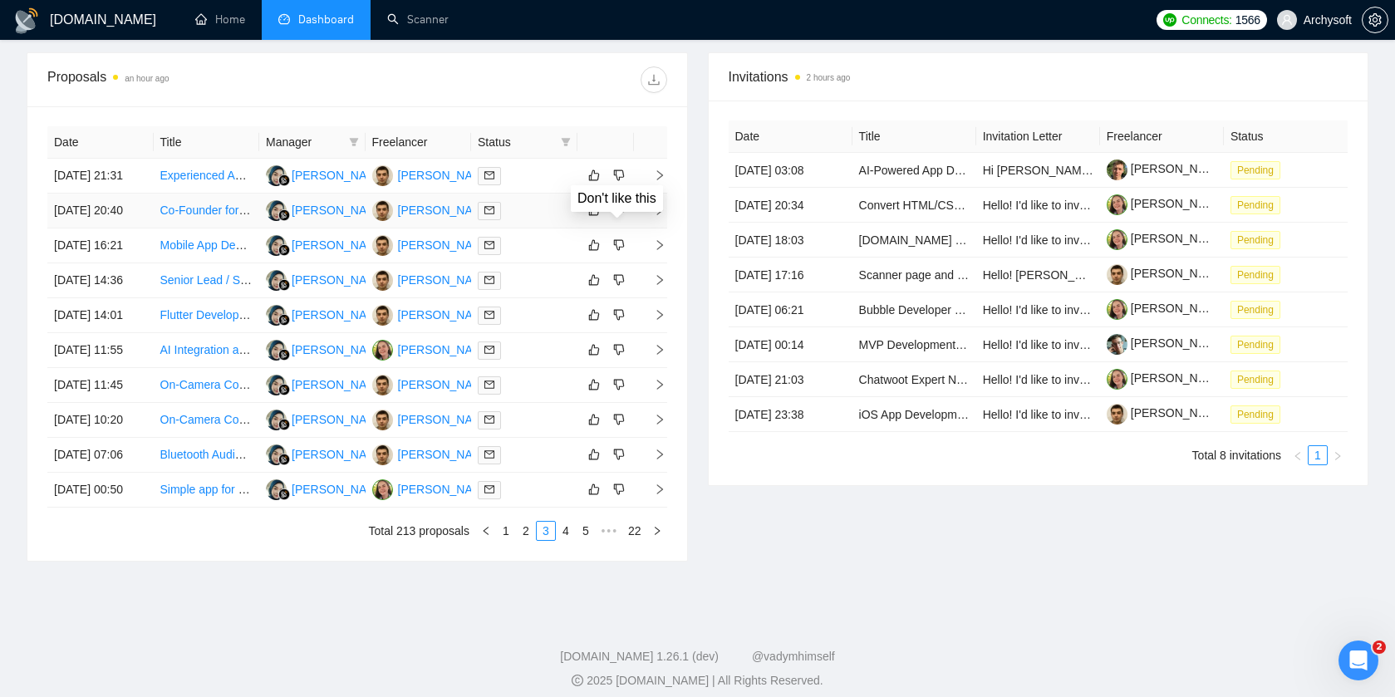
click at [594, 184] on div "Don't like this" at bounding box center [616, 198] width 109 height 43
click at [591, 182] on icon "like" at bounding box center [594, 175] width 12 height 13
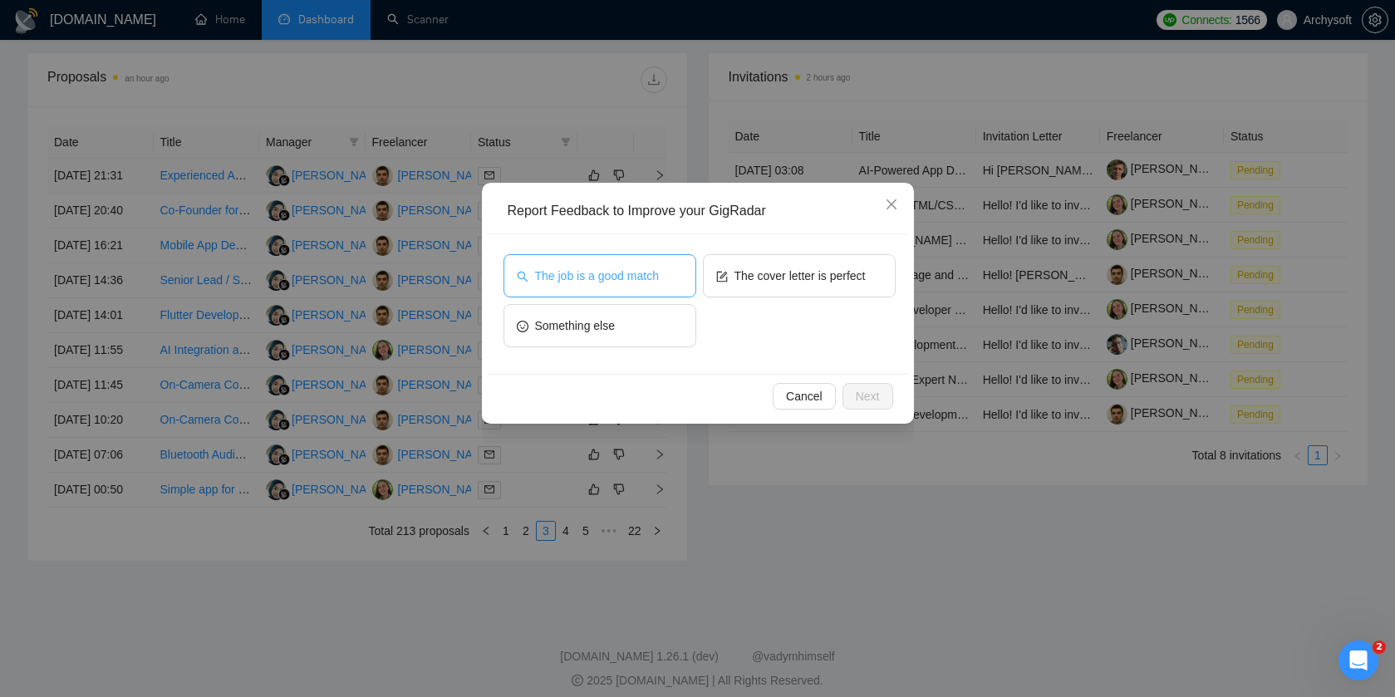
click at [665, 292] on button "The job is a good match" at bounding box center [599, 275] width 193 height 43
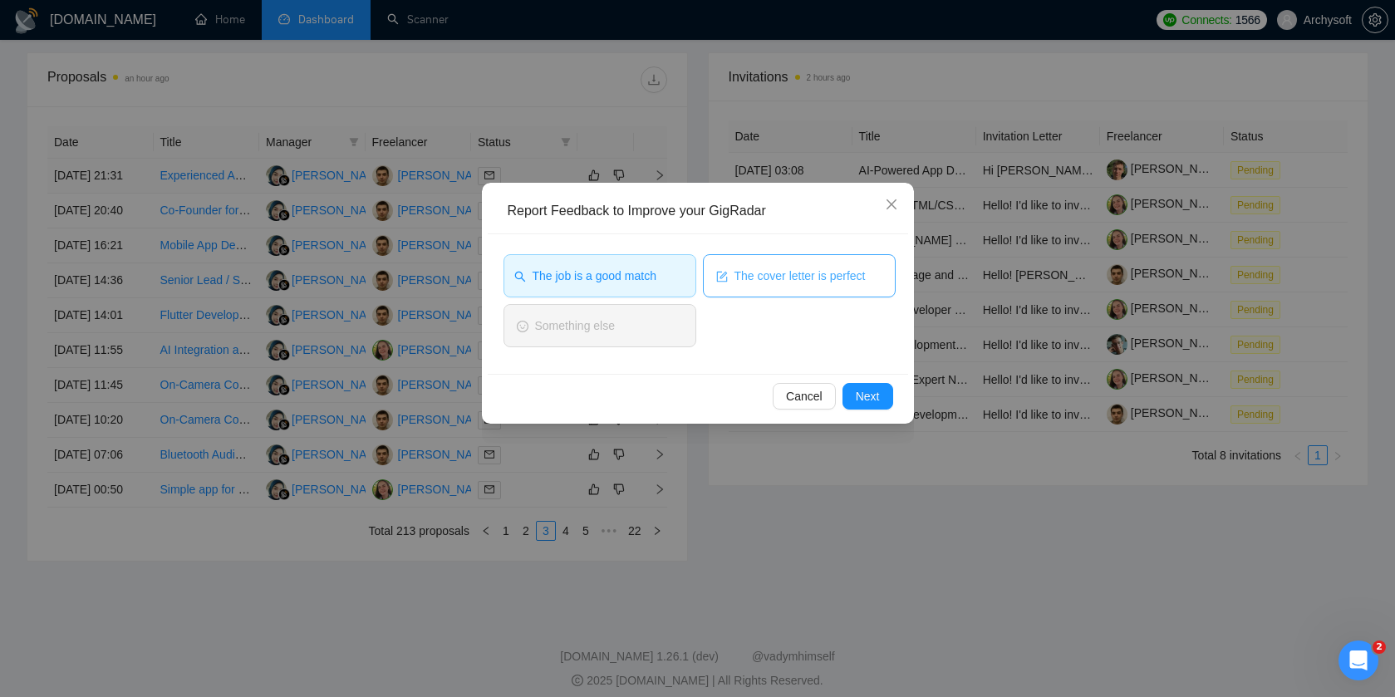
click at [751, 292] on button "The cover letter is perfect" at bounding box center [799, 275] width 193 height 43
click at [864, 393] on span "Next" at bounding box center [868, 396] width 24 height 18
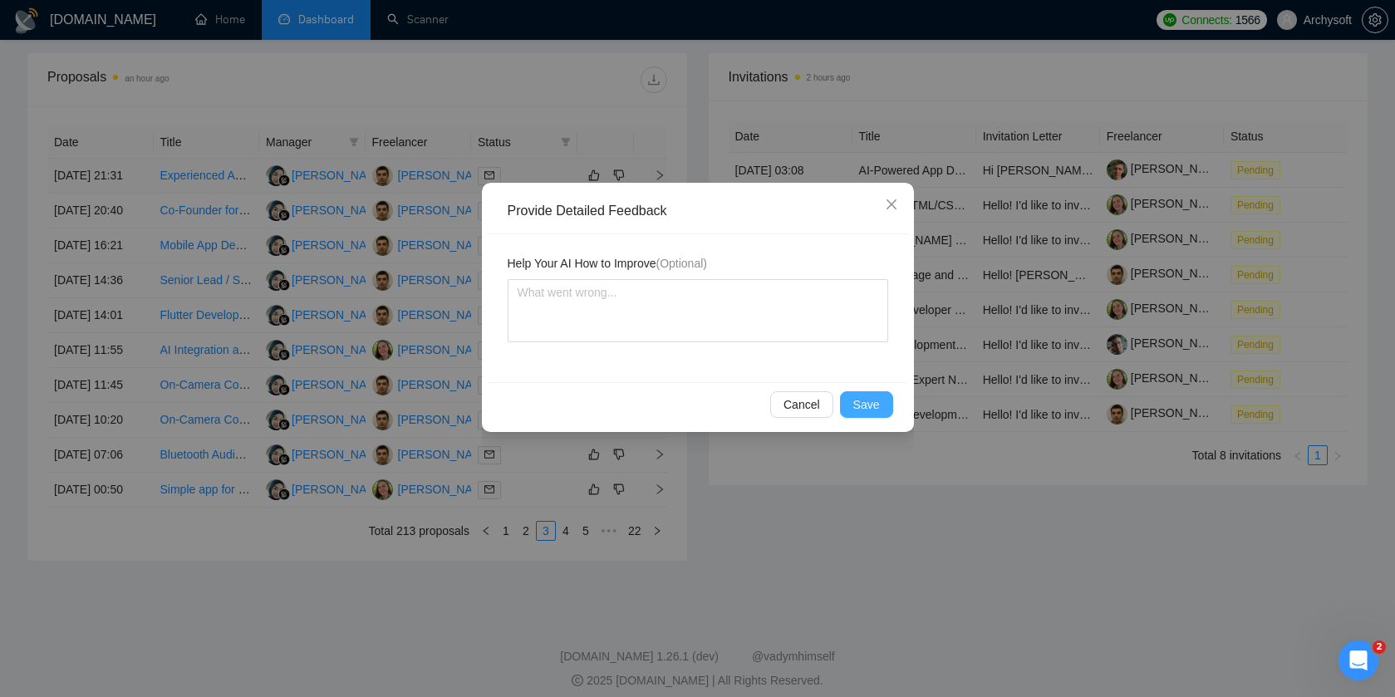
click at [856, 396] on span "Save" at bounding box center [866, 404] width 27 height 18
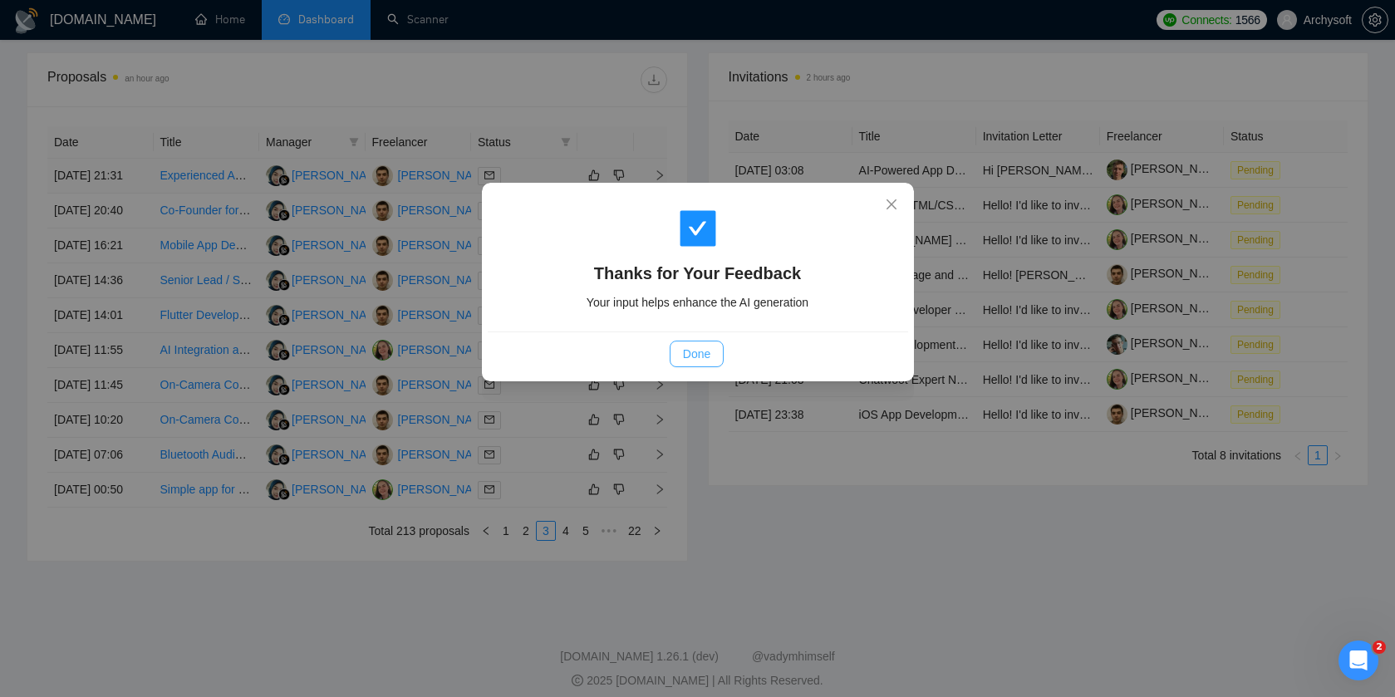
click at [699, 351] on span "Done" at bounding box center [696, 354] width 27 height 18
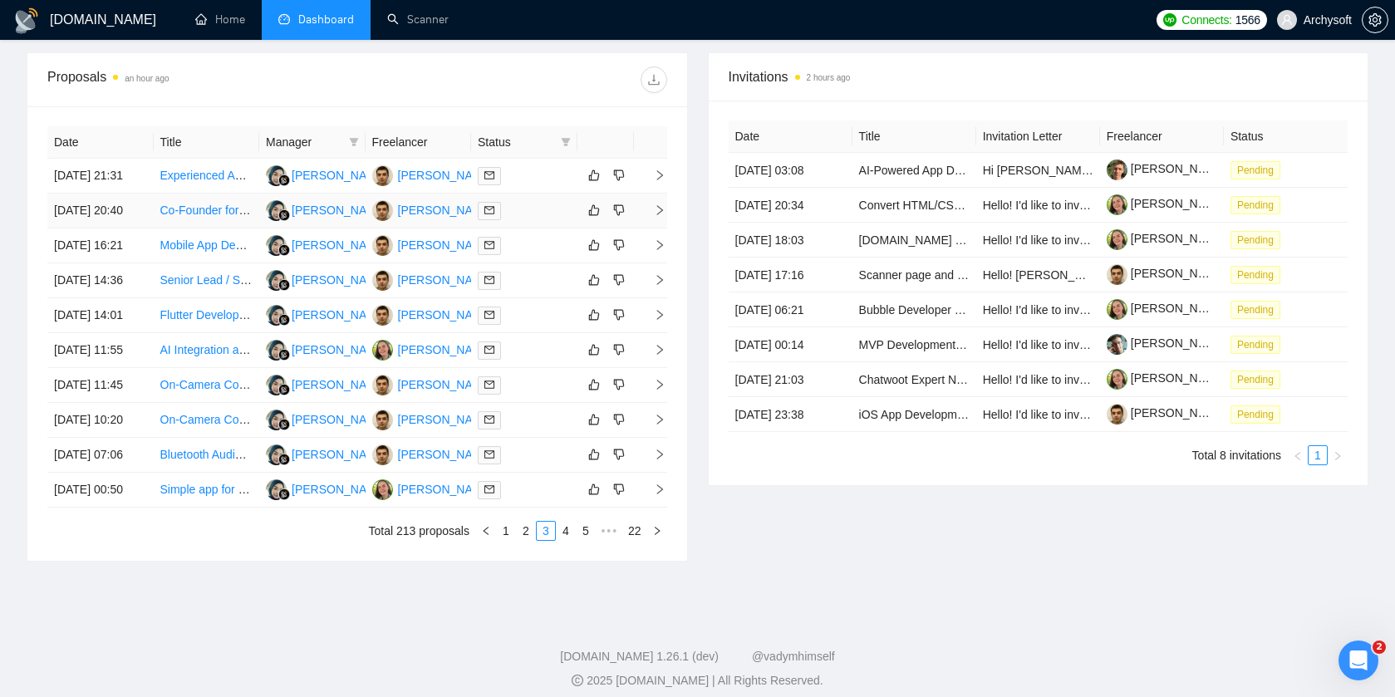
click at [559, 228] on td at bounding box center [524, 211] width 106 height 35
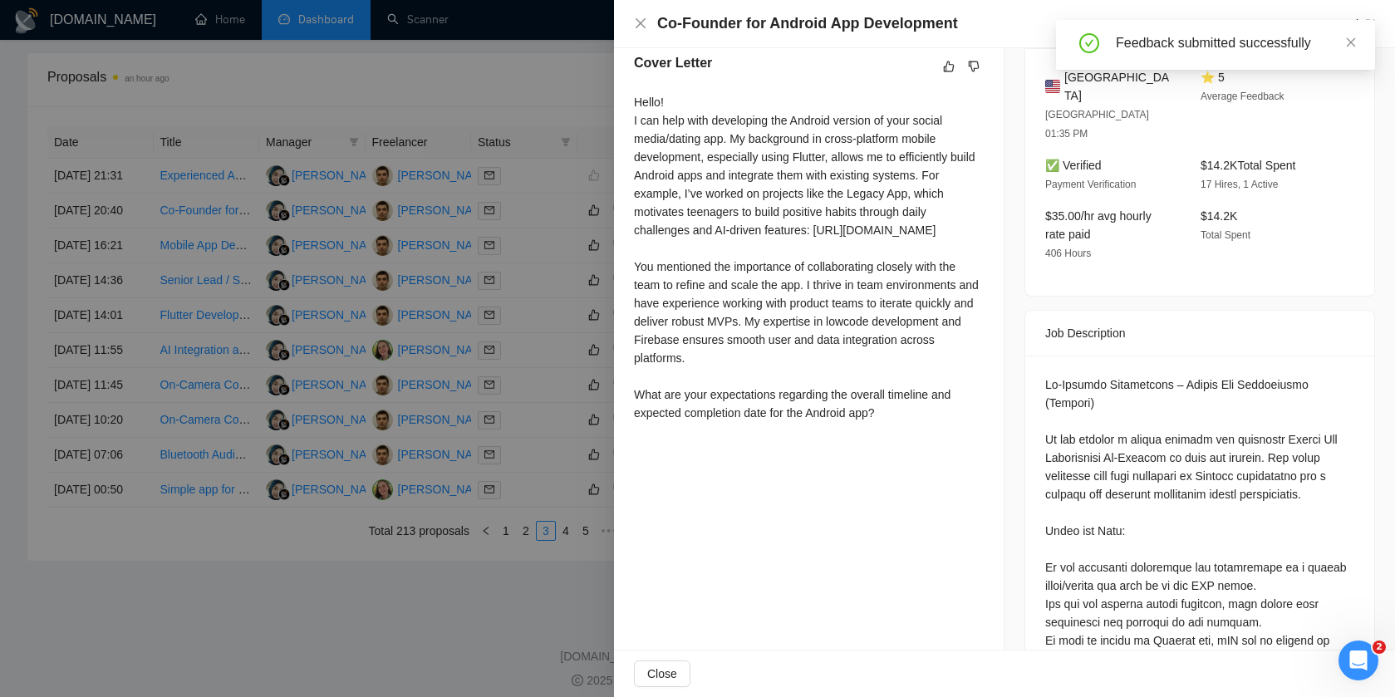
scroll to position [434, 0]
click at [473, 280] on div at bounding box center [697, 348] width 1395 height 697
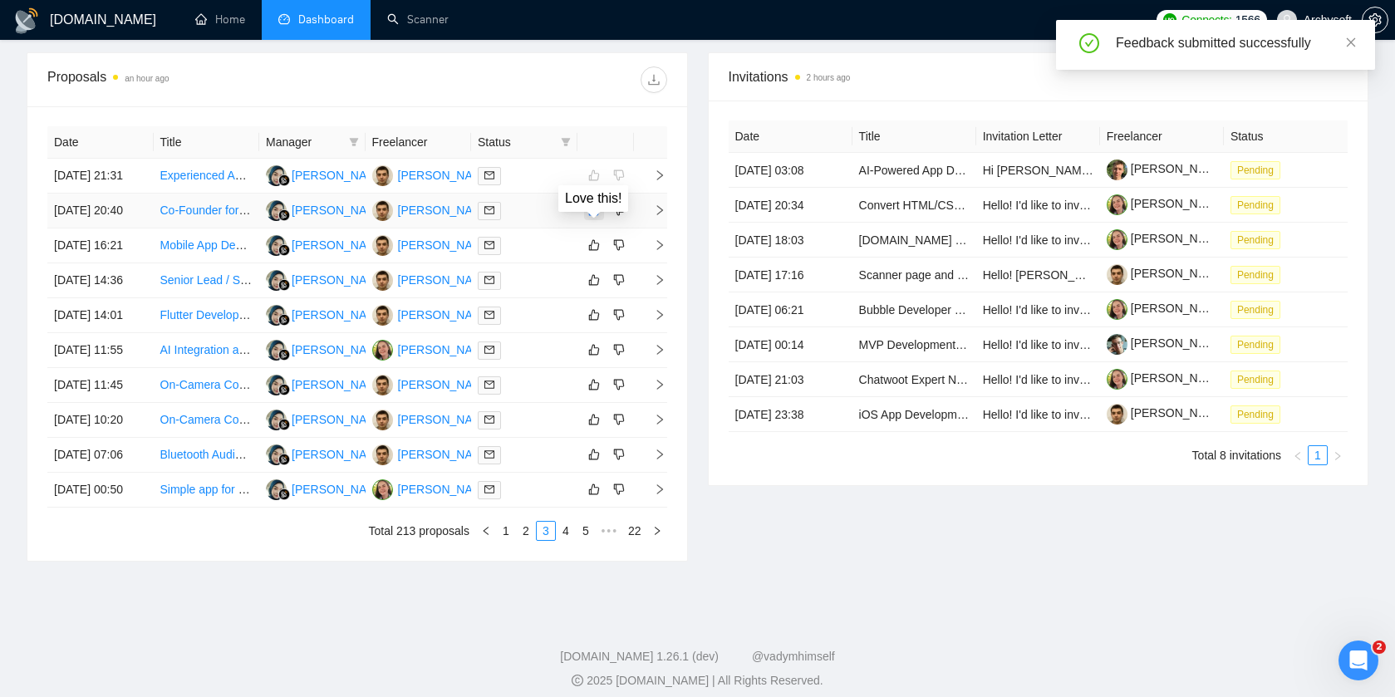
click at [594, 217] on icon "like" at bounding box center [594, 210] width 12 height 13
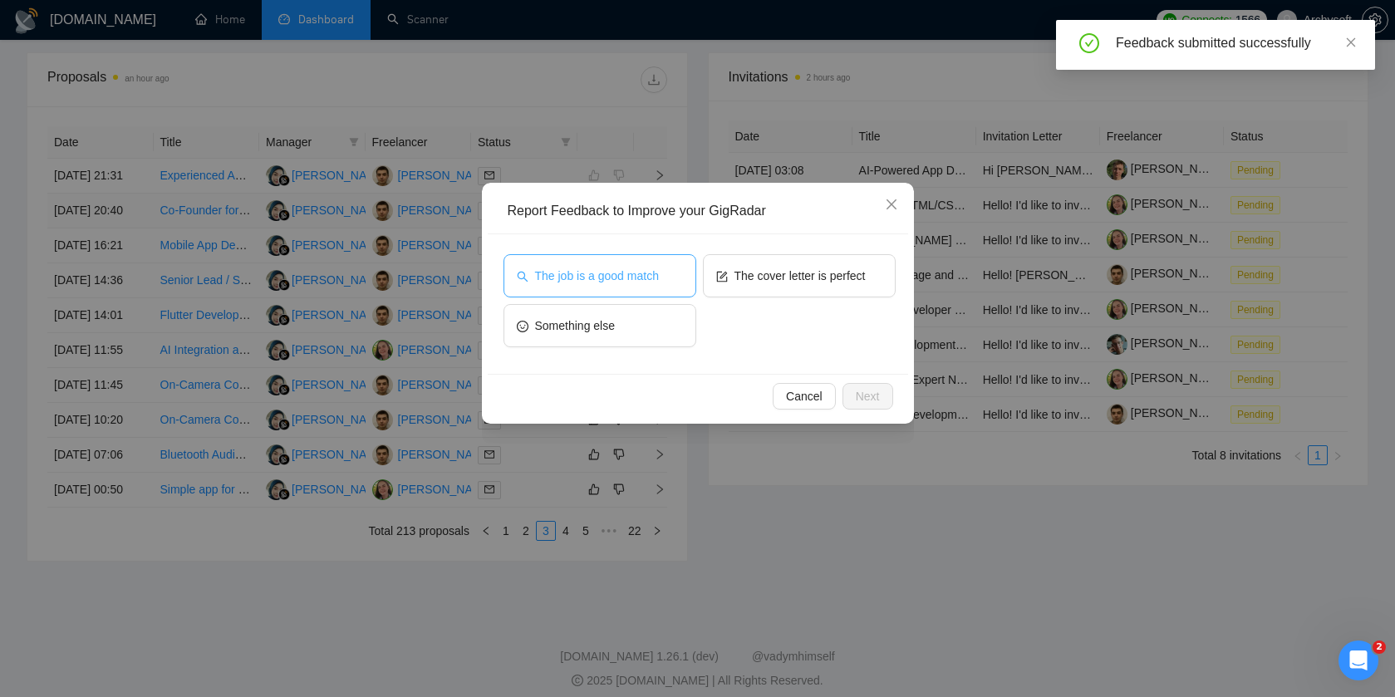
click at [644, 263] on button "The job is a good match" at bounding box center [599, 275] width 193 height 43
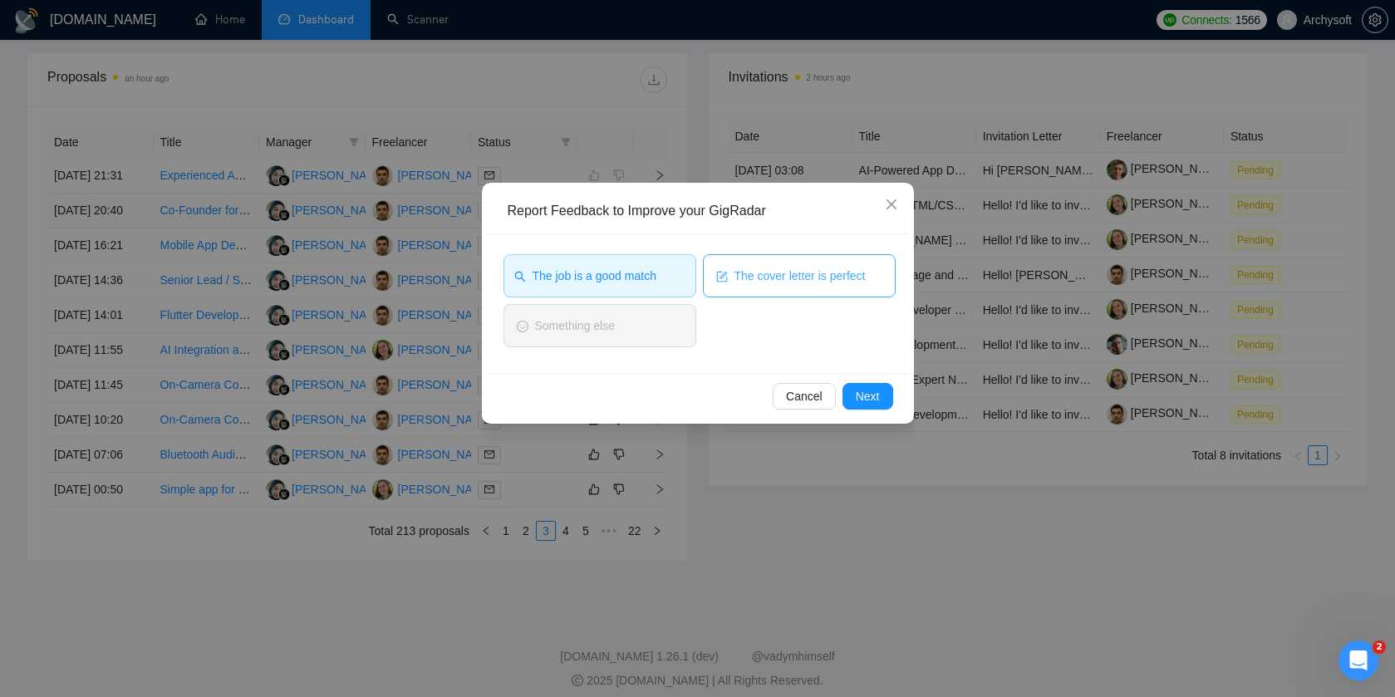
click at [737, 264] on button "The cover letter is perfect" at bounding box center [799, 275] width 193 height 43
click at [872, 385] on button "Next" at bounding box center [867, 396] width 51 height 27
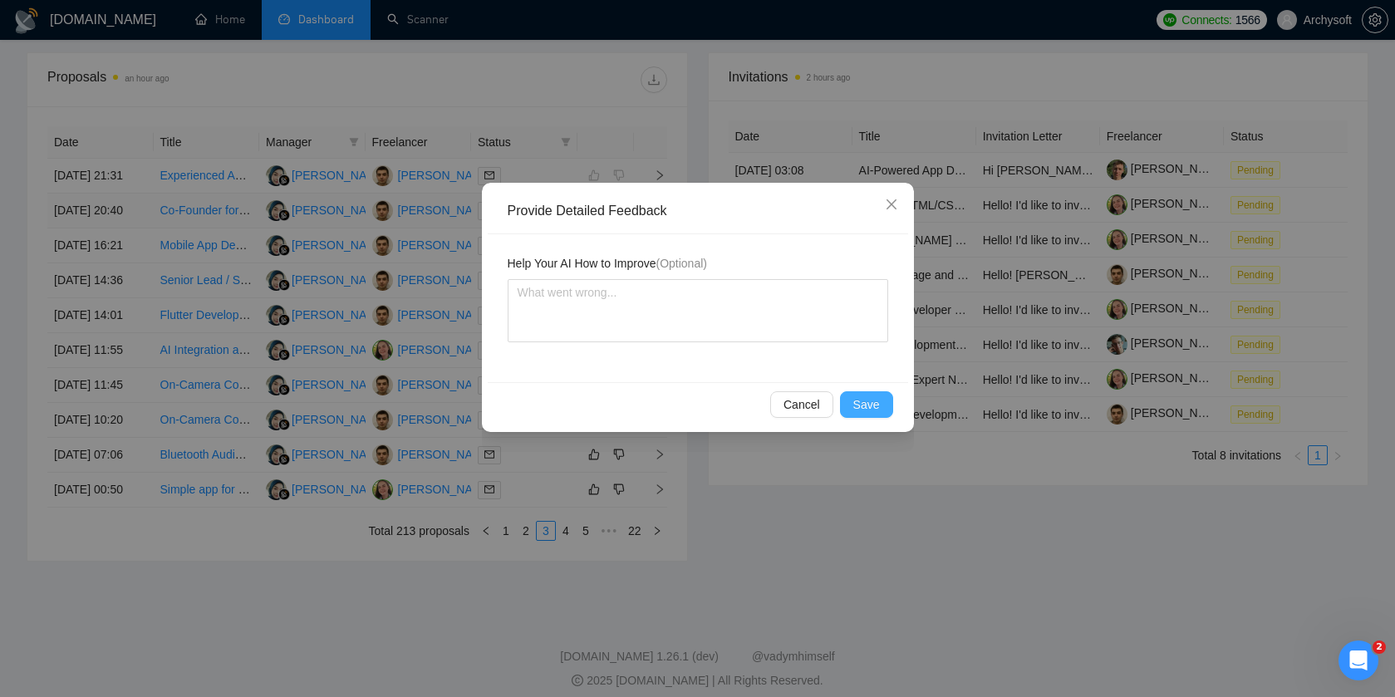
click at [871, 403] on span "Save" at bounding box center [866, 404] width 27 height 18
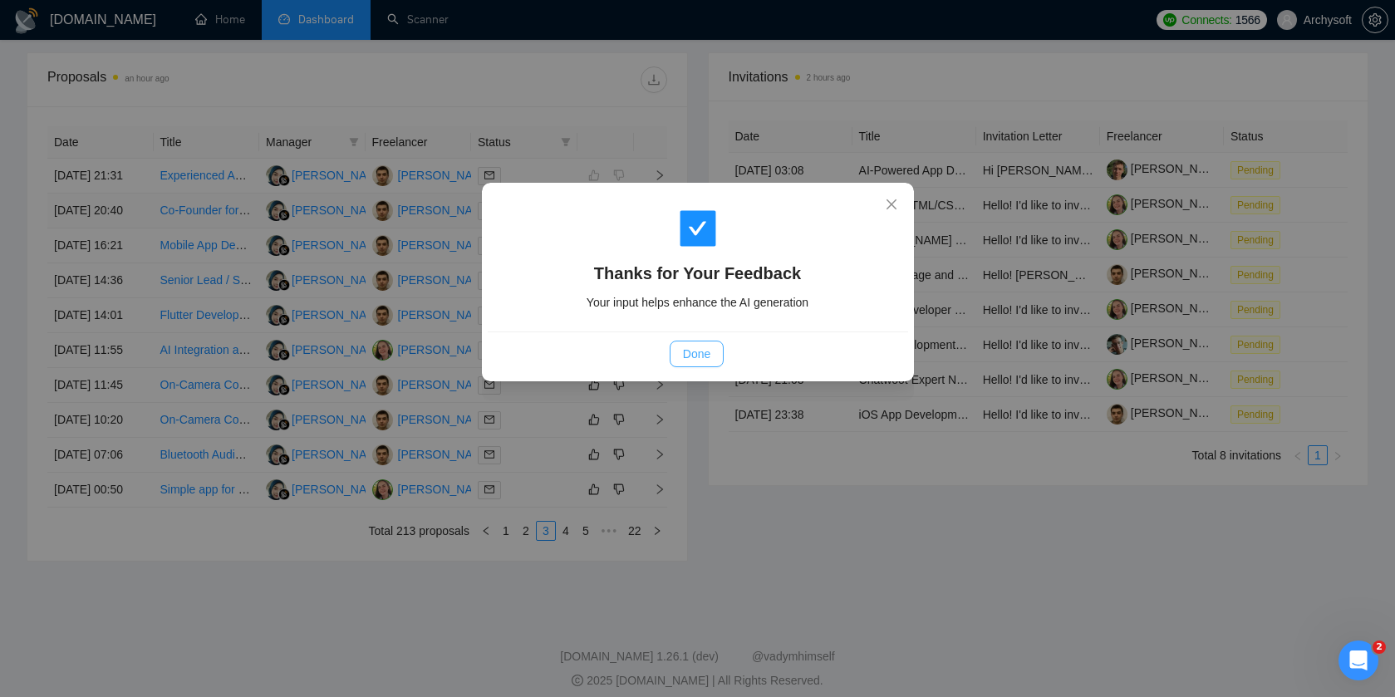
click at [697, 358] on span "Done" at bounding box center [696, 354] width 27 height 18
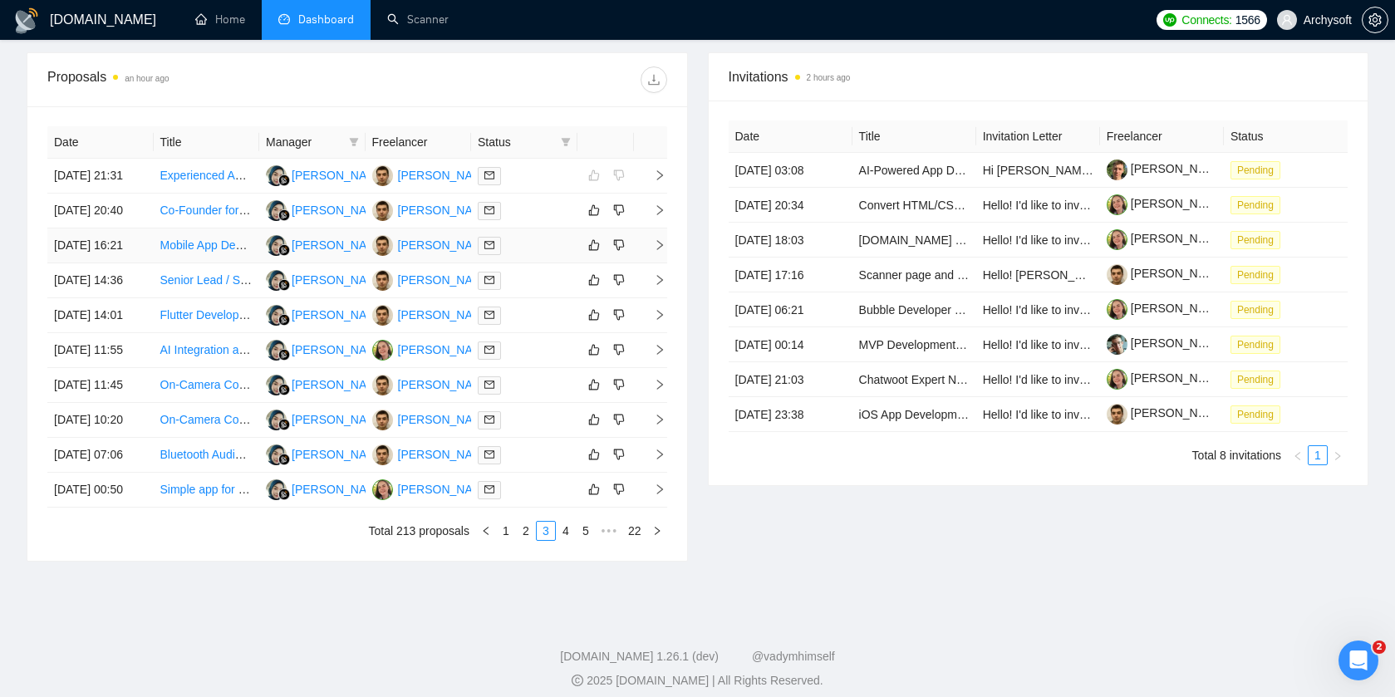
click at [567, 263] on td at bounding box center [524, 245] width 106 height 35
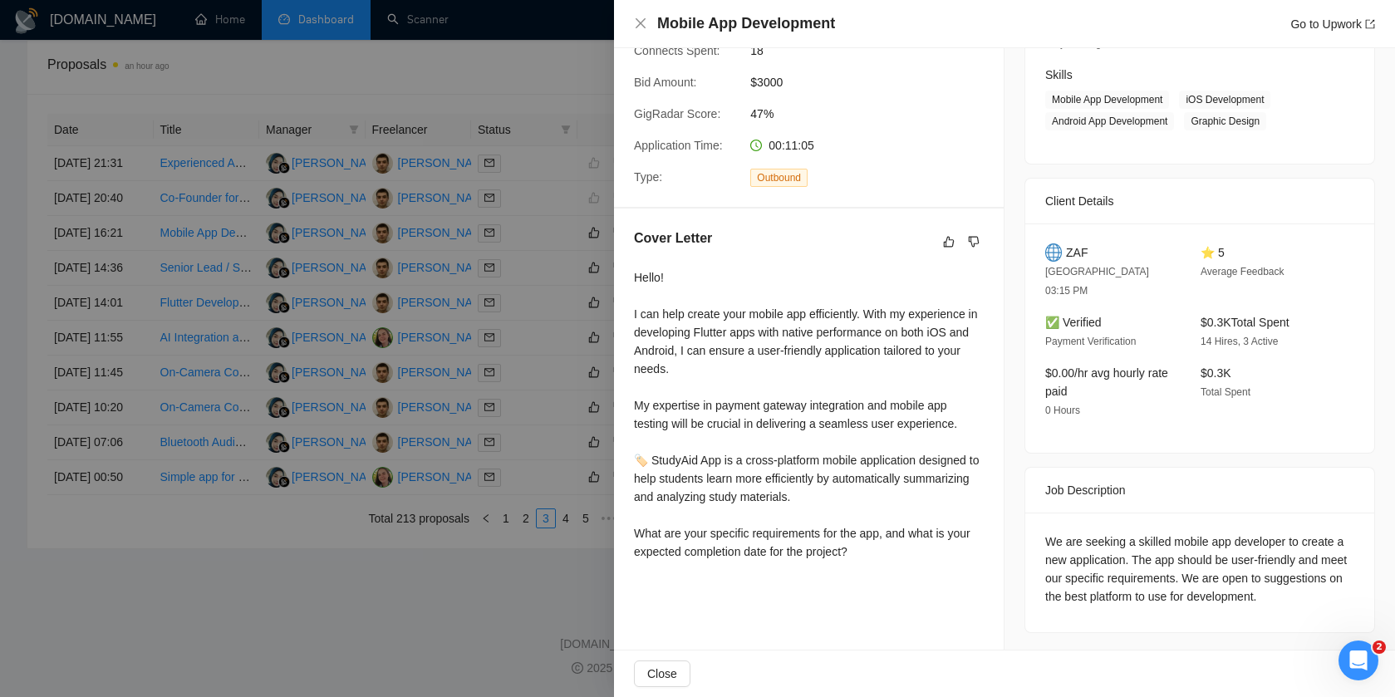
scroll to position [793, 0]
click at [433, 440] on div at bounding box center [697, 348] width 1395 height 697
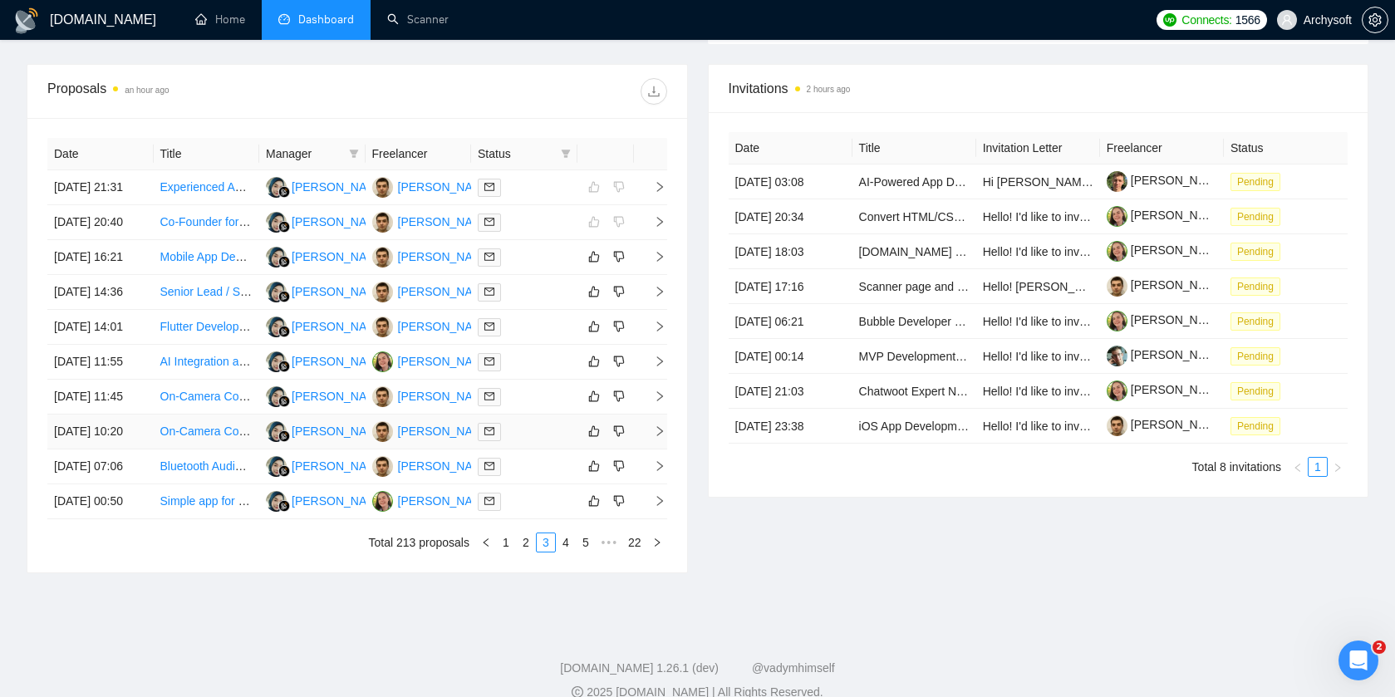
scroll to position [610, 0]
click at [594, 264] on icon "like" at bounding box center [594, 257] width 12 height 13
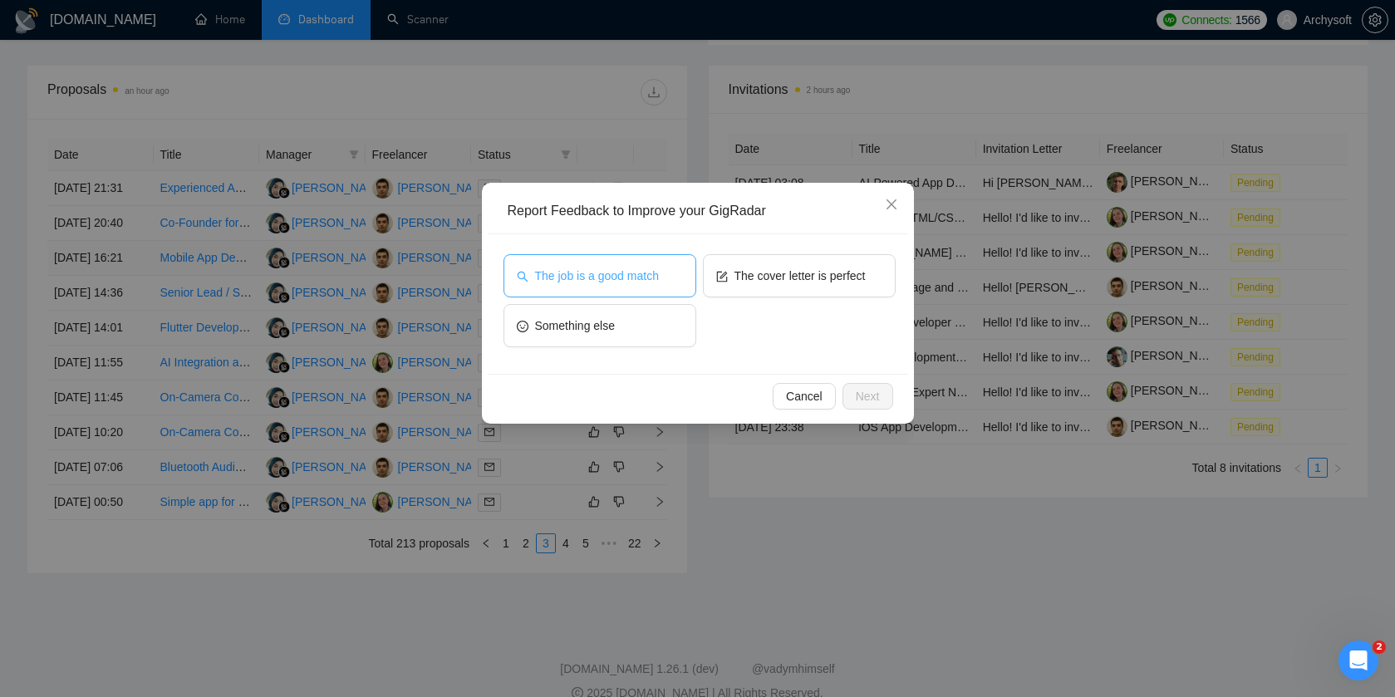
click at [655, 279] on span "The job is a good match" at bounding box center [597, 276] width 124 height 18
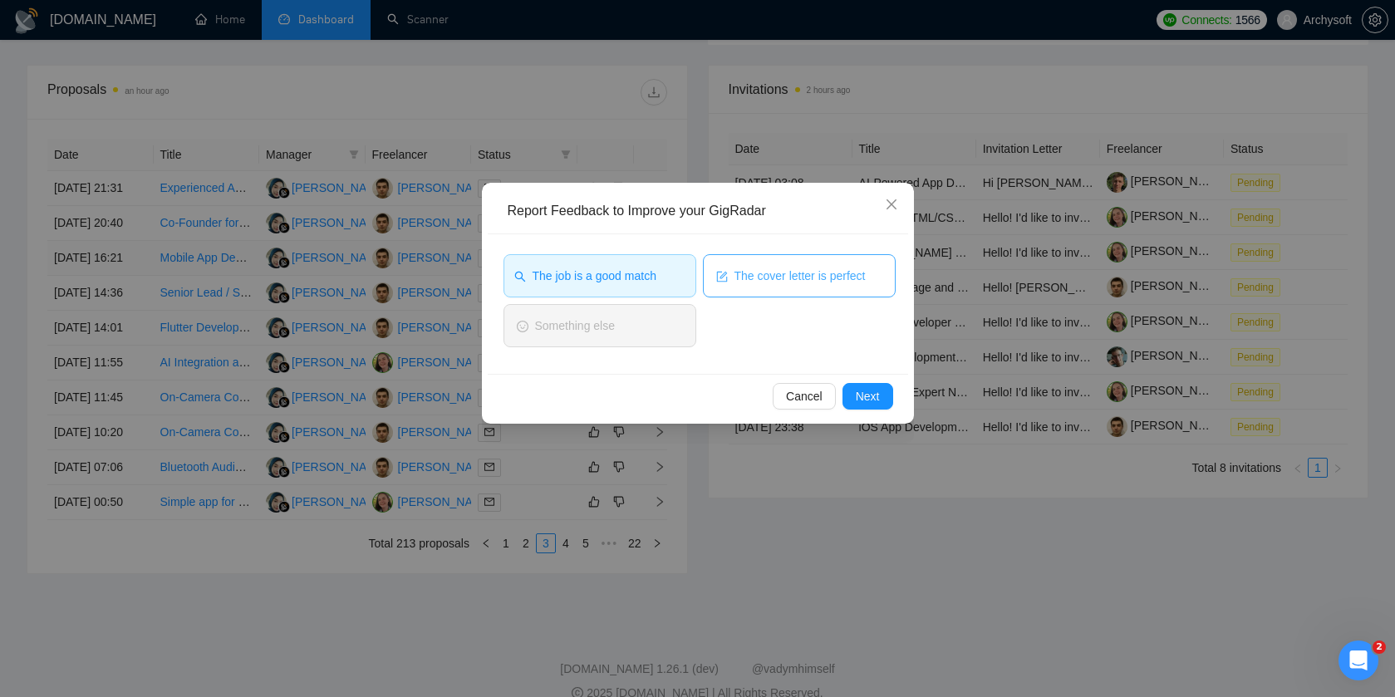
click at [758, 279] on span "The cover letter is perfect" at bounding box center [799, 276] width 131 height 18
click at [873, 397] on span "Next" at bounding box center [868, 396] width 24 height 18
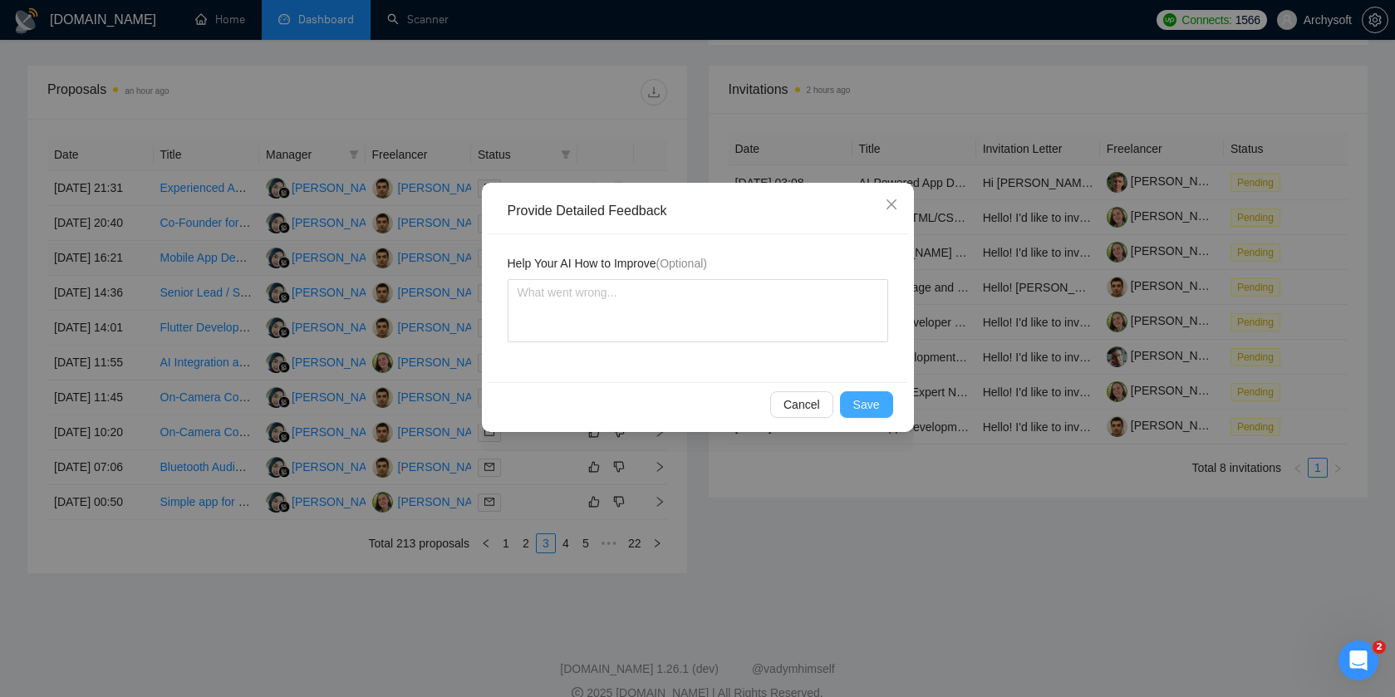
click at [859, 397] on span "Save" at bounding box center [866, 404] width 27 height 18
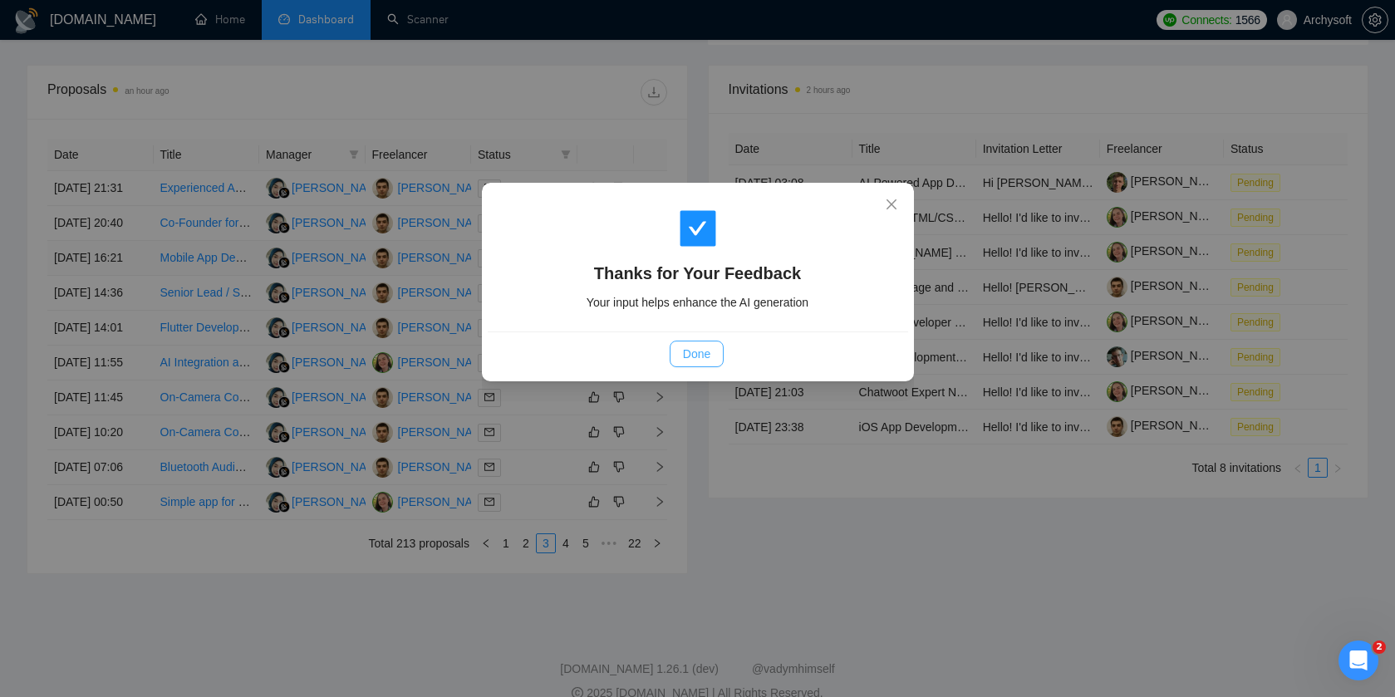
click at [714, 360] on button "Done" at bounding box center [697, 354] width 54 height 27
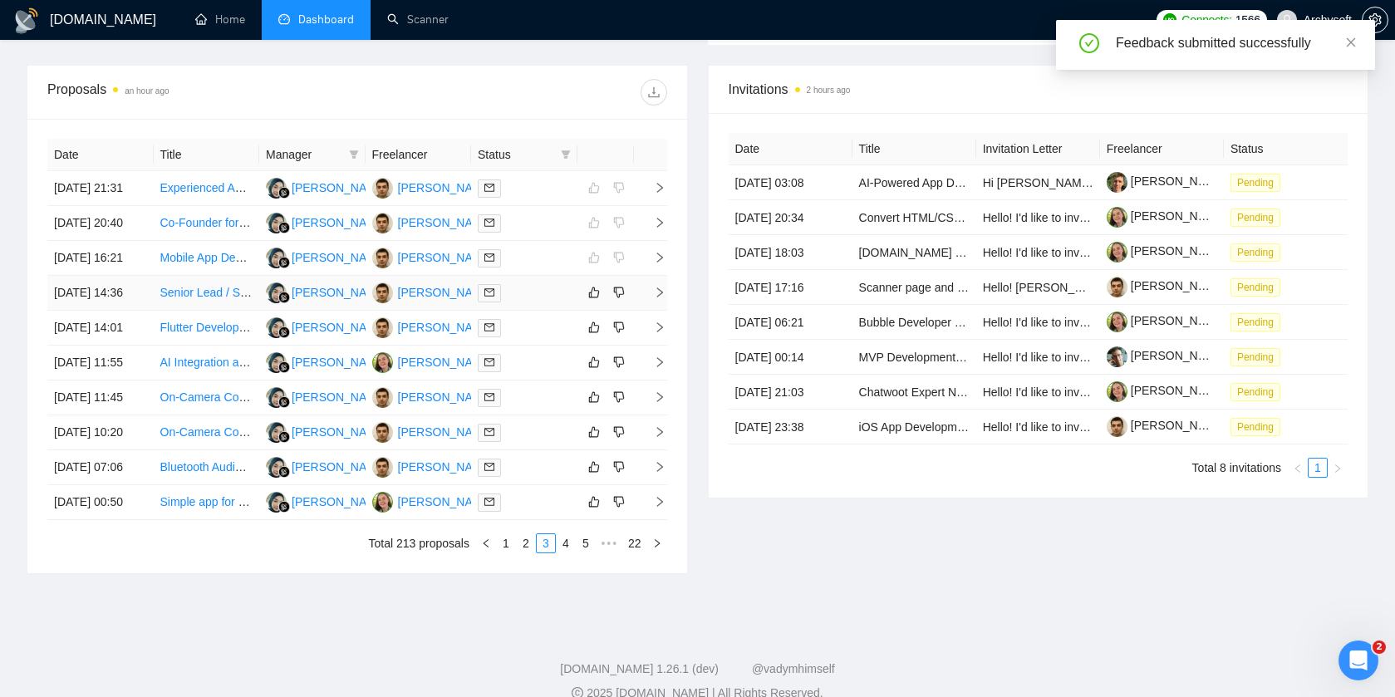
click at [570, 311] on td at bounding box center [524, 293] width 106 height 35
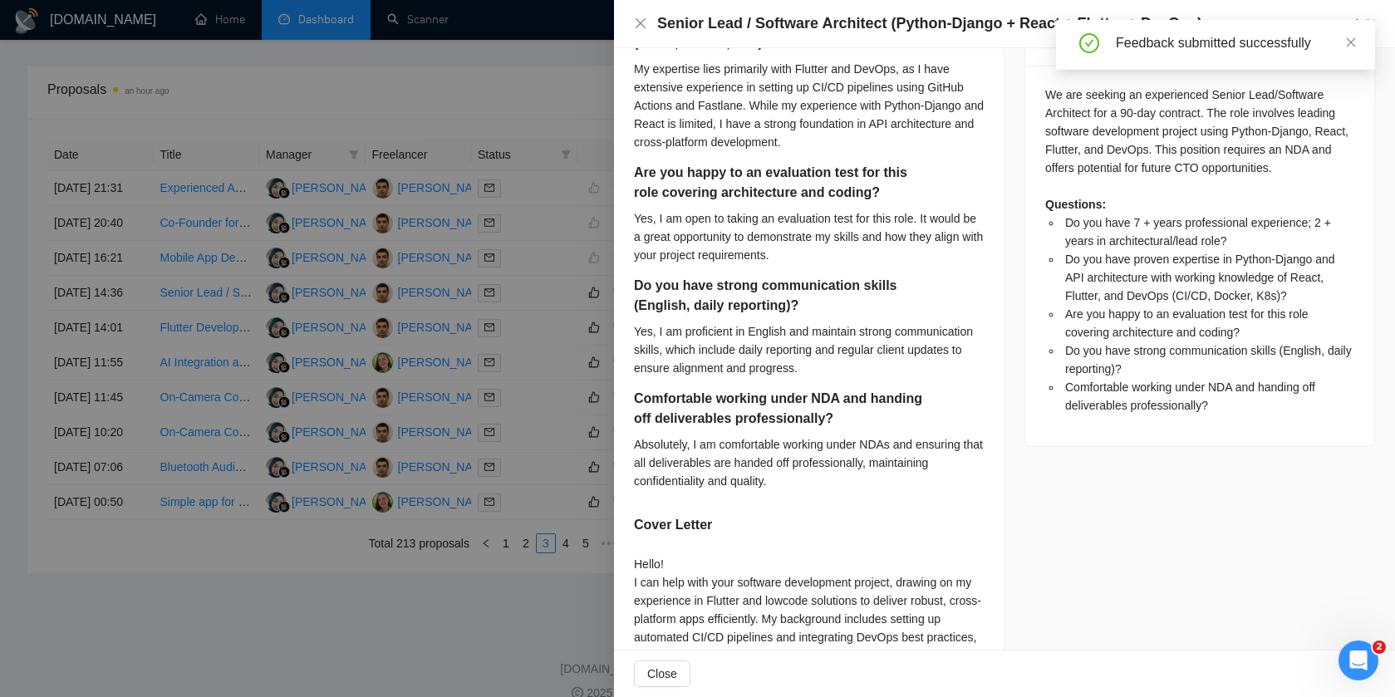
scroll to position [848, 0]
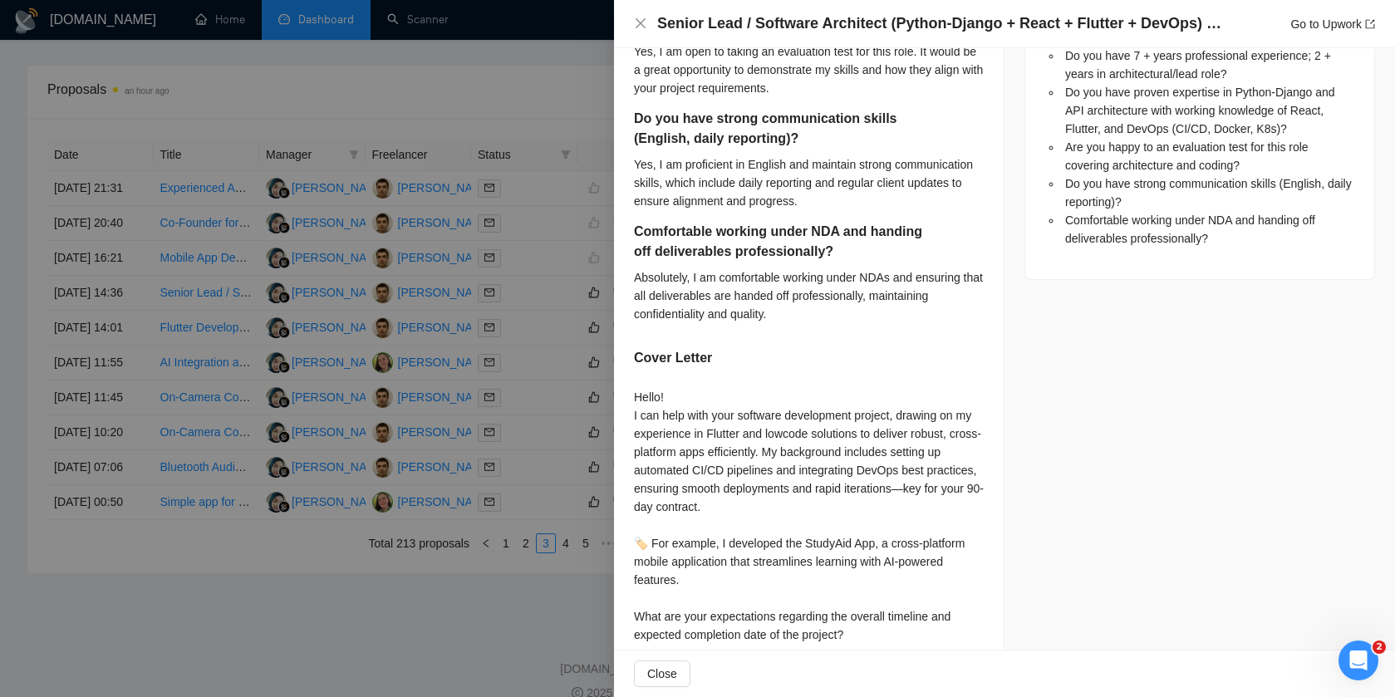
click at [566, 434] on div at bounding box center [697, 348] width 1395 height 697
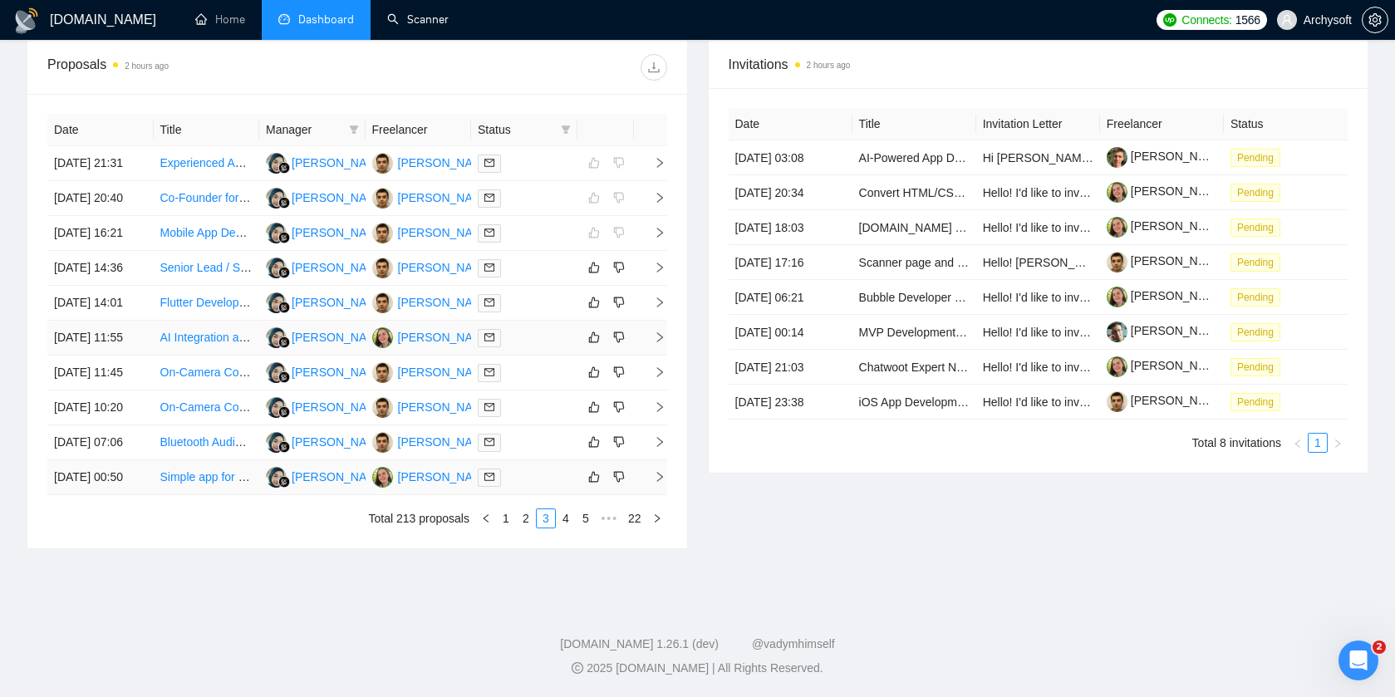
scroll to position [649, 0]
click at [550, 286] on td at bounding box center [524, 268] width 106 height 35
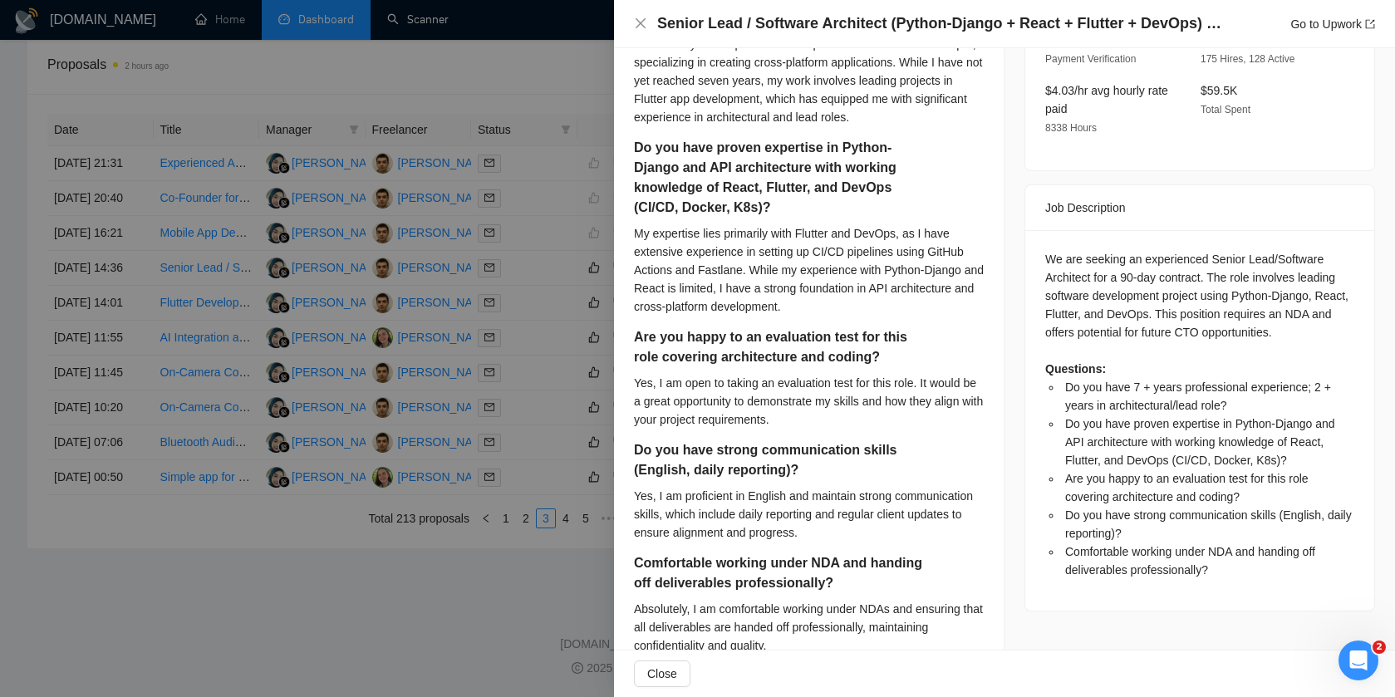
scroll to position [528, 0]
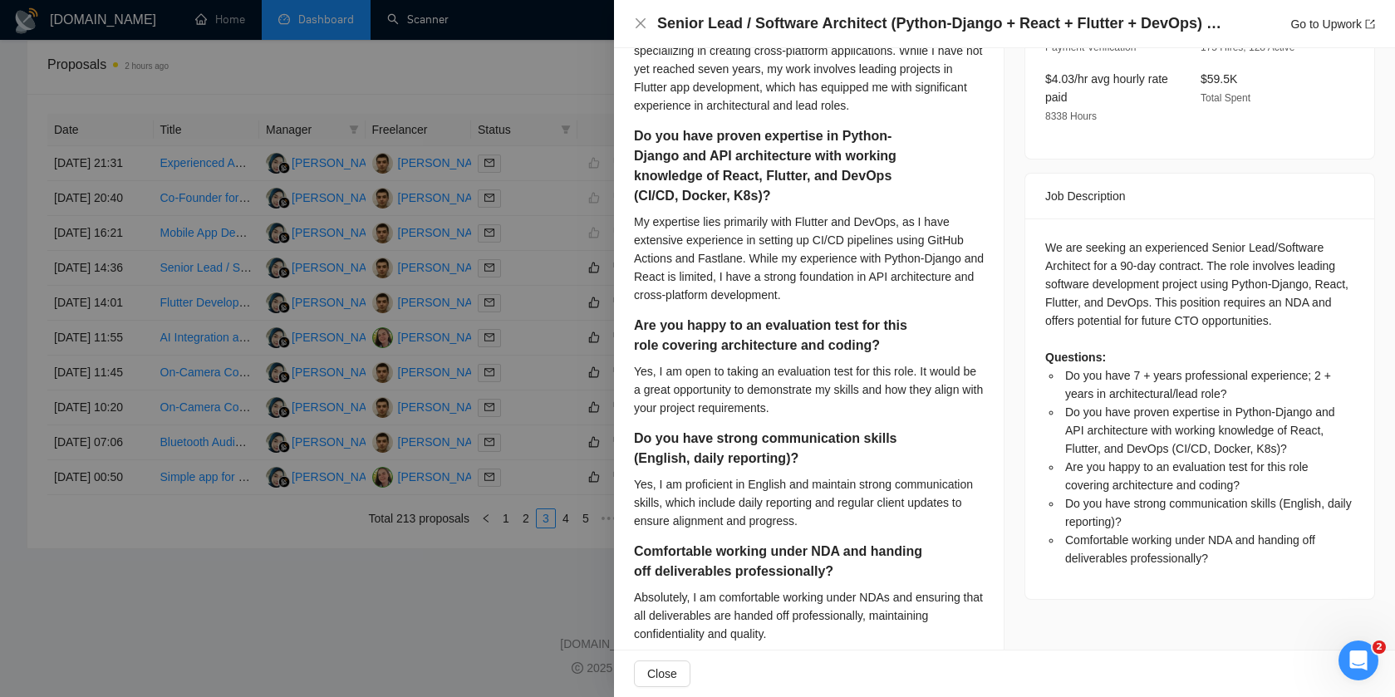
click at [461, 392] on div at bounding box center [697, 348] width 1395 height 697
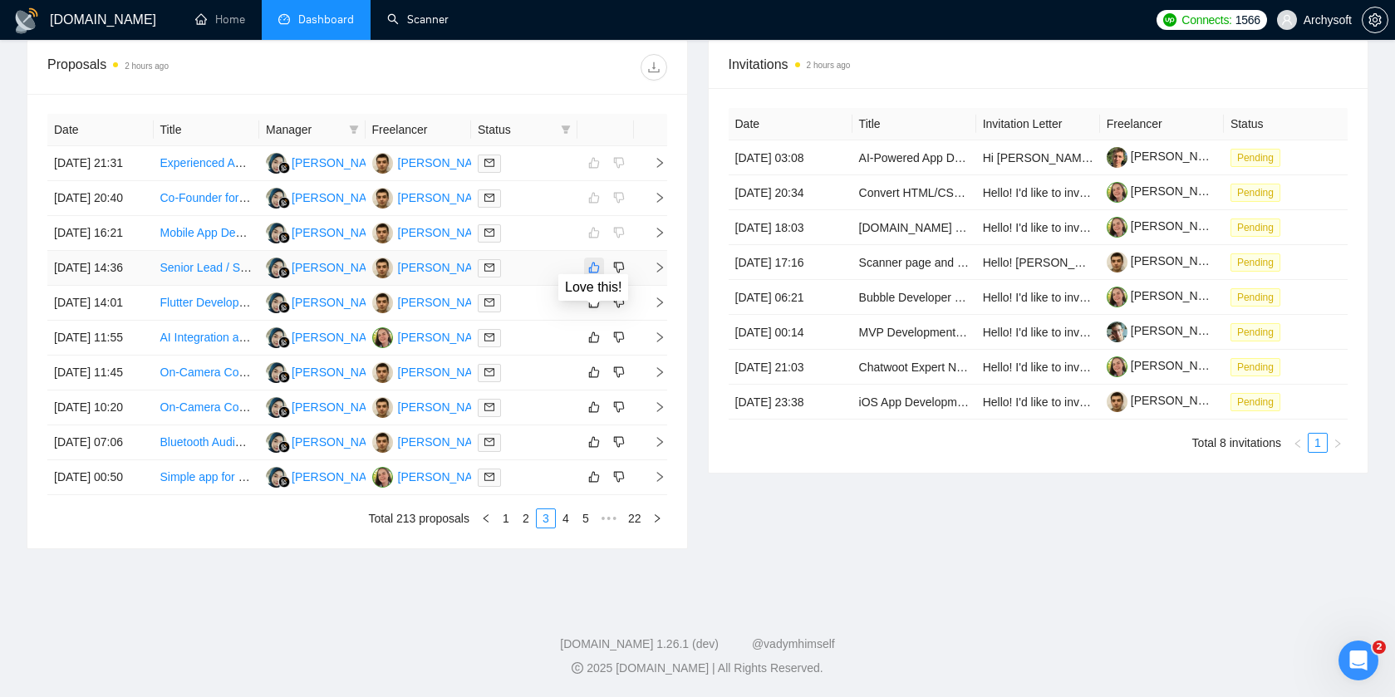
click at [592, 274] on icon "like" at bounding box center [594, 267] width 12 height 13
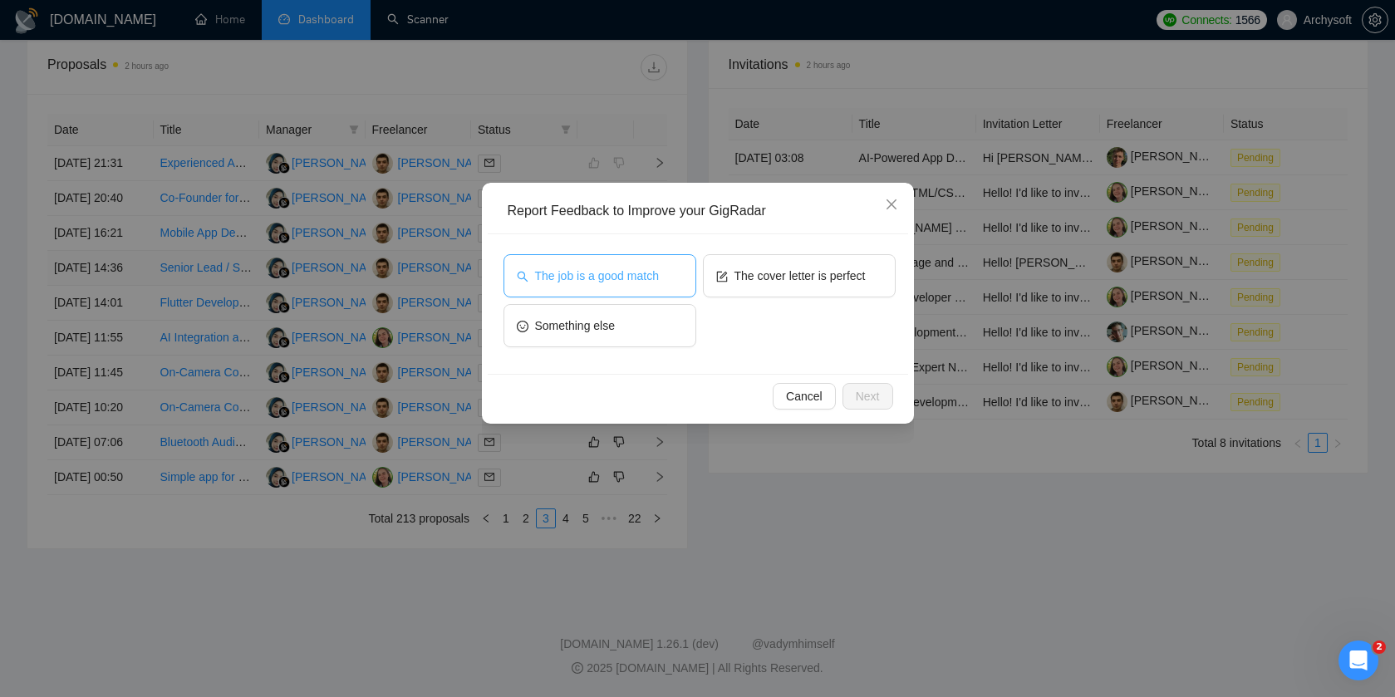
click at [648, 278] on span "The job is a good match" at bounding box center [597, 276] width 124 height 18
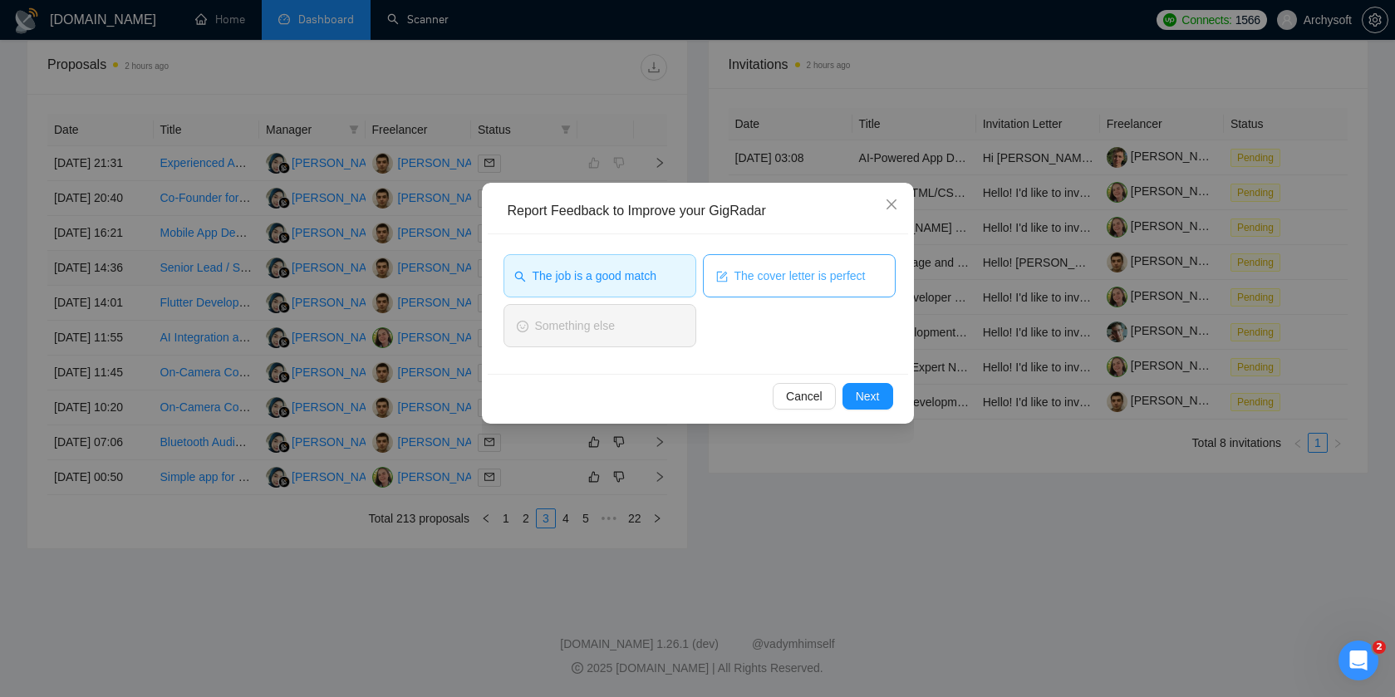
click at [723, 278] on icon "form" at bounding box center [722, 277] width 12 height 12
click at [865, 392] on span "Next" at bounding box center [868, 396] width 24 height 18
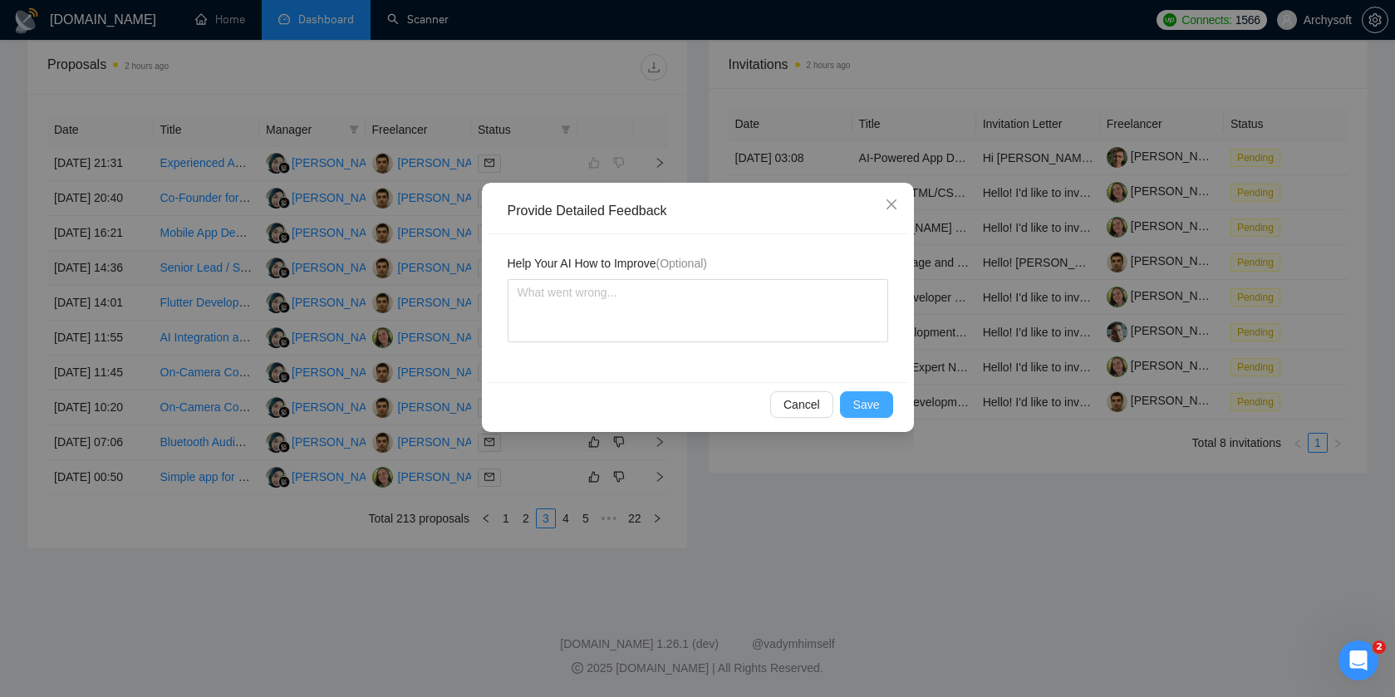
click at [872, 401] on span "Save" at bounding box center [866, 404] width 27 height 18
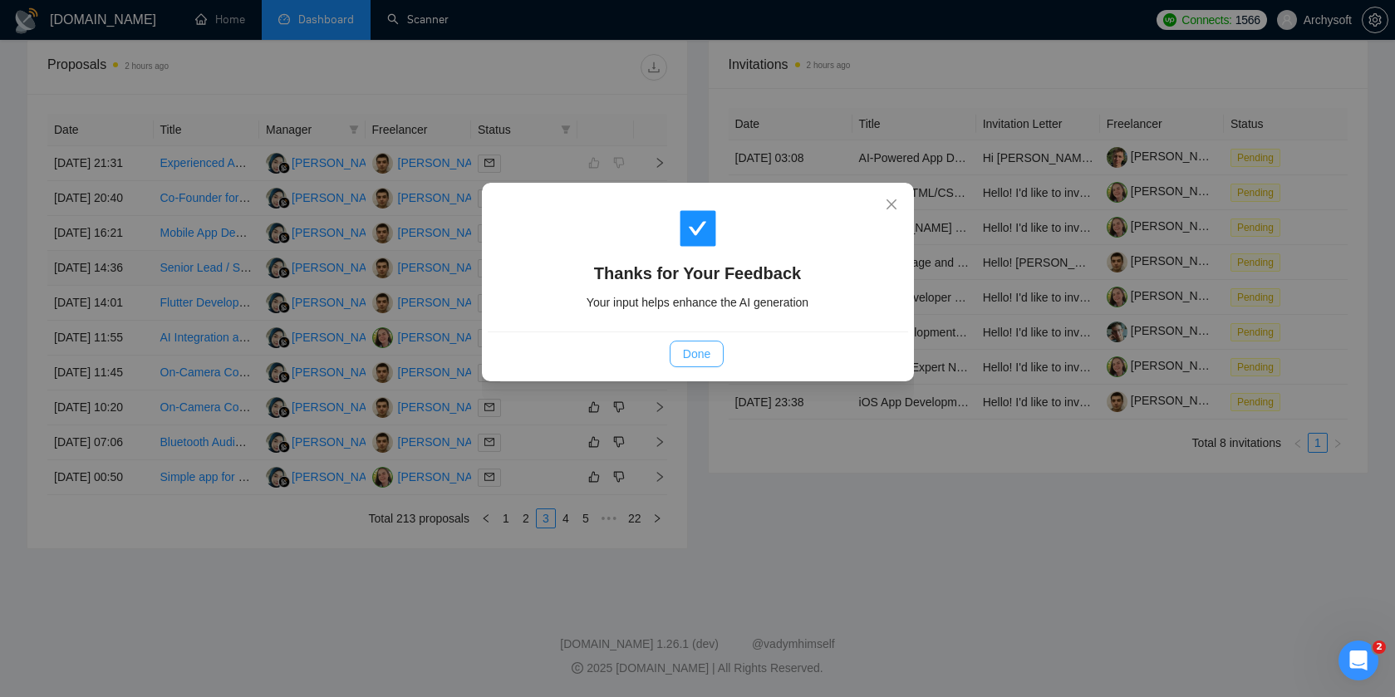
click at [698, 356] on span "Done" at bounding box center [696, 354] width 27 height 18
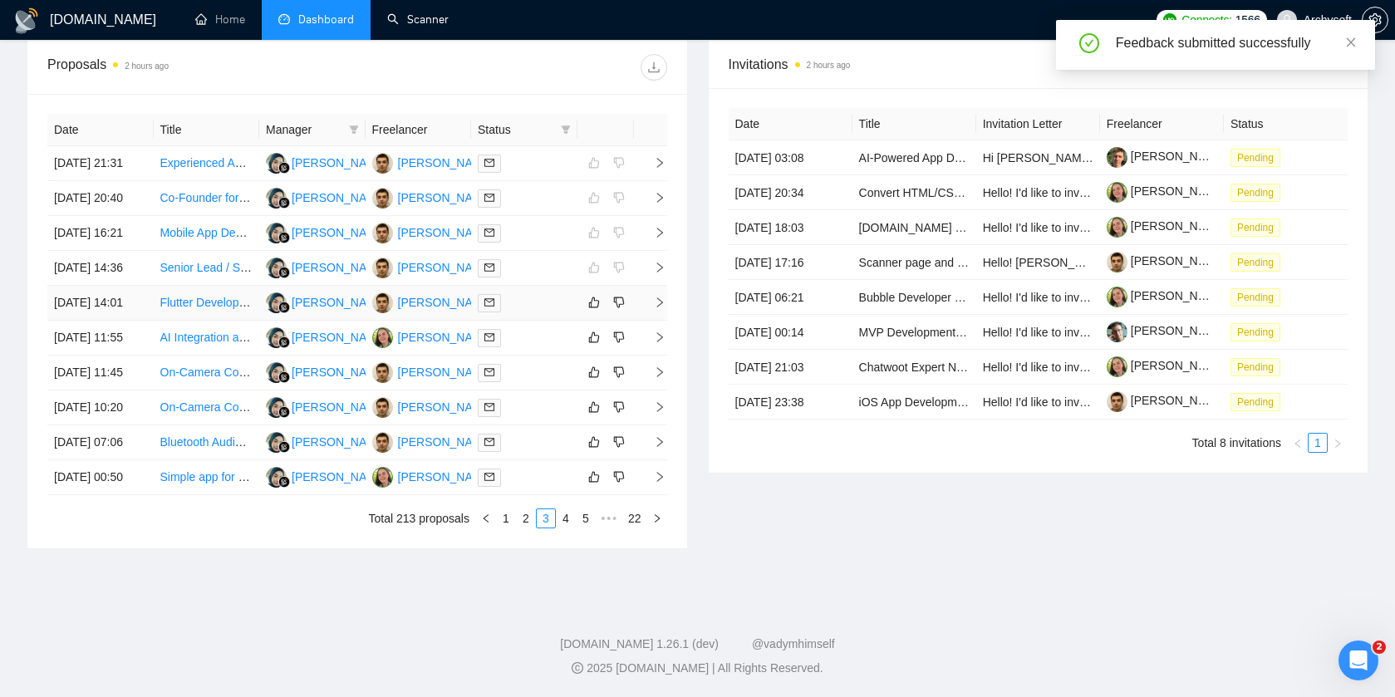
click at [547, 312] on div at bounding box center [524, 302] width 93 height 19
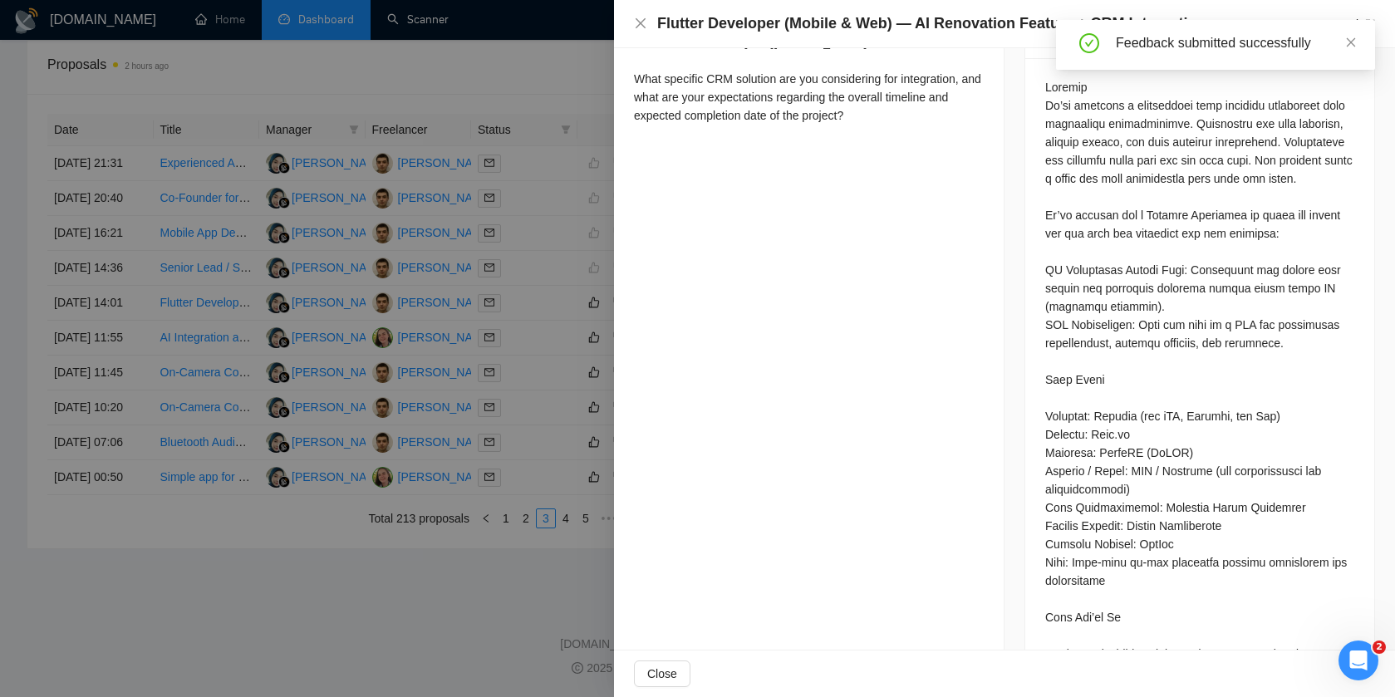
scroll to position [734, 0]
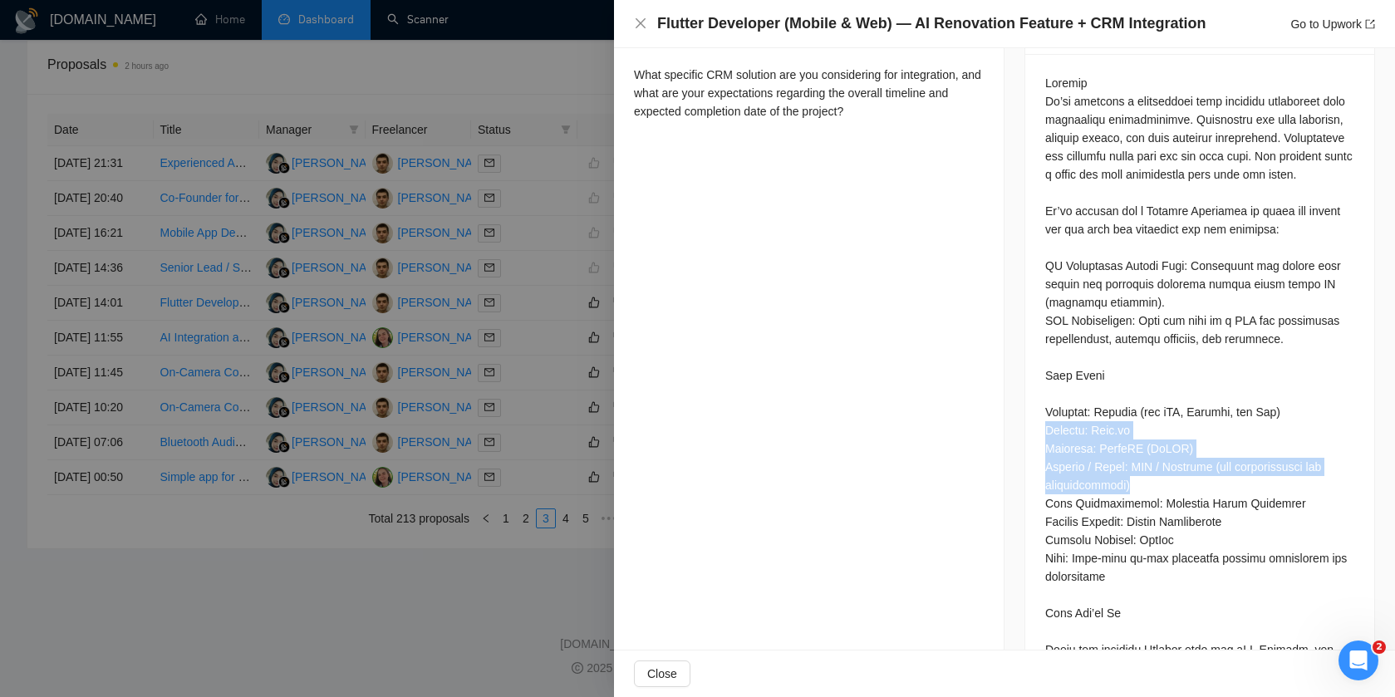
drag, startPoint x: 1046, startPoint y: 431, endPoint x: 1344, endPoint y: 483, distance: 302.6
click at [1344, 483] on div at bounding box center [1199, 686] width 309 height 1224
click at [1277, 497] on div at bounding box center [1199, 686] width 309 height 1224
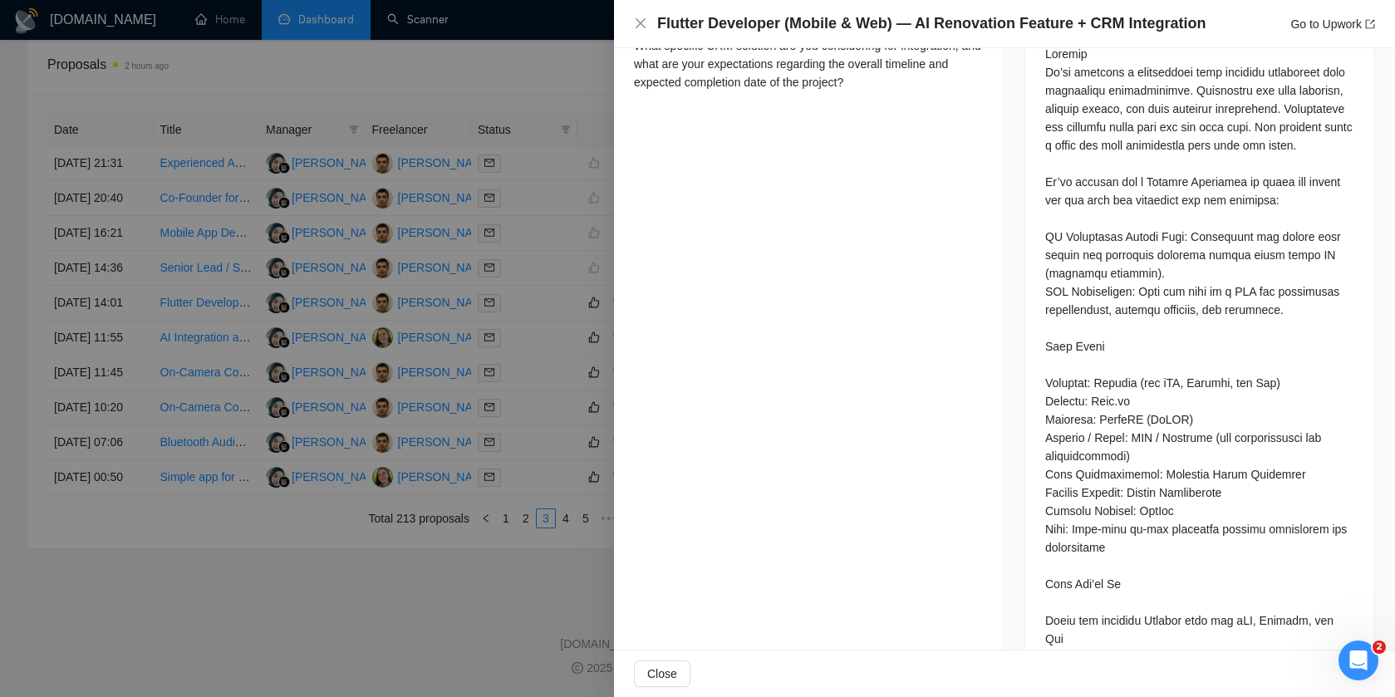
scroll to position [763, 0]
drag, startPoint x: 1096, startPoint y: 382, endPoint x: 1288, endPoint y: 384, distance: 192.7
click at [1288, 384] on div at bounding box center [1199, 656] width 309 height 1224
drag, startPoint x: 1090, startPoint y: 406, endPoint x: 1192, endPoint y: 394, distance: 102.9
click at [1193, 395] on div at bounding box center [1199, 656] width 309 height 1224
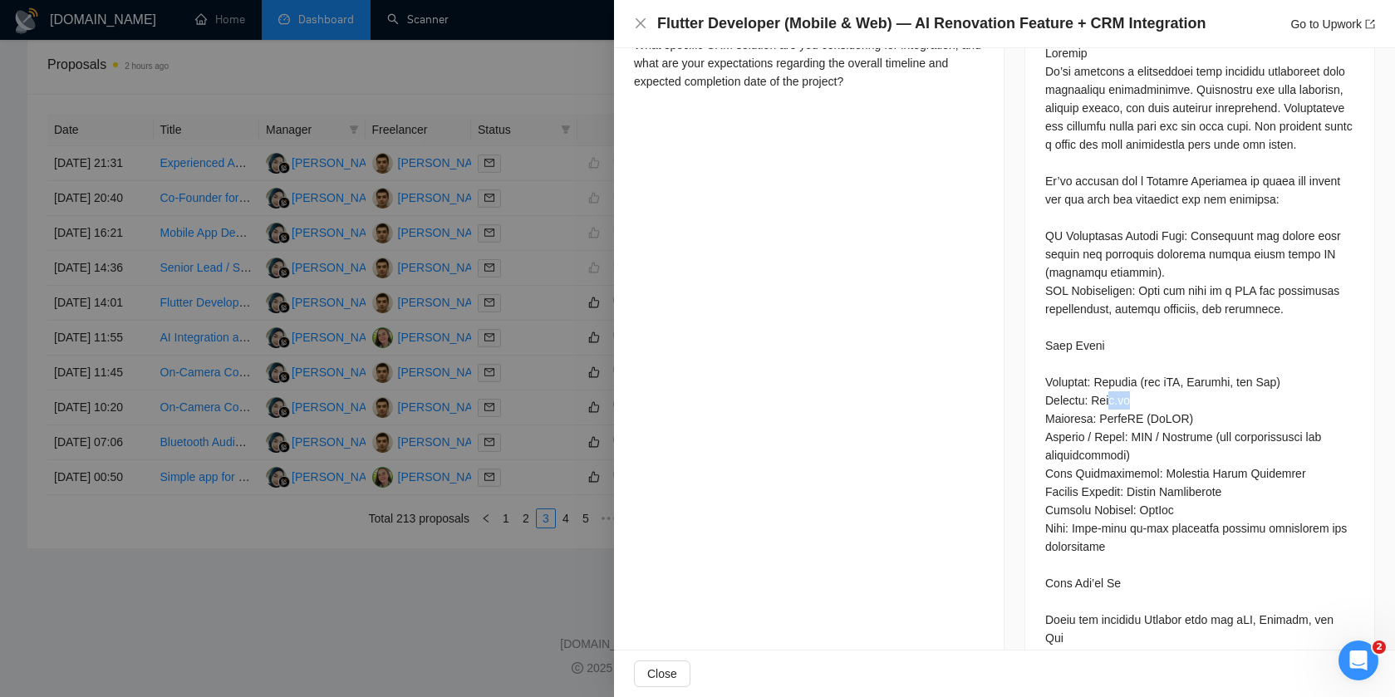
drag, startPoint x: 1118, startPoint y: 403, endPoint x: 1236, endPoint y: 401, distance: 118.0
click at [1237, 402] on div at bounding box center [1199, 656] width 309 height 1224
click at [1211, 501] on div at bounding box center [1199, 656] width 309 height 1224
click at [493, 410] on div at bounding box center [697, 348] width 1395 height 697
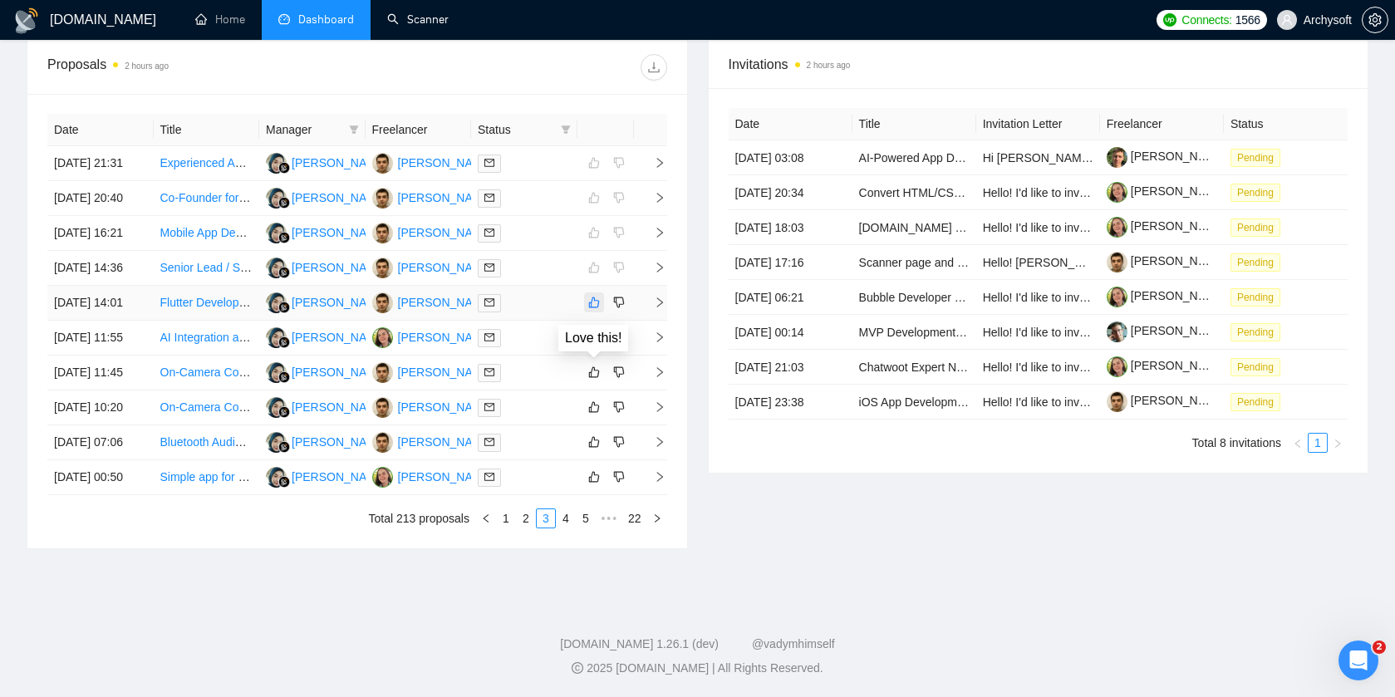
click at [593, 312] on button "button" at bounding box center [594, 302] width 20 height 20
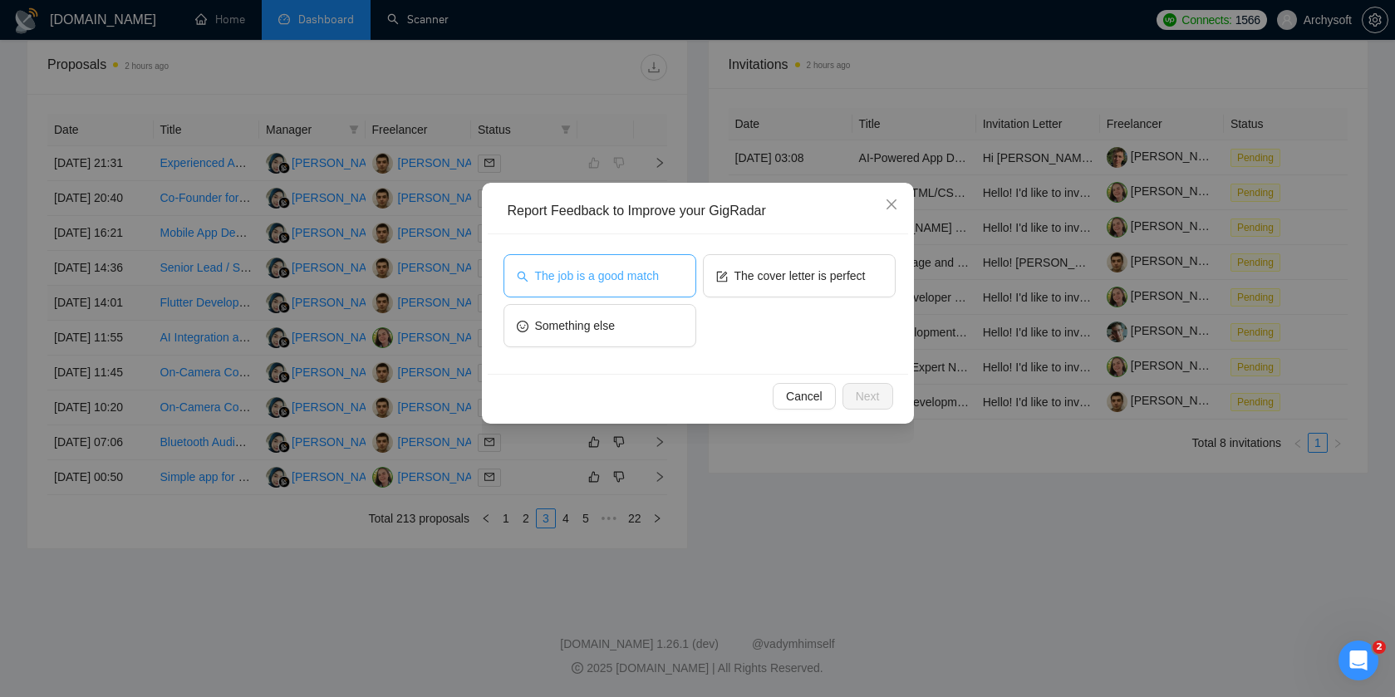
click at [627, 283] on span "The job is a good match" at bounding box center [597, 276] width 124 height 18
click at [885, 207] on icon "close" at bounding box center [891, 204] width 13 height 13
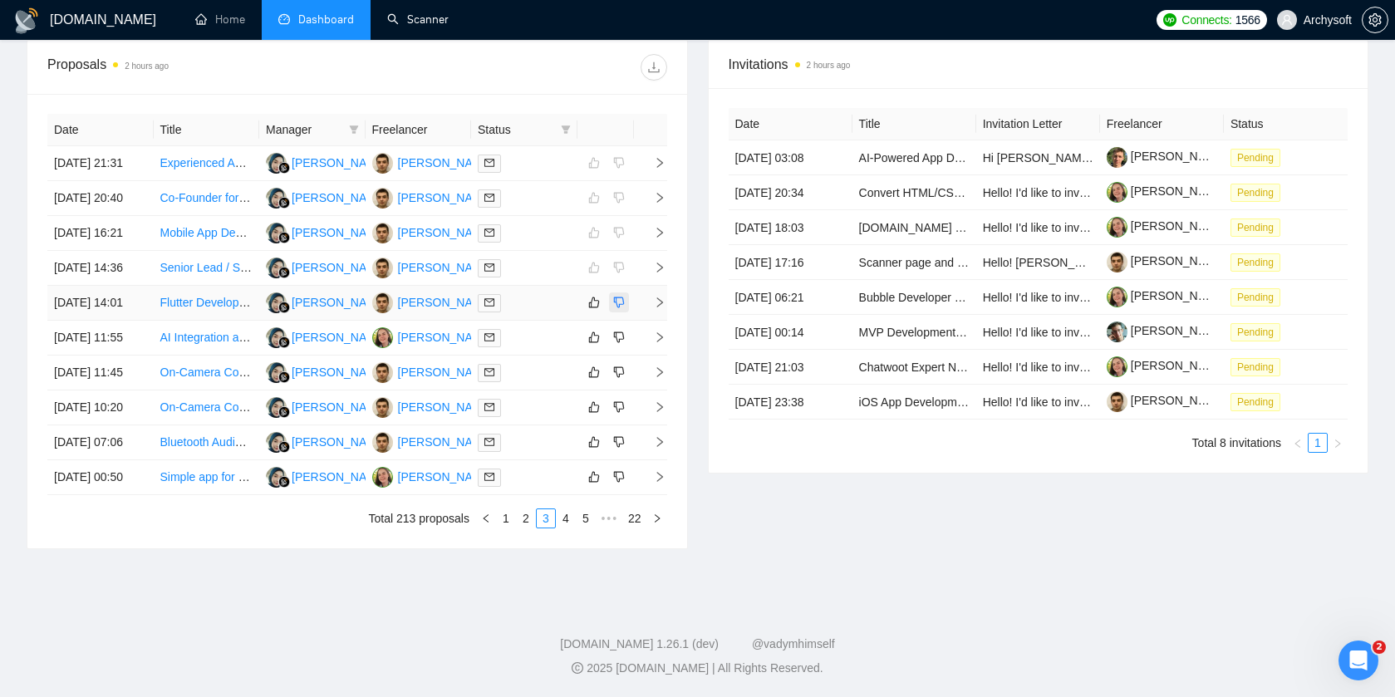
click at [621, 309] on icon "dislike" at bounding box center [619, 302] width 12 height 13
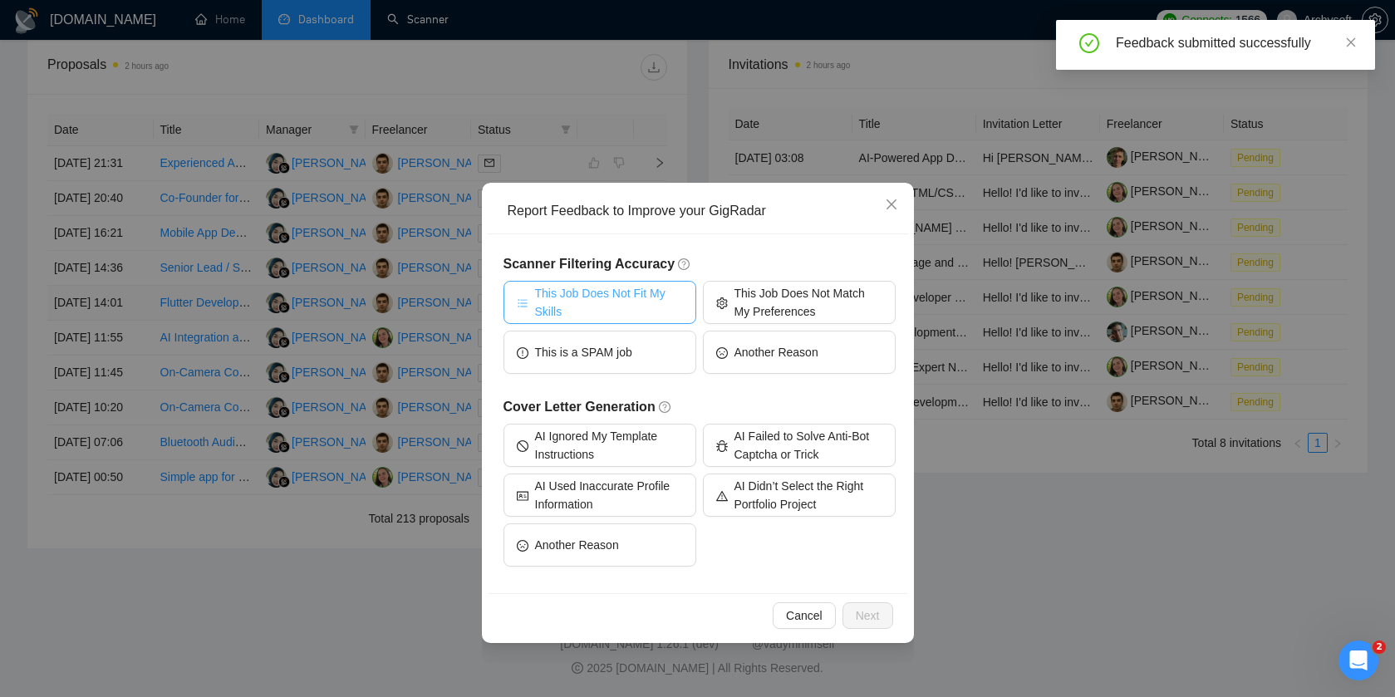
click at [679, 307] on span "This Job Does Not Fit My Skills" at bounding box center [609, 302] width 148 height 37
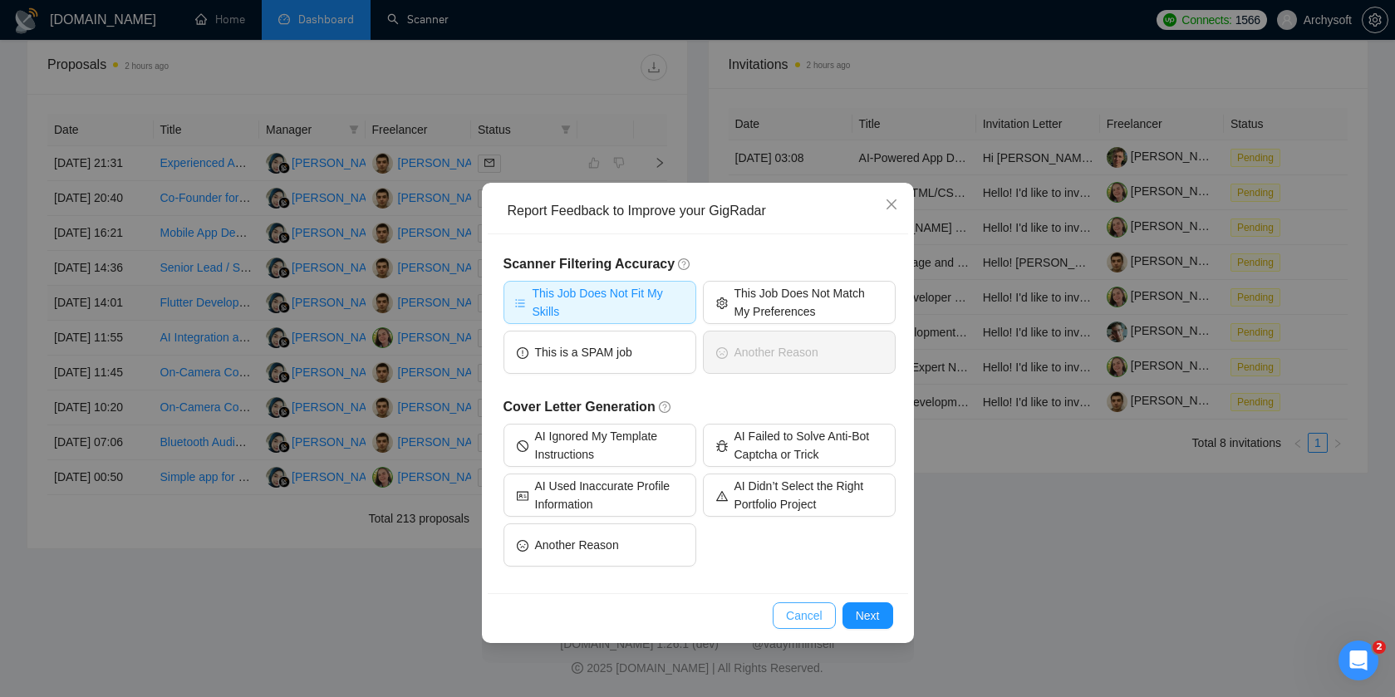
click at [820, 611] on span "Cancel" at bounding box center [804, 615] width 37 height 18
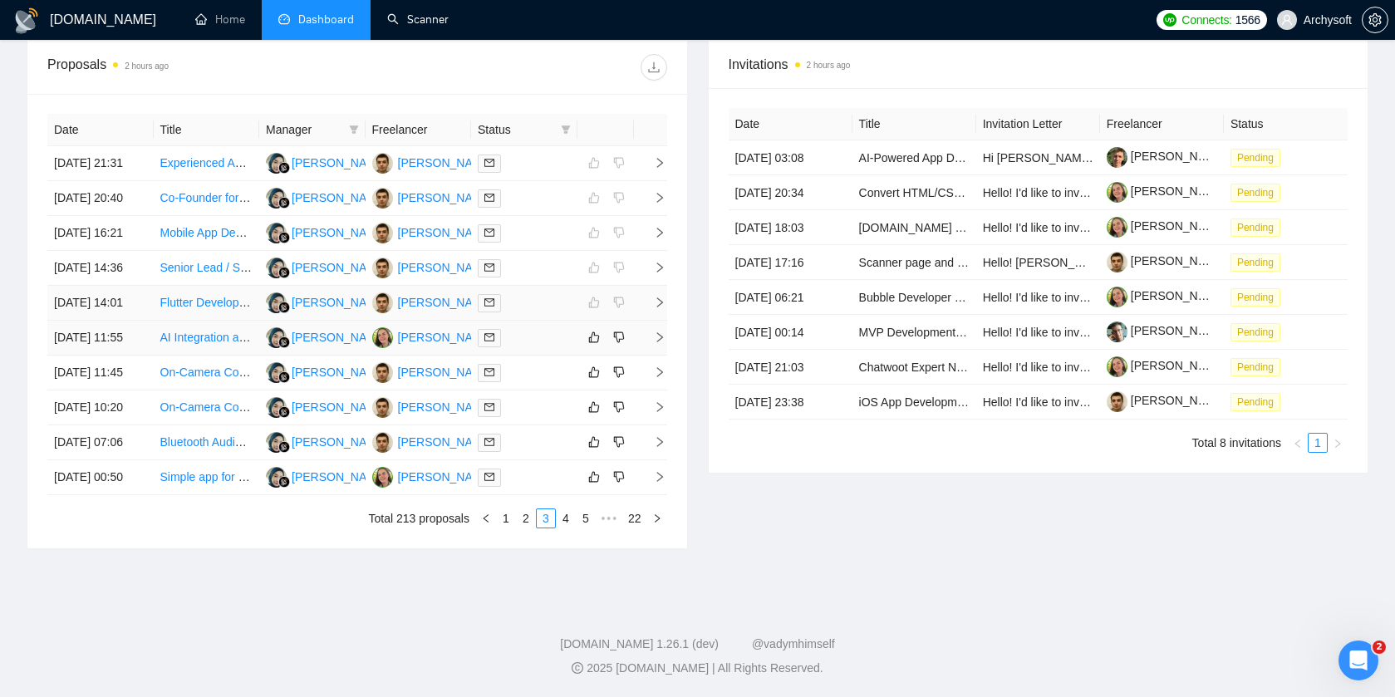
click at [538, 347] on div at bounding box center [524, 337] width 93 height 19
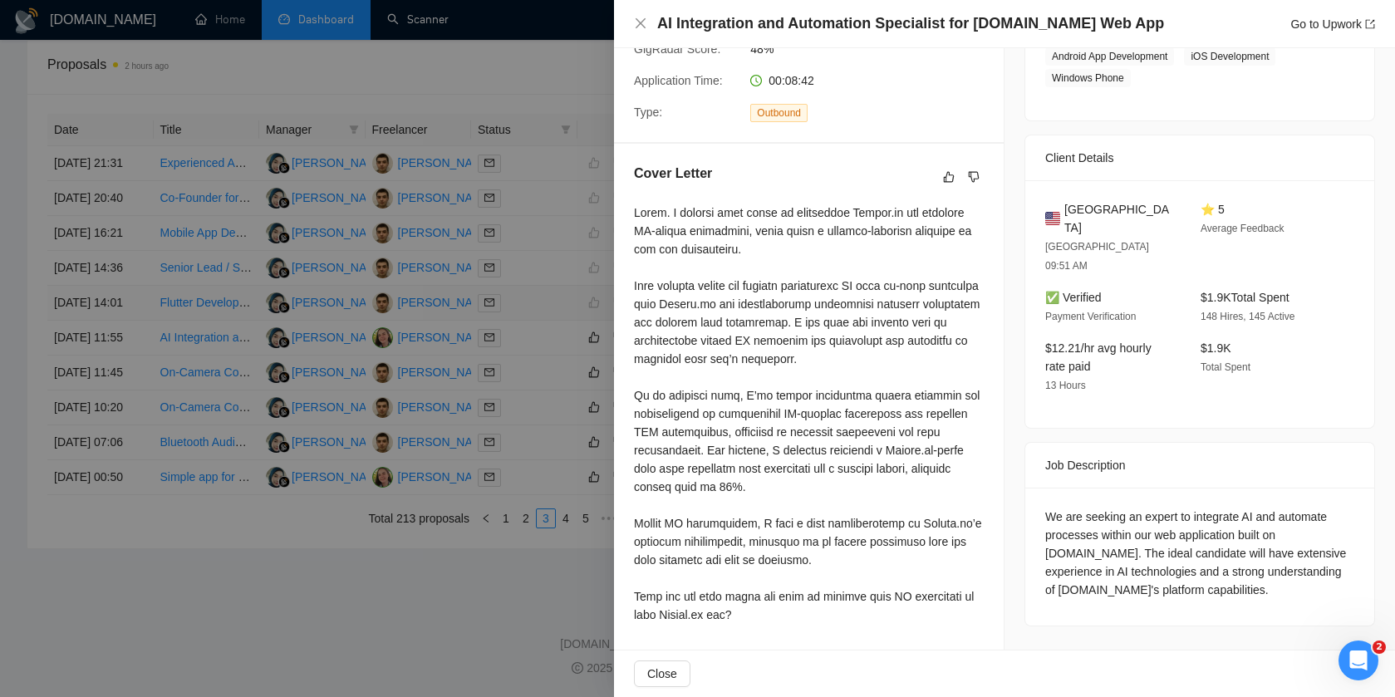
click at [506, 351] on div at bounding box center [697, 348] width 1395 height 697
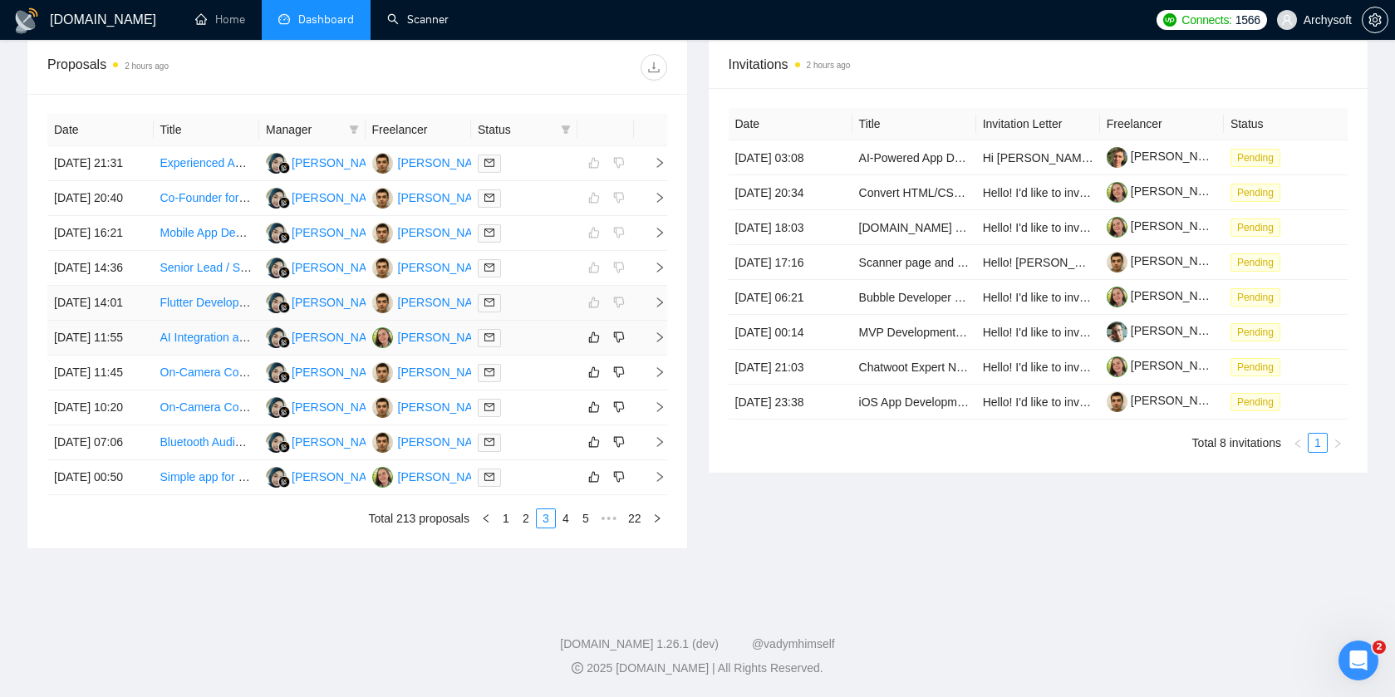
scroll to position [690, 0]
click at [548, 347] on div at bounding box center [524, 337] width 93 height 19
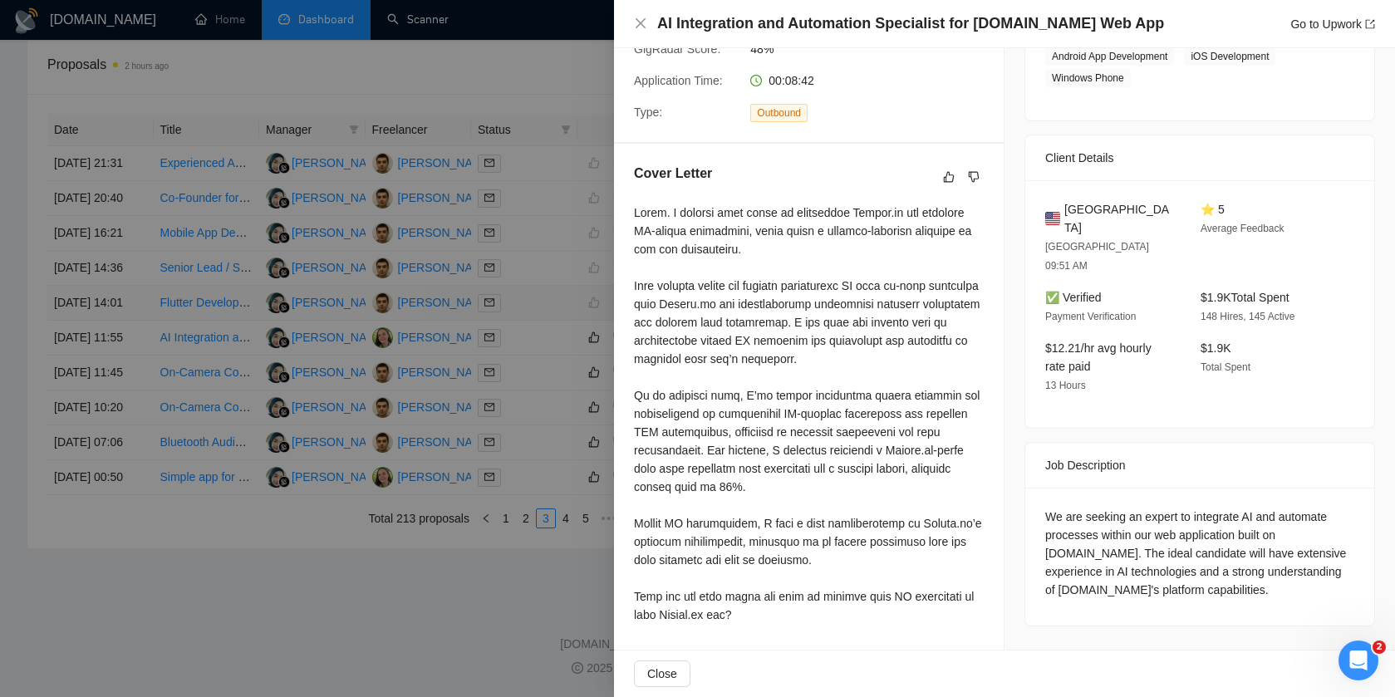
click at [547, 464] on div at bounding box center [697, 348] width 1395 height 697
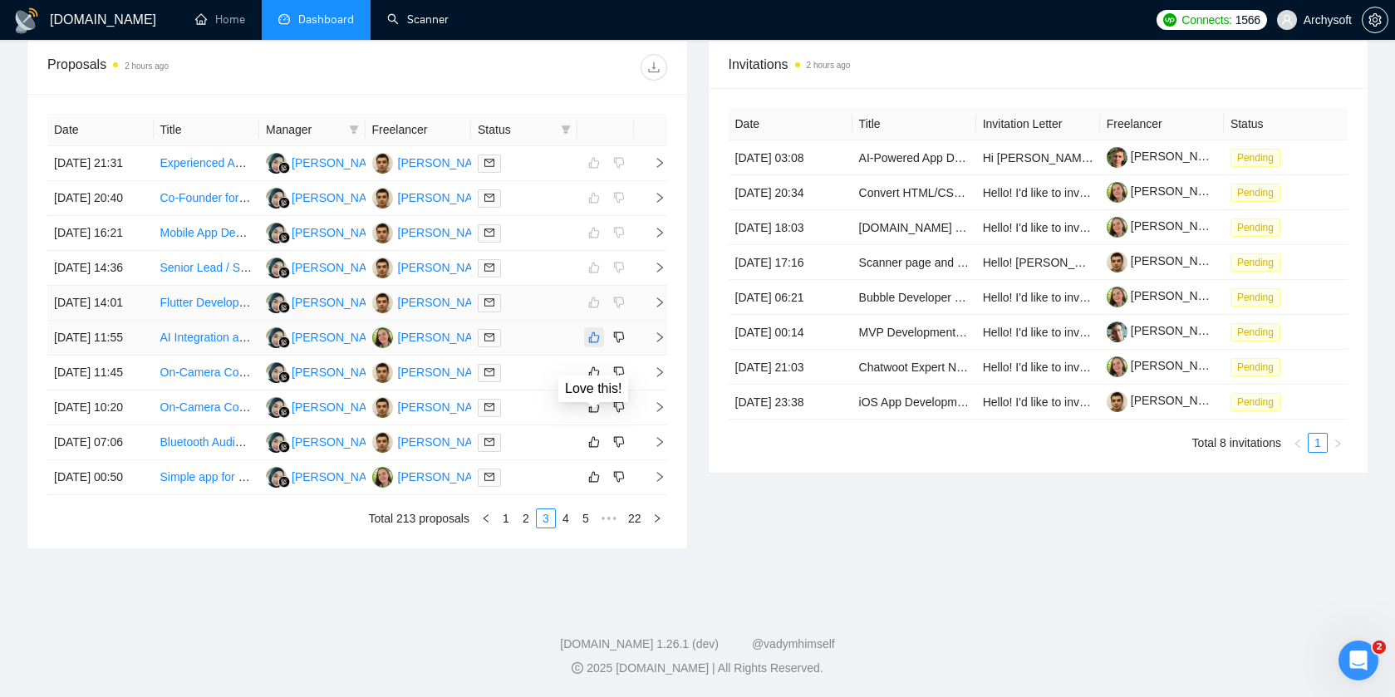
click at [599, 344] on icon "like" at bounding box center [594, 337] width 12 height 13
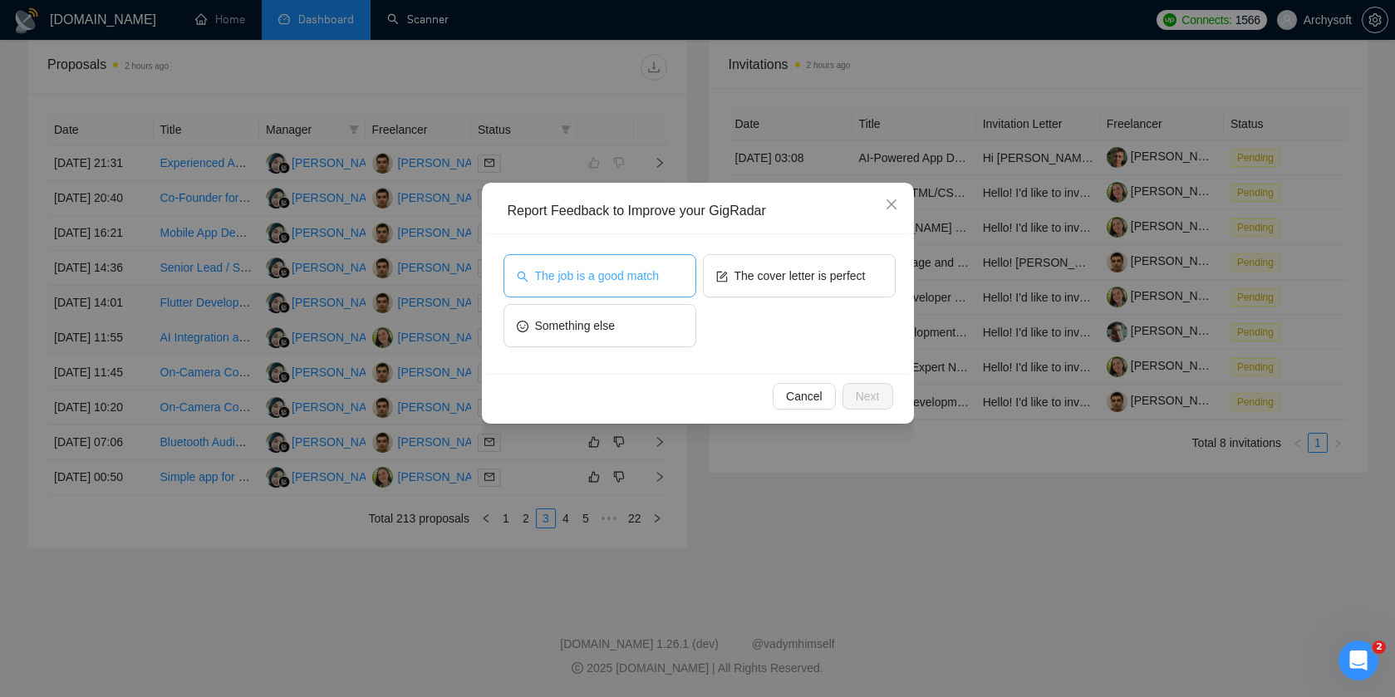
click at [692, 277] on button "The job is a good match" at bounding box center [599, 275] width 193 height 43
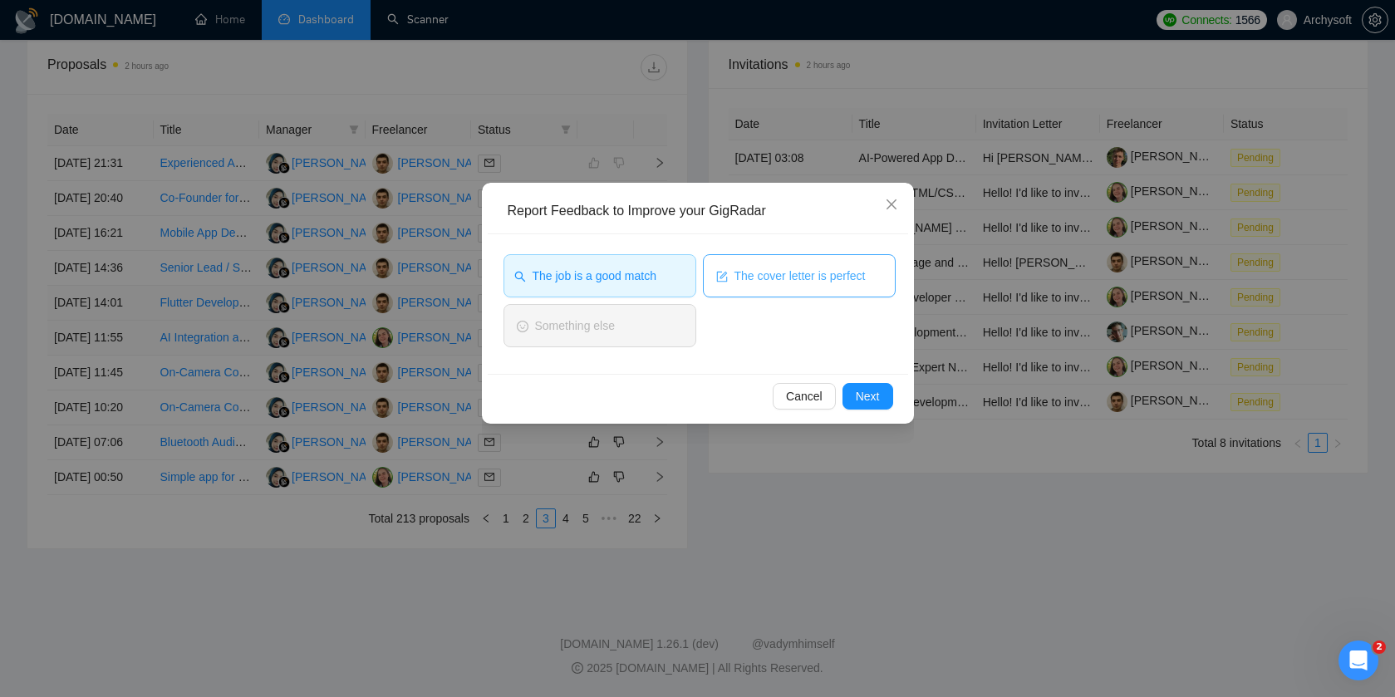
click at [742, 277] on span "The cover letter is perfect" at bounding box center [799, 276] width 131 height 18
click at [856, 410] on div "Cancel Next" at bounding box center [698, 396] width 420 height 44
click at [857, 402] on span "Next" at bounding box center [868, 396] width 24 height 18
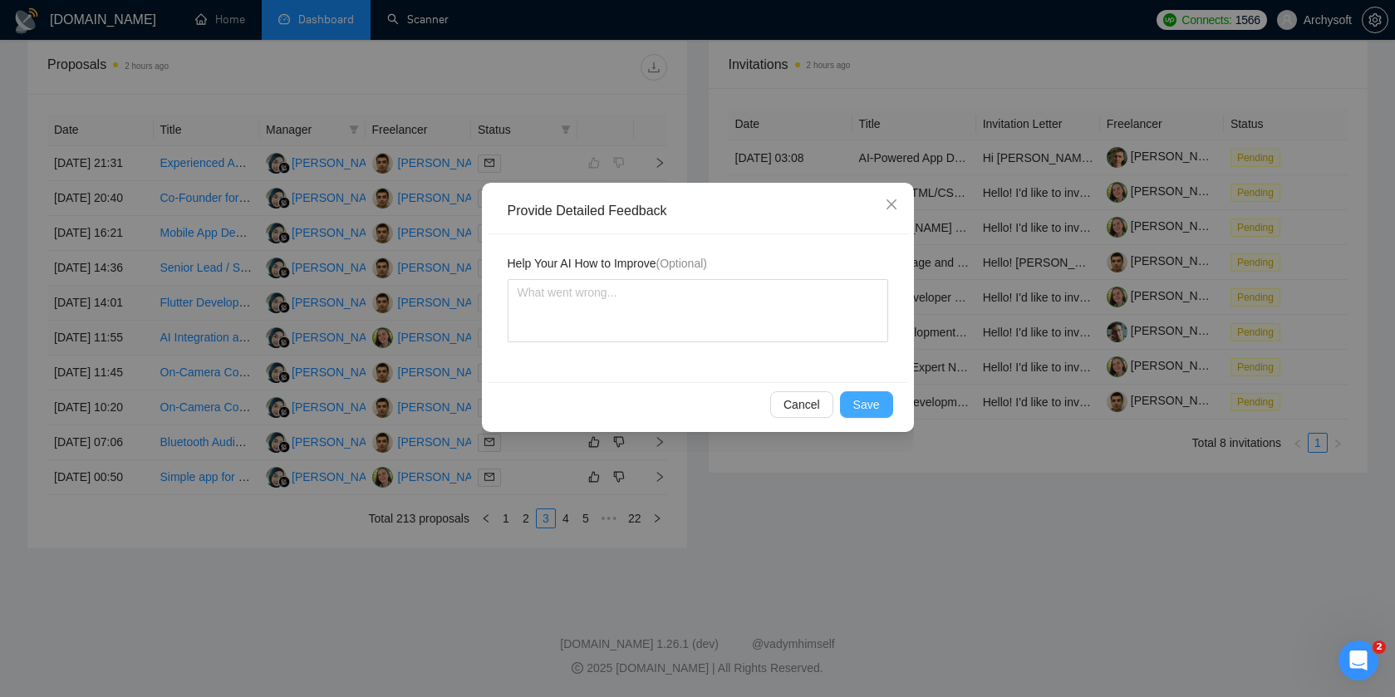
click at [859, 402] on span "Save" at bounding box center [866, 404] width 27 height 18
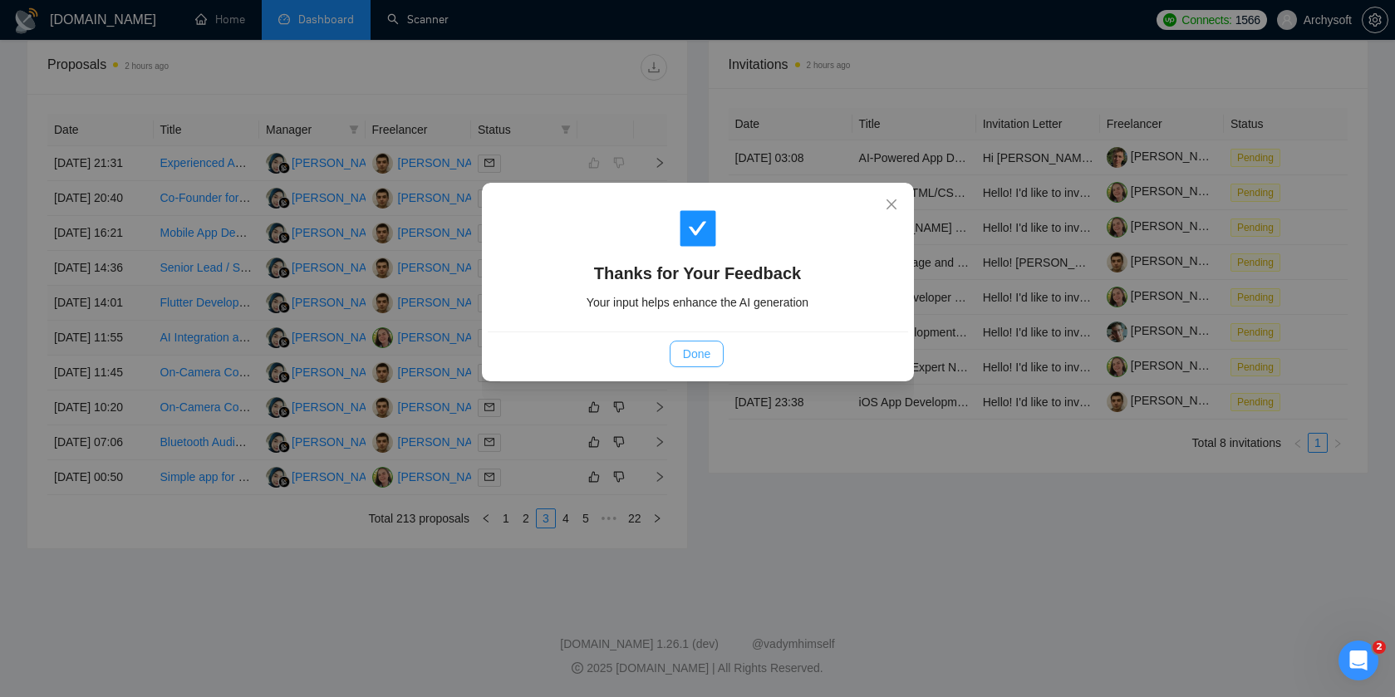
click at [692, 362] on span "Done" at bounding box center [696, 354] width 27 height 18
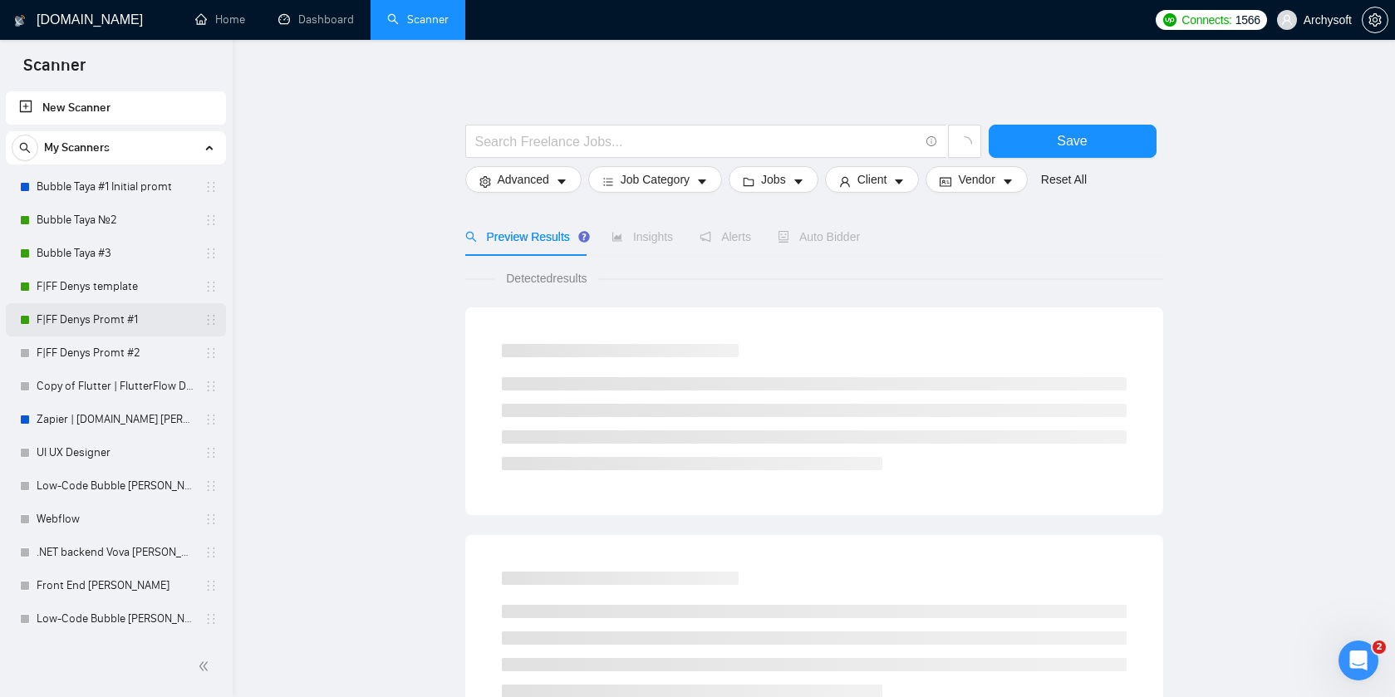
click at [79, 323] on link "F|FF Denys Promt #1" at bounding box center [116, 319] width 158 height 33
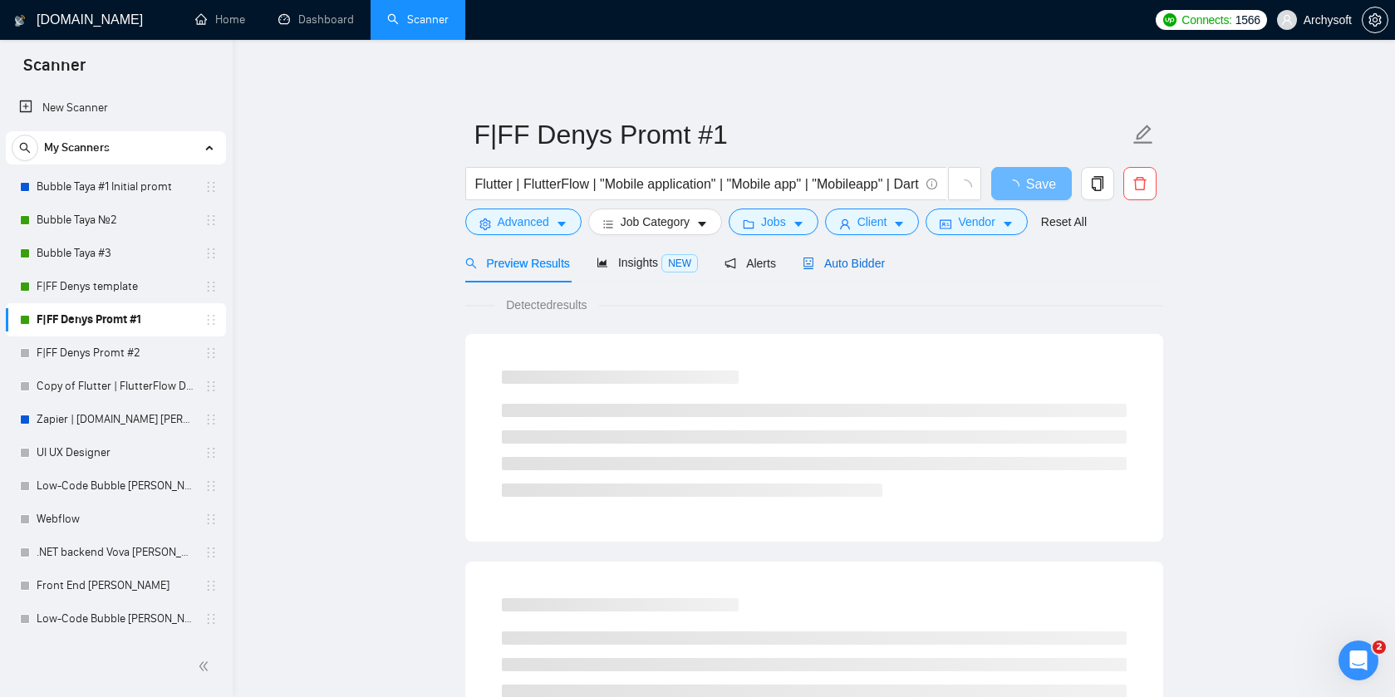
click at [831, 271] on div "Auto Bidder" at bounding box center [843, 263] width 82 height 18
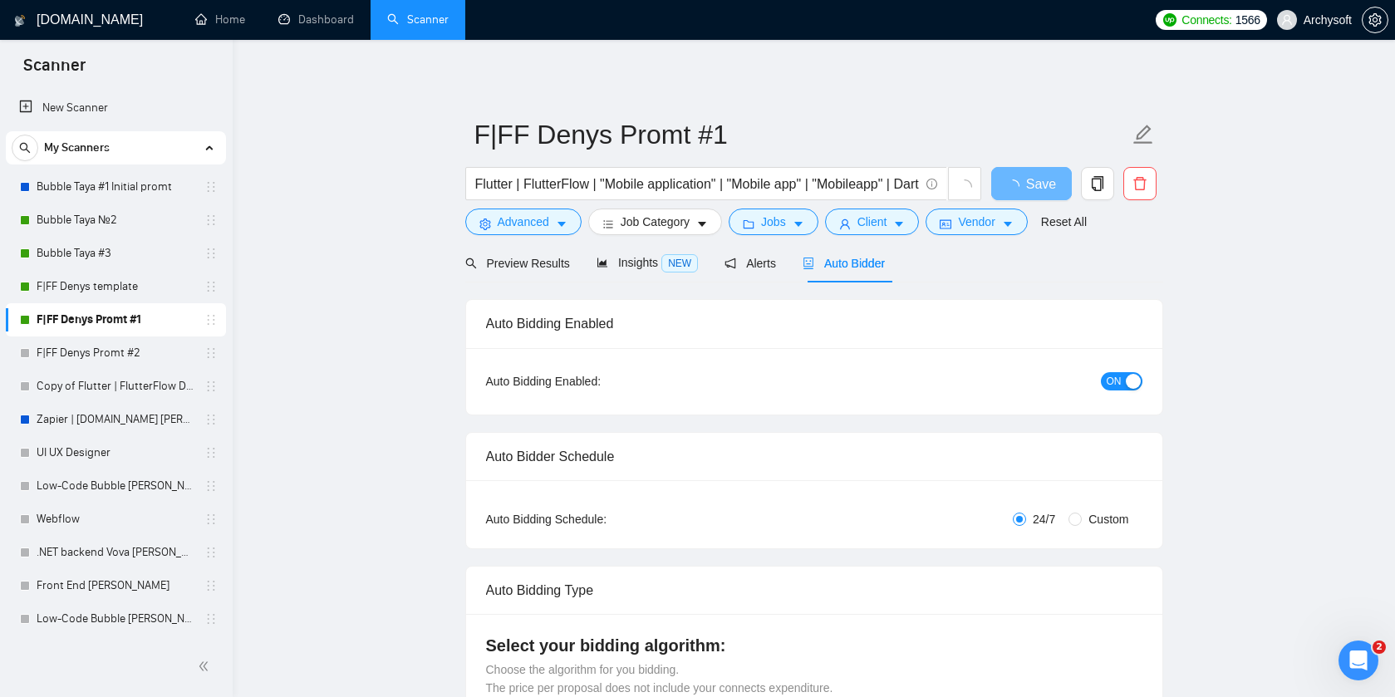
radio input "false"
radio input "true"
